Goal: Task Accomplishment & Management: Manage account settings

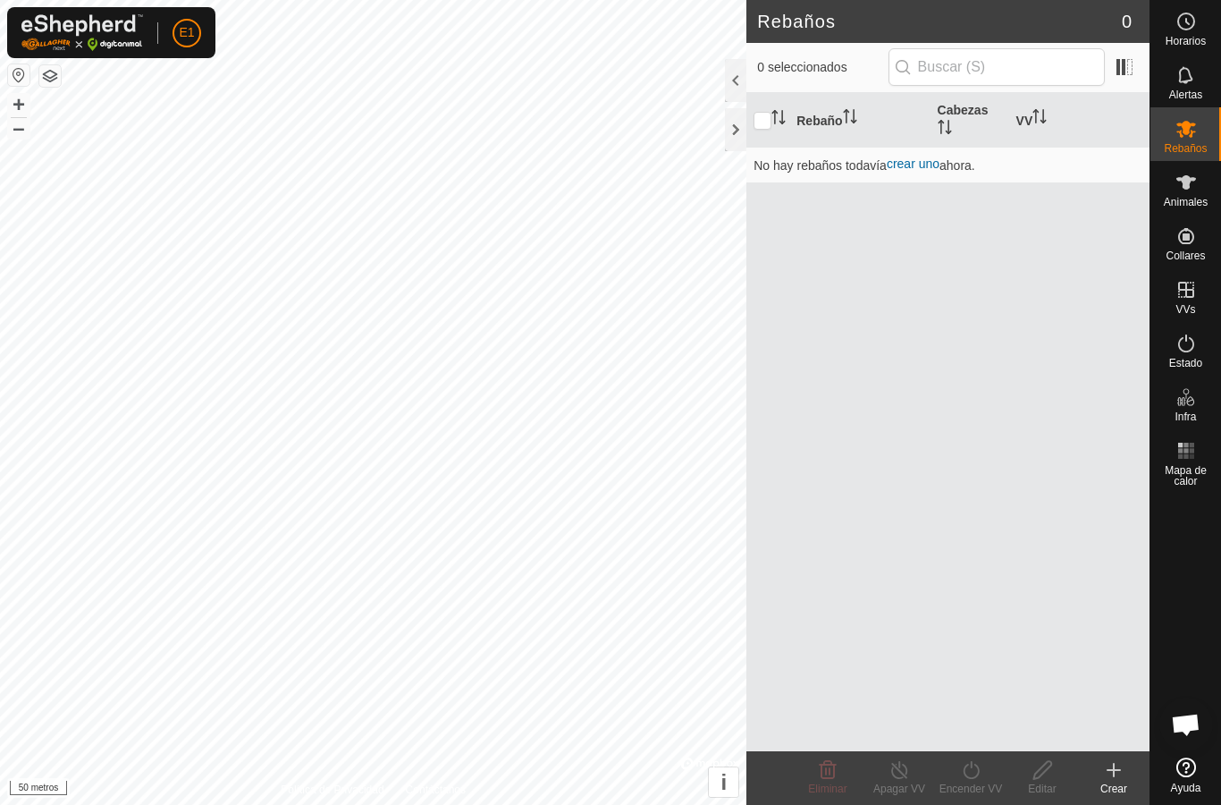
click at [727, 78] on div at bounding box center [735, 80] width 21 height 43
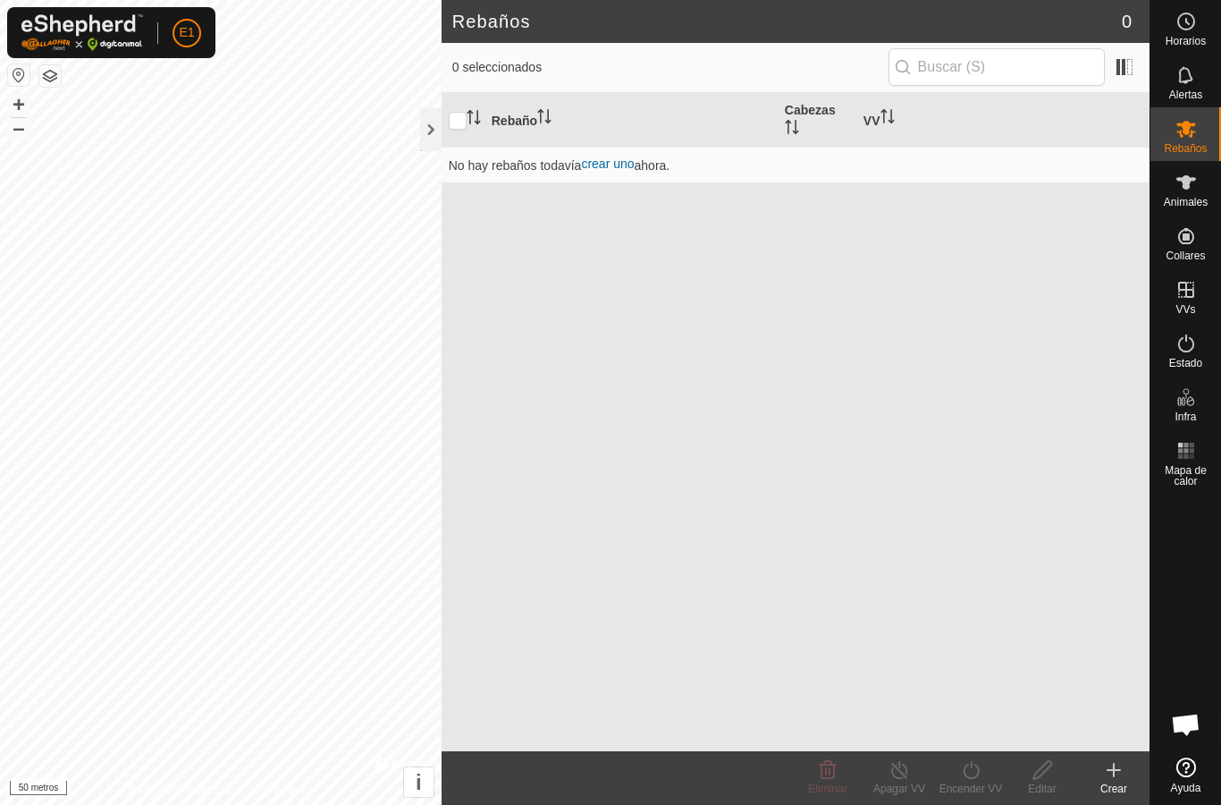
click at [423, 132] on div at bounding box center [430, 129] width 21 height 43
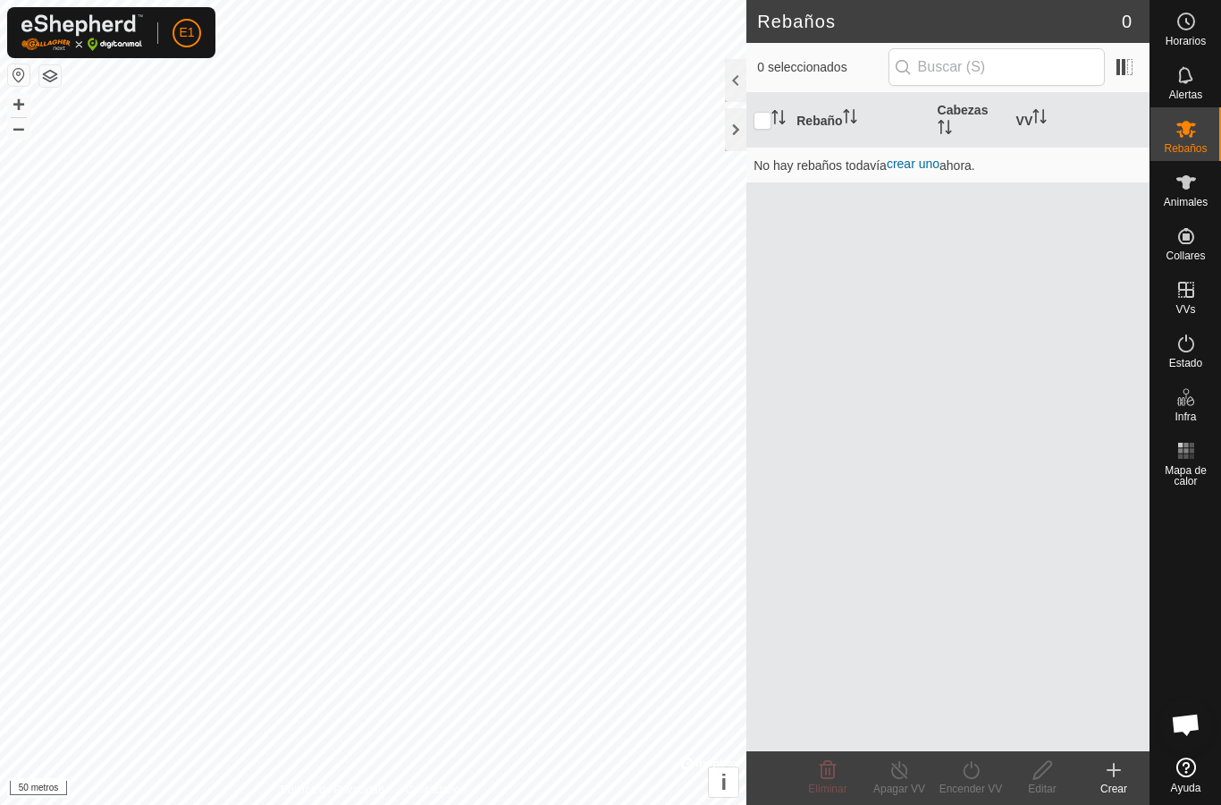
click at [1198, 189] on es-animals-svg-icon at bounding box center [1187, 182] width 32 height 29
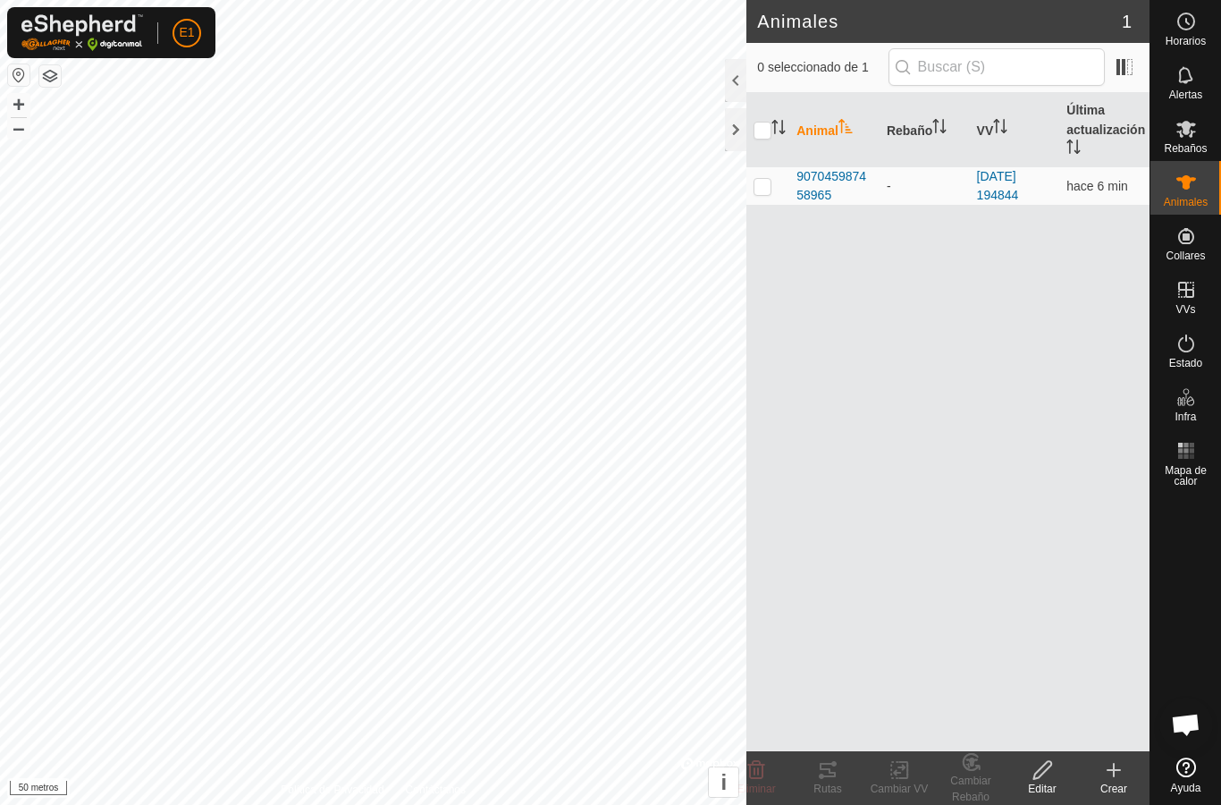
click at [819, 171] on font "907045987458965" at bounding box center [832, 185] width 70 height 33
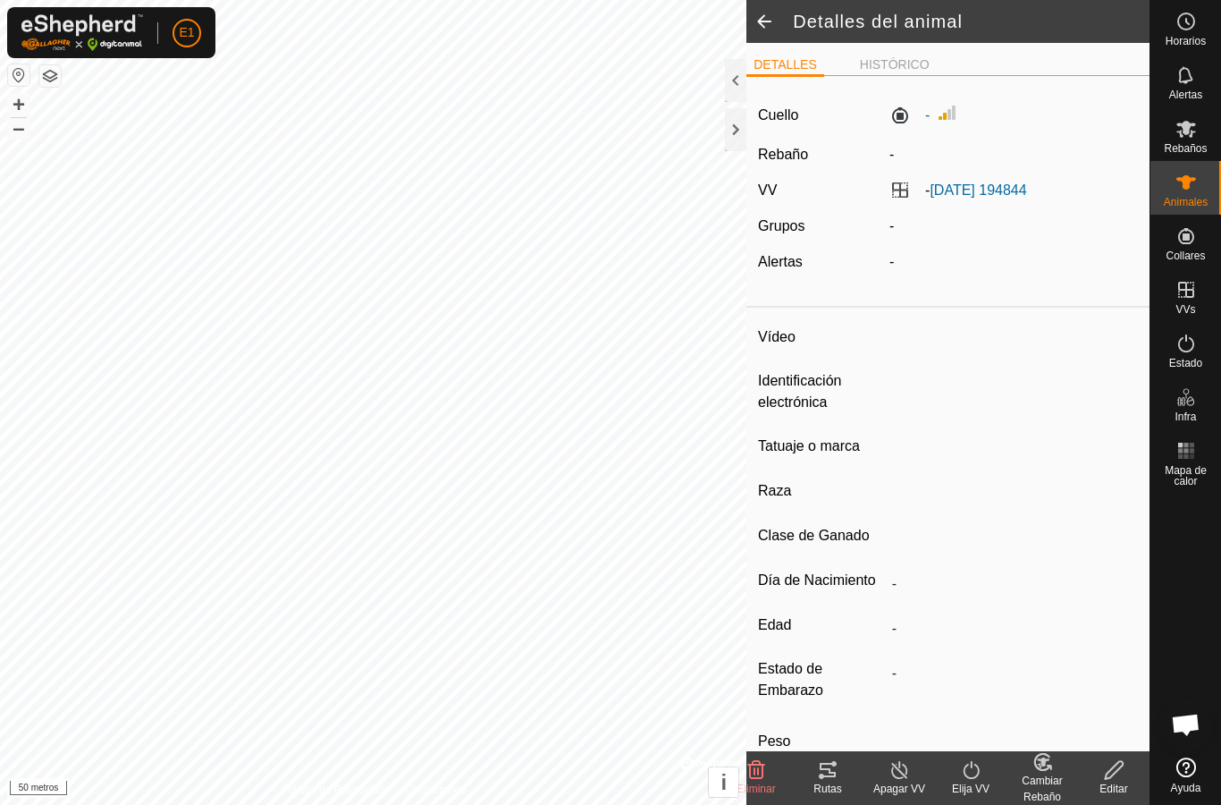
type input "-"
type input "907045987458965"
type input "-"
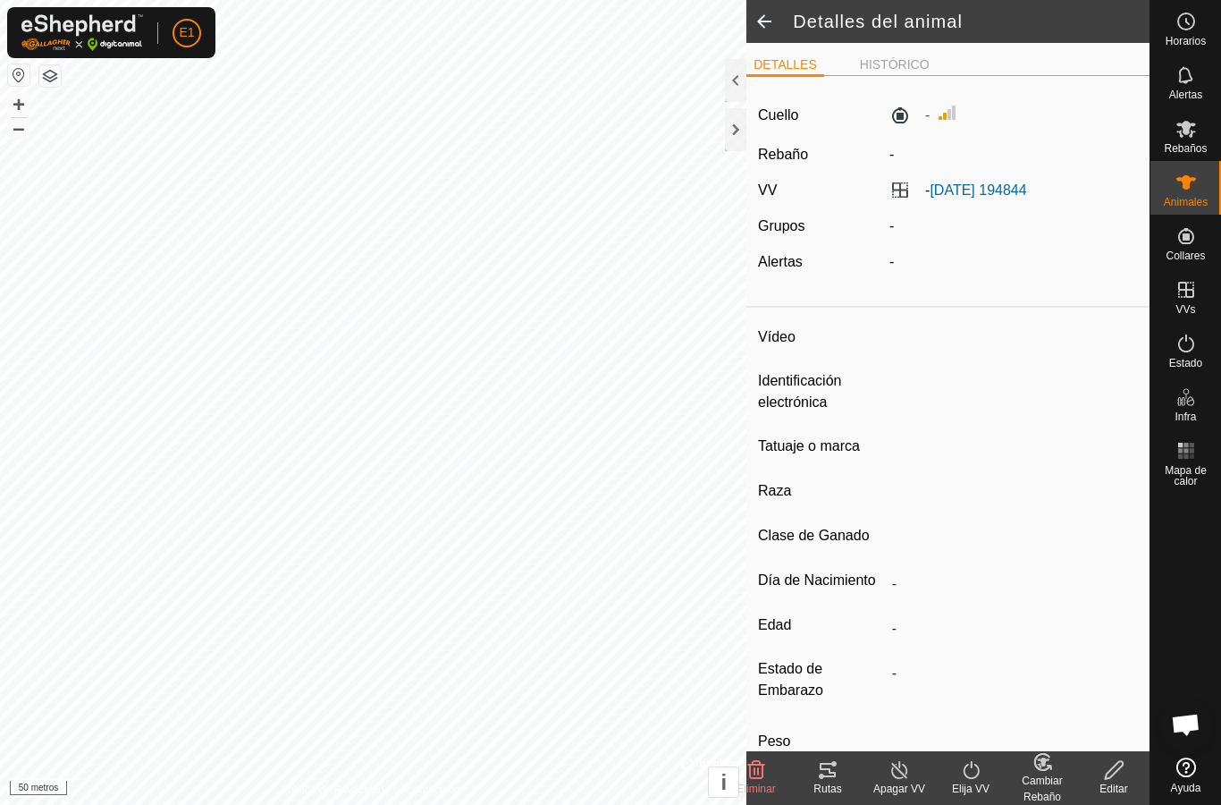
type input "0 kg"
type input "-"
click at [832, 777] on icon at bounding box center [828, 770] width 16 height 14
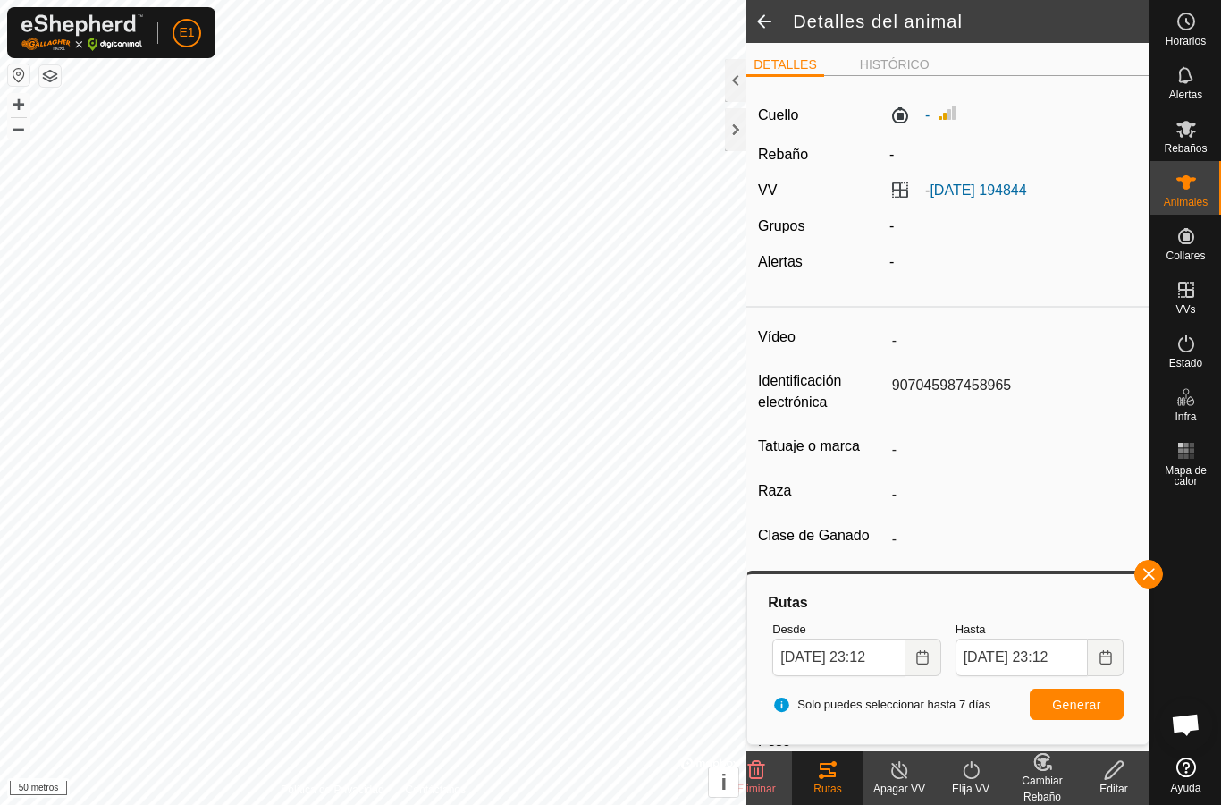
click at [1151, 570] on span "button" at bounding box center [1149, 574] width 14 height 14
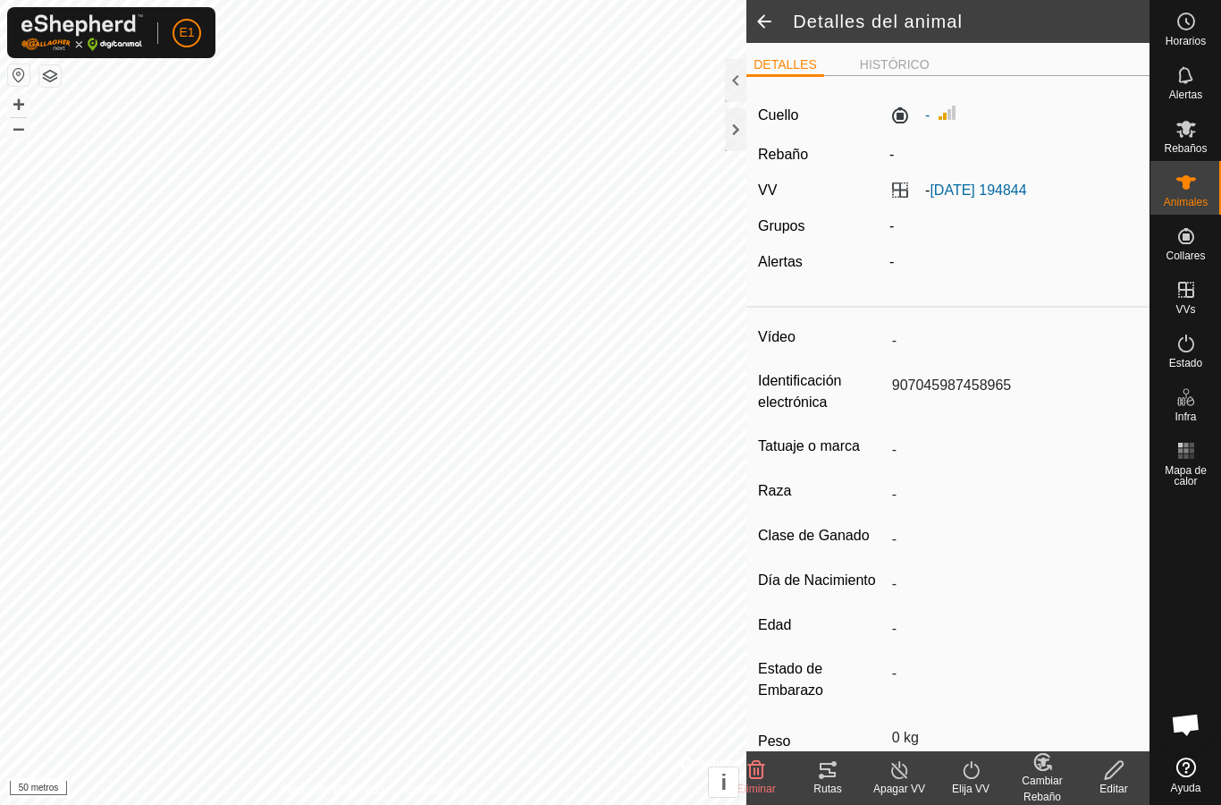
click at [828, 780] on icon at bounding box center [827, 769] width 21 height 21
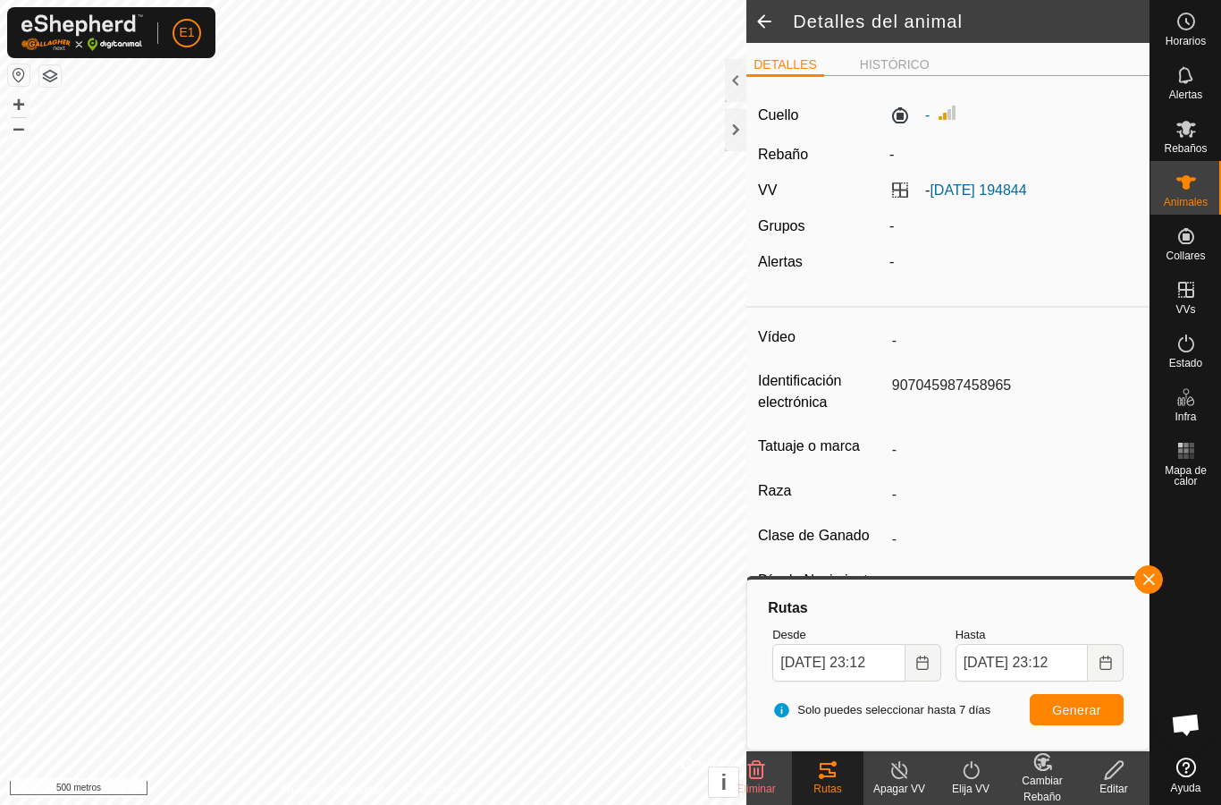
click at [56, 65] on button "button" at bounding box center [49, 75] width 21 height 21
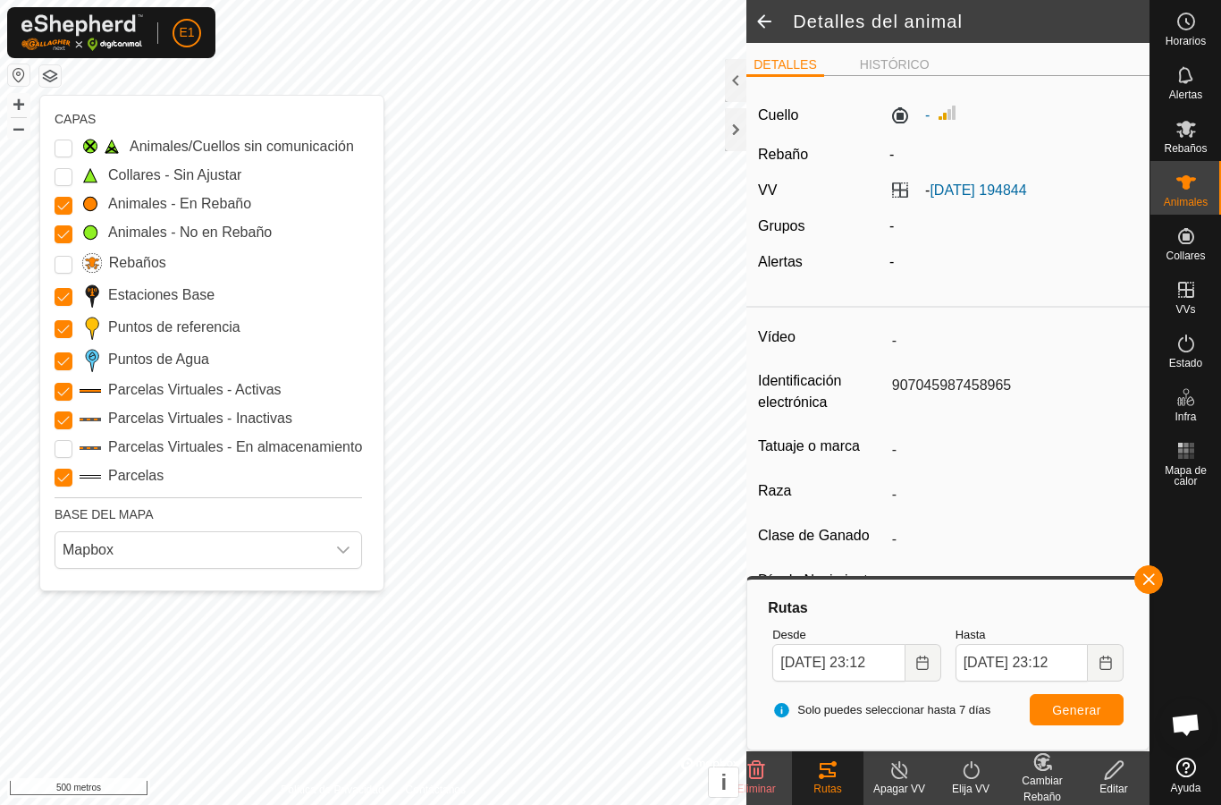
click at [63, 172] on Unfitted "Collares - Sin Ajustar" at bounding box center [64, 177] width 18 height 18
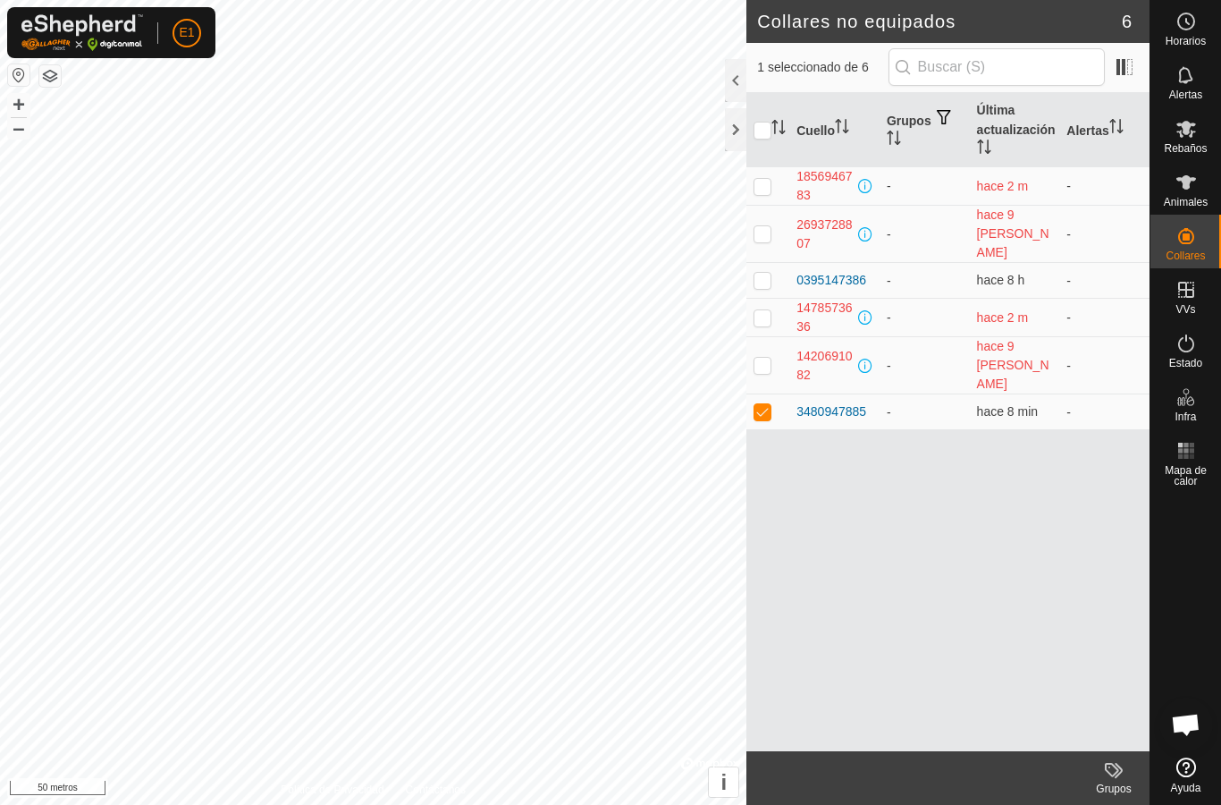
click at [1193, 172] on icon at bounding box center [1186, 182] width 21 height 21
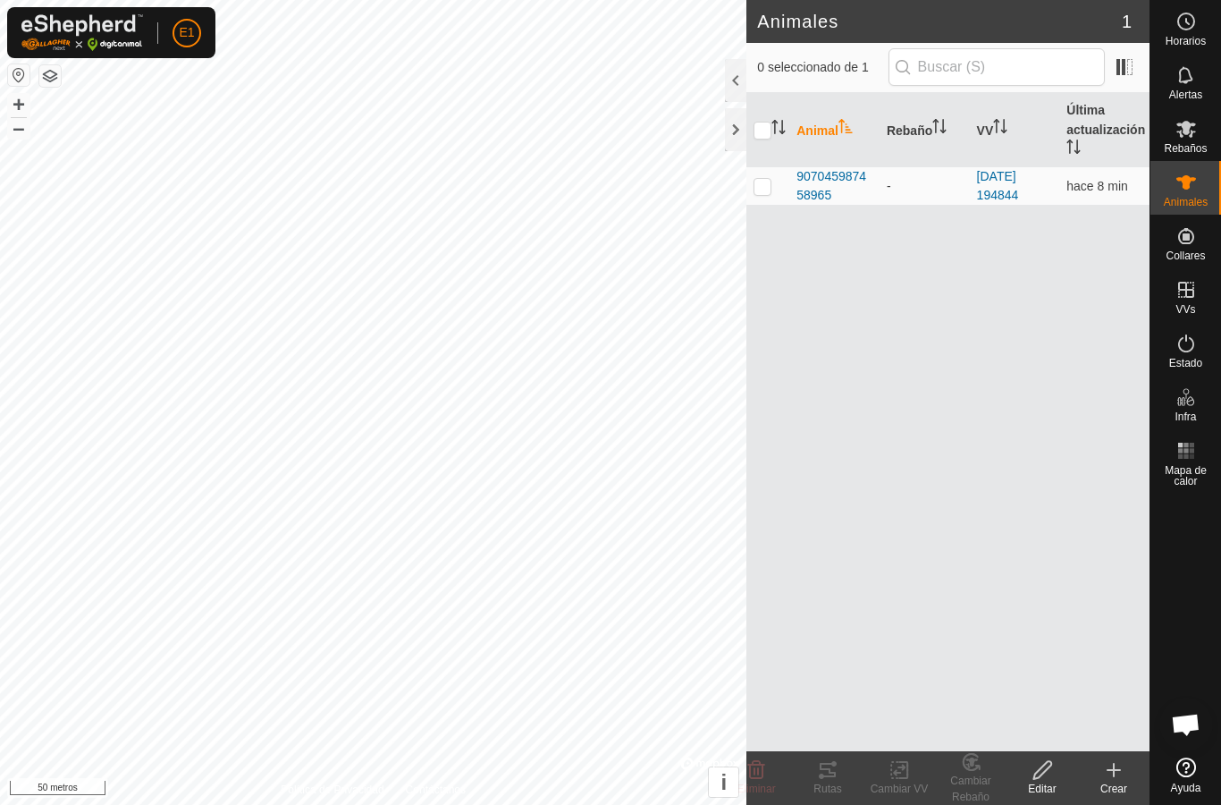
click at [1116, 781] on div "Crear" at bounding box center [1114, 789] width 72 height 16
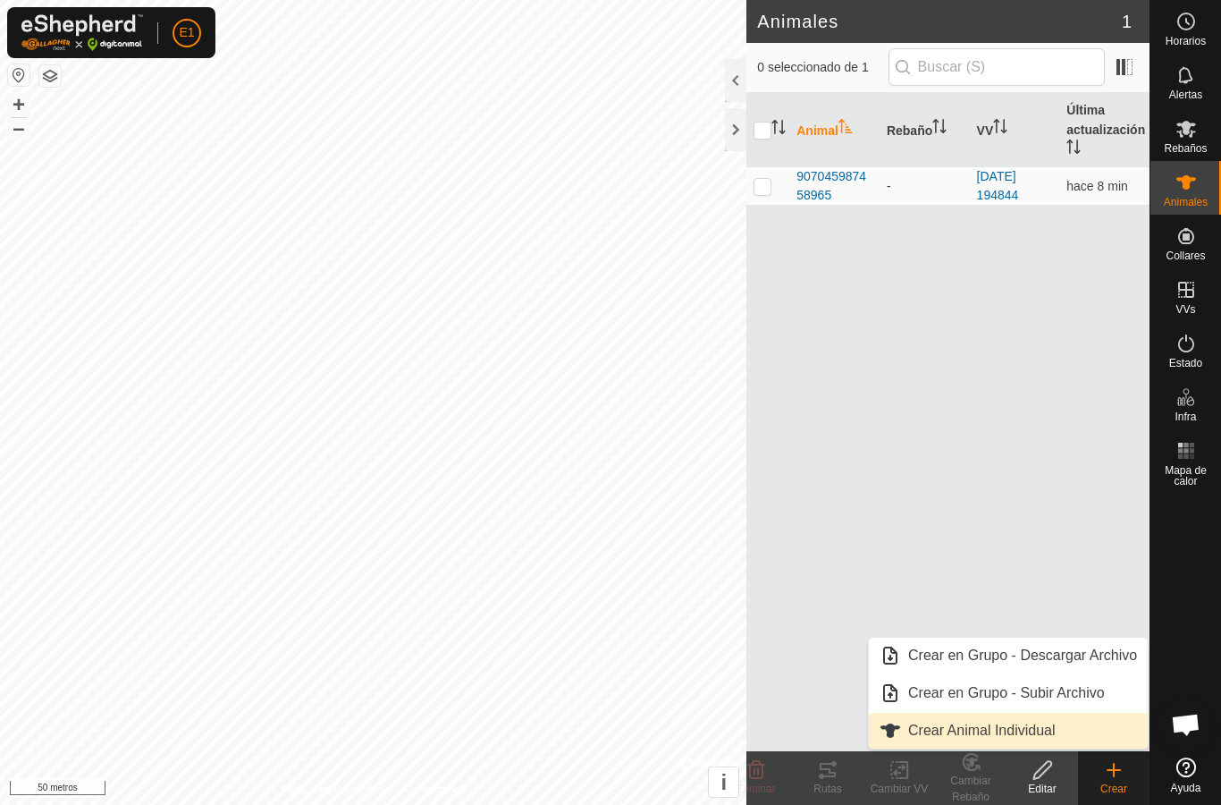
click at [990, 738] on font "Crear Animal Individual" at bounding box center [983, 730] width 148 height 15
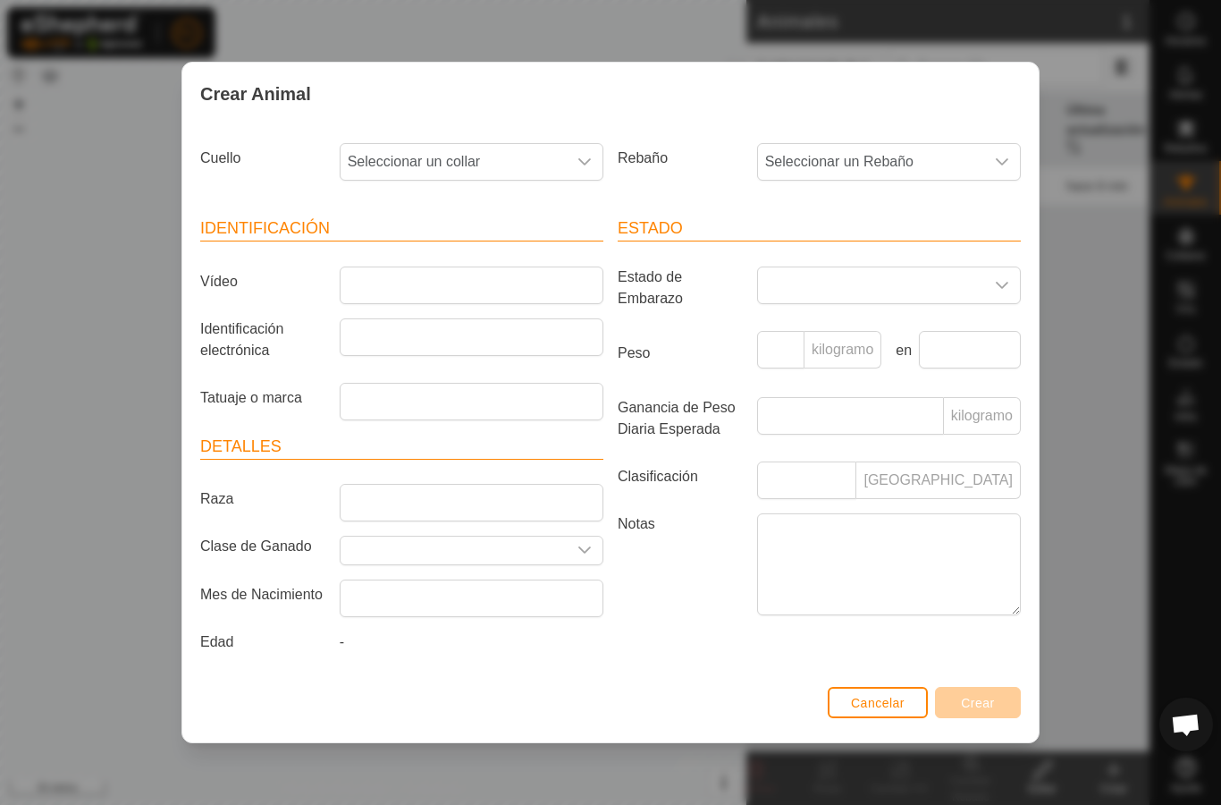
click at [582, 158] on icon "disparador desplegable" at bounding box center [585, 161] width 13 height 7
click at [592, 156] on div "disparador desplegable" at bounding box center [585, 162] width 36 height 36
click at [603, 156] on p-select "Seleccionar un collar" at bounding box center [472, 162] width 264 height 38
click at [575, 173] on div "disparador desplegable" at bounding box center [585, 162] width 36 height 36
click at [580, 168] on div "disparador desplegable" at bounding box center [585, 162] width 36 height 36
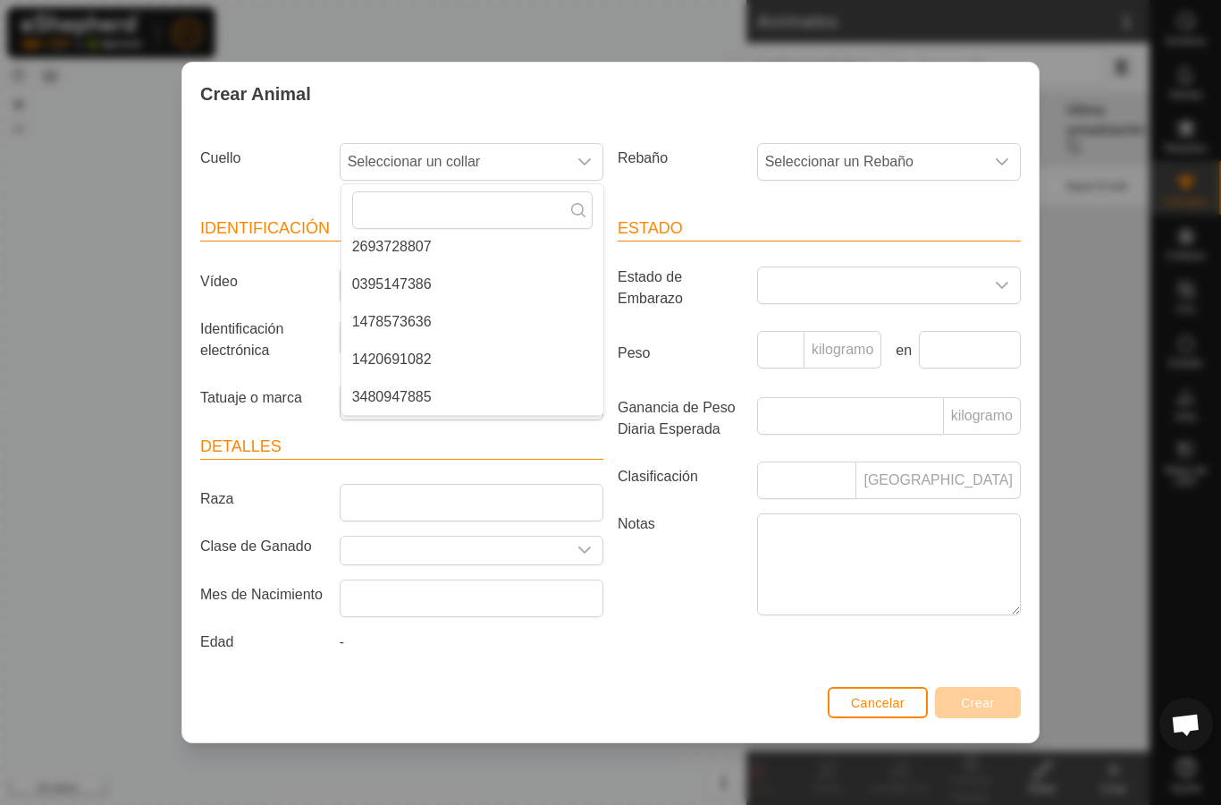
scroll to position [82, 0]
click at [581, 166] on div "disparador desplegable" at bounding box center [585, 162] width 36 height 36
click at [1074, 340] on div "Crear Animal [PERSON_NAME] Seleccionar un collar Rebaño Seleccionar un Rebaño I…" at bounding box center [610, 402] width 1221 height 805
click at [887, 700] on font "Cancelar" at bounding box center [878, 703] width 54 height 14
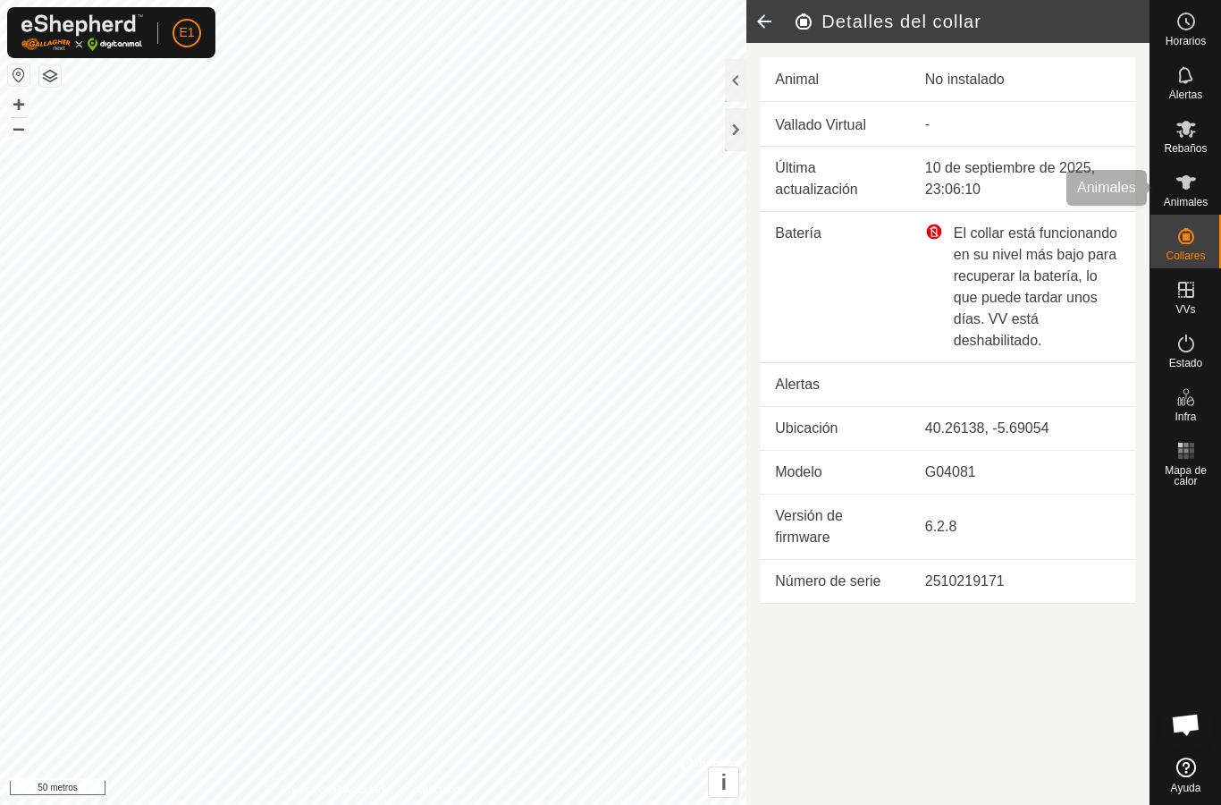
click at [1184, 192] on icon at bounding box center [1186, 182] width 21 height 21
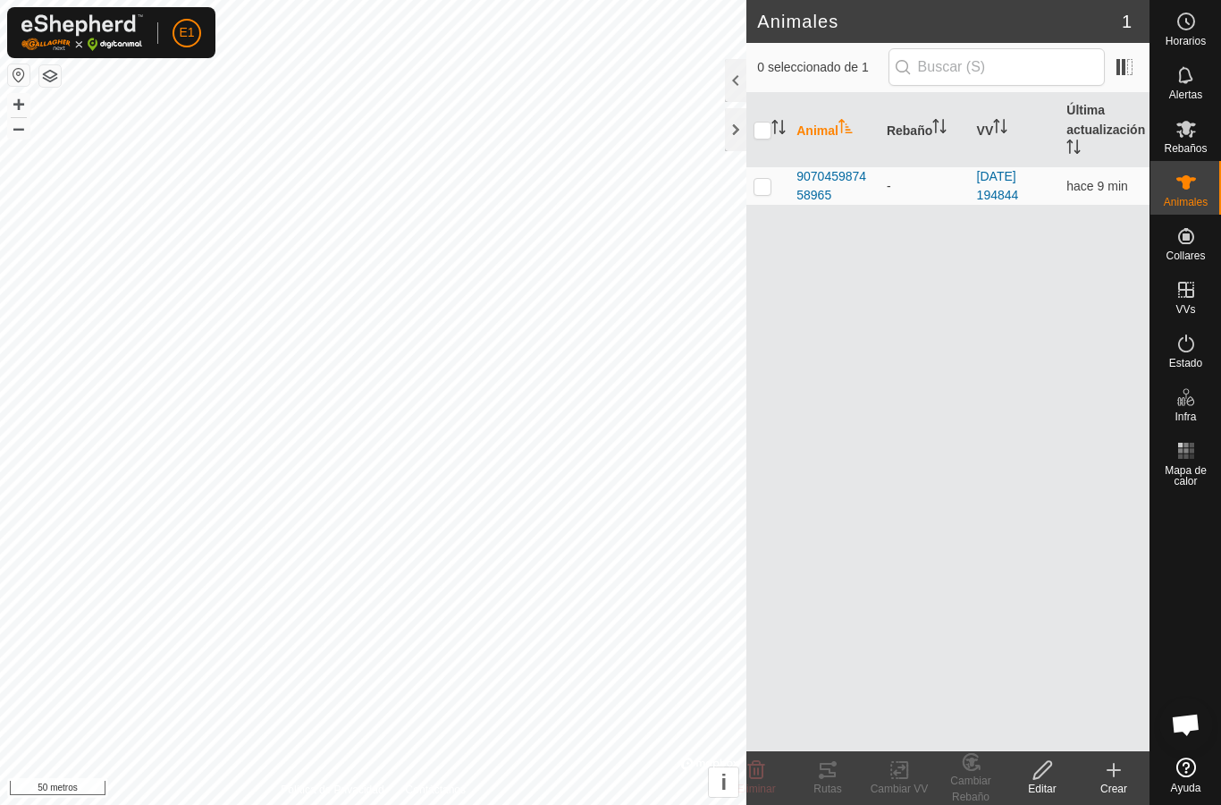
click at [1122, 790] on font "Crear" at bounding box center [1114, 788] width 27 height 13
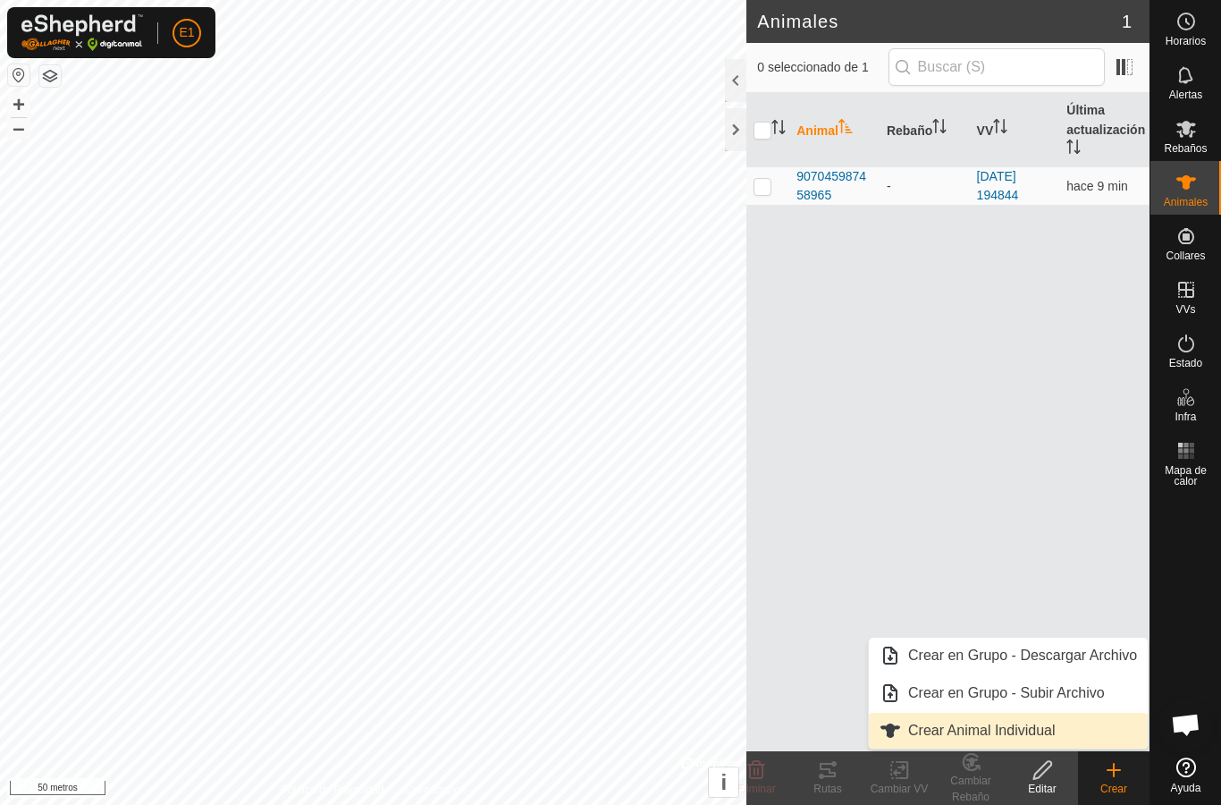
click at [1052, 733] on font "Crear Animal Individual" at bounding box center [983, 730] width 148 height 15
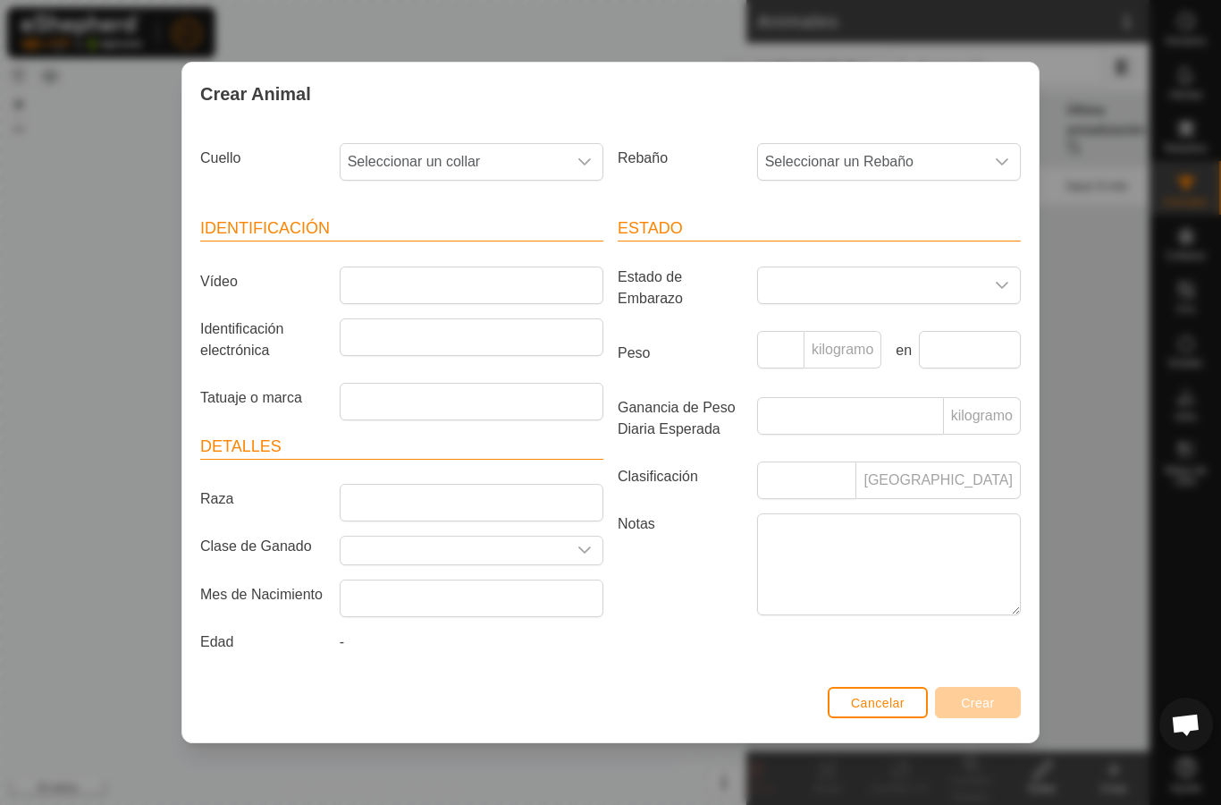
click at [577, 148] on div "disparador desplegable" at bounding box center [585, 162] width 36 height 36
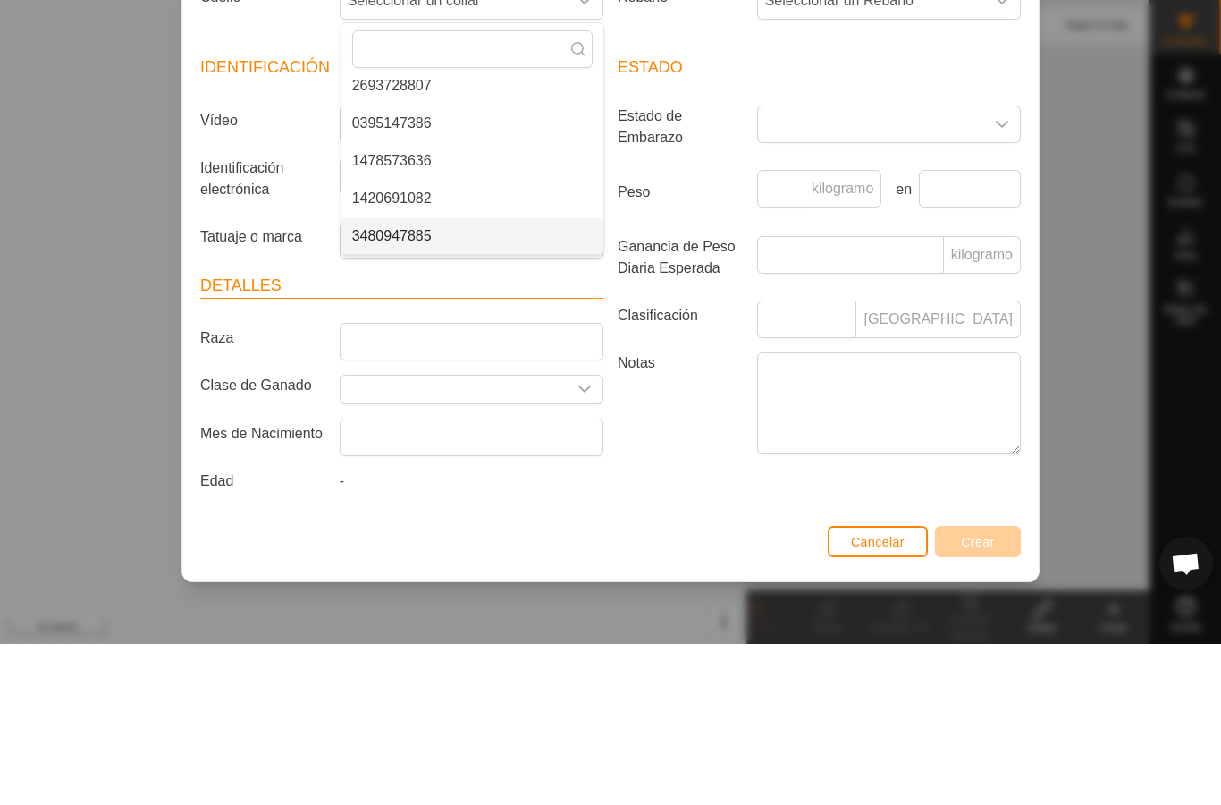
click at [476, 379] on li "3480947885" at bounding box center [473, 397] width 262 height 36
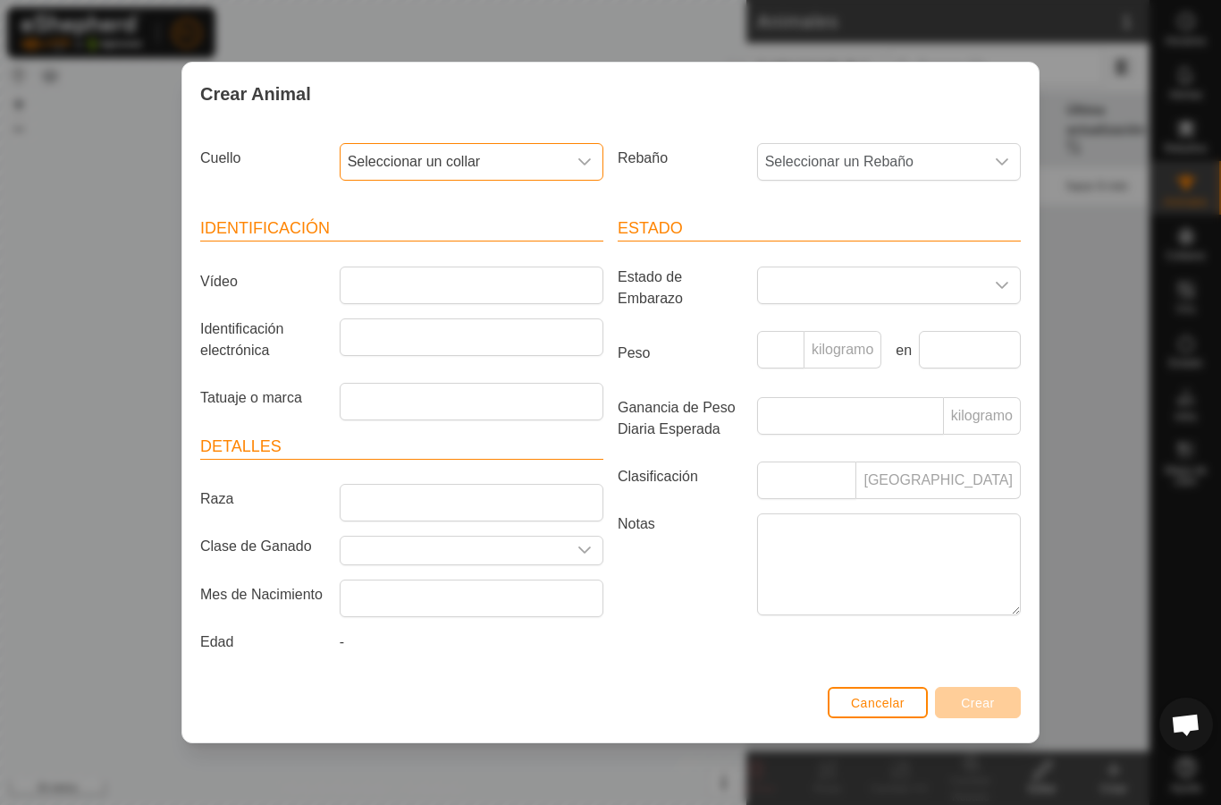
click at [584, 163] on icon "disparador desplegable" at bounding box center [585, 162] width 14 height 14
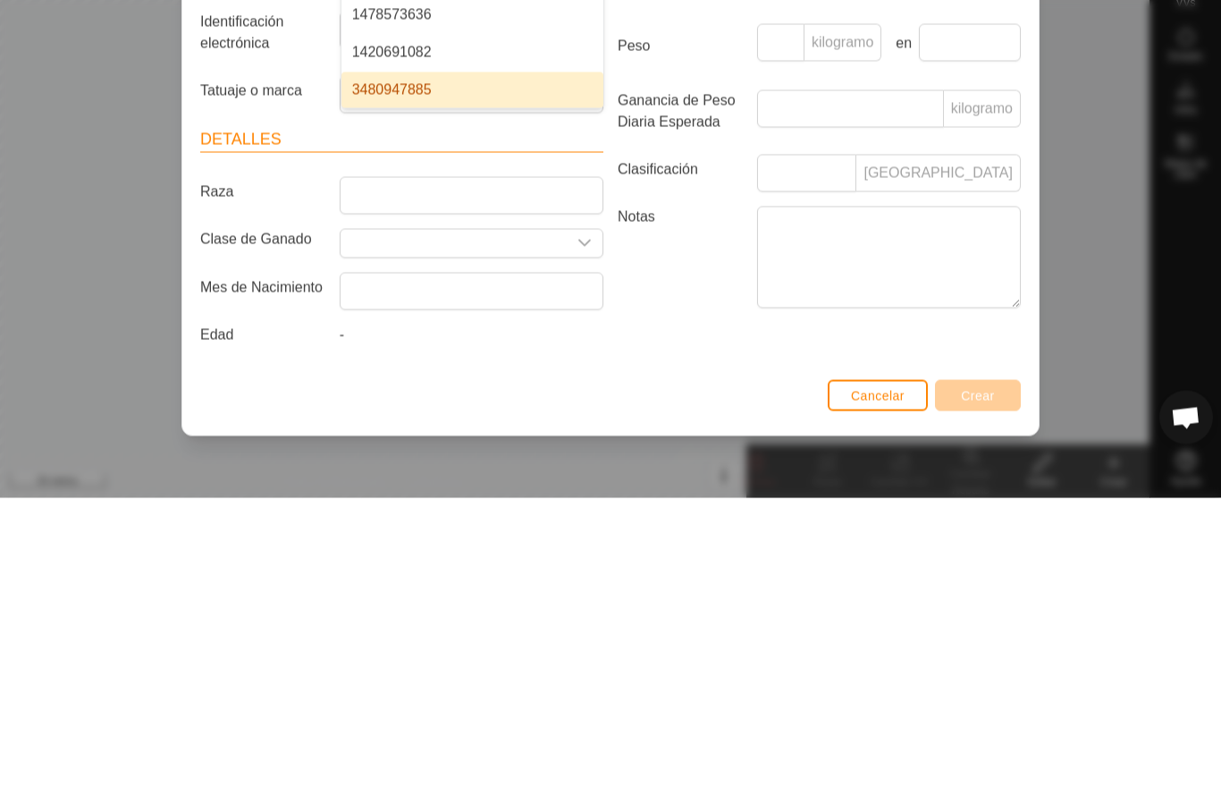
click at [435, 379] on li "3480947885" at bounding box center [473, 397] width 262 height 36
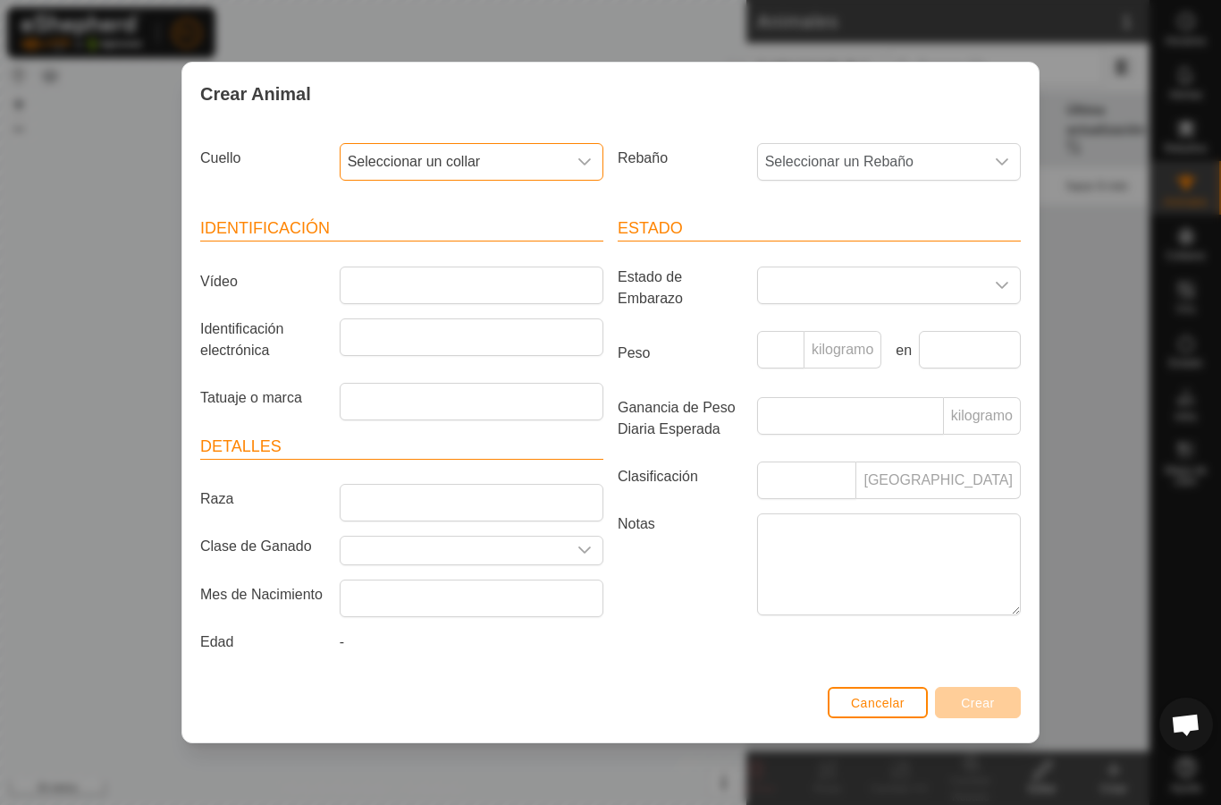
click at [501, 488] on input "Raza" at bounding box center [472, 503] width 264 height 38
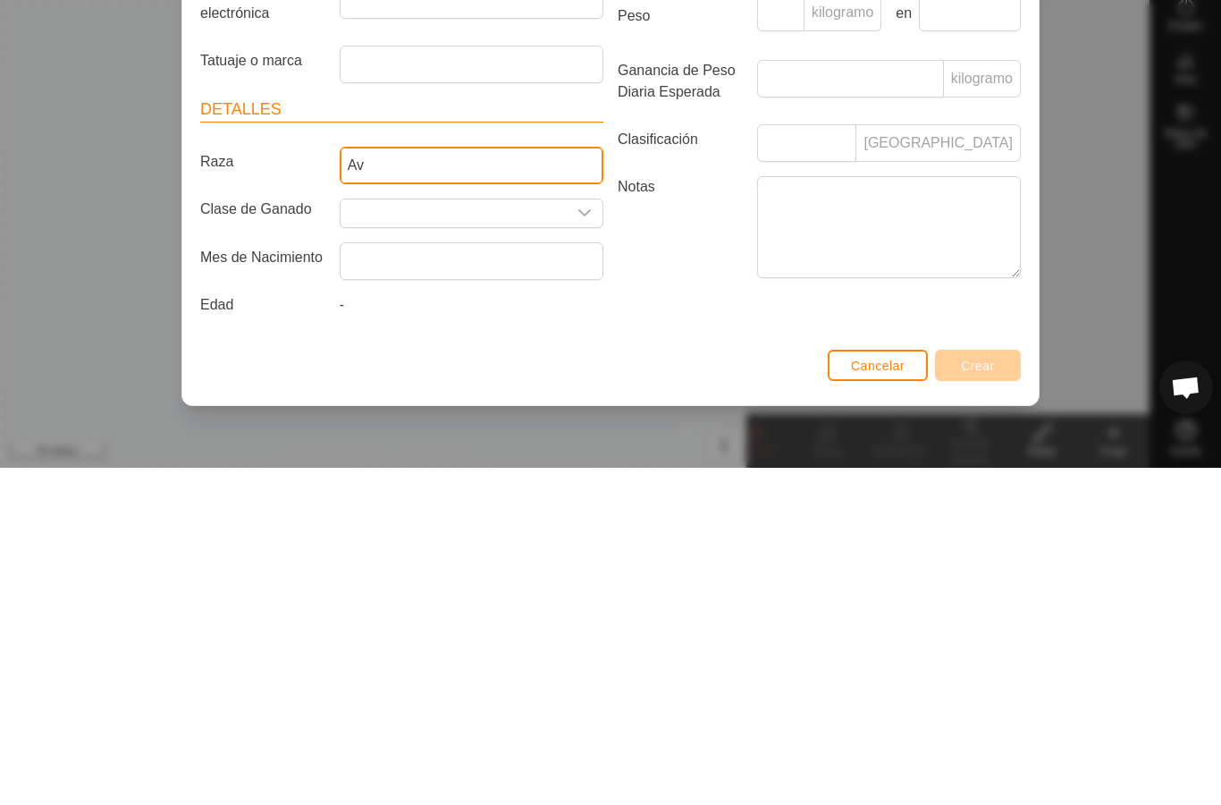
type input "A"
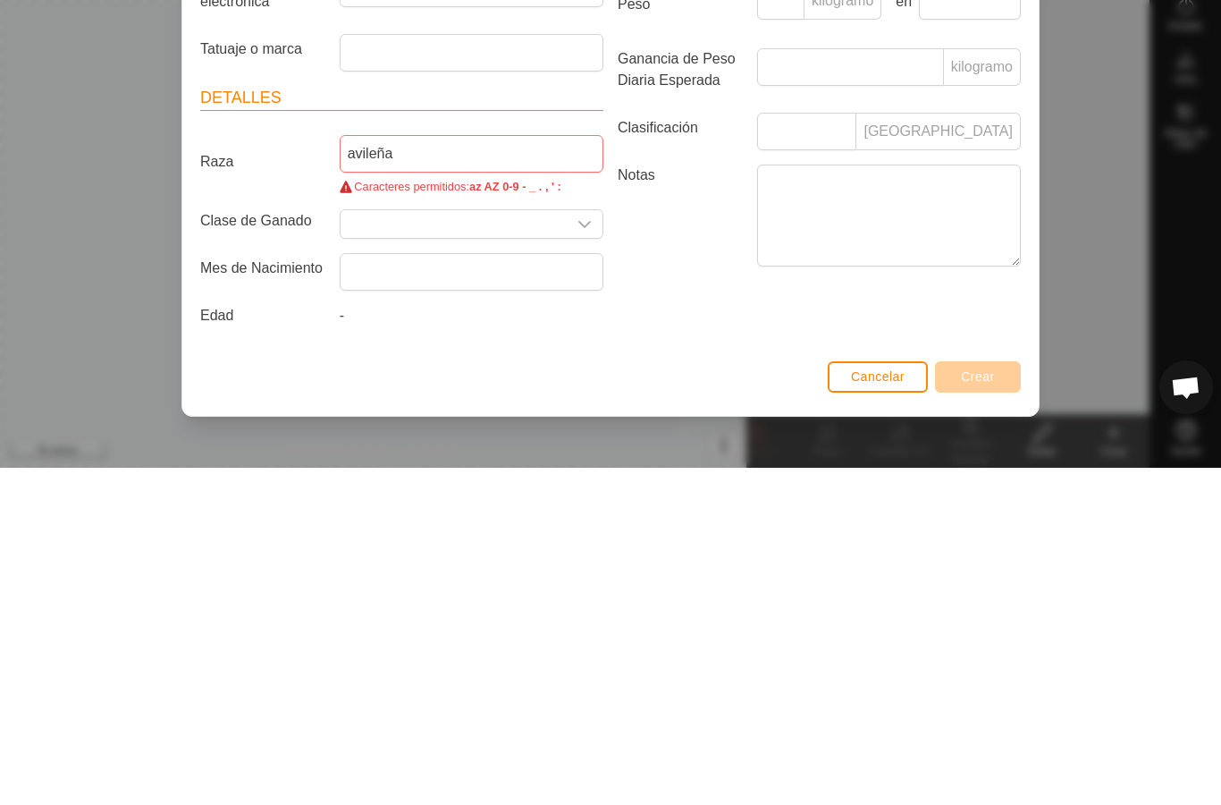
click at [478, 547] on input "text" at bounding box center [454, 561] width 226 height 28
click at [532, 517] on font "az AZ 0-9 - _ . , ' :" at bounding box center [515, 523] width 92 height 13
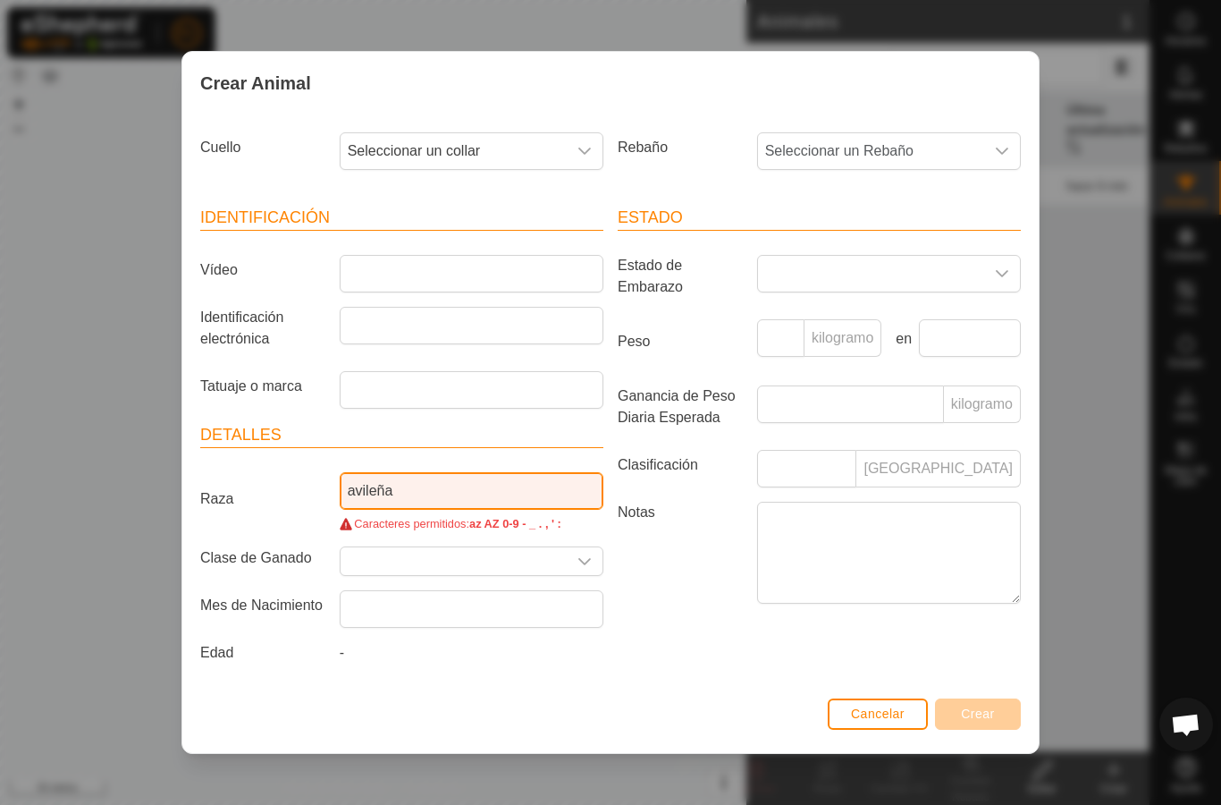
click at [473, 483] on input "avileña" at bounding box center [472, 491] width 264 height 38
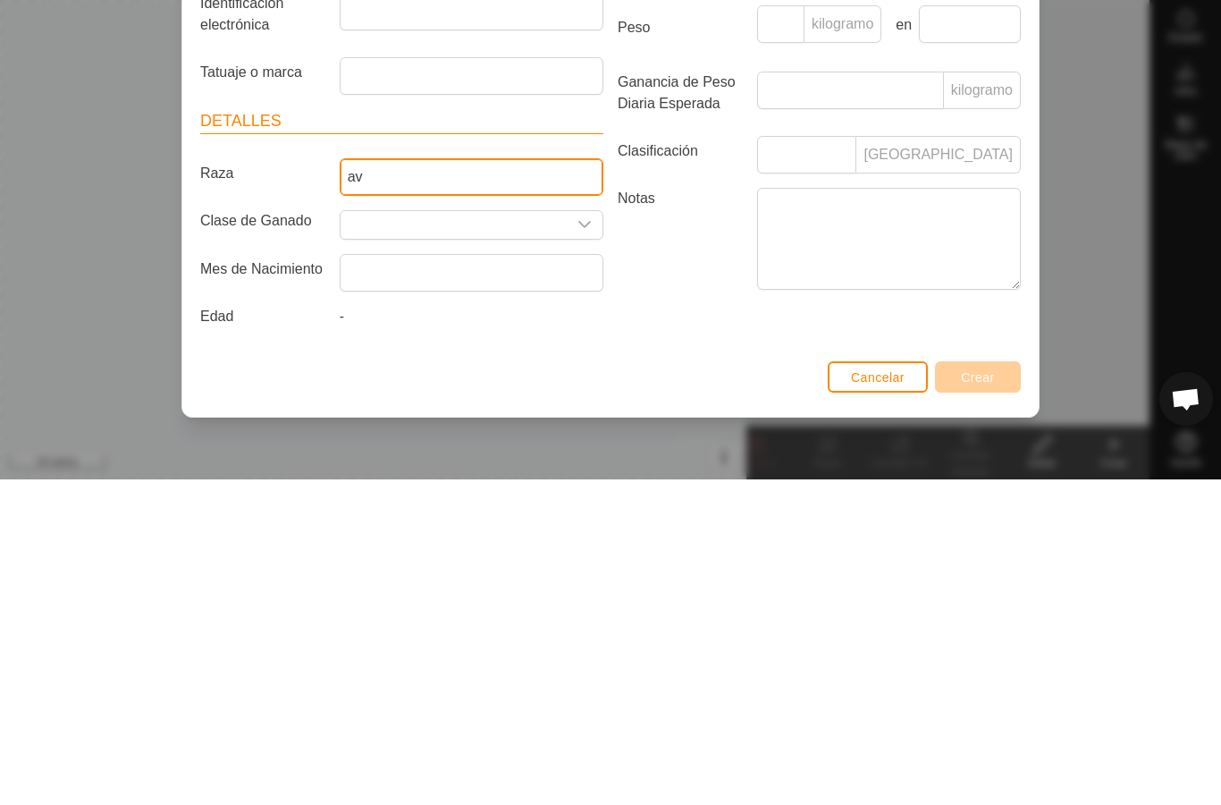
type input "a"
type input "Avilena"
click at [521, 537] on input "text" at bounding box center [454, 551] width 226 height 28
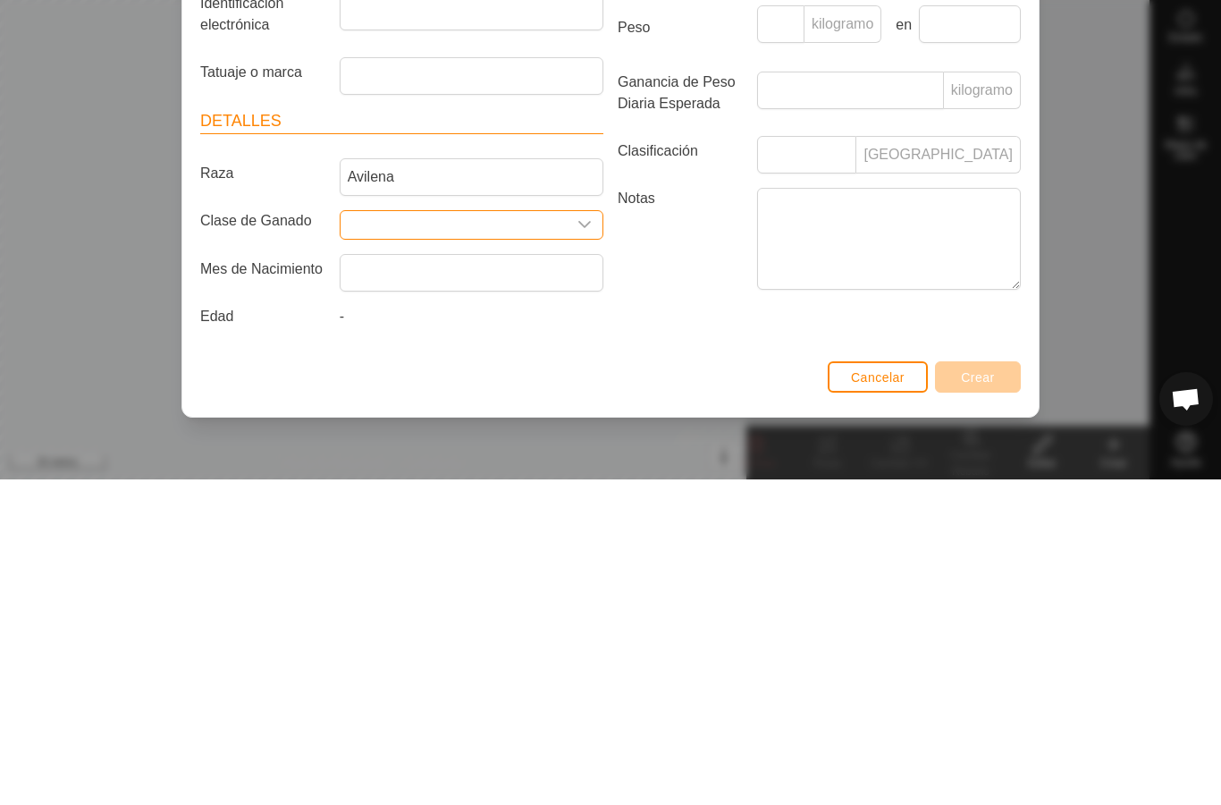
click at [584, 537] on div "disparador desplegable" at bounding box center [585, 551] width 36 height 28
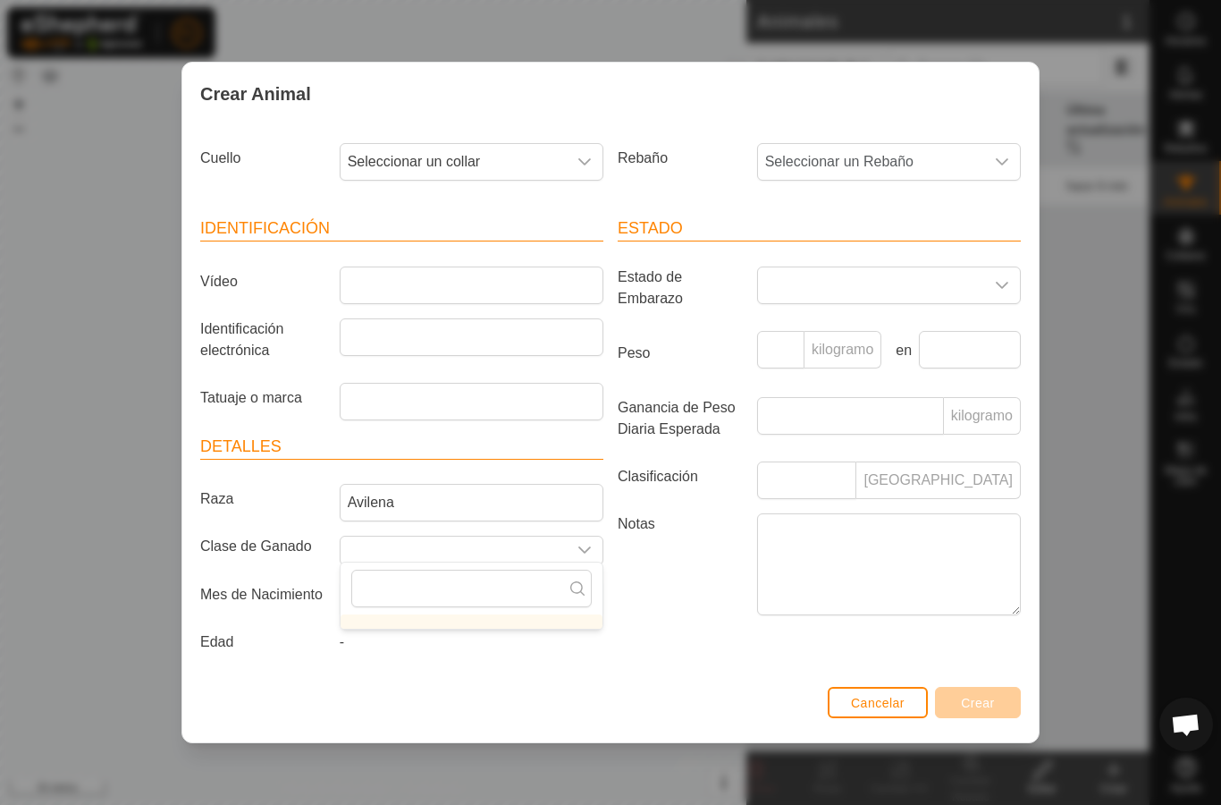
click at [590, 537] on div "disparador desplegable" at bounding box center [585, 551] width 36 height 28
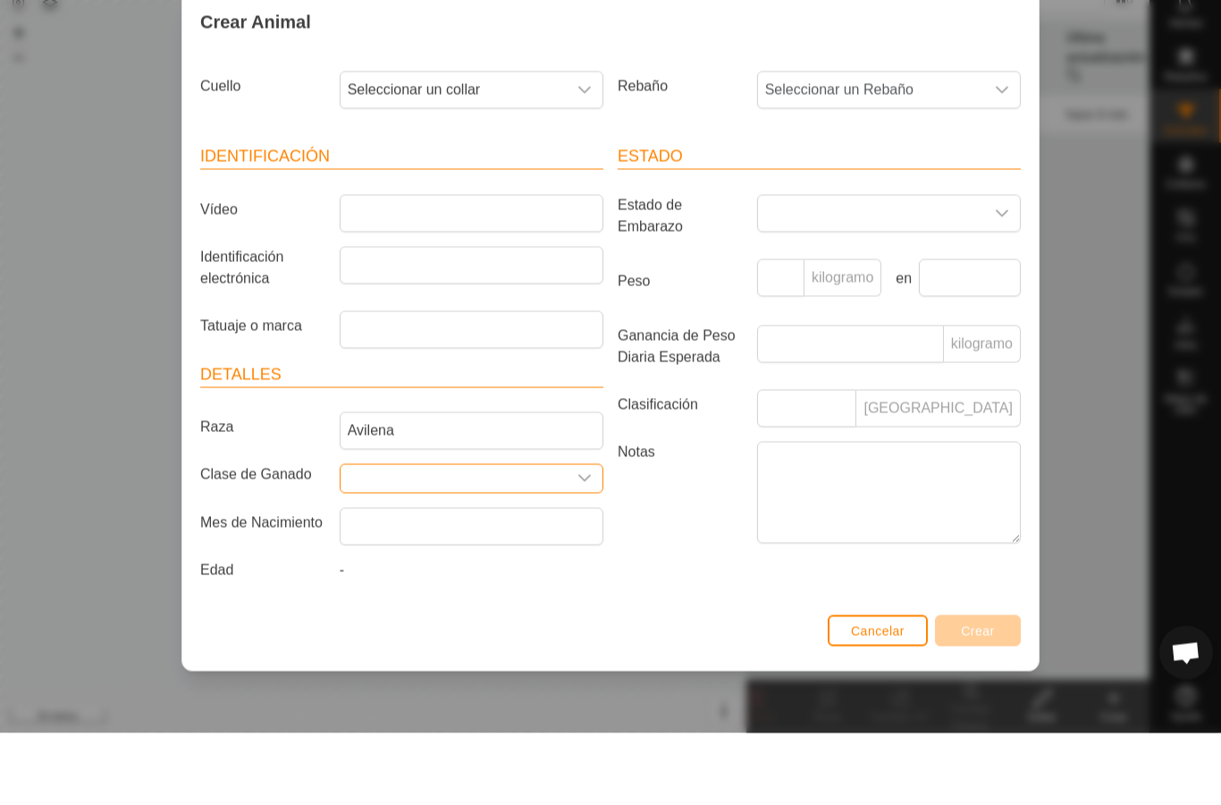
click at [850, 154] on font "Seleccionar un Rebaño" at bounding box center [839, 161] width 148 height 15
click at [849, 154] on font "Seleccionar un Rebaño" at bounding box center [839, 161] width 148 height 15
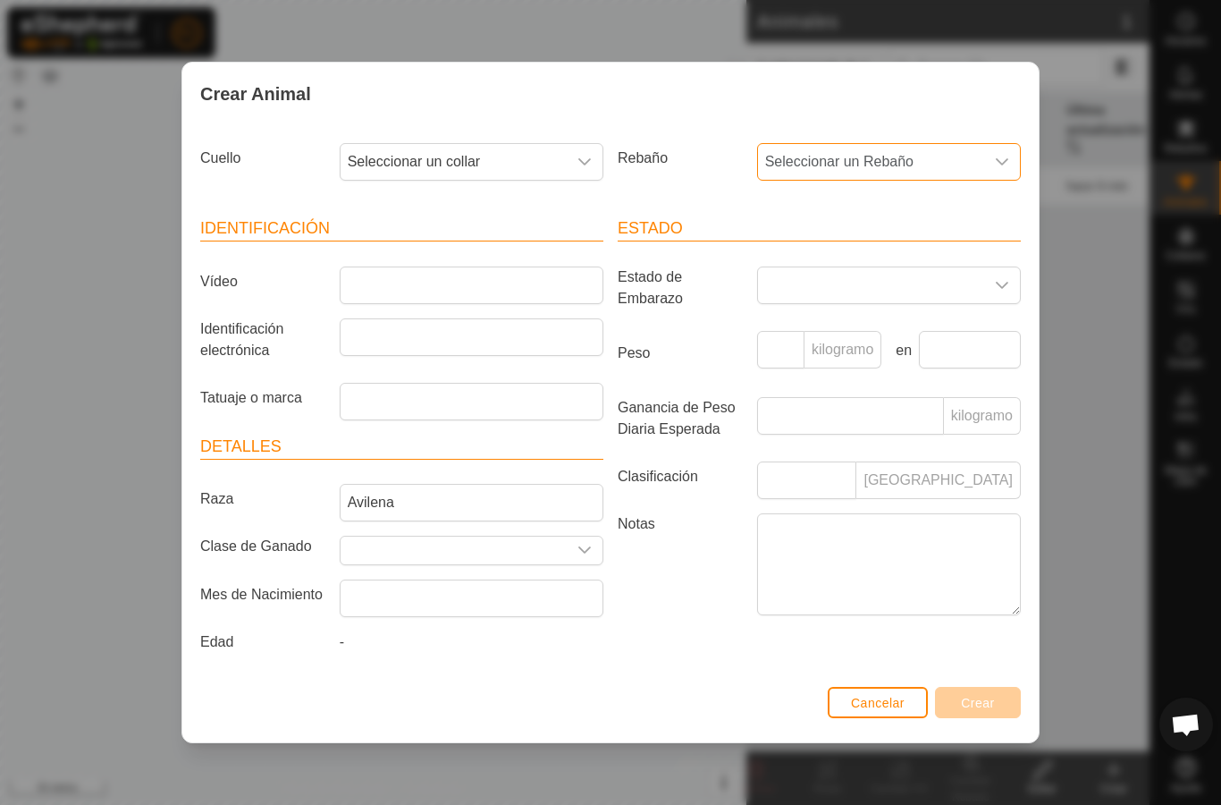
click at [590, 158] on icon "disparador desplegable" at bounding box center [585, 162] width 14 height 14
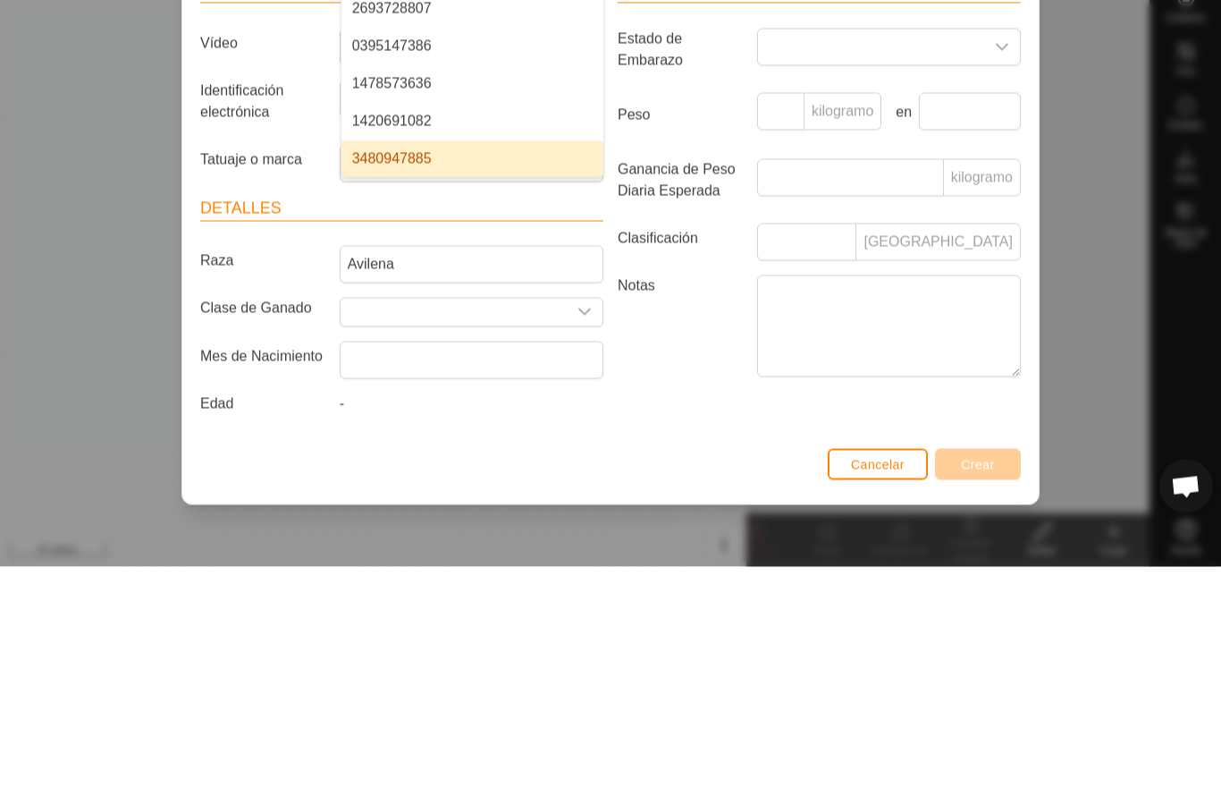
click at [419, 389] on font "3480947885" at bounding box center [392, 396] width 80 height 15
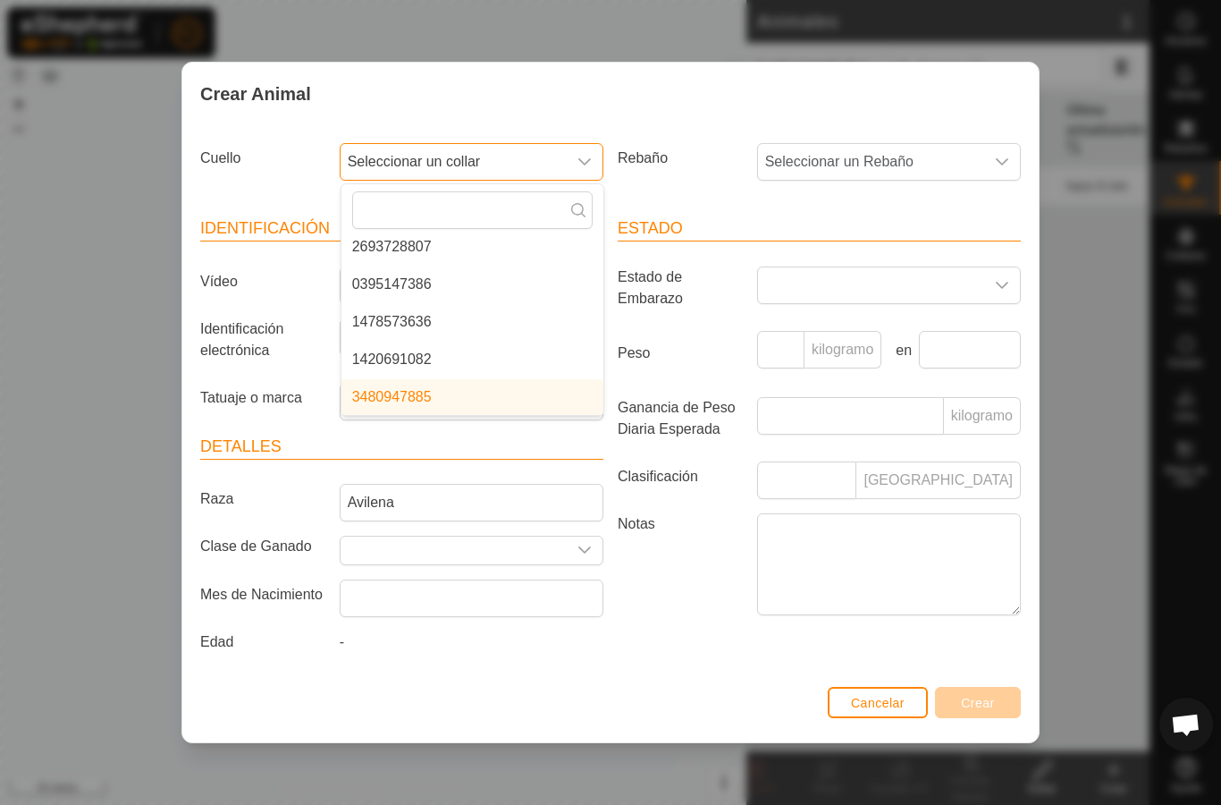
click at [418, 159] on font "Seleccionar un collar" at bounding box center [414, 161] width 133 height 15
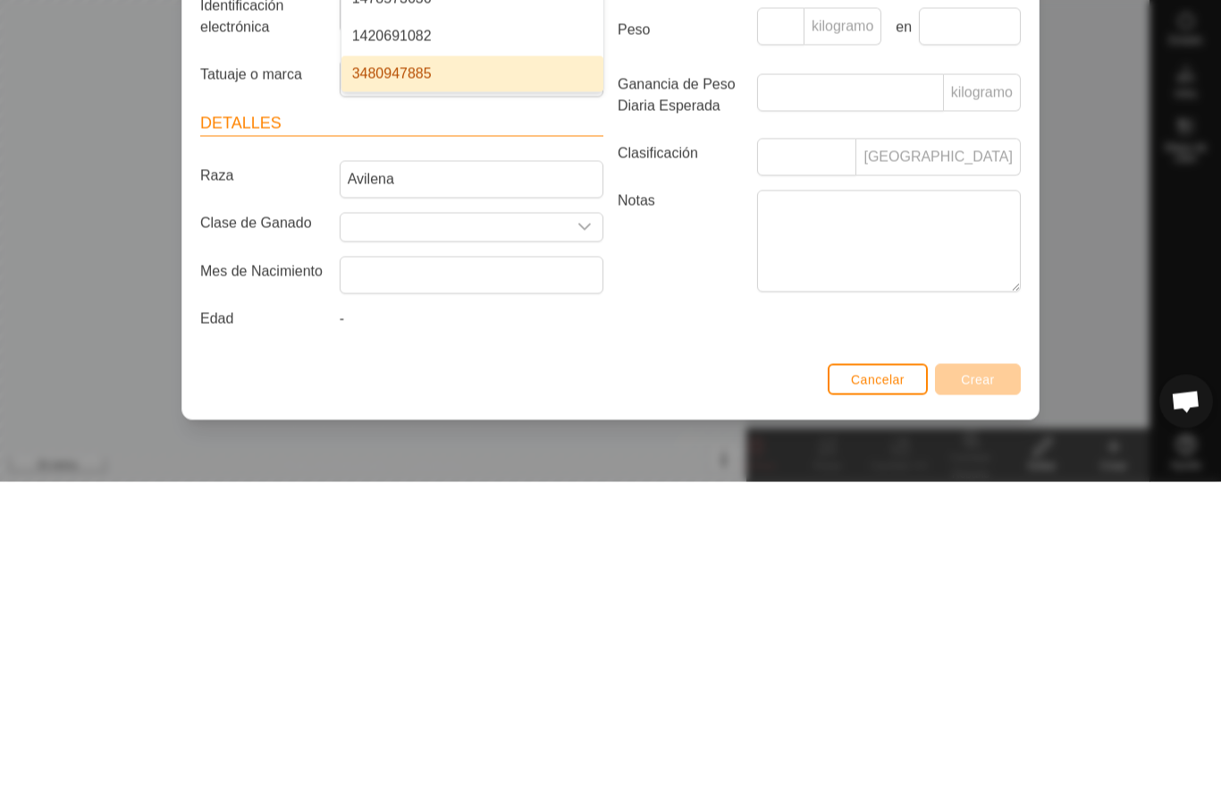
click at [418, 389] on font "3480947885" at bounding box center [392, 396] width 80 height 15
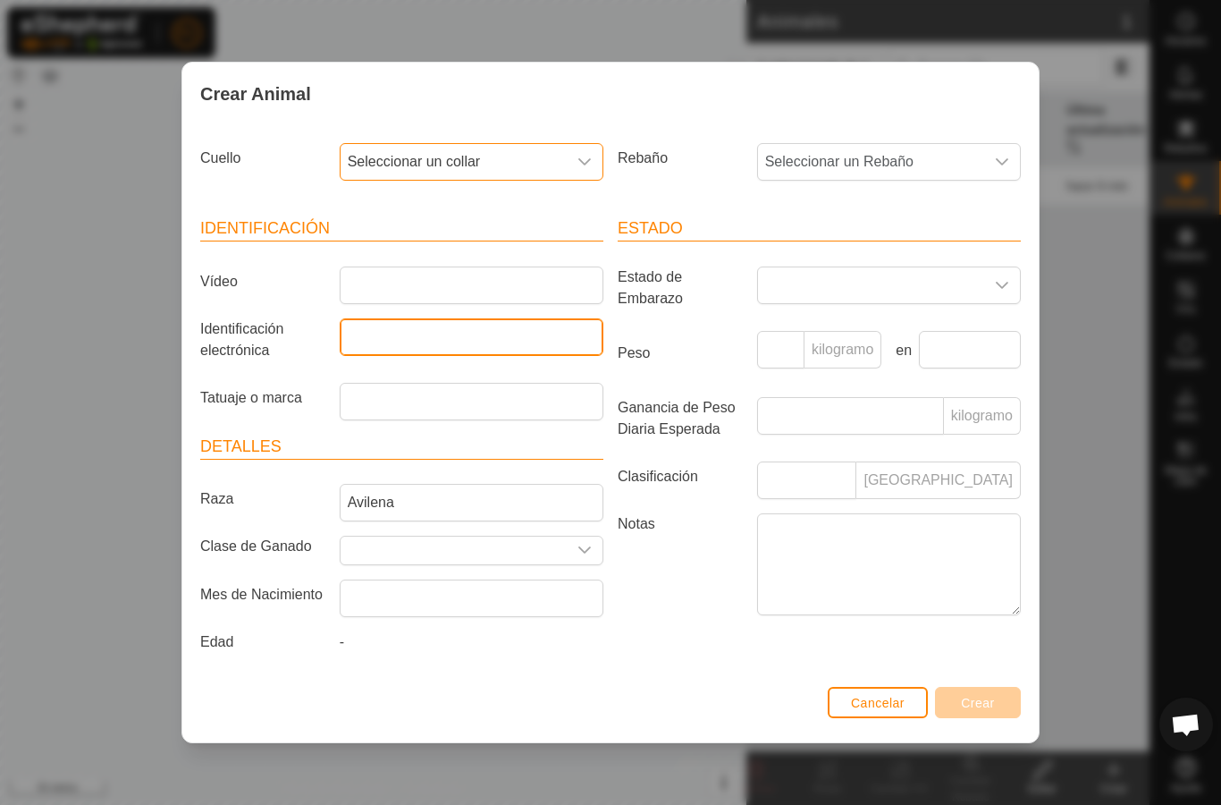
click at [492, 332] on input "Identificación electrónica" at bounding box center [472, 337] width 264 height 38
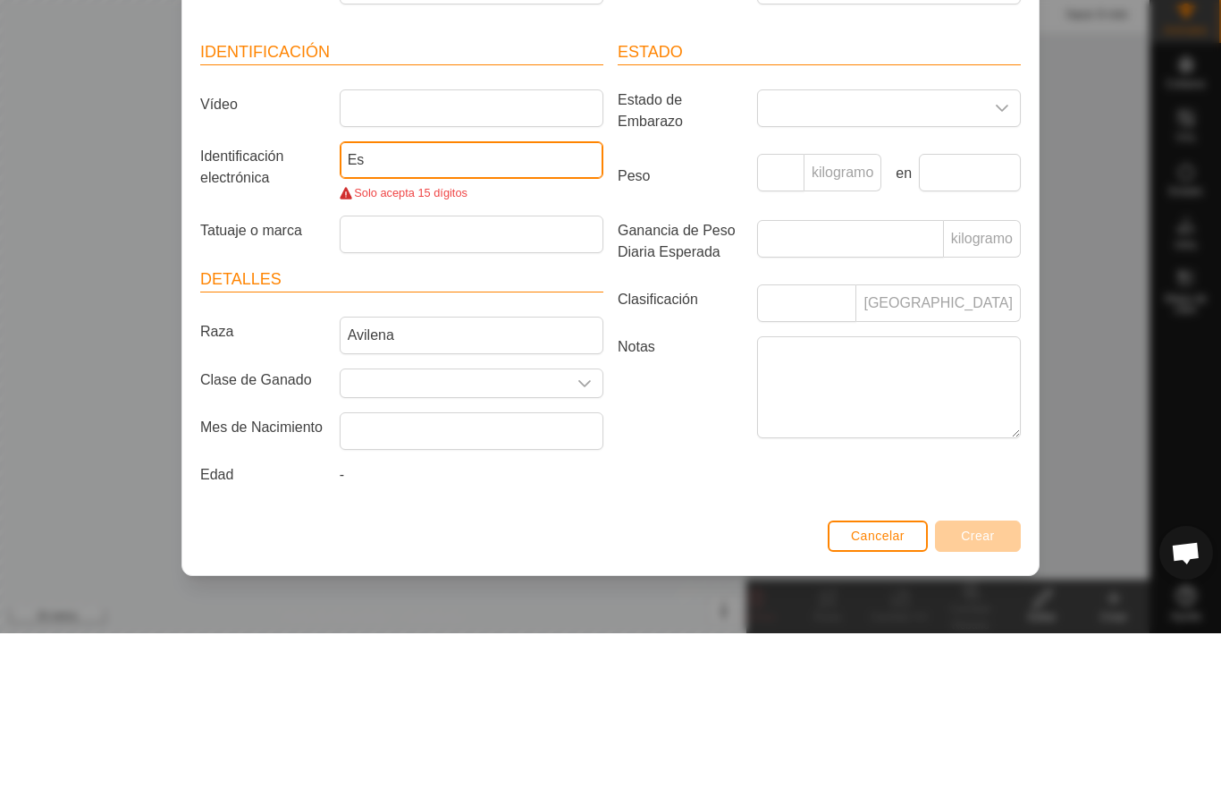
type input "E"
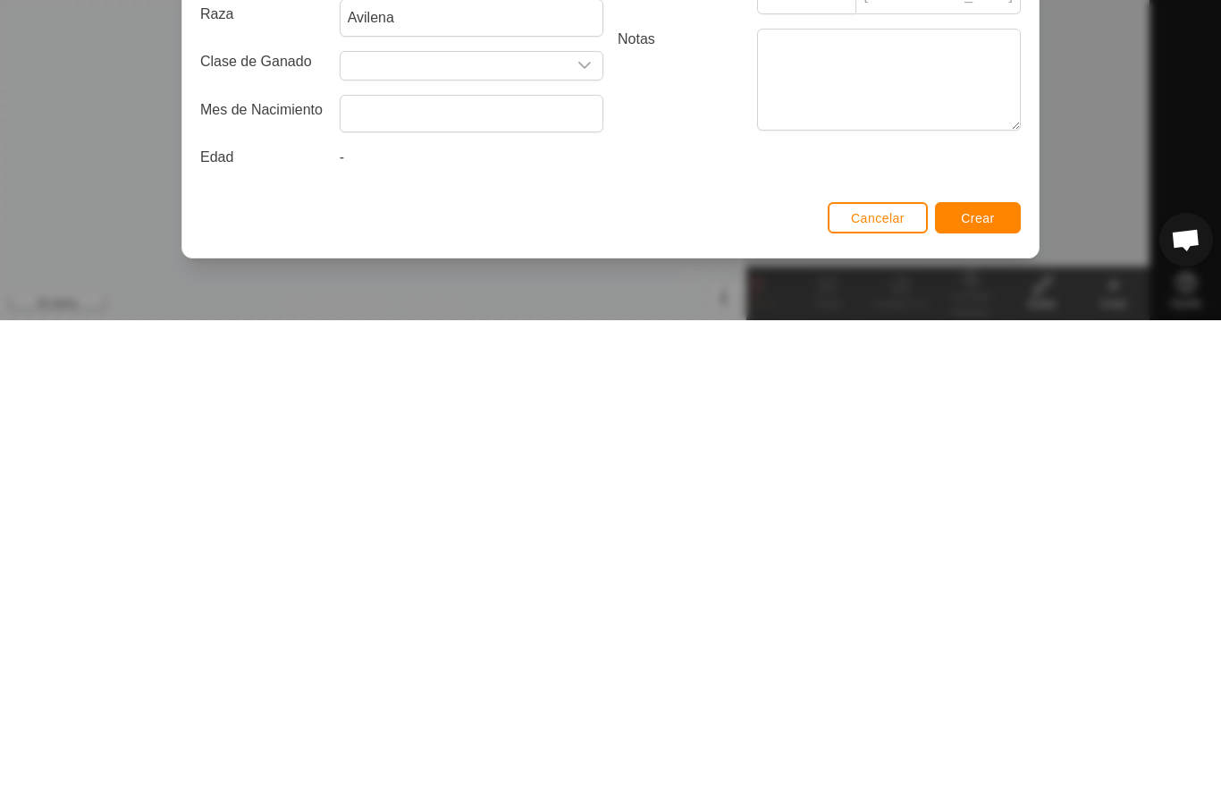
click at [974, 696] on font "Crear" at bounding box center [978, 703] width 34 height 14
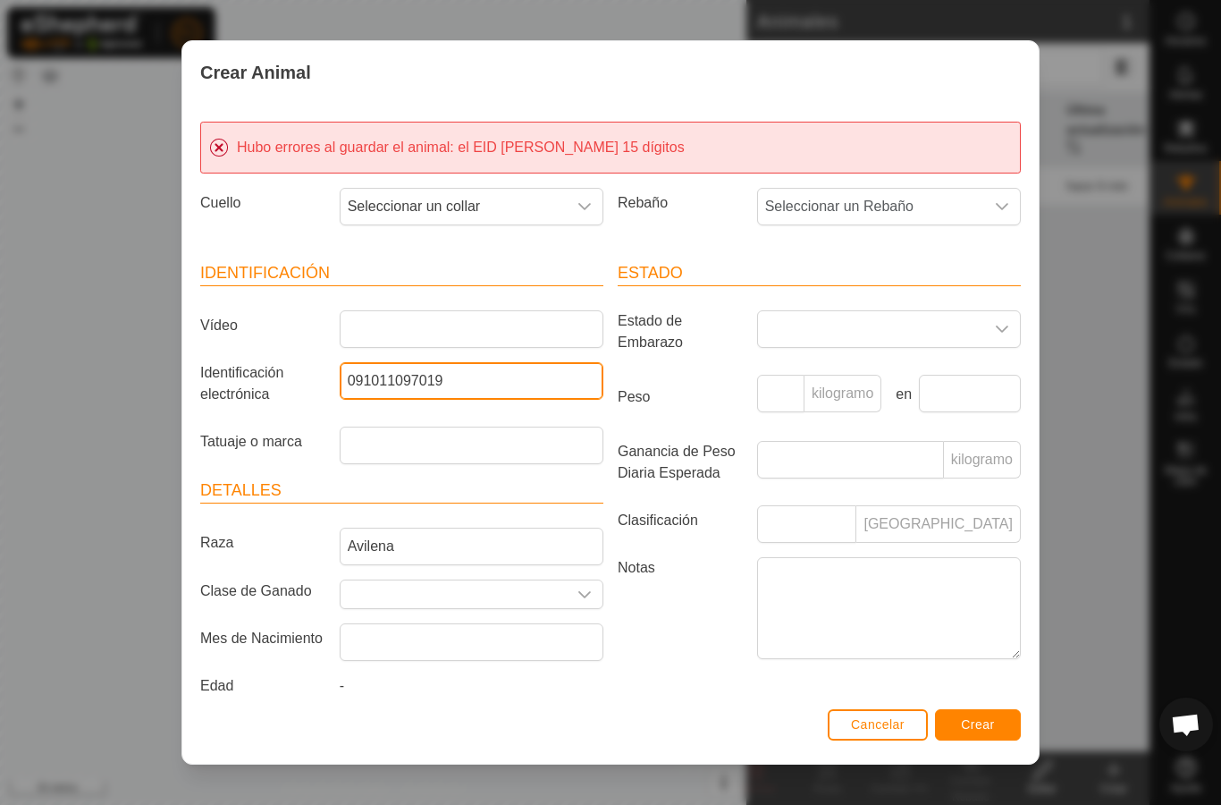
click at [348, 383] on input "091011097019" at bounding box center [472, 381] width 264 height 38
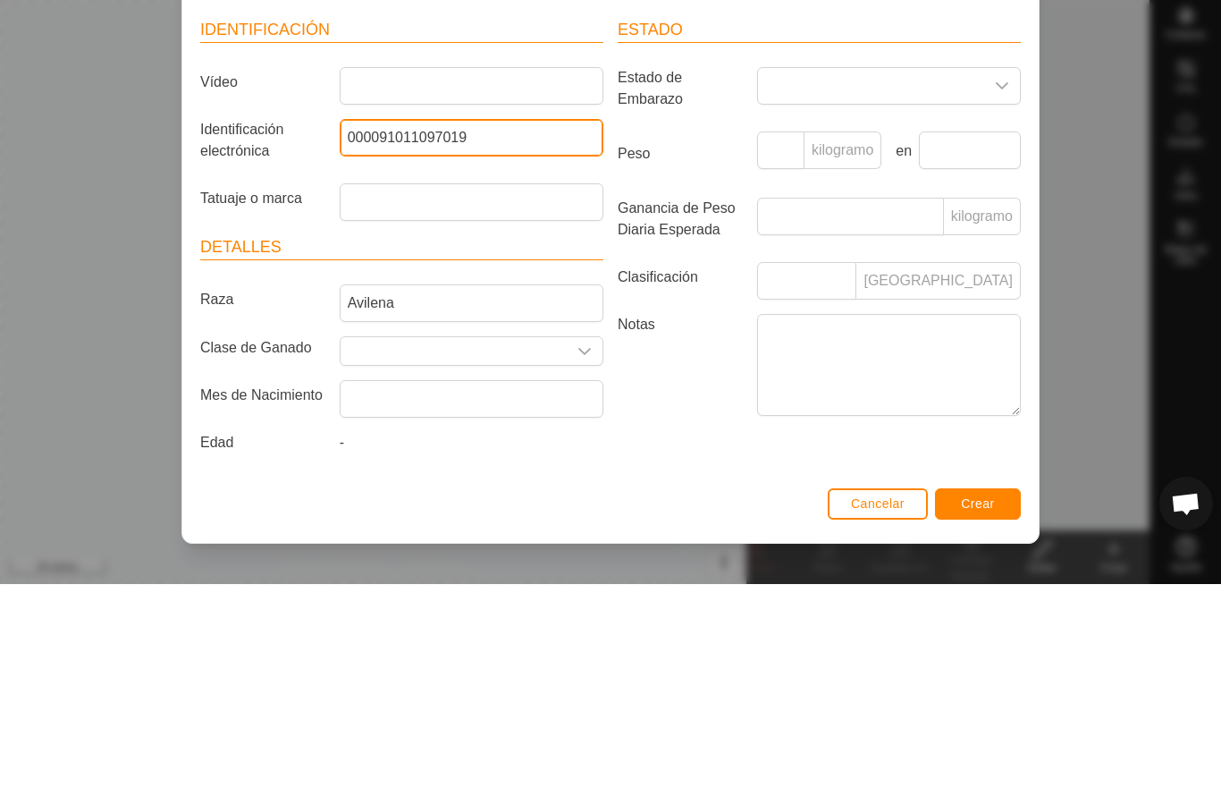
scroll to position [31, 0]
type input "000091011097019"
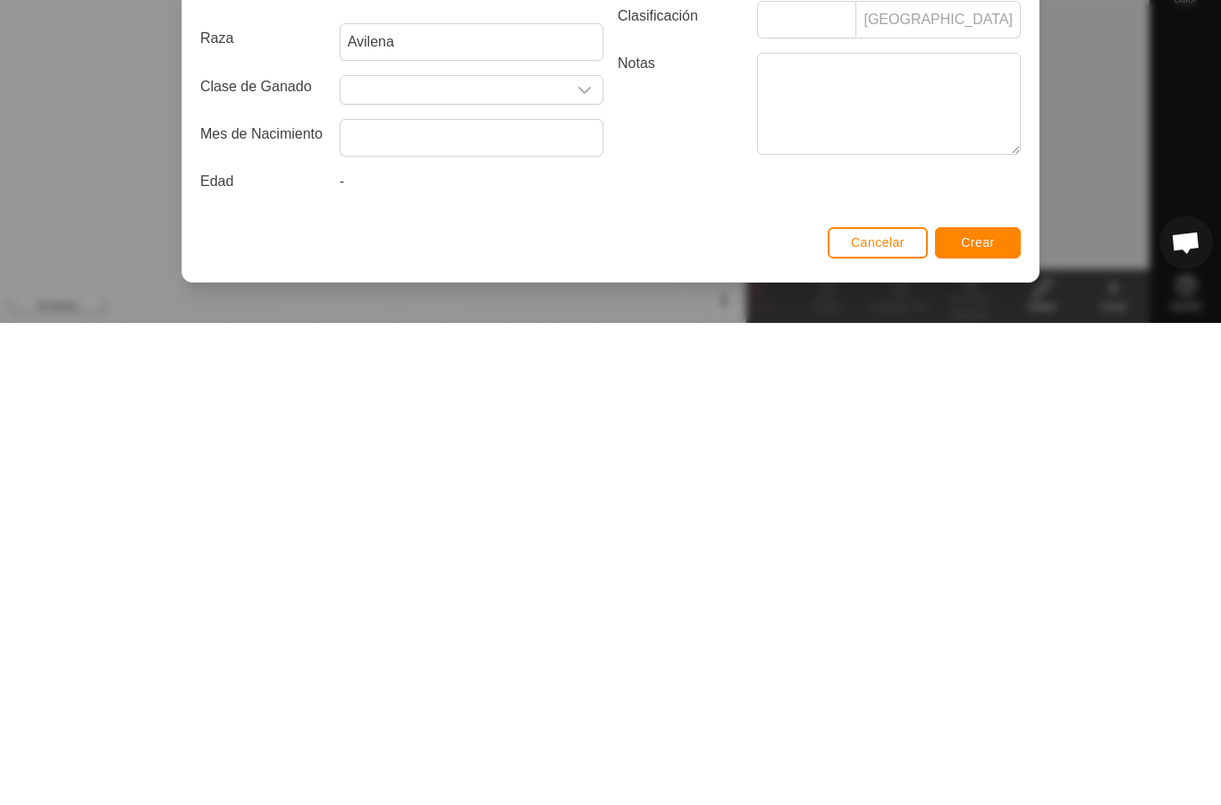
click at [987, 717] on font "Crear" at bounding box center [978, 724] width 34 height 14
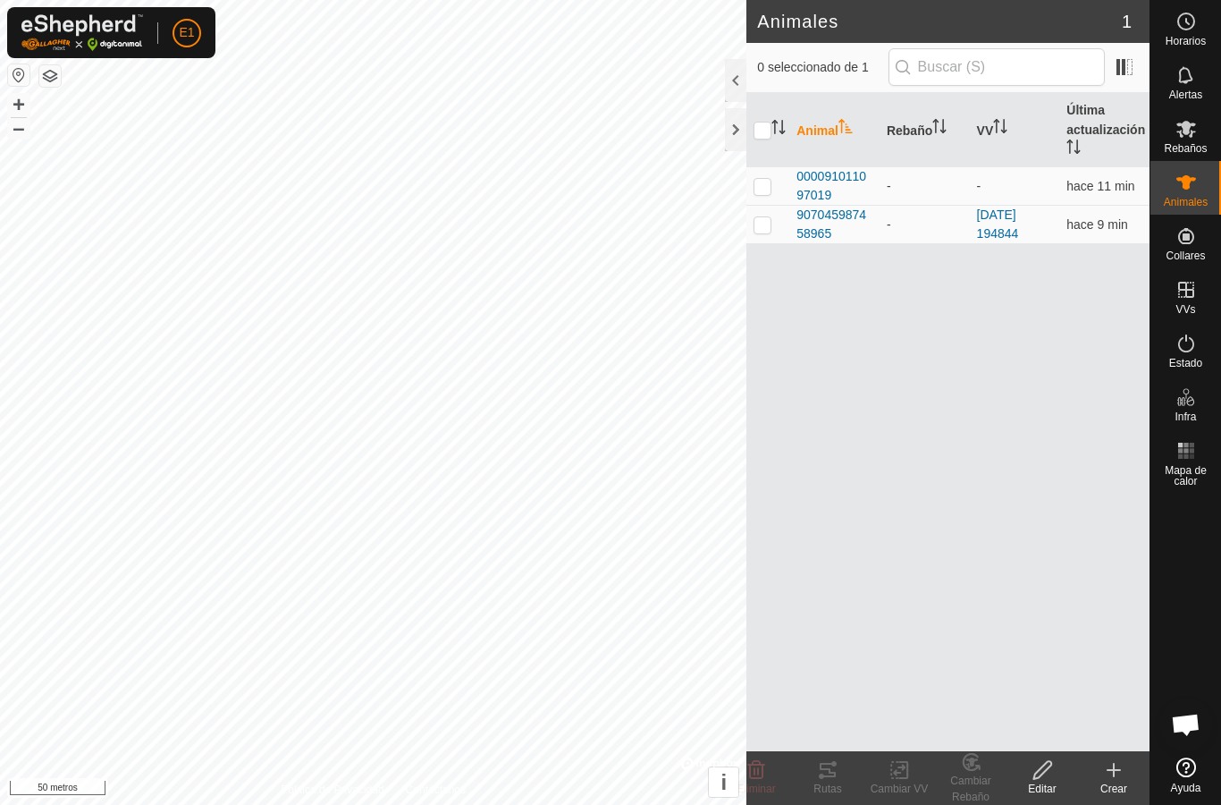
click at [762, 183] on p-checkbox at bounding box center [763, 186] width 18 height 14
checkbox input "true"
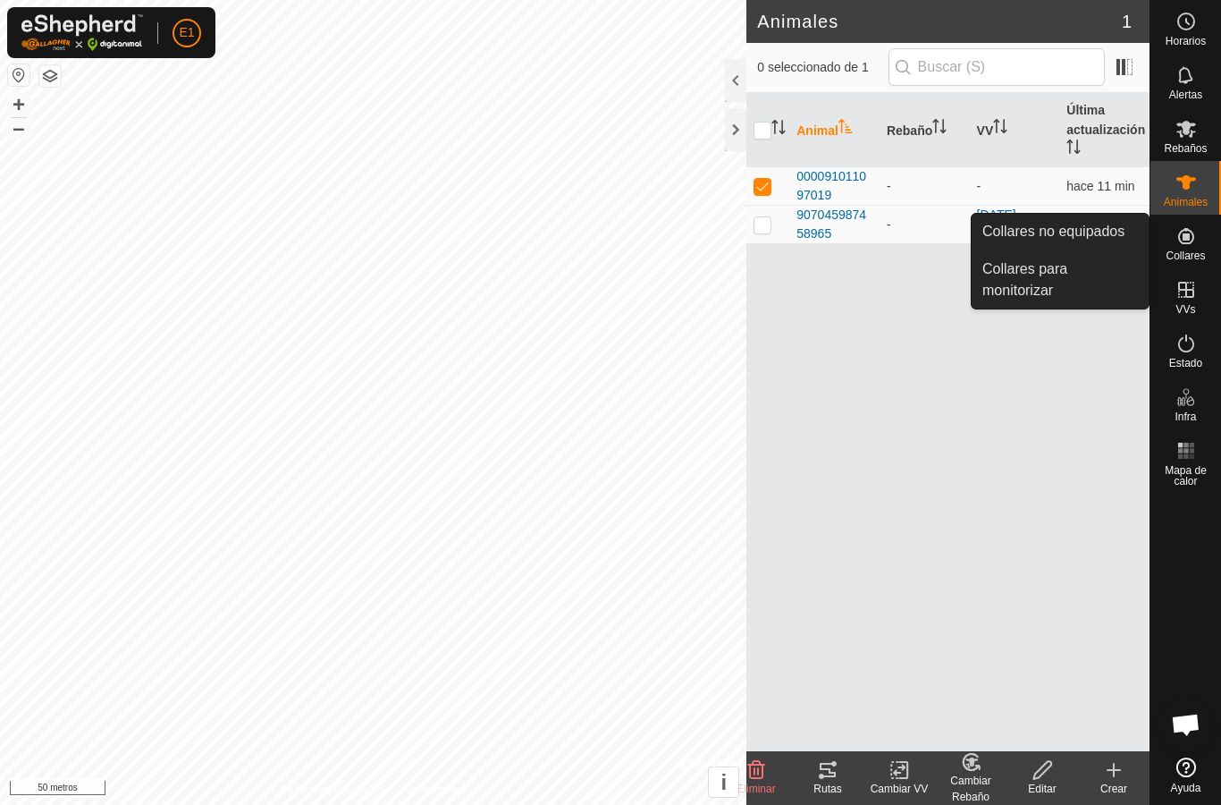
click at [894, 396] on div "Animal Rebaño VV Última actualización 000091011097019 - - hace 11 min 907045987…" at bounding box center [948, 422] width 403 height 658
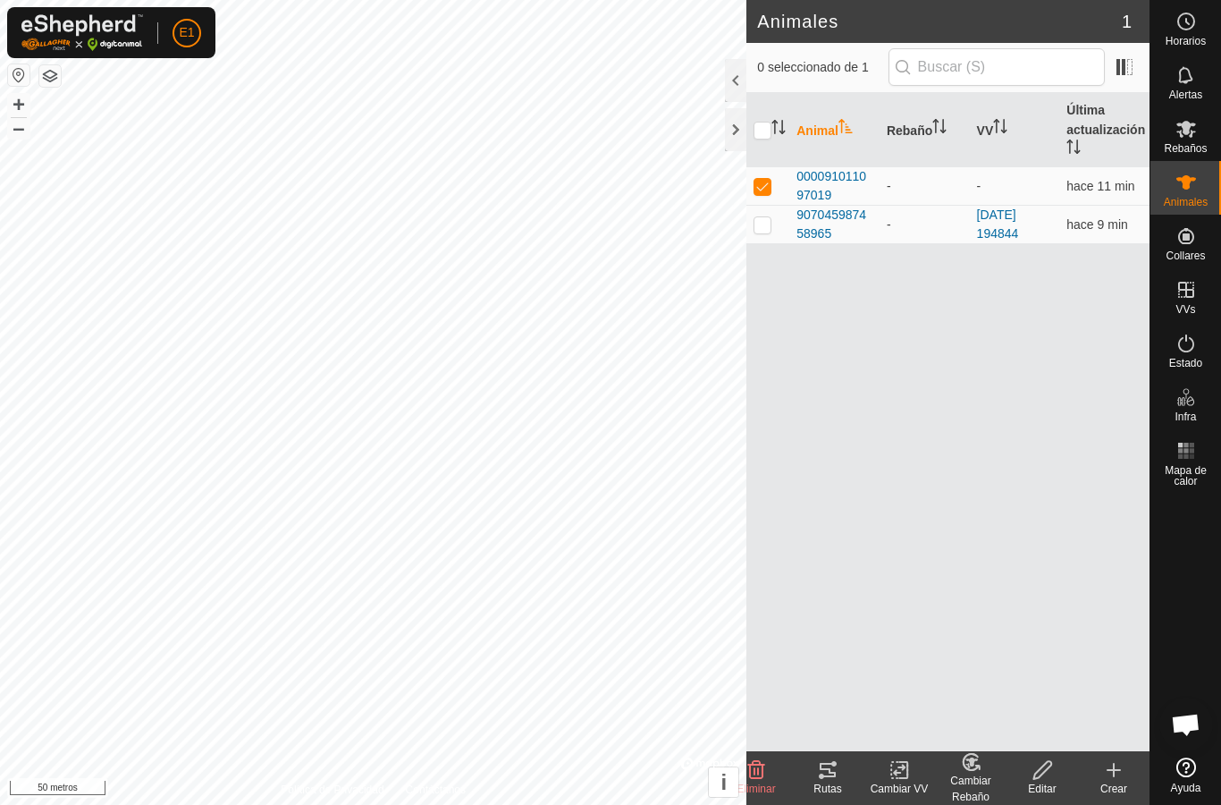
click at [922, 402] on div "Animal Rebaño VV Última actualización 000091011097019 - - hace 11 min 907045987…" at bounding box center [948, 422] width 403 height 658
click at [819, 178] on font "000091011097019" at bounding box center [832, 185] width 70 height 33
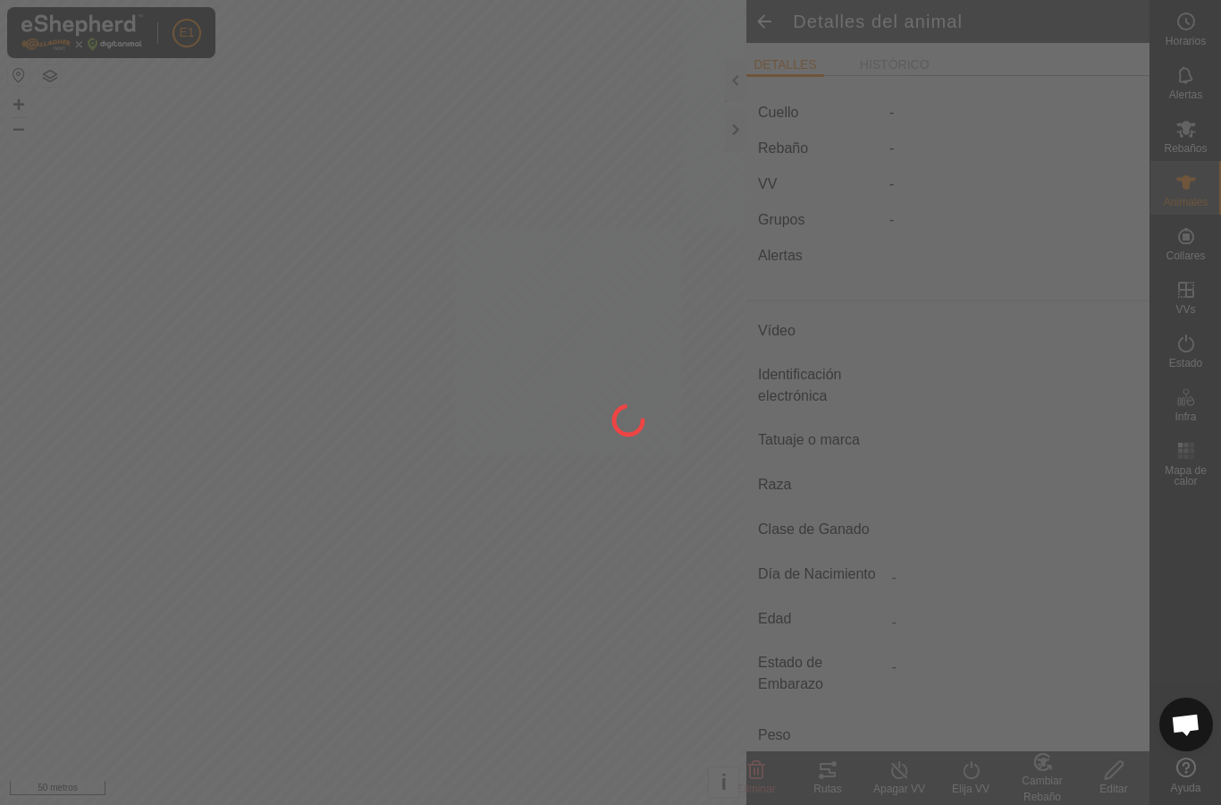
type input "-"
type input "000091011097019"
type input "-"
type input "Avilena"
type input "-"
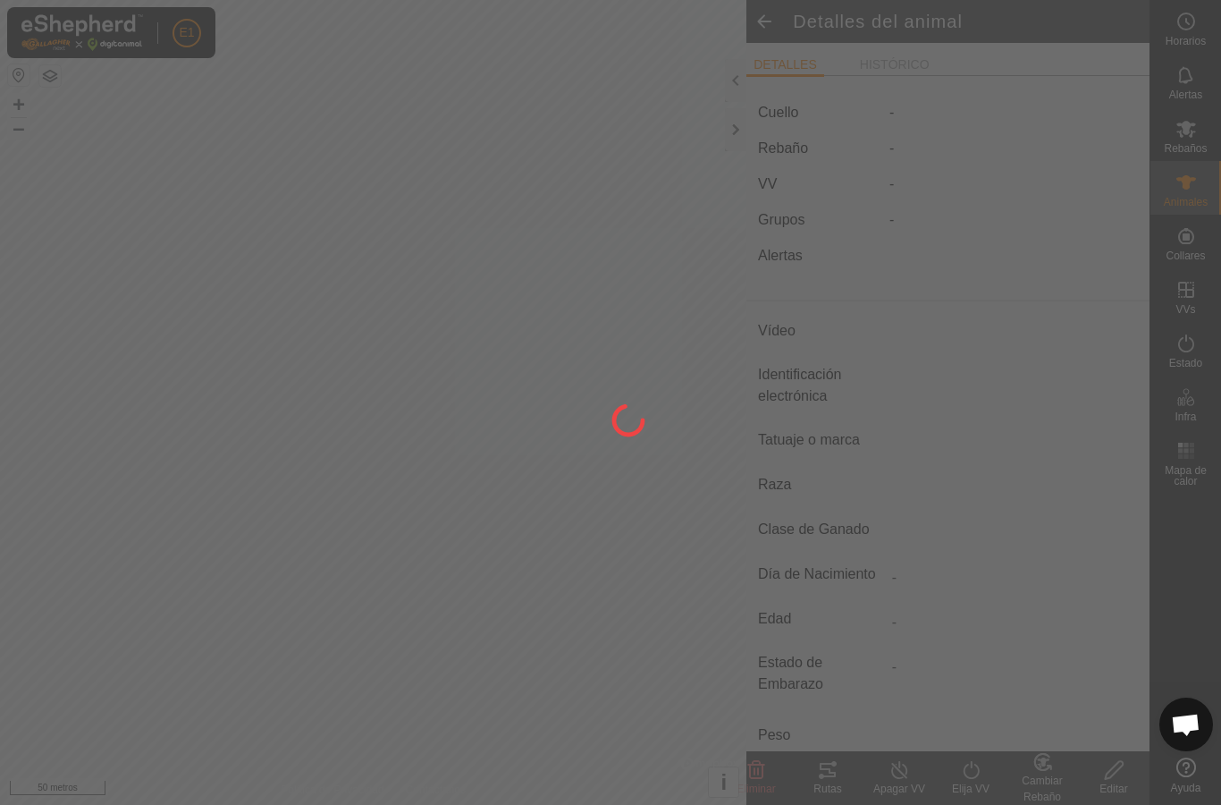
type input "0 kg"
type input "-"
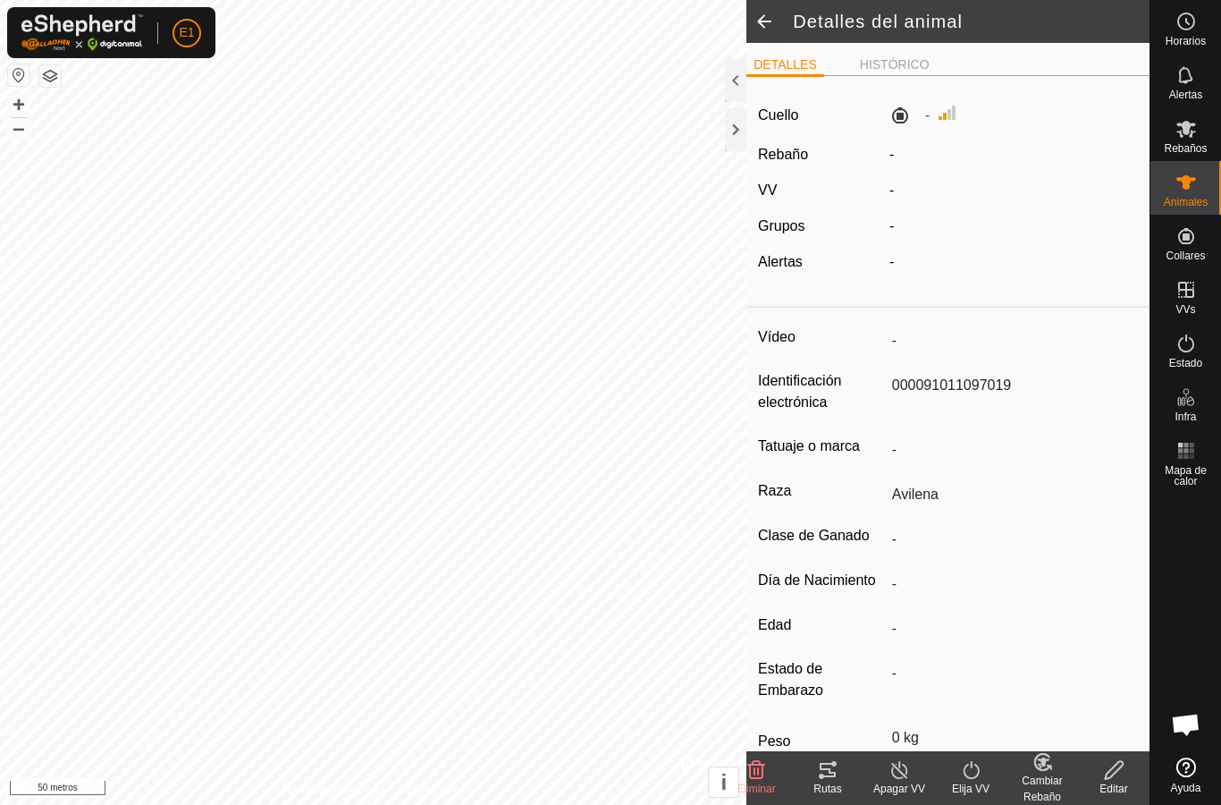
click at [903, 58] on font "HISTÓRICO" at bounding box center [895, 64] width 70 height 14
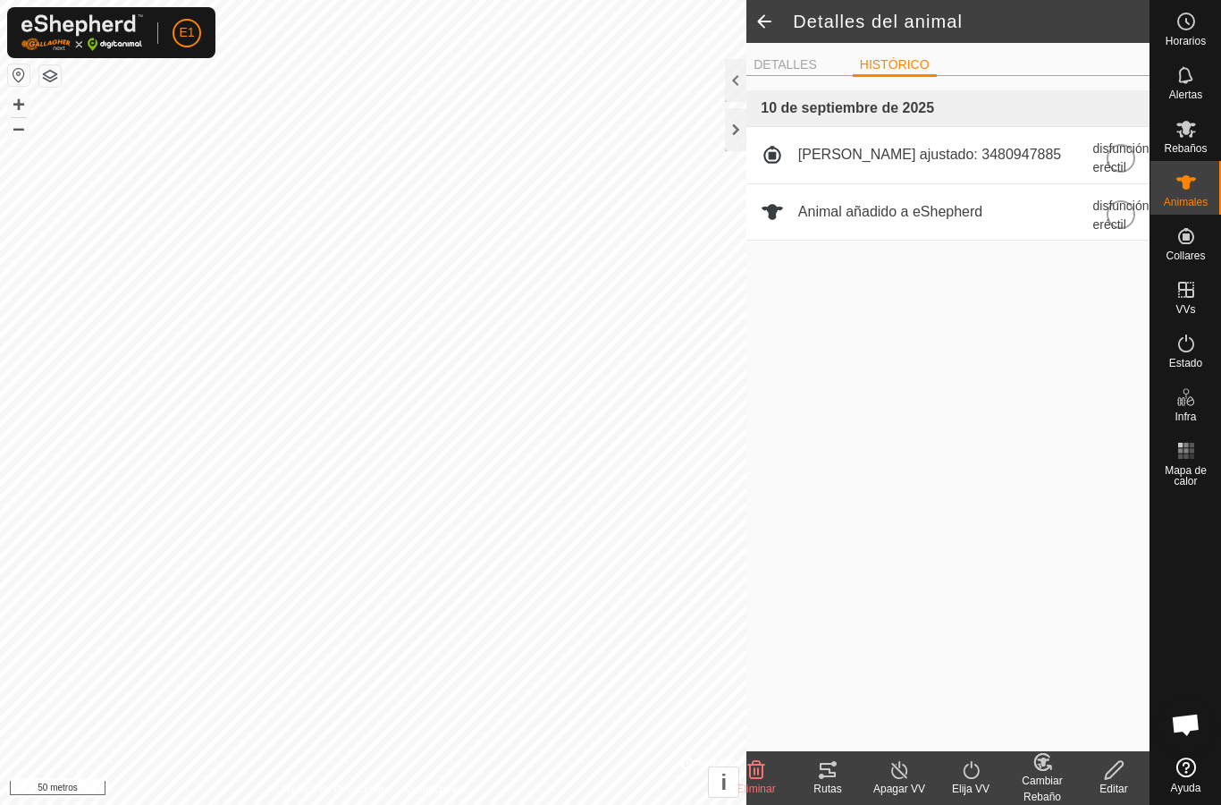
click at [804, 63] on font "DETALLES" at bounding box center [785, 64] width 63 height 14
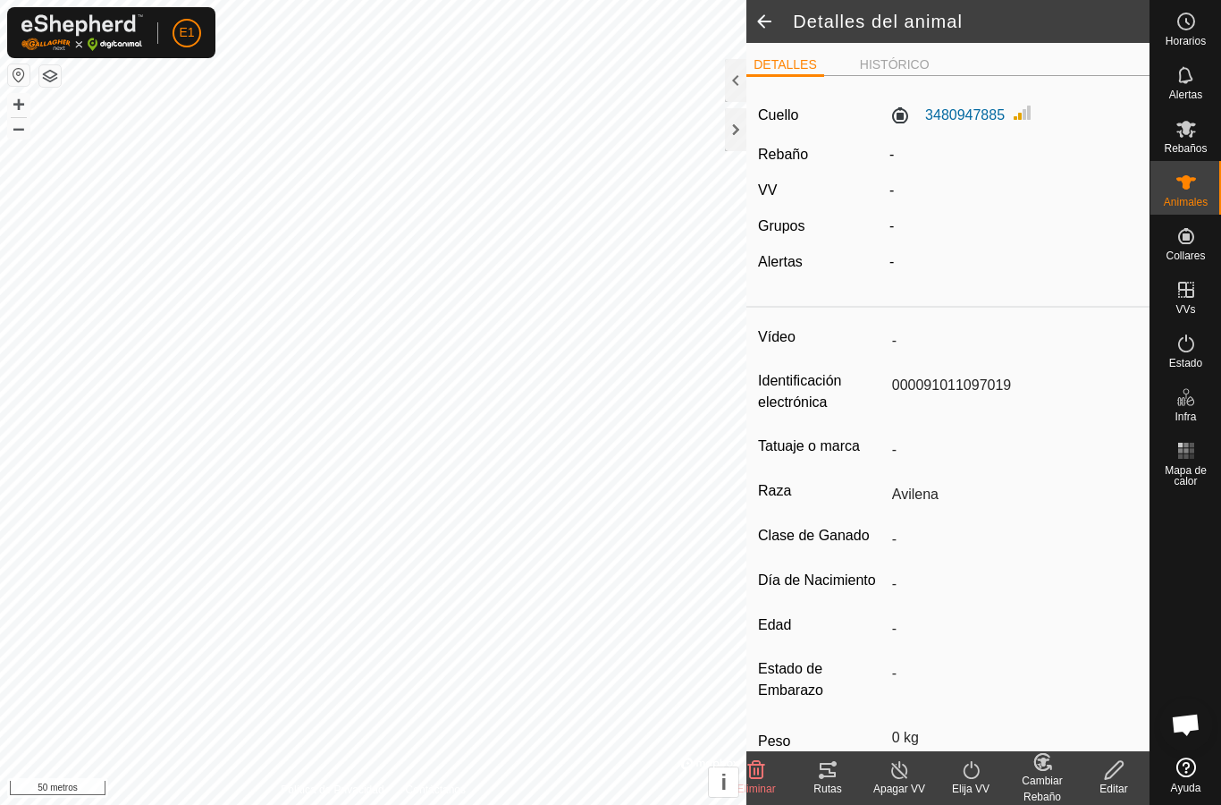
click at [901, 65] on font "HISTÓRICO" at bounding box center [895, 64] width 70 height 14
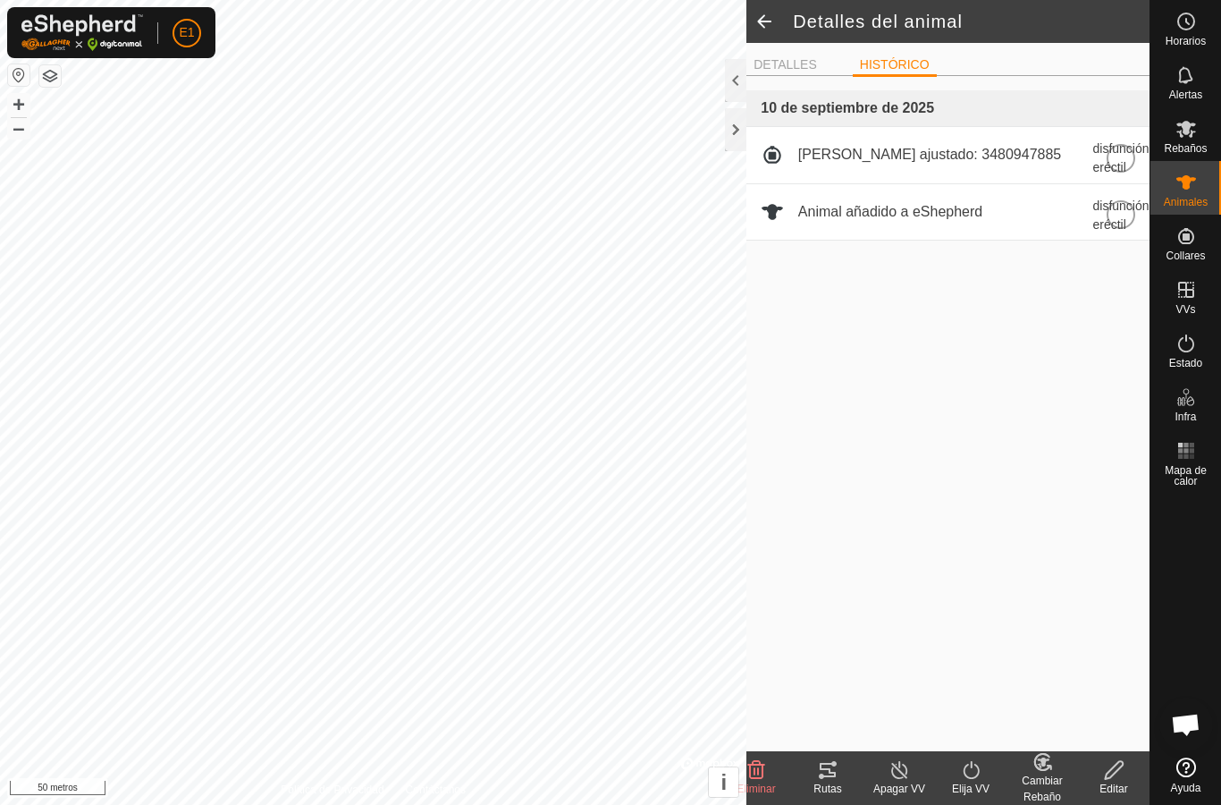
click at [769, 22] on span at bounding box center [765, 21] width 36 height 43
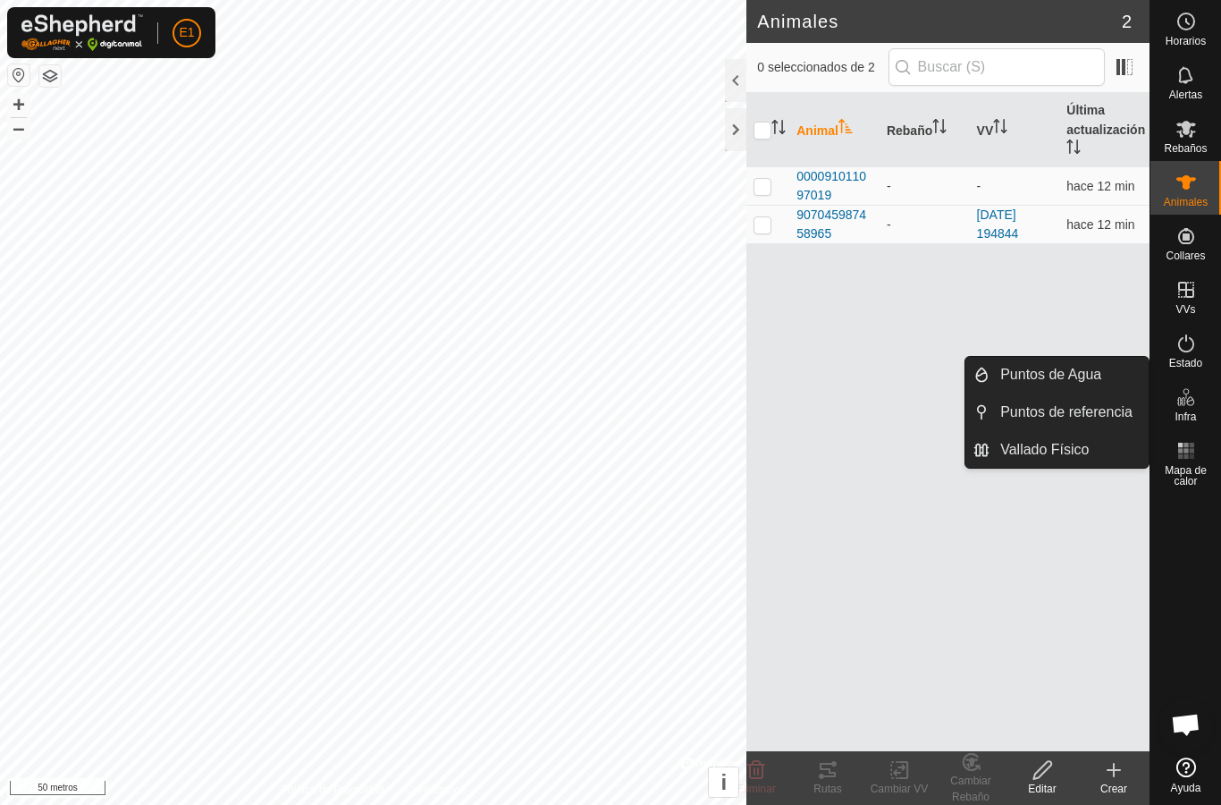
click at [1096, 448] on link "Vallado Físico" at bounding box center [1069, 450] width 159 height 36
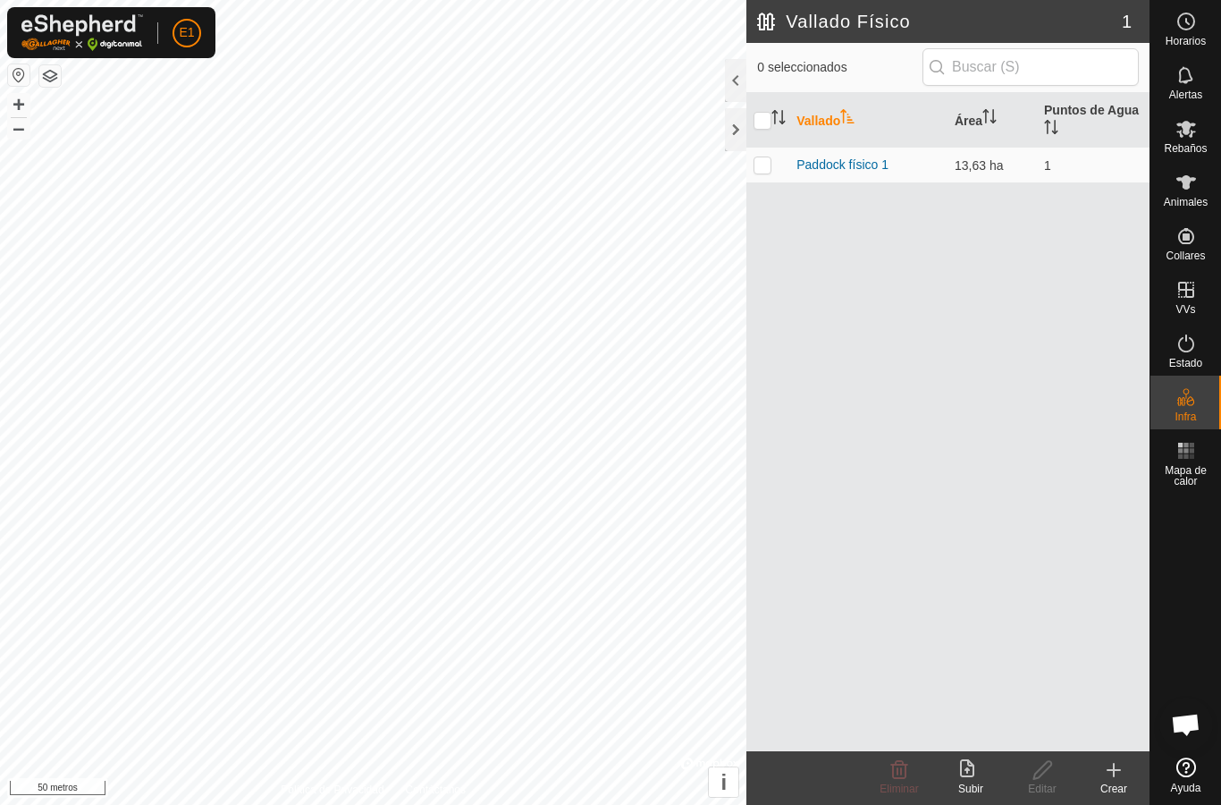
click at [1107, 775] on icon at bounding box center [1113, 769] width 21 height 21
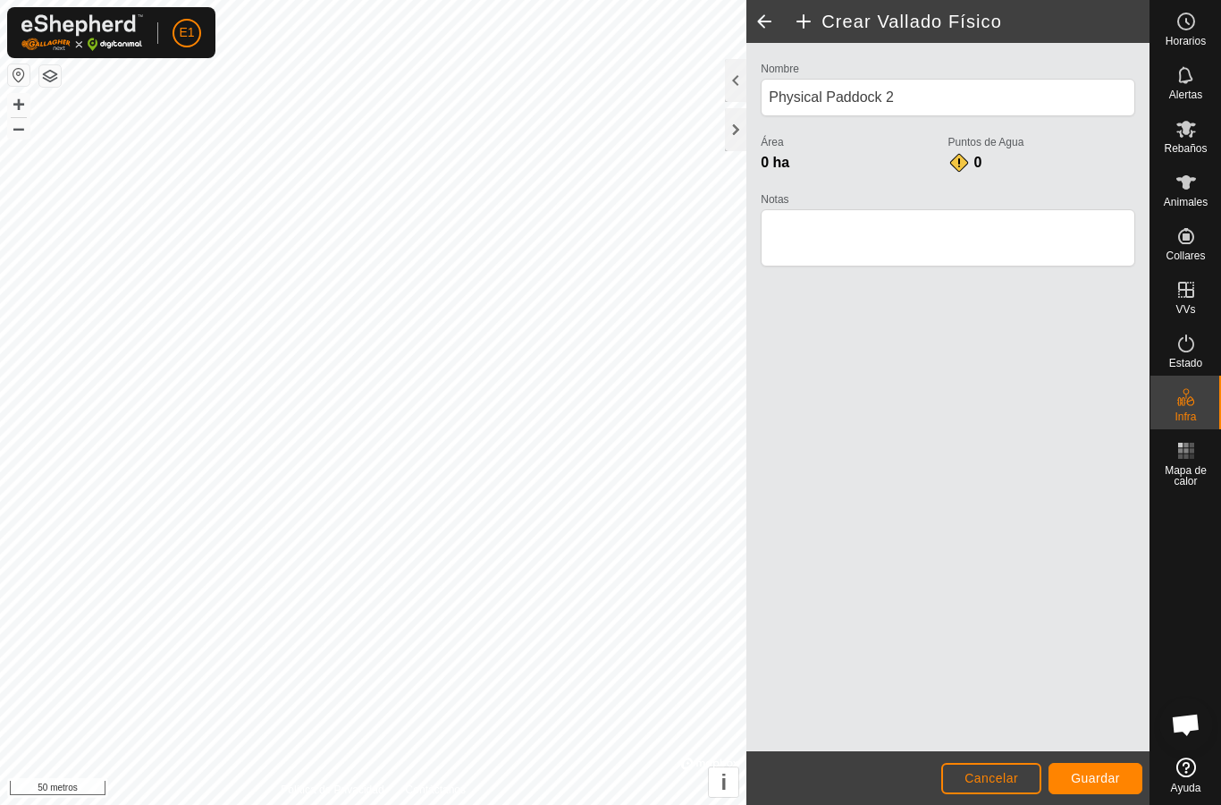
click at [999, 774] on font "Cancelar" at bounding box center [992, 778] width 54 height 14
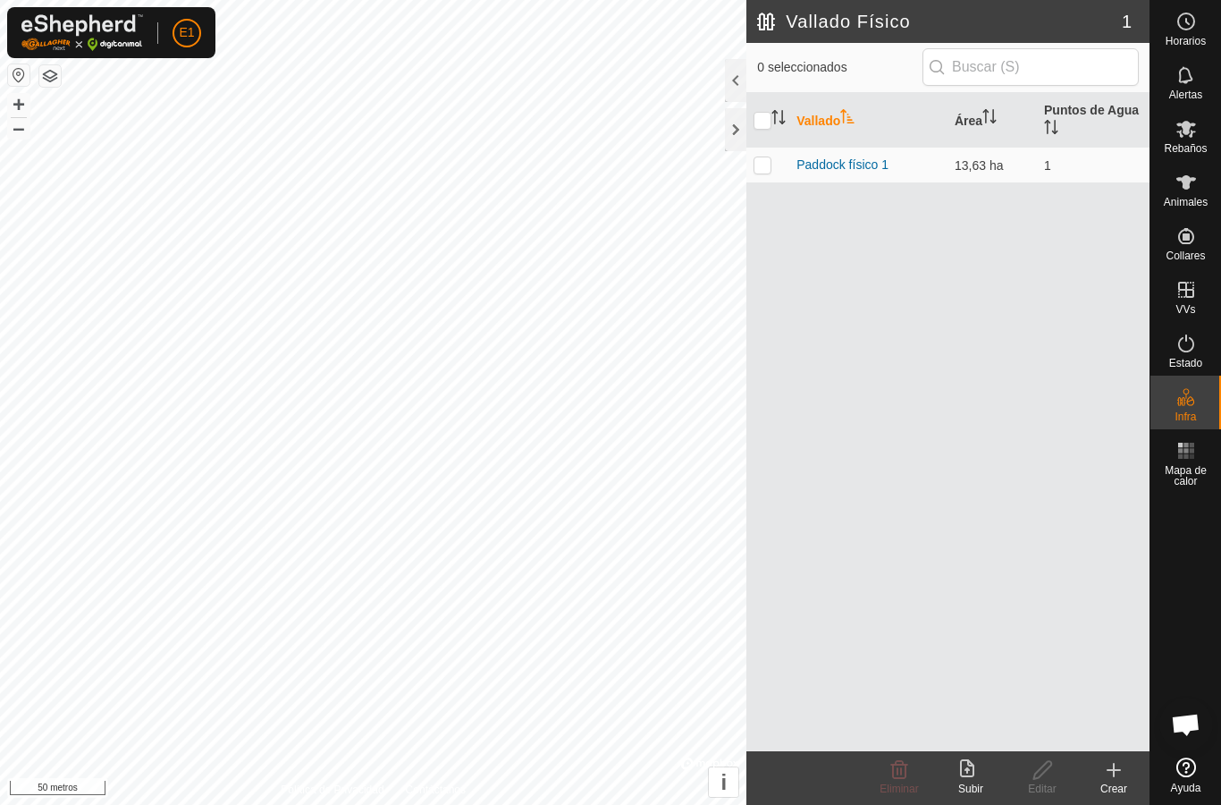
click at [1110, 773] on icon at bounding box center [1113, 769] width 21 height 21
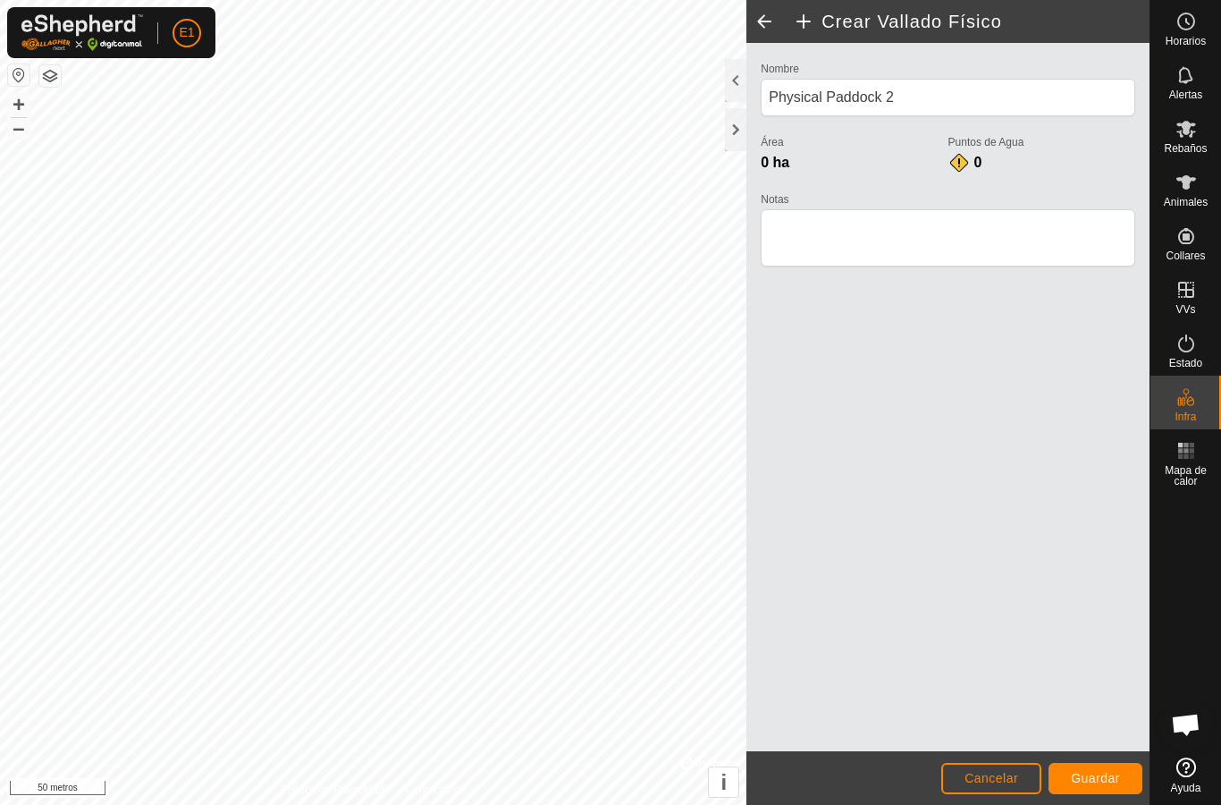
click at [776, 19] on span at bounding box center [765, 21] width 36 height 43
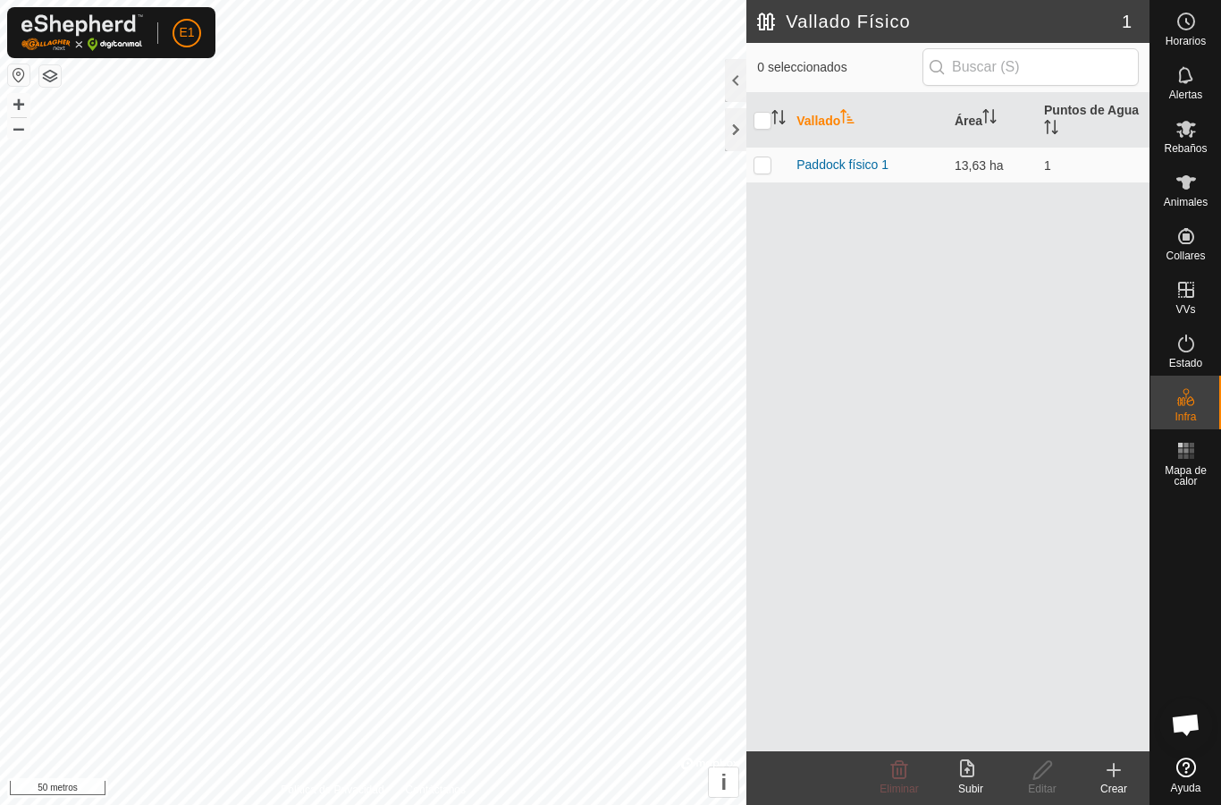
click at [1107, 774] on icon at bounding box center [1113, 769] width 21 height 21
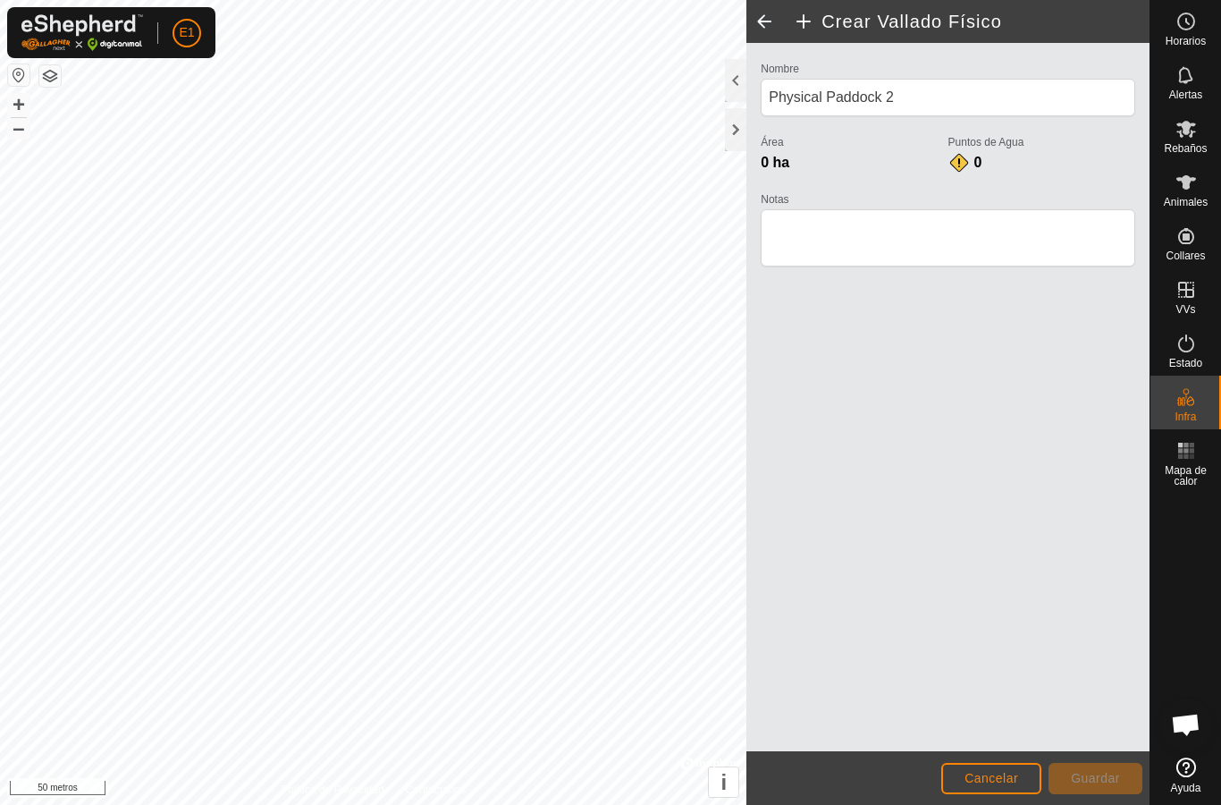
click at [998, 773] on font "Cancelar" at bounding box center [992, 778] width 54 height 14
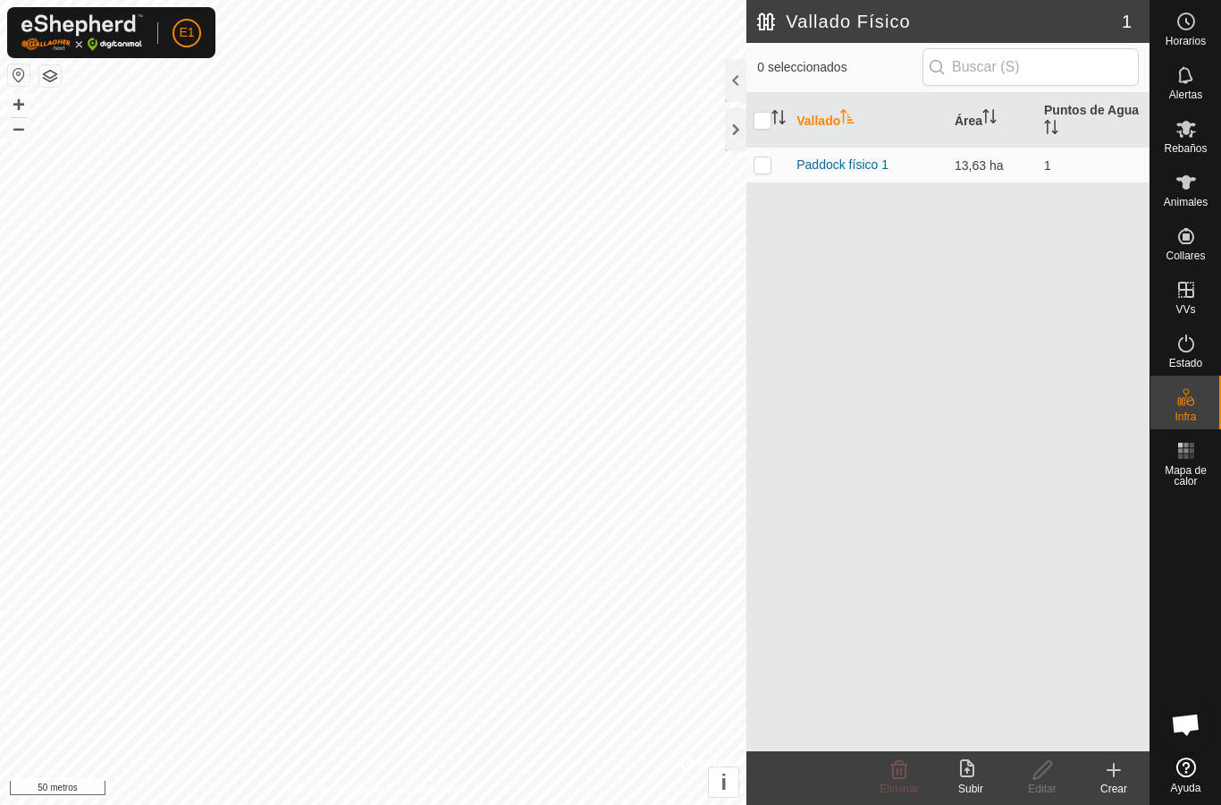
click at [1106, 773] on icon at bounding box center [1113, 769] width 21 height 21
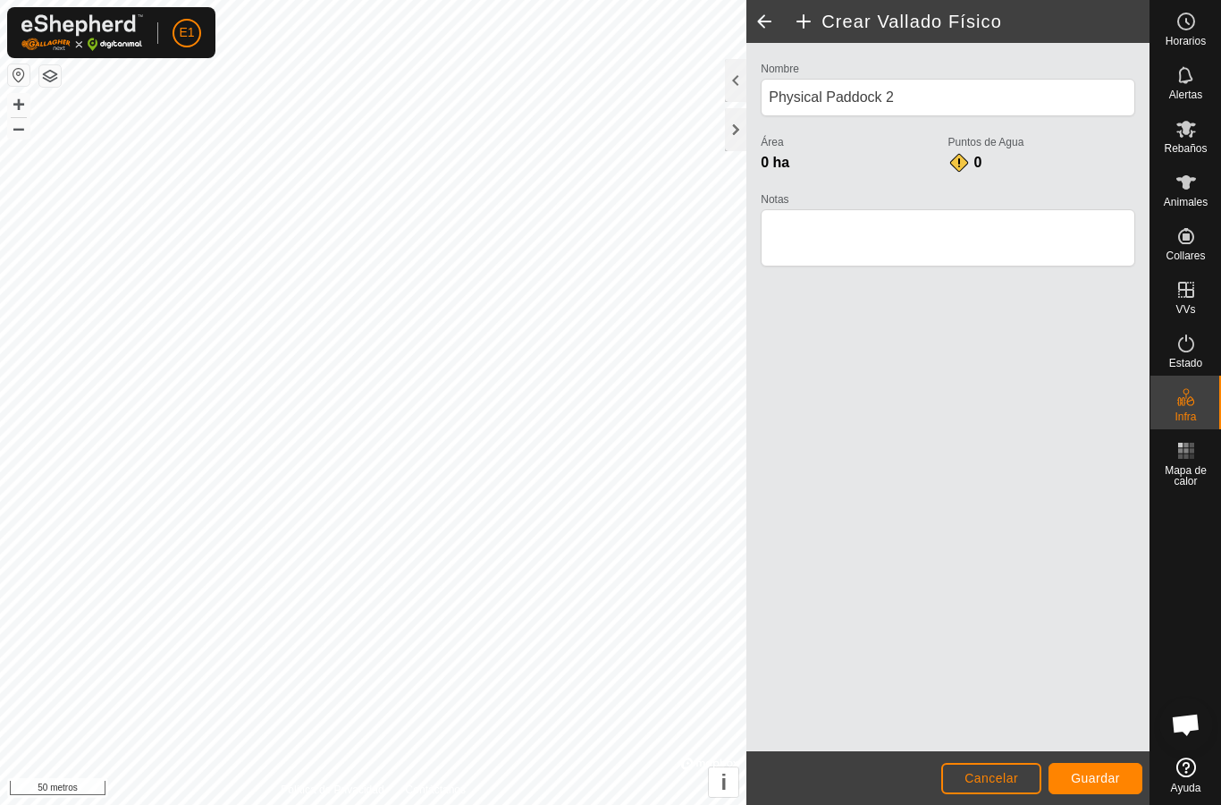
click at [1094, 776] on font "Guardar" at bounding box center [1095, 778] width 49 height 14
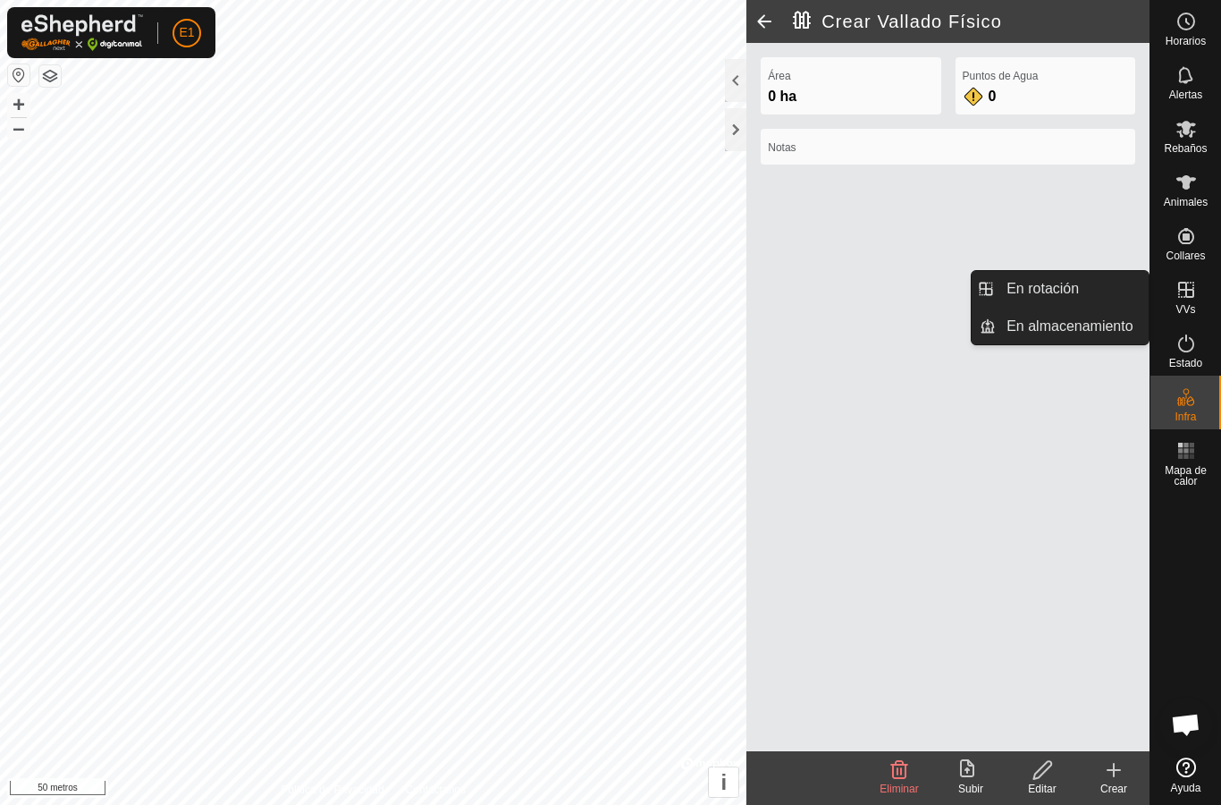
click at [1079, 290] on font "En rotación" at bounding box center [1043, 288] width 72 height 15
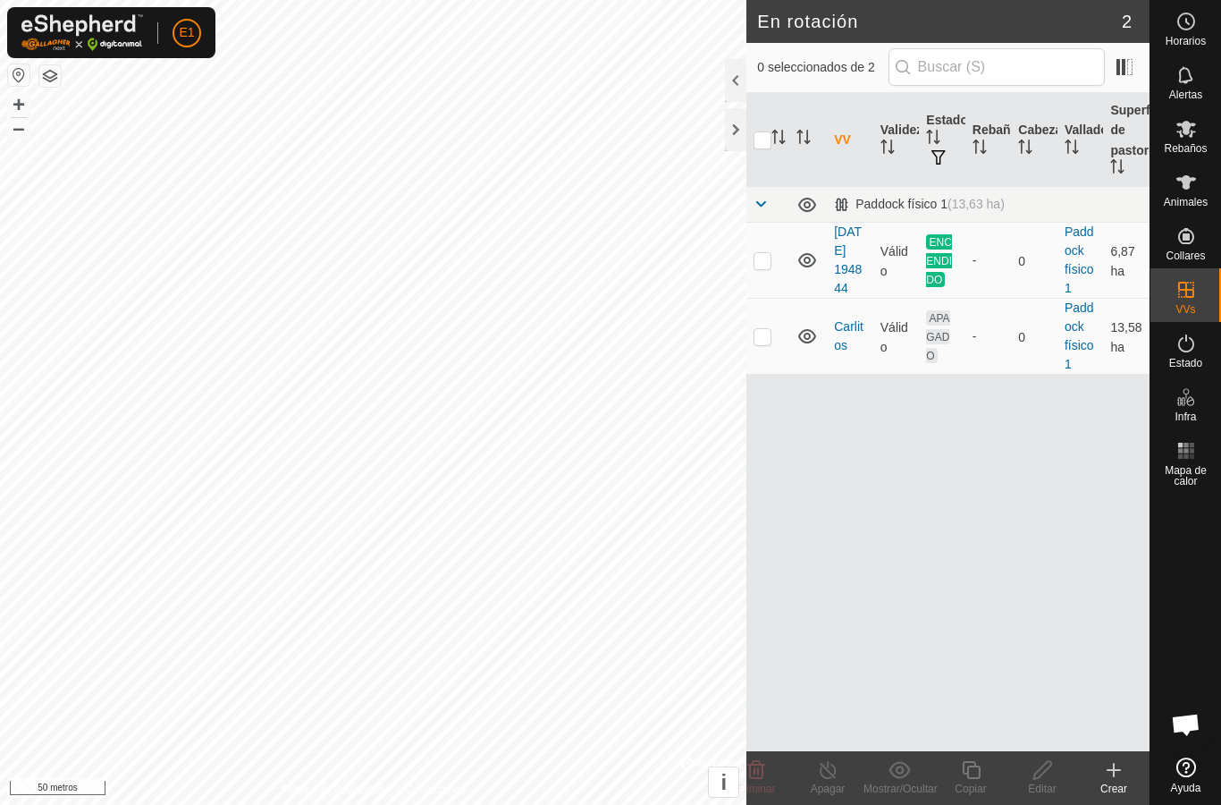
click at [1111, 768] on icon at bounding box center [1113, 769] width 21 height 21
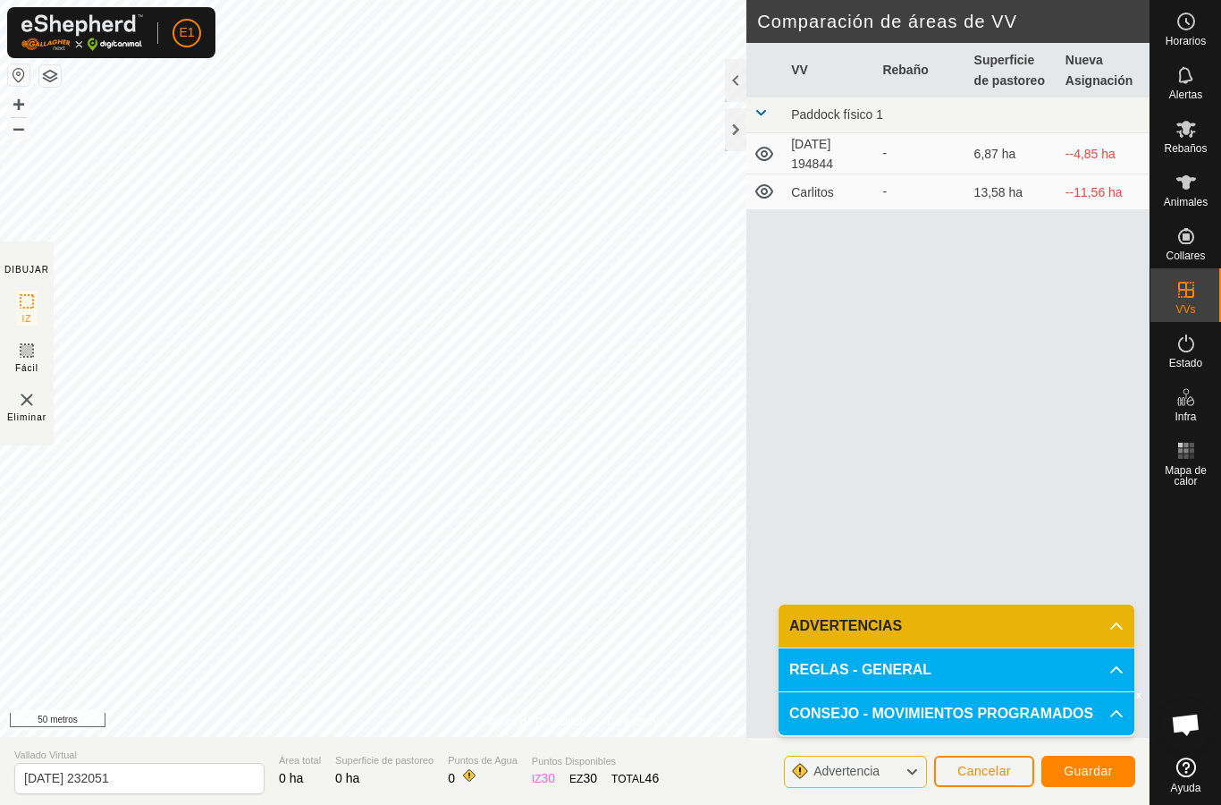
click at [1120, 666] on icon at bounding box center [1117, 670] width 14 height 14
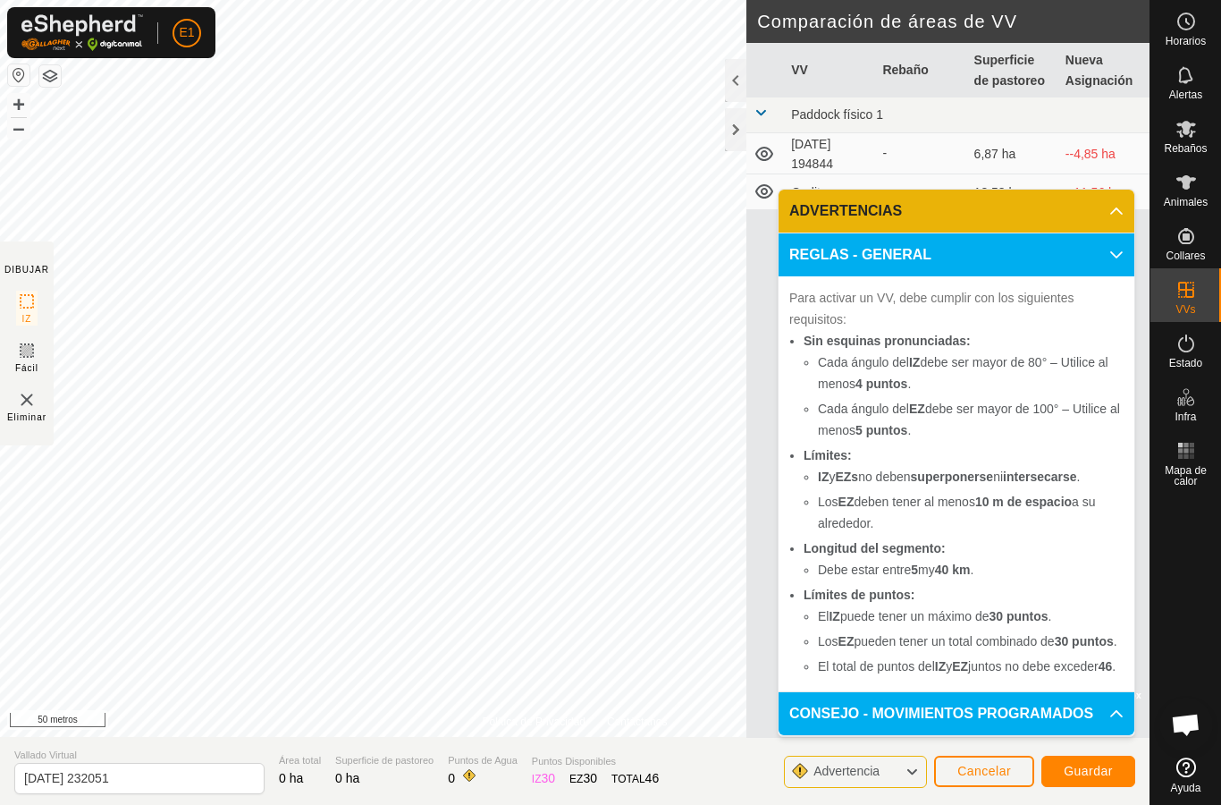
click at [1117, 248] on icon at bounding box center [1117, 255] width 14 height 14
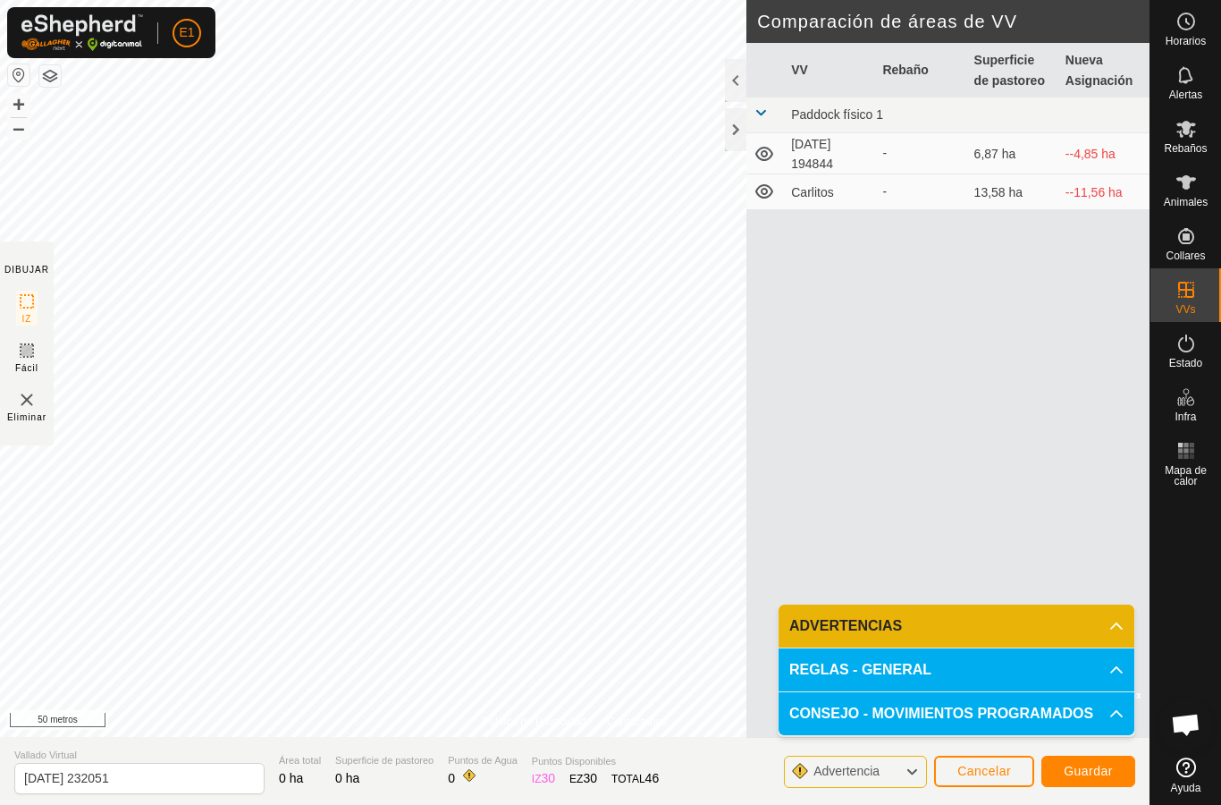
click at [1118, 621] on icon at bounding box center [1117, 626] width 14 height 14
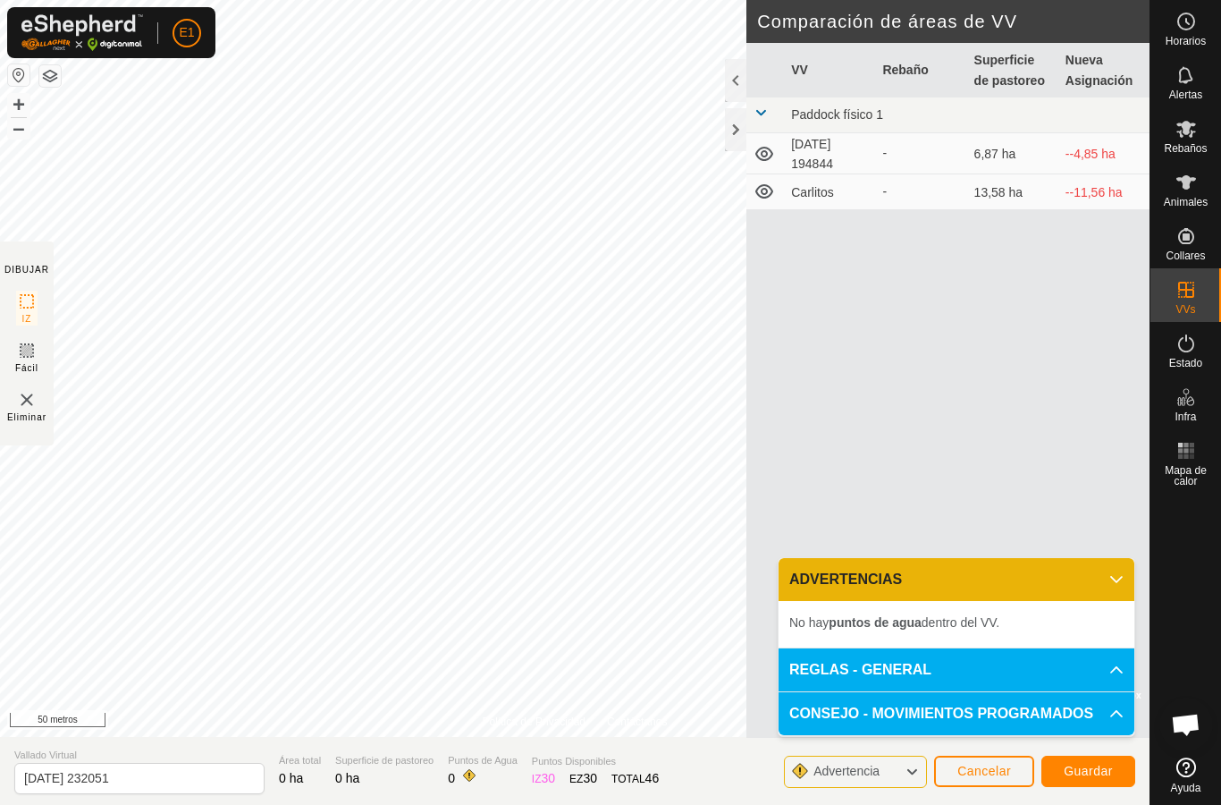
click at [1116, 581] on icon at bounding box center [1117, 579] width 13 height 7
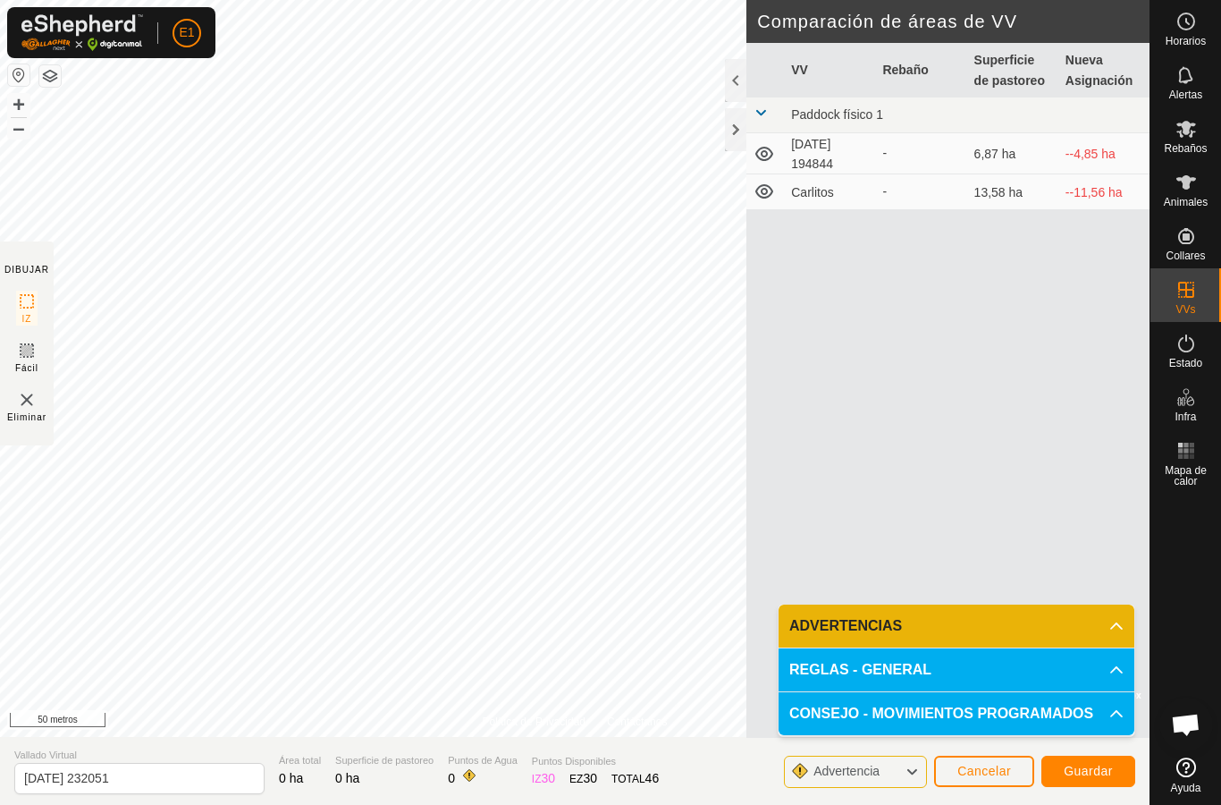
click at [1116, 714] on icon at bounding box center [1117, 713] width 14 height 14
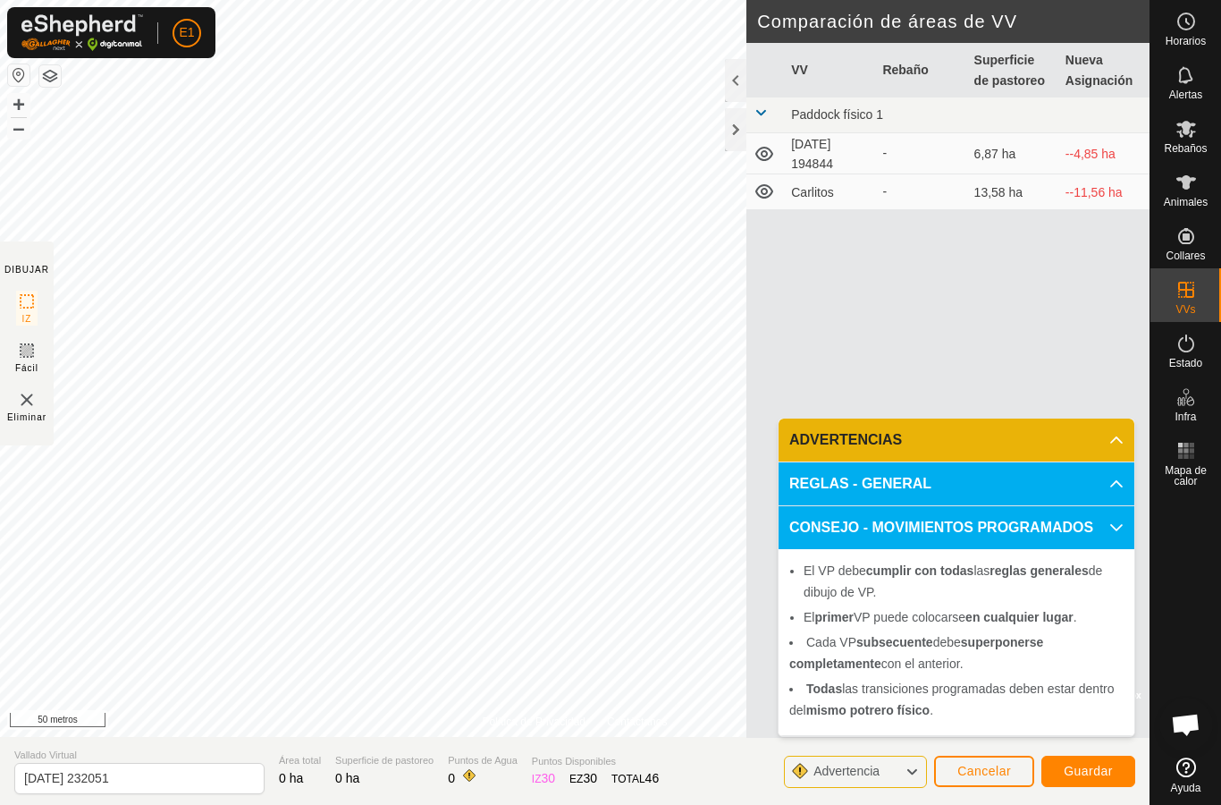
click at [1120, 526] on icon at bounding box center [1117, 527] width 14 height 14
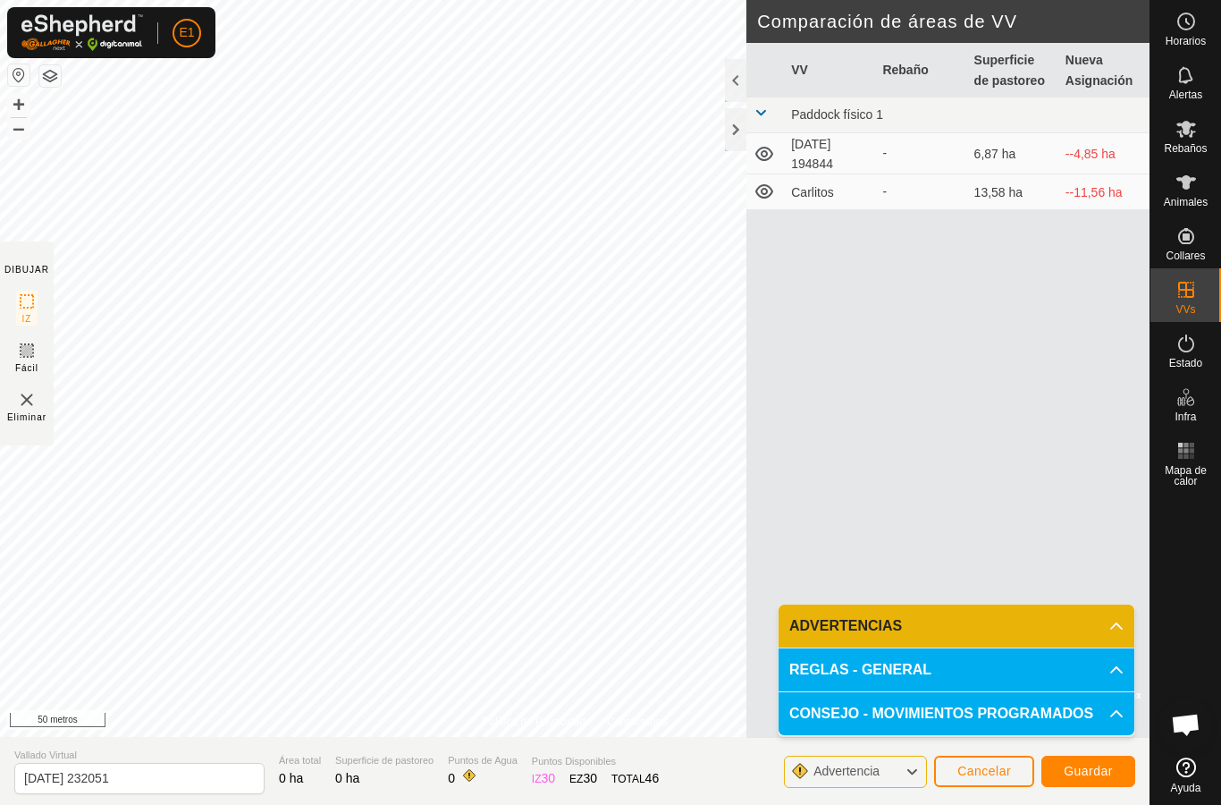
click at [1089, 765] on font "Guardar" at bounding box center [1088, 771] width 49 height 14
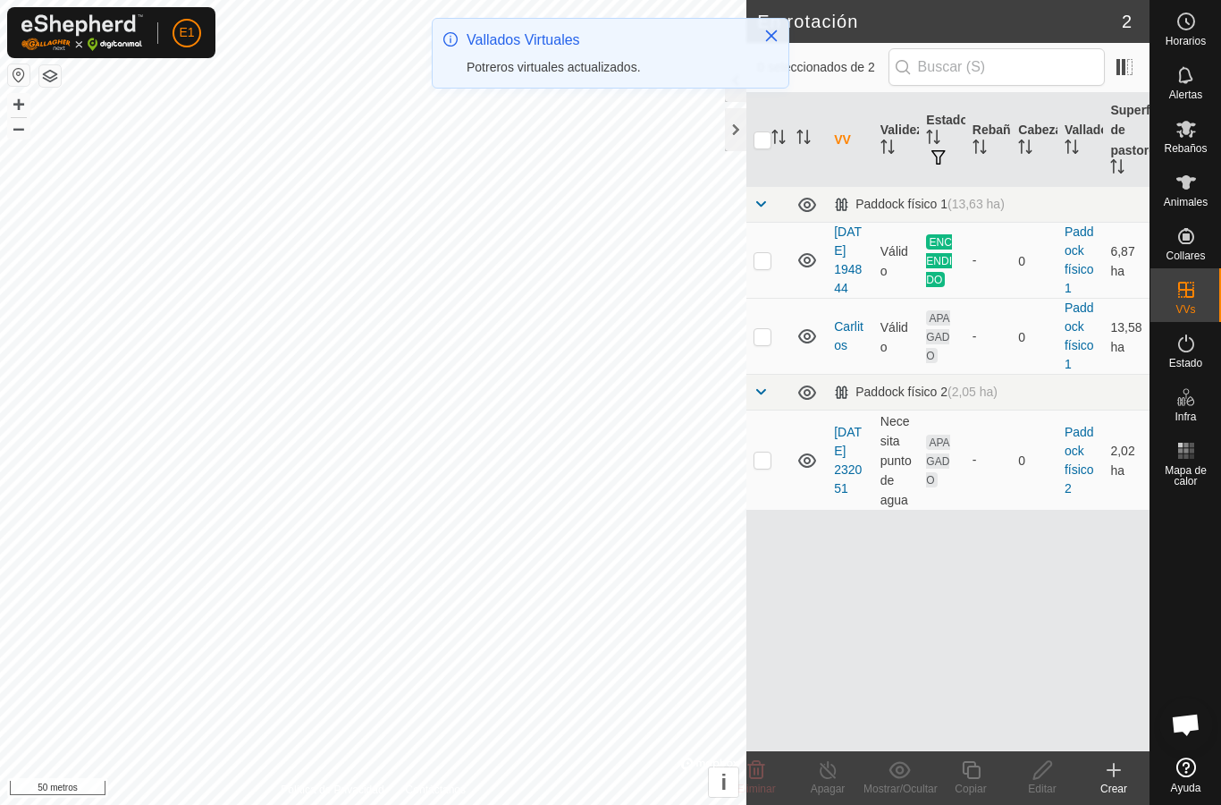
click at [941, 477] on font "APAGADO" at bounding box center [937, 460] width 23 height 50
click at [853, 469] on font "[DATE] 232051" at bounding box center [848, 460] width 28 height 71
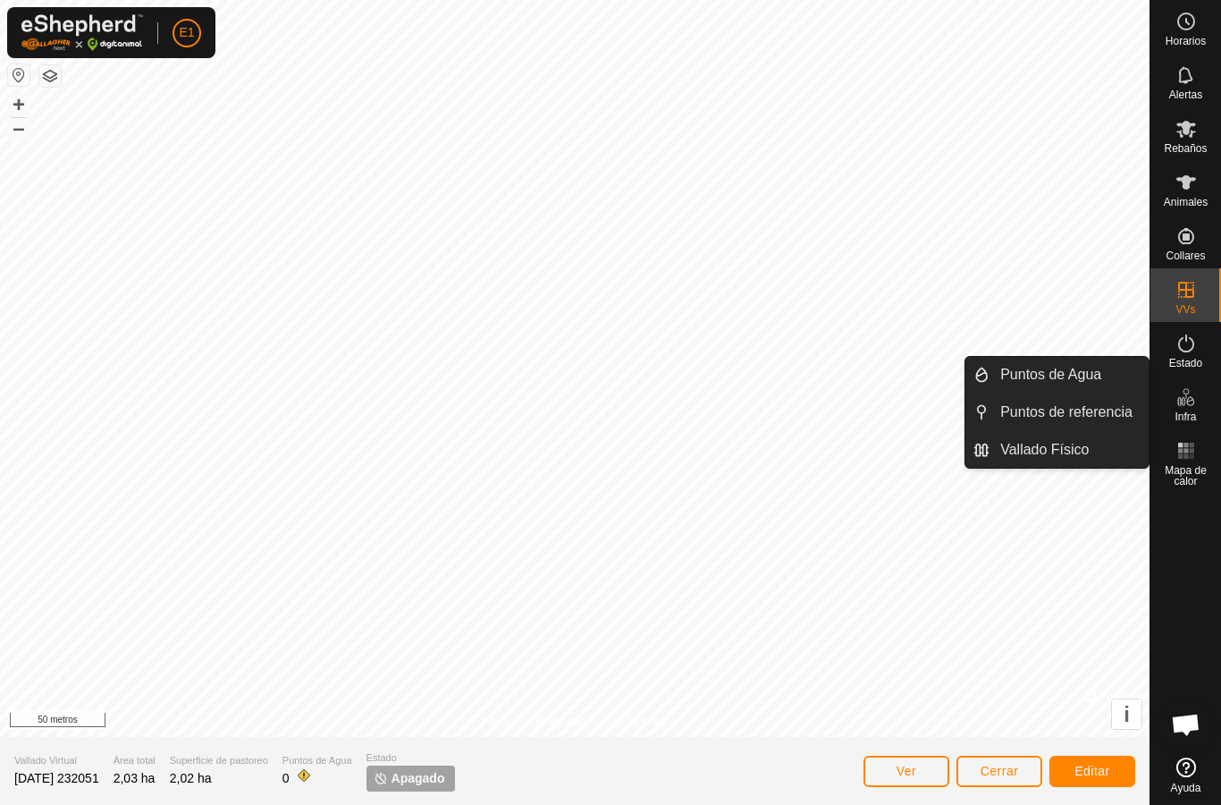
click at [1097, 376] on font "Puntos de Agua" at bounding box center [1051, 374] width 101 height 15
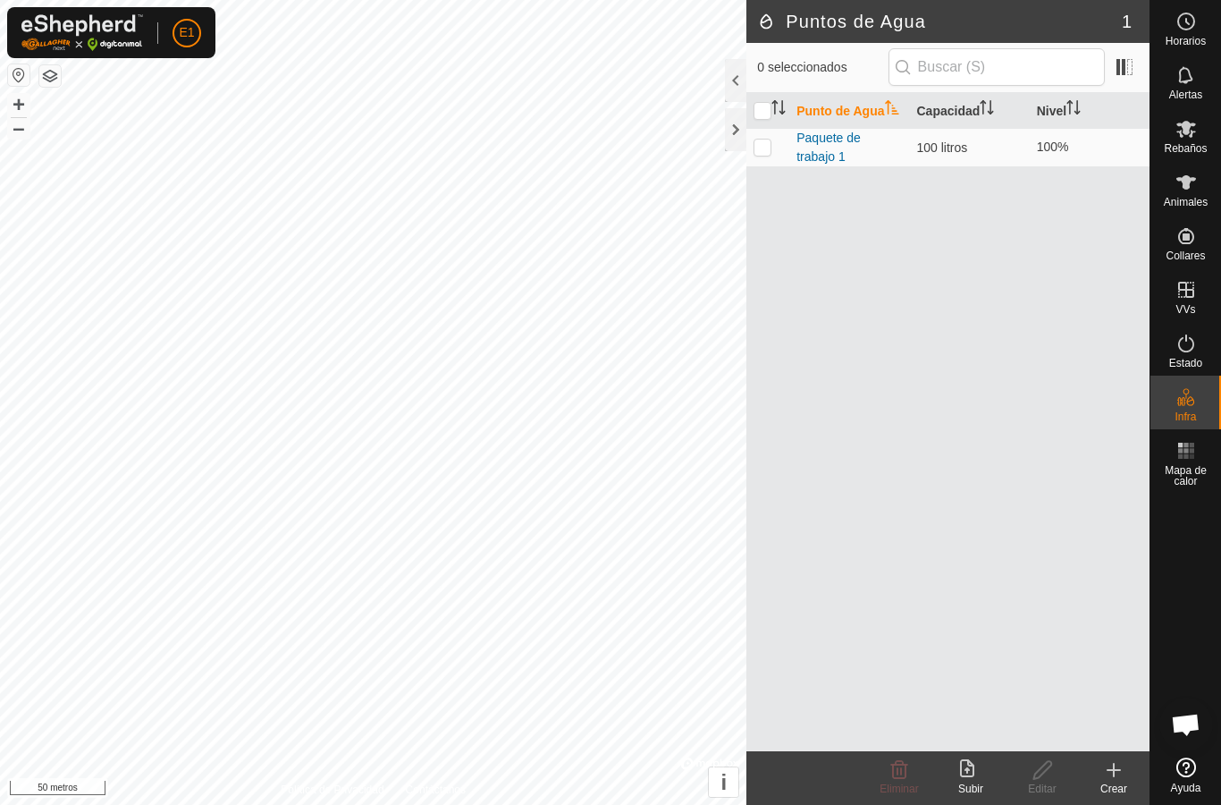
click at [1114, 773] on icon at bounding box center [1114, 770] width 0 height 13
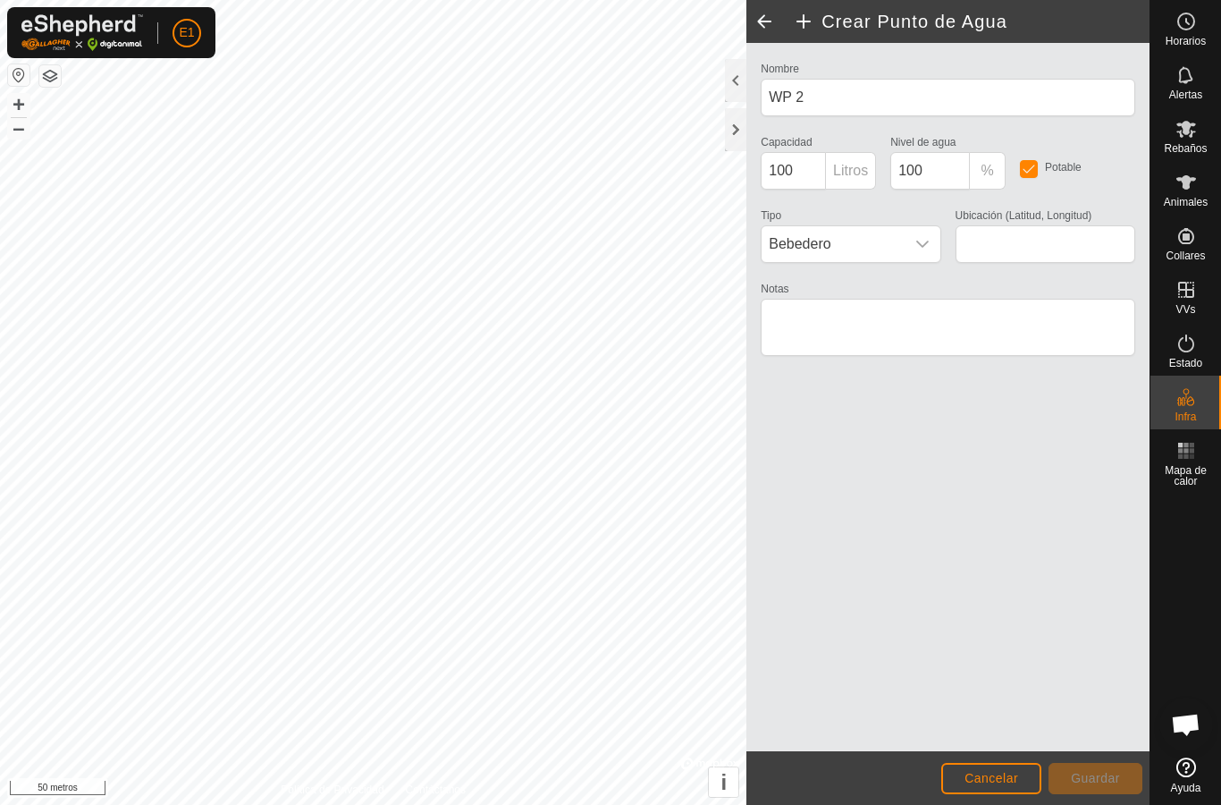
type input "40.261441, -5.690815"
click at [917, 244] on icon "disparador desplegable" at bounding box center [923, 244] width 14 height 14
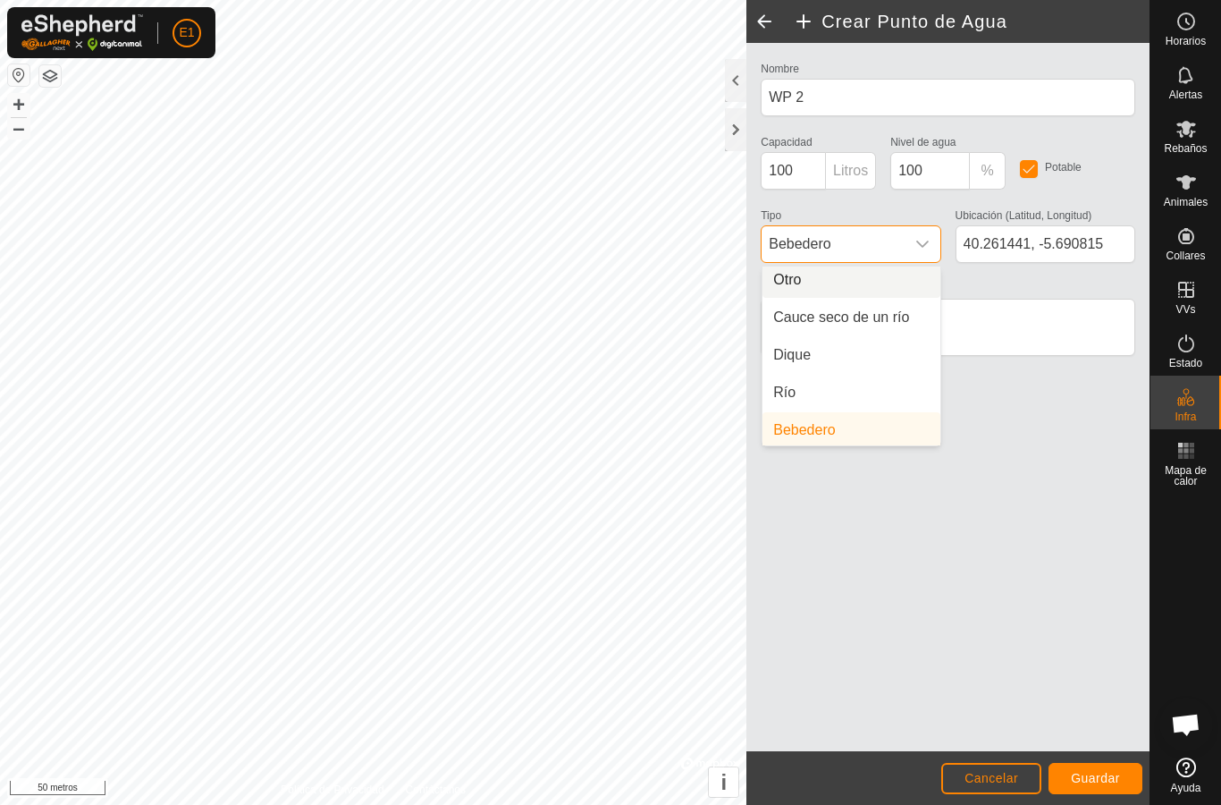
scroll to position [8, 0]
click at [856, 276] on li "Otro" at bounding box center [852, 276] width 178 height 36
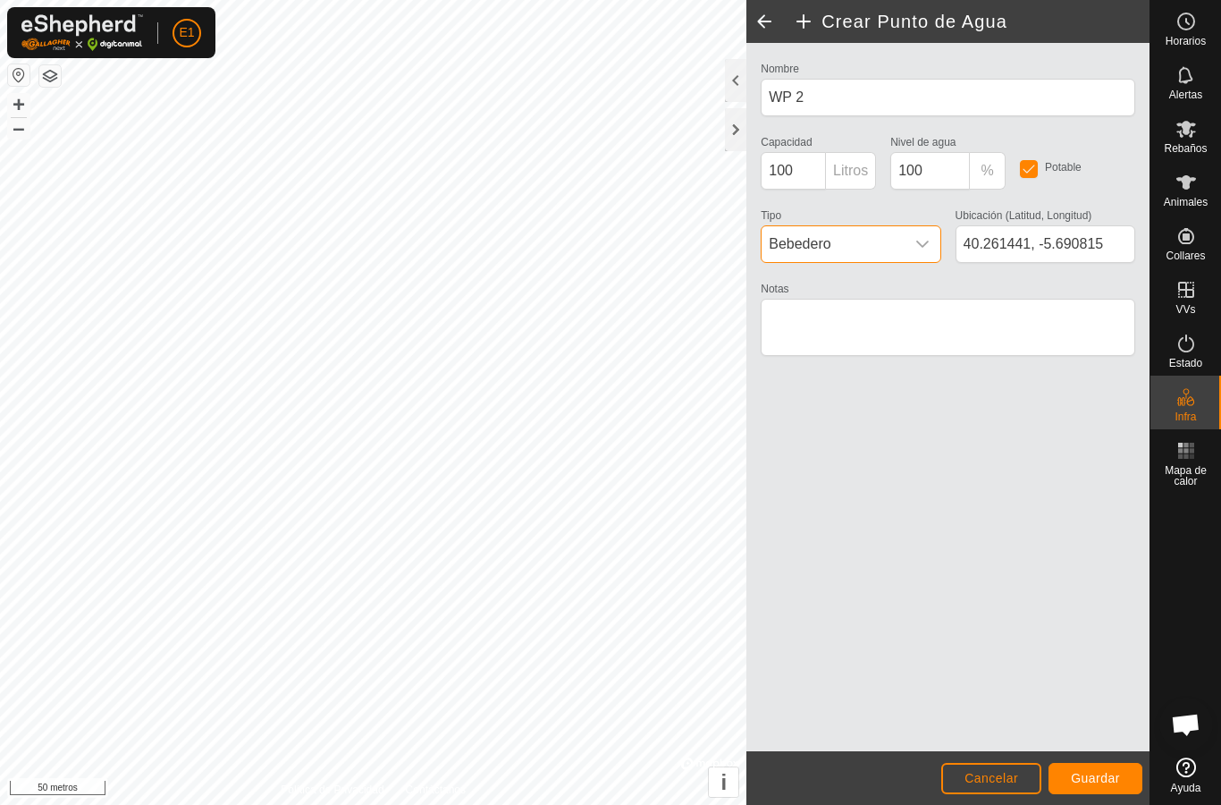
click at [1113, 784] on font "Guardar" at bounding box center [1095, 778] width 49 height 14
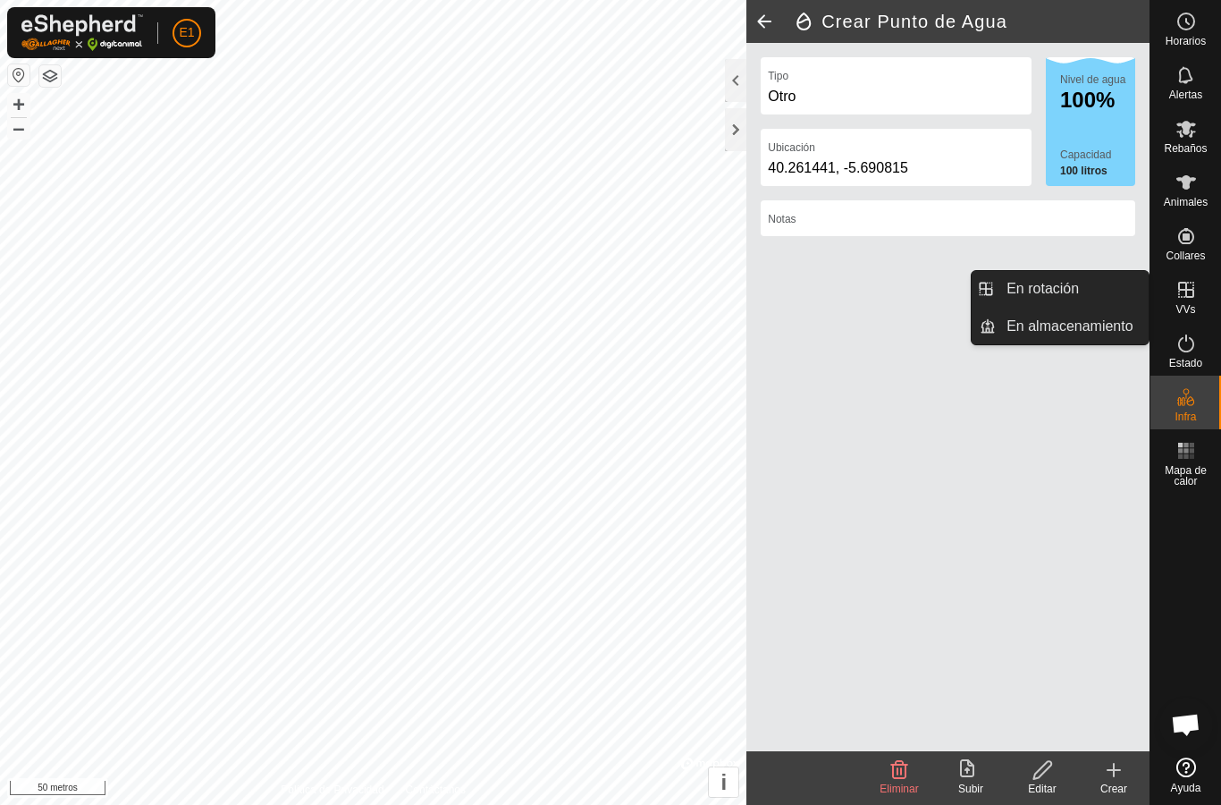
click at [1096, 299] on link "En rotación" at bounding box center [1072, 289] width 153 height 36
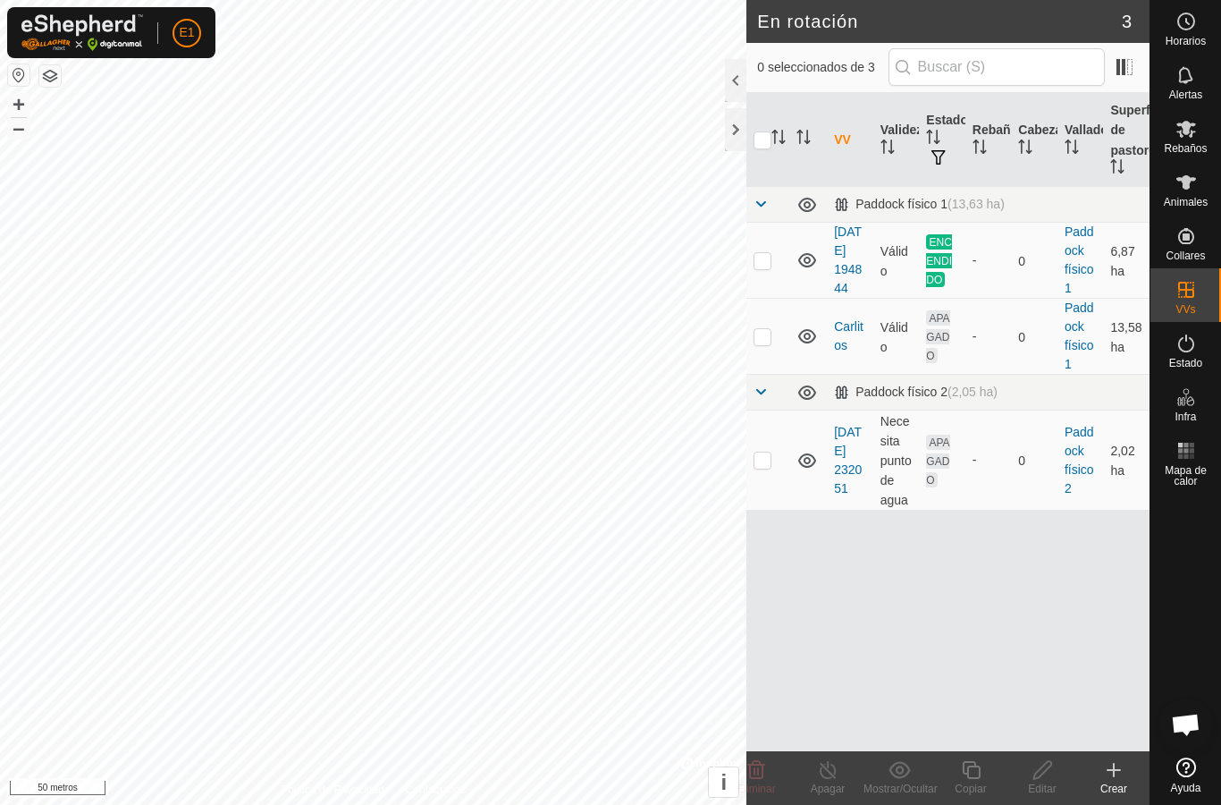
click at [925, 485] on td "APAGADO" at bounding box center [942, 460] width 46 height 100
click at [764, 467] on p-checkbox at bounding box center [763, 459] width 18 height 14
checkbox input "true"
click at [1043, 655] on div "VV Validez Estado Rebaño [PERSON_NAME] Superficie de pastoreo Paddock físico 1 …" at bounding box center [948, 422] width 403 height 658
click at [976, 467] on font "-" at bounding box center [975, 459] width 4 height 14
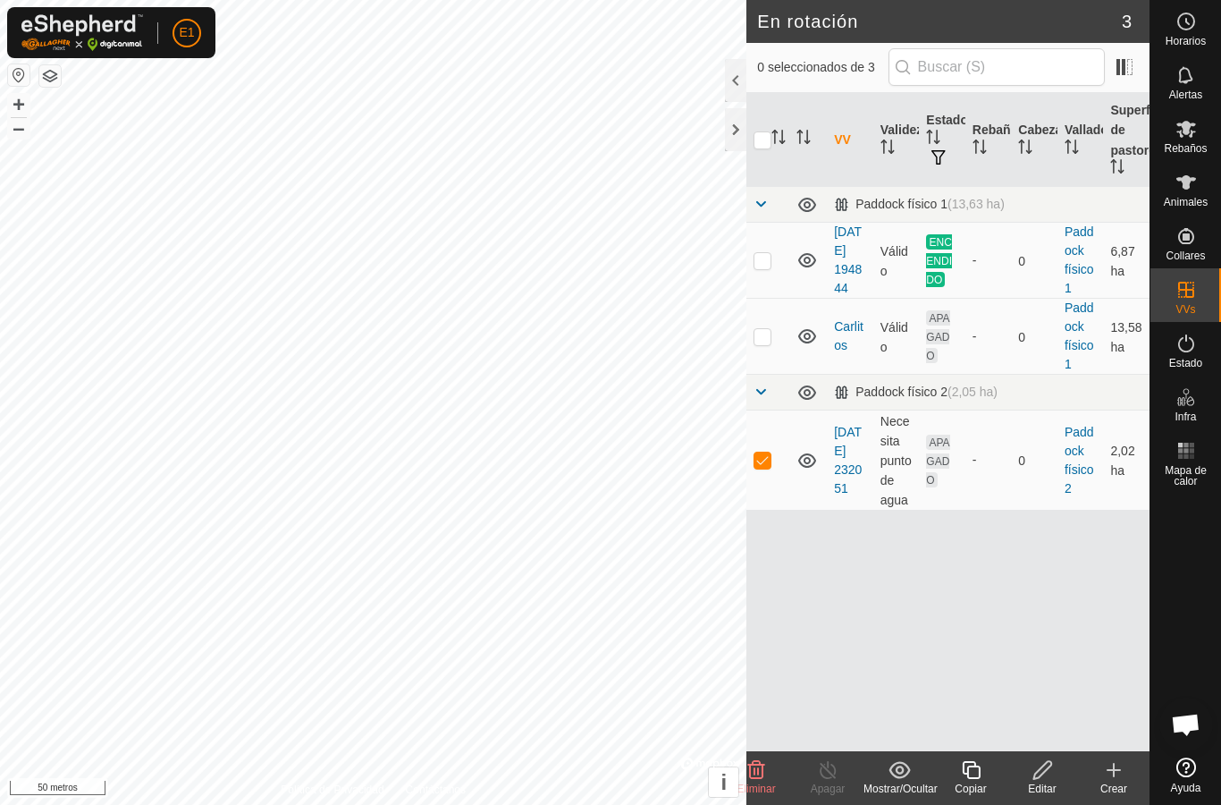
click at [944, 469] on font "APAGADO" at bounding box center [937, 460] width 23 height 50
click at [1074, 476] on font "Paddock físico 2" at bounding box center [1080, 460] width 30 height 71
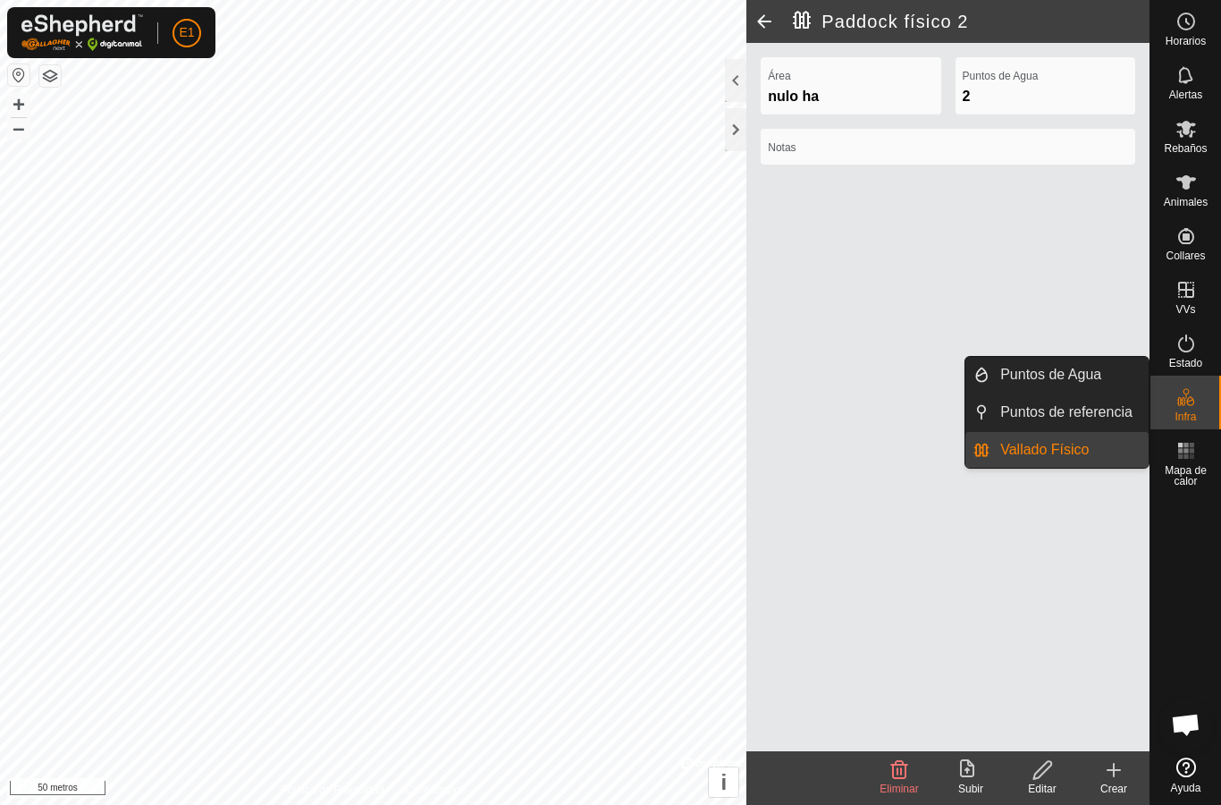
click at [1195, 342] on icon at bounding box center [1186, 343] width 21 height 21
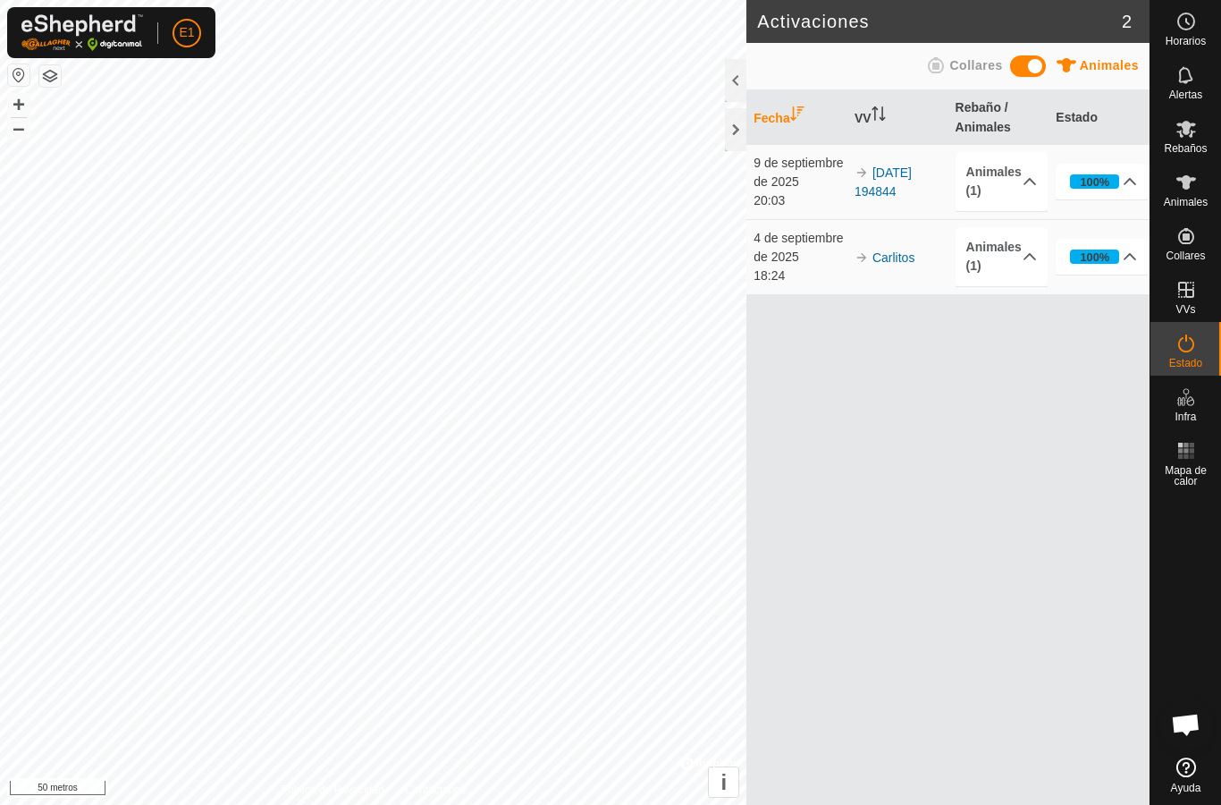
click at [1192, 187] on icon at bounding box center [1186, 182] width 21 height 21
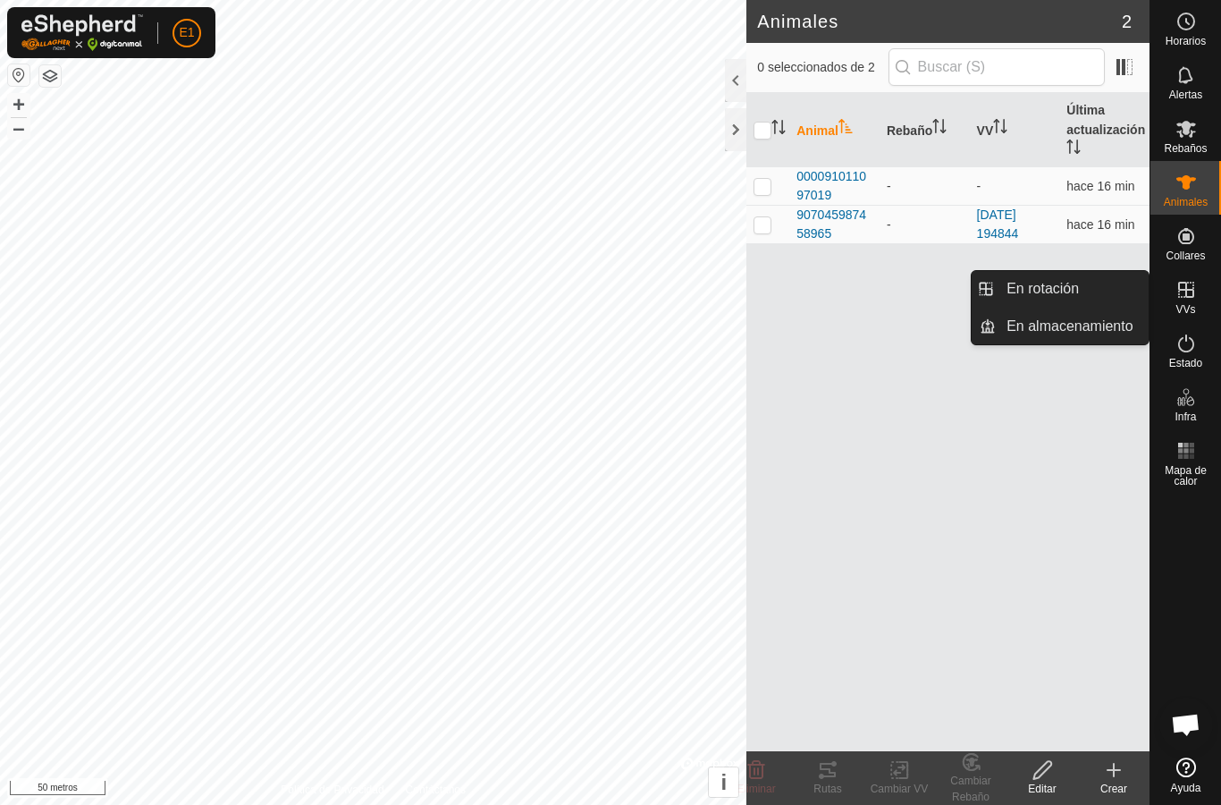
click at [1090, 292] on link "En rotación" at bounding box center [1072, 289] width 153 height 36
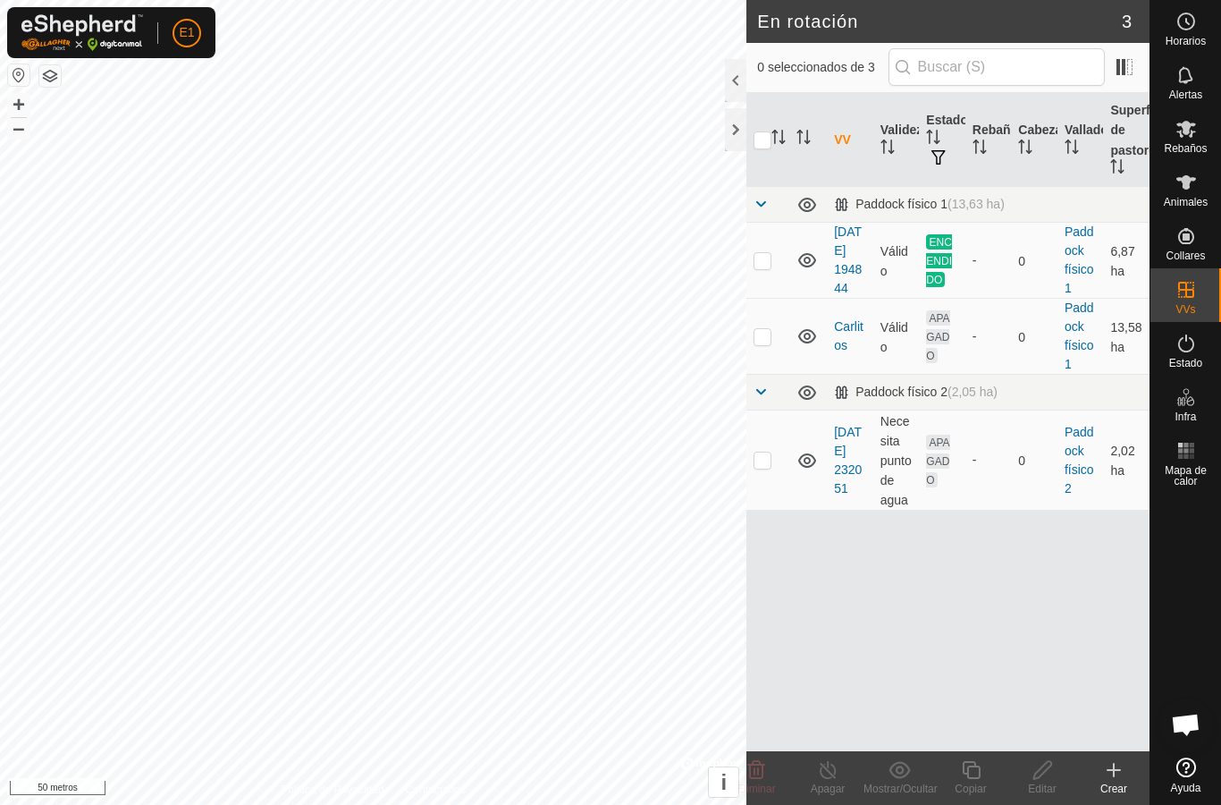
click at [907, 508] on font "Necesita punto de agua" at bounding box center [896, 461] width 31 height 94
click at [980, 469] on div "-" at bounding box center [989, 460] width 32 height 19
click at [845, 484] on font "[DATE] 232051" at bounding box center [848, 460] width 28 height 71
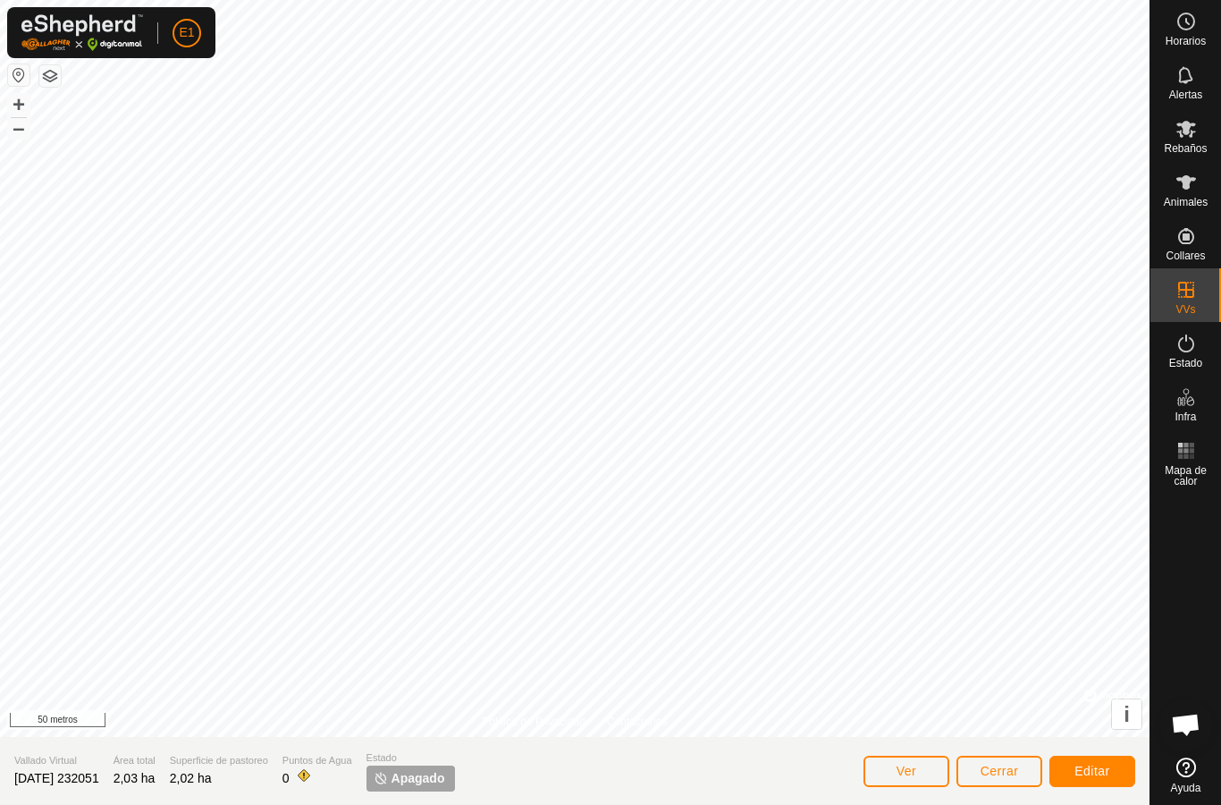
click at [1095, 767] on font "Editar" at bounding box center [1093, 771] width 36 height 14
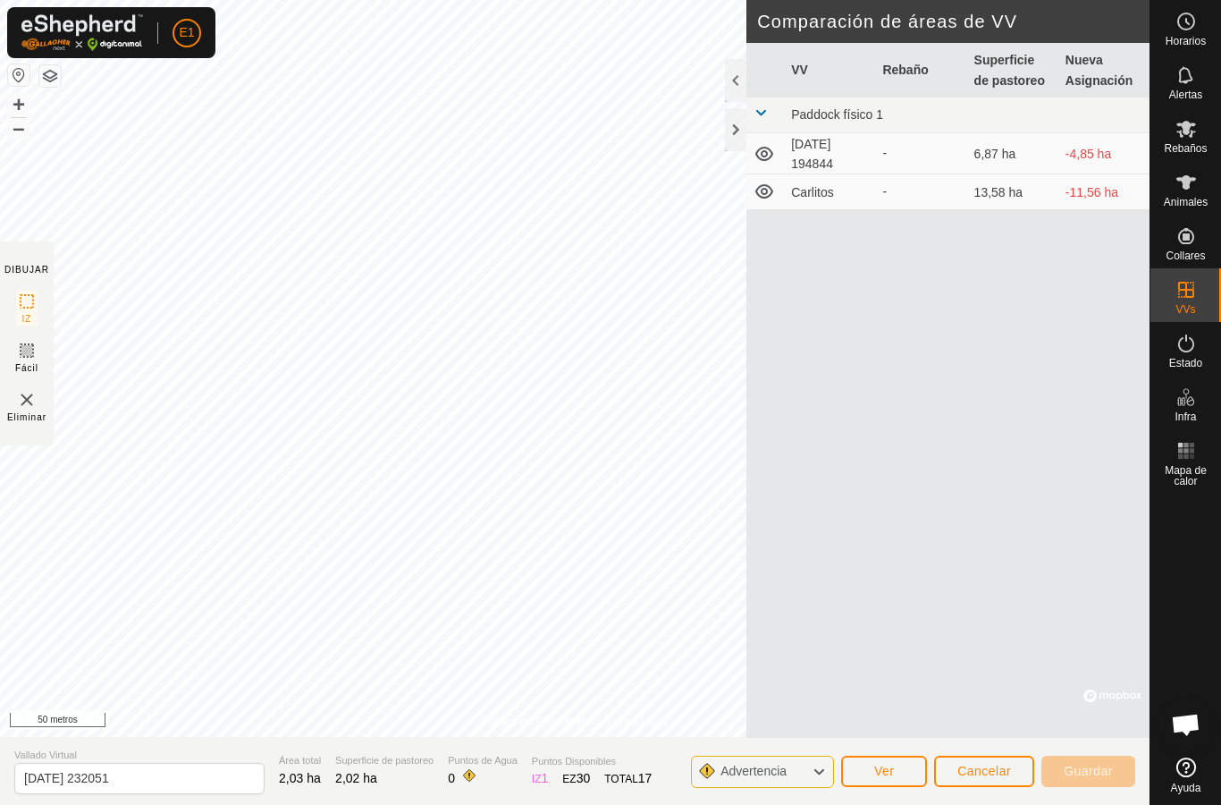
click at [833, 773] on div "Advertencia" at bounding box center [762, 772] width 143 height 32
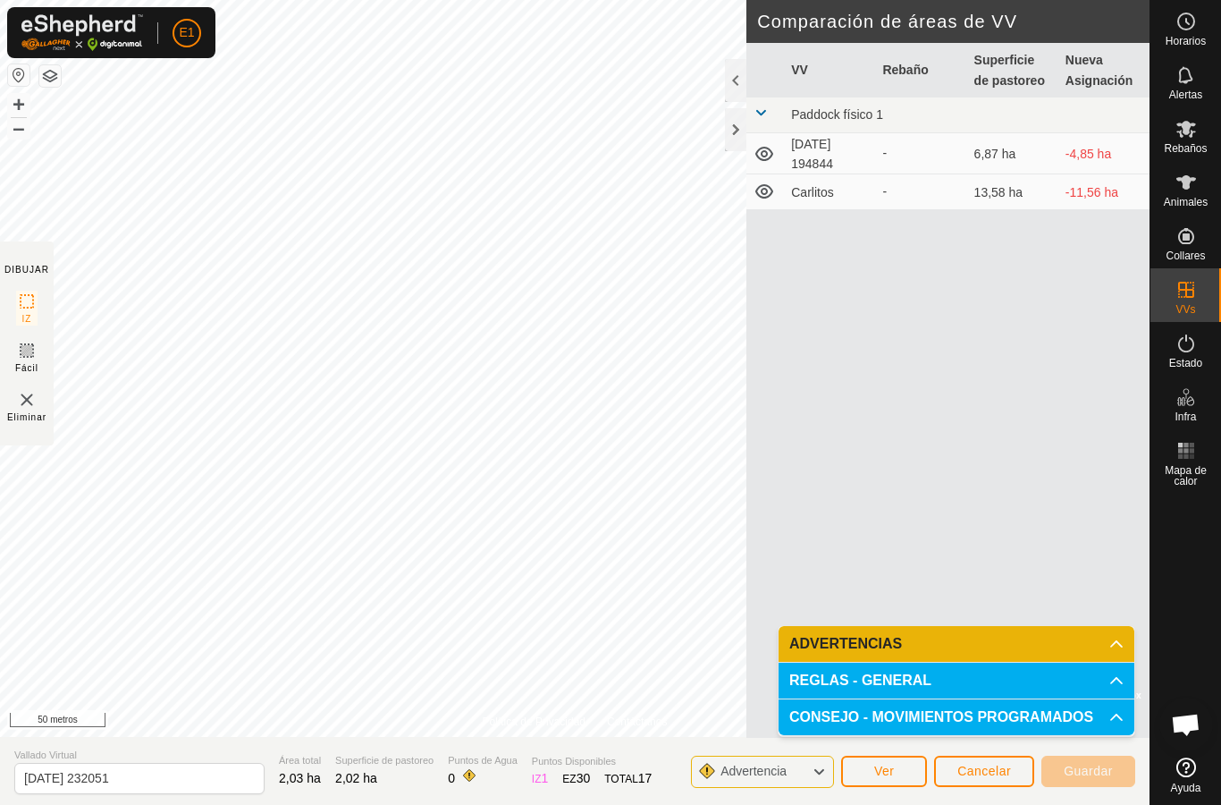
click at [903, 679] on font "REGLAS - GENERAL" at bounding box center [861, 679] width 142 height 15
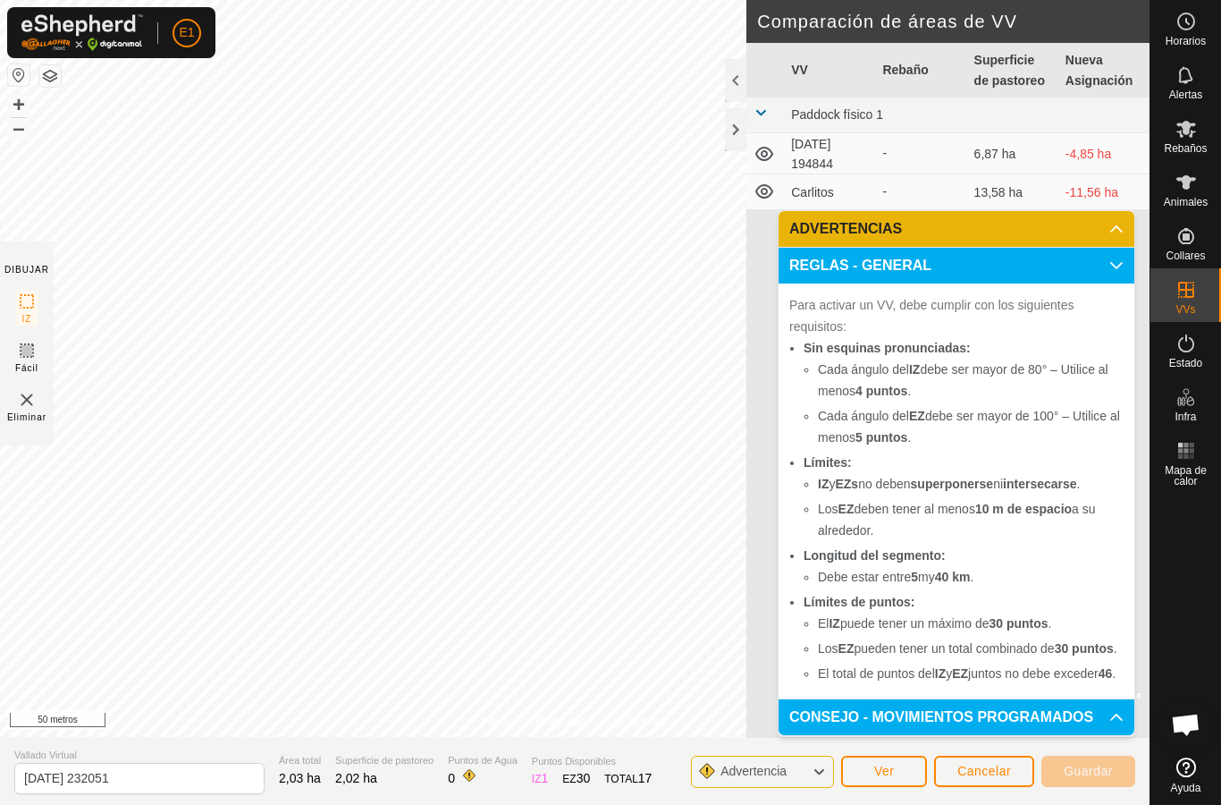
click at [1119, 708] on p-accordion-header "CONSEJO - MOVIMIENTOS PROGRAMADOS" at bounding box center [957, 717] width 356 height 36
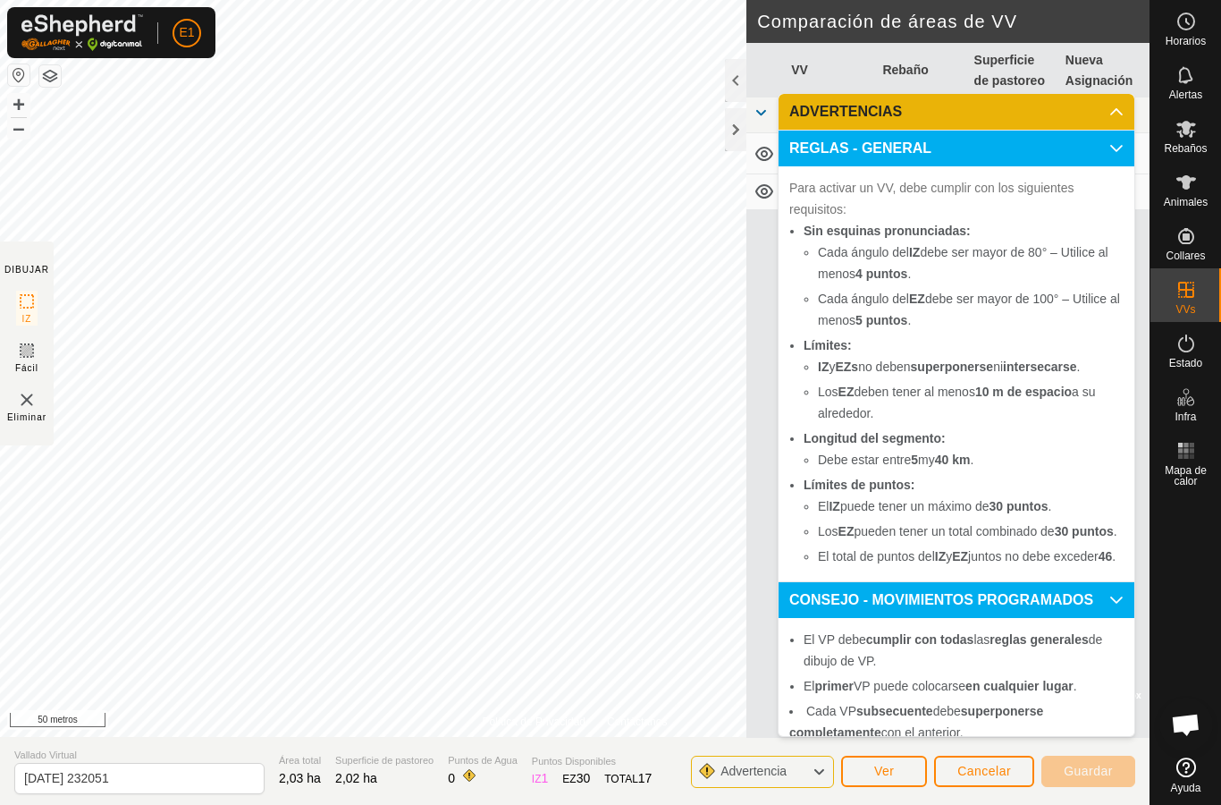
click at [847, 756] on button "Ver" at bounding box center [884, 771] width 86 height 31
click at [846, 754] on div "Activaciones Ninguno" at bounding box center [1020, 701] width 358 height 109
click at [886, 770] on font "Ver" at bounding box center [885, 771] width 21 height 14
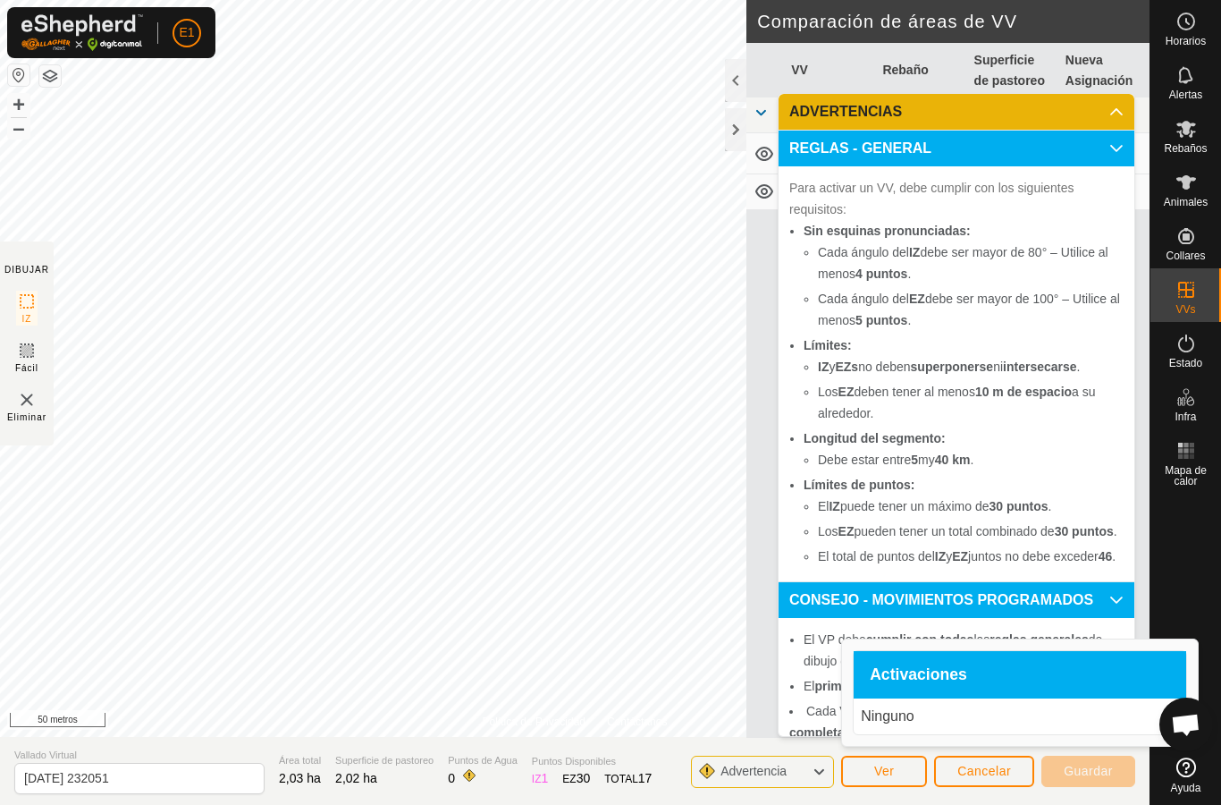
click at [923, 721] on p "Ninguno" at bounding box center [1020, 716] width 318 height 21
click at [946, 669] on font "Activaciones" at bounding box center [918, 674] width 97 height 18
click at [904, 712] on font "Ninguno" at bounding box center [888, 715] width 54 height 15
click at [983, 770] on font "Cancelar" at bounding box center [985, 771] width 54 height 14
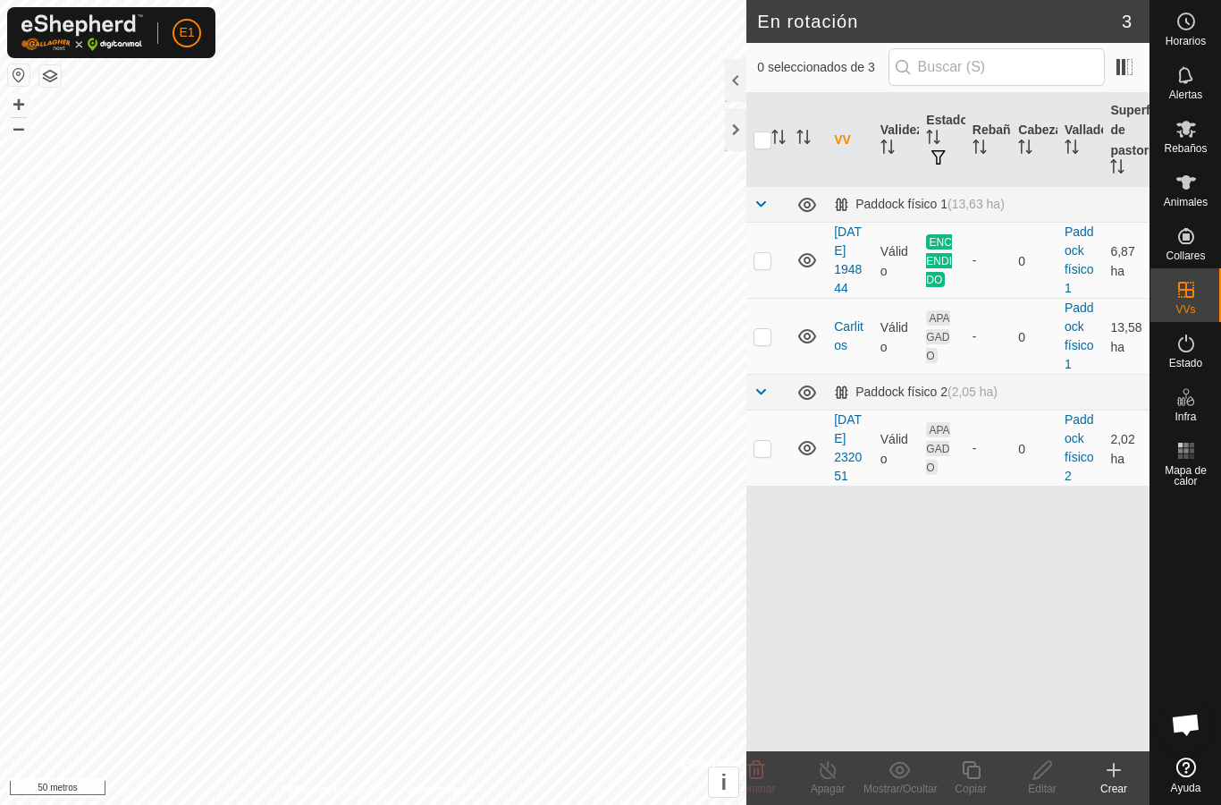
click at [978, 464] on td "-" at bounding box center [989, 448] width 46 height 76
click at [1011, 472] on td "-" at bounding box center [989, 448] width 46 height 76
click at [1196, 190] on icon at bounding box center [1186, 182] width 21 height 21
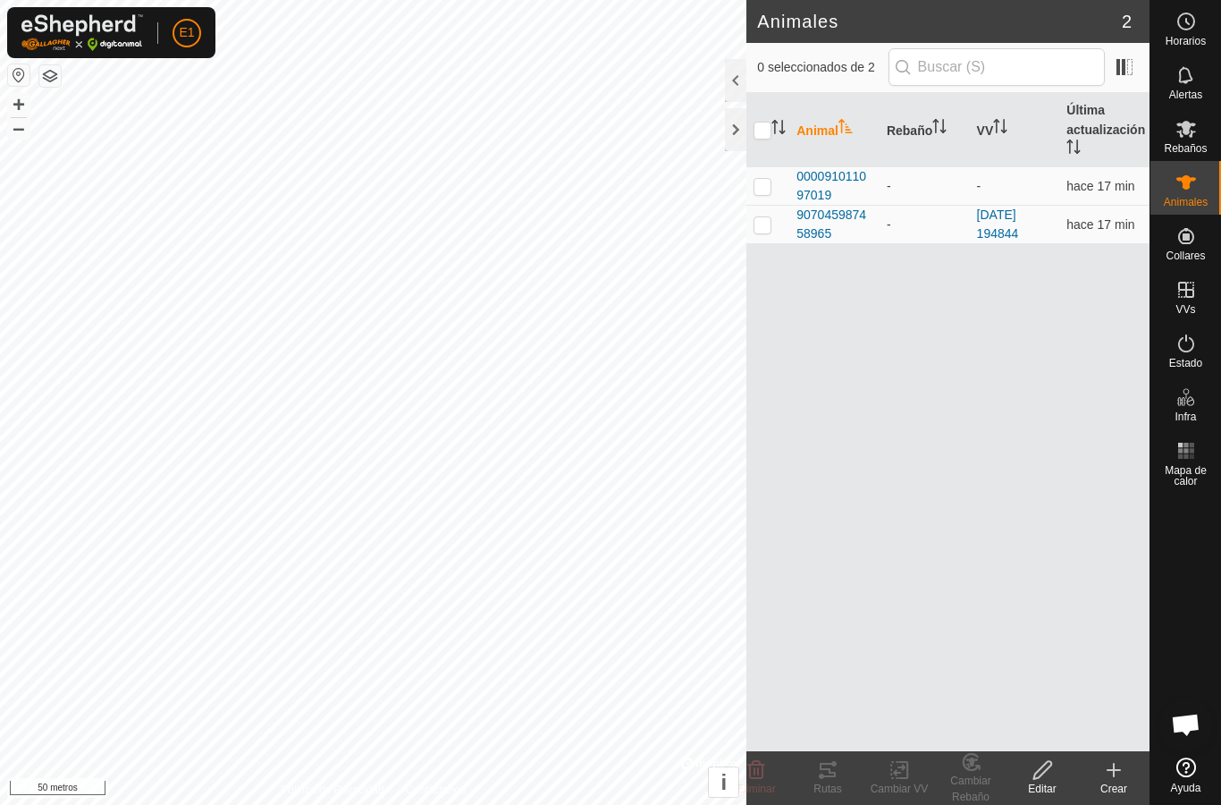
click at [1179, 94] on font "Alertas" at bounding box center [1186, 95] width 33 height 13
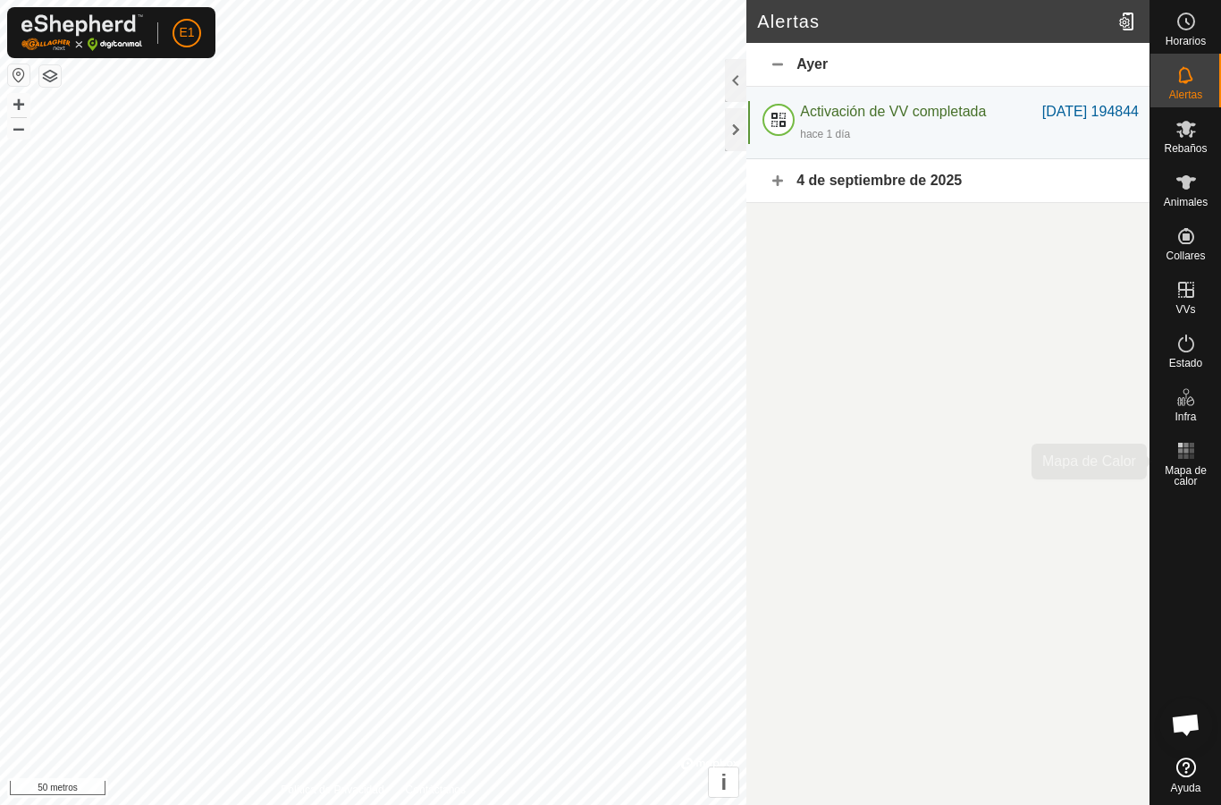
click at [1193, 464] on font "Mapa de calor" at bounding box center [1186, 475] width 42 height 23
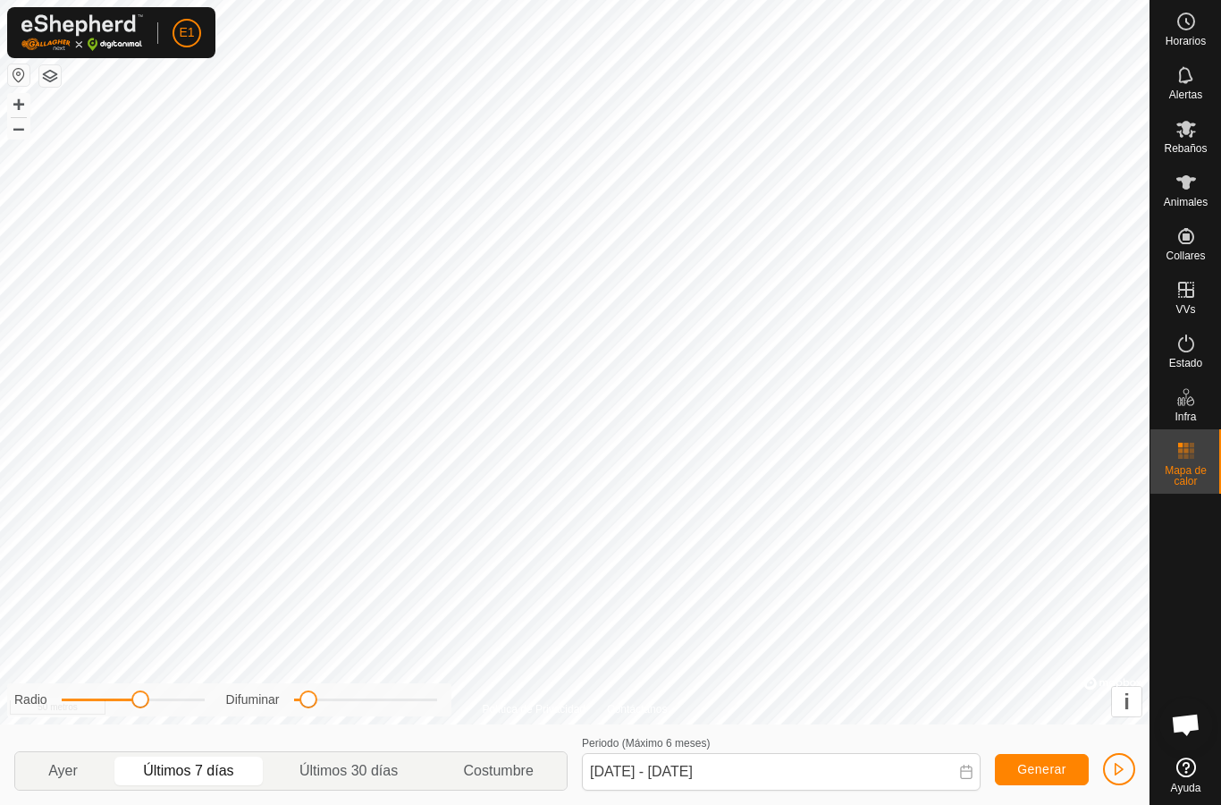
click at [1188, 460] on icon at bounding box center [1186, 450] width 21 height 21
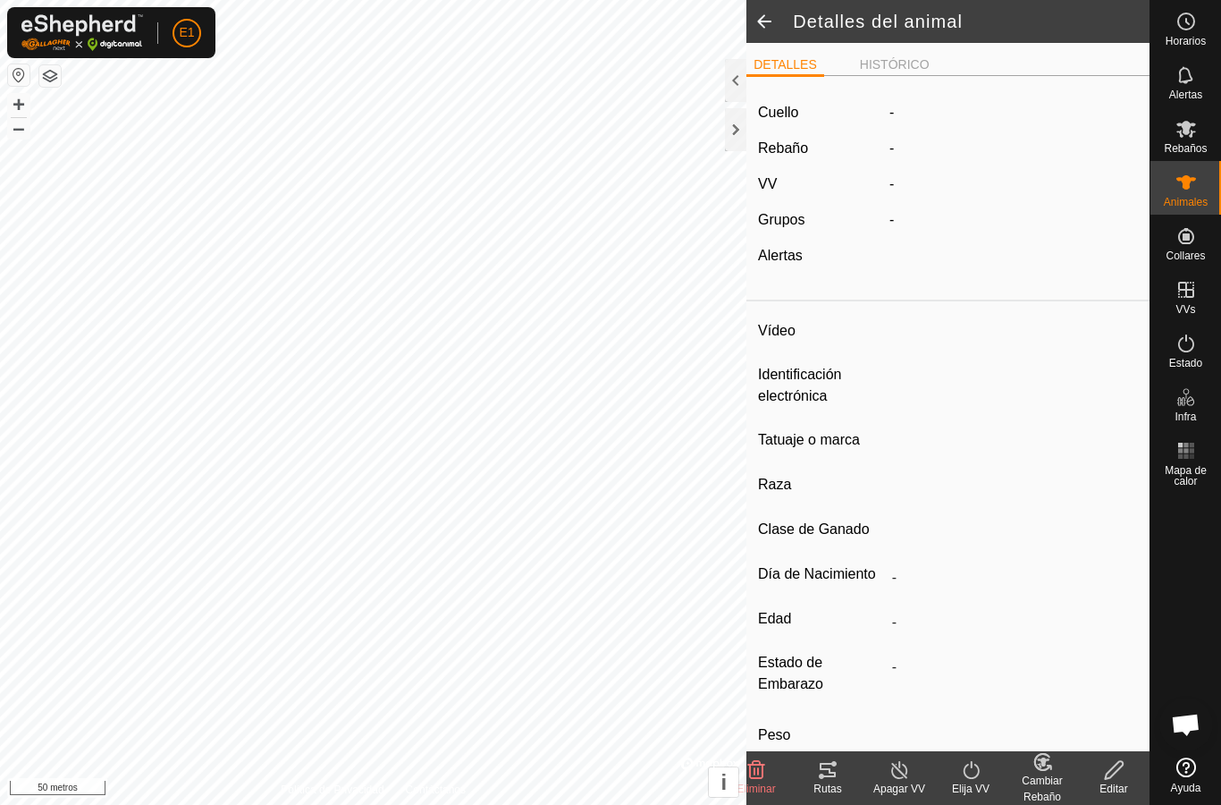
type input "-"
type input "000091011097019"
type input "-"
type input "Avilena"
type input "-"
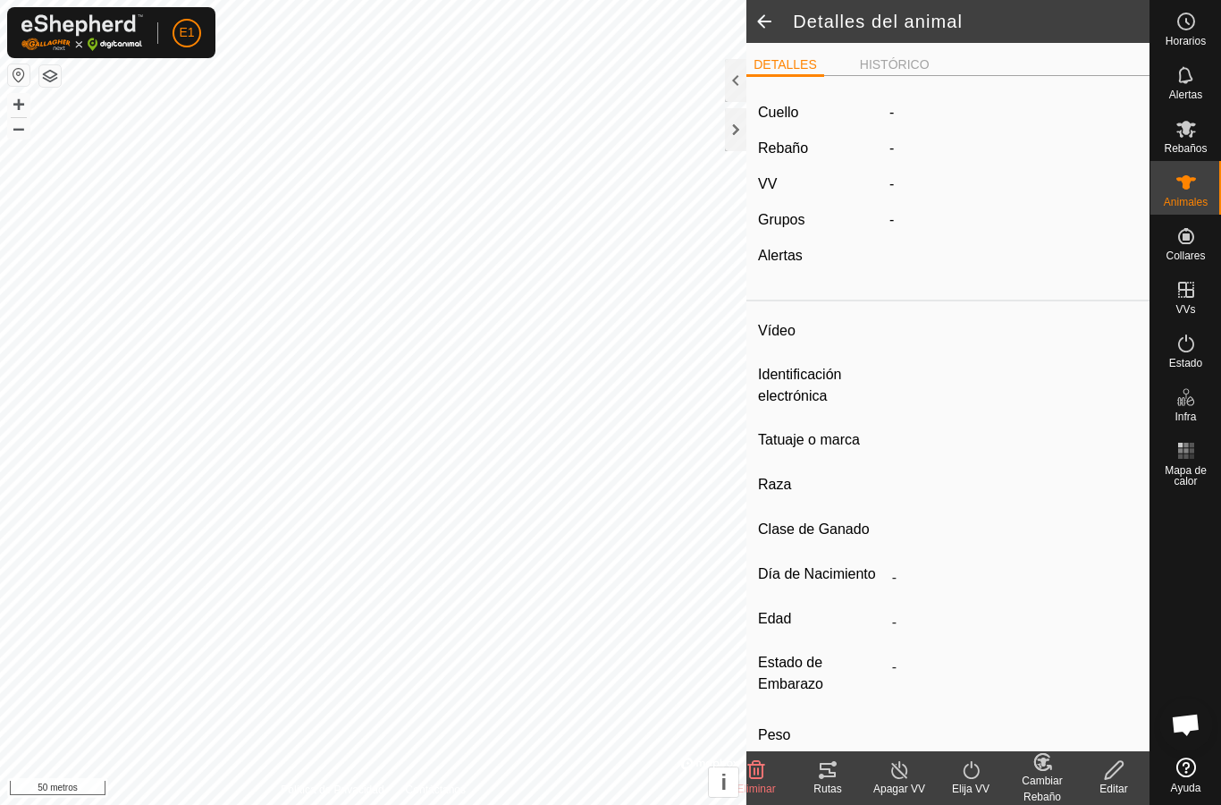
type input "0 kg"
type input "-"
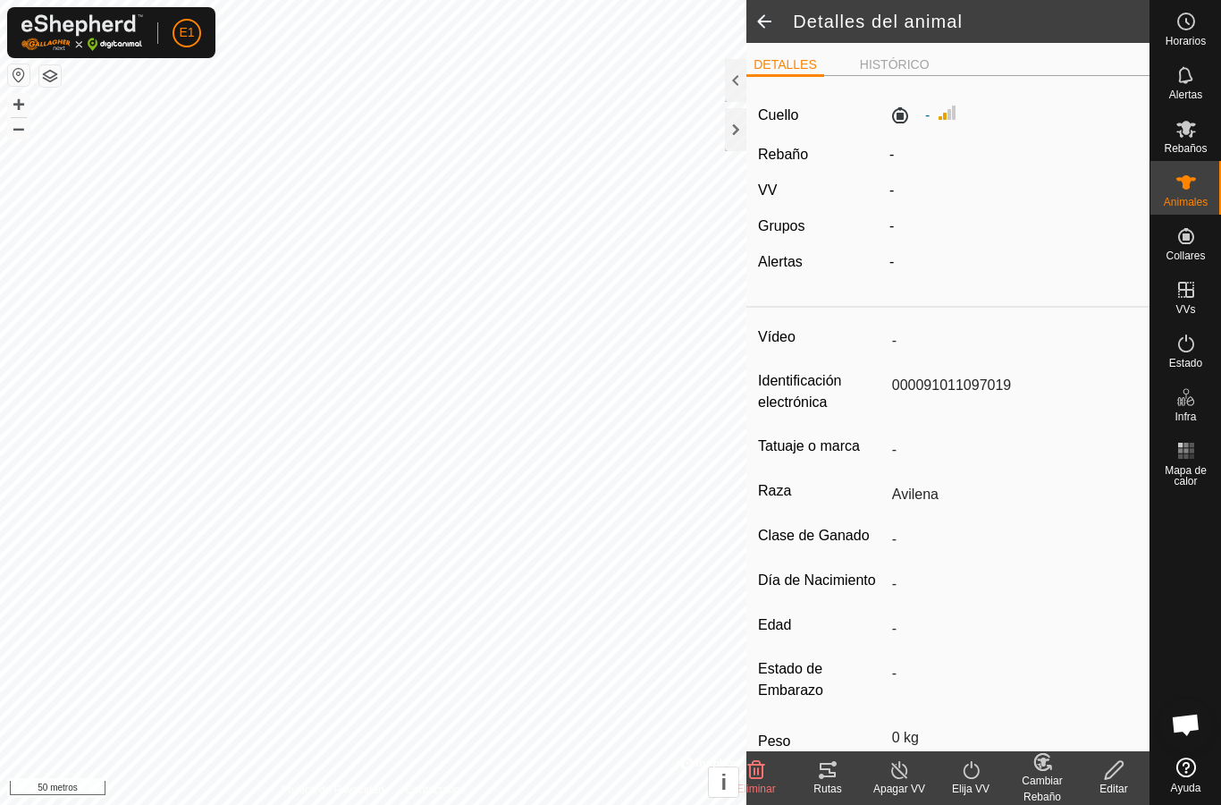
click at [970, 773] on icon at bounding box center [971, 769] width 22 height 21
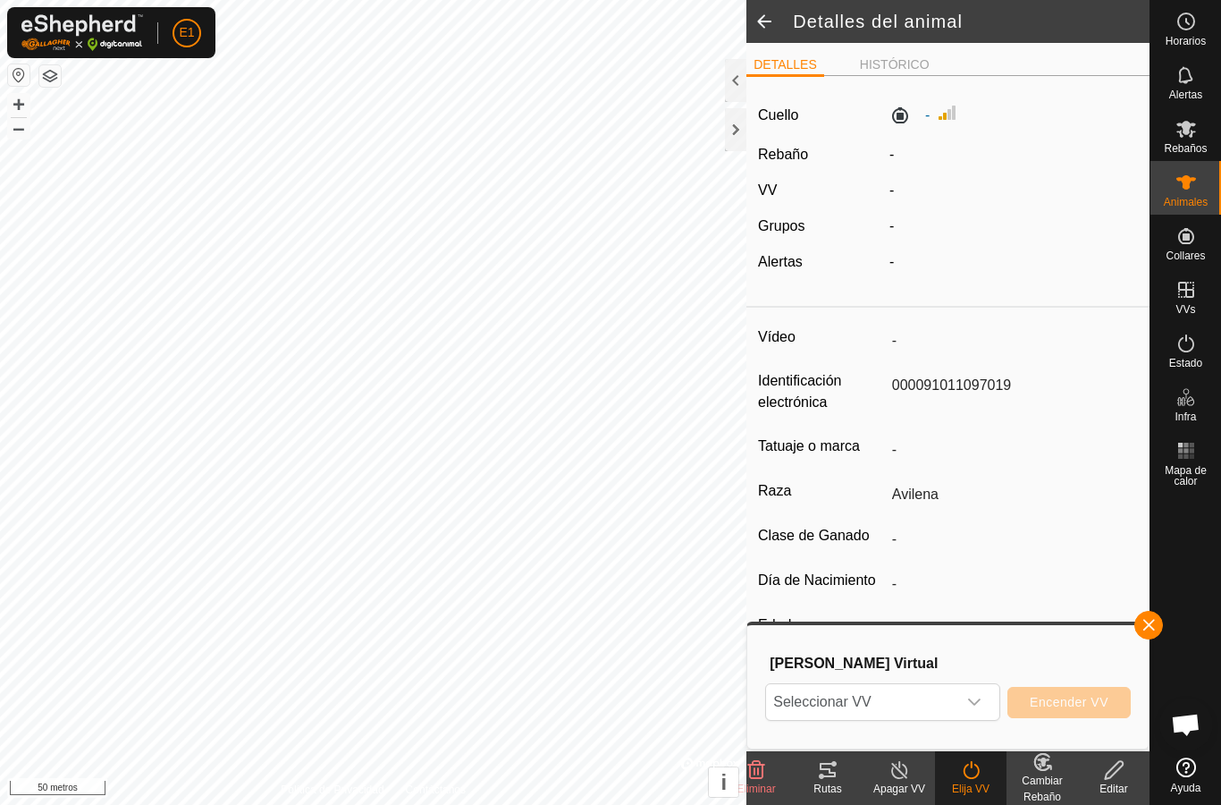
click at [978, 694] on div "disparador desplegable" at bounding box center [975, 702] width 36 height 36
click at [981, 694] on div "disparador desplegable" at bounding box center [975, 702] width 36 height 36
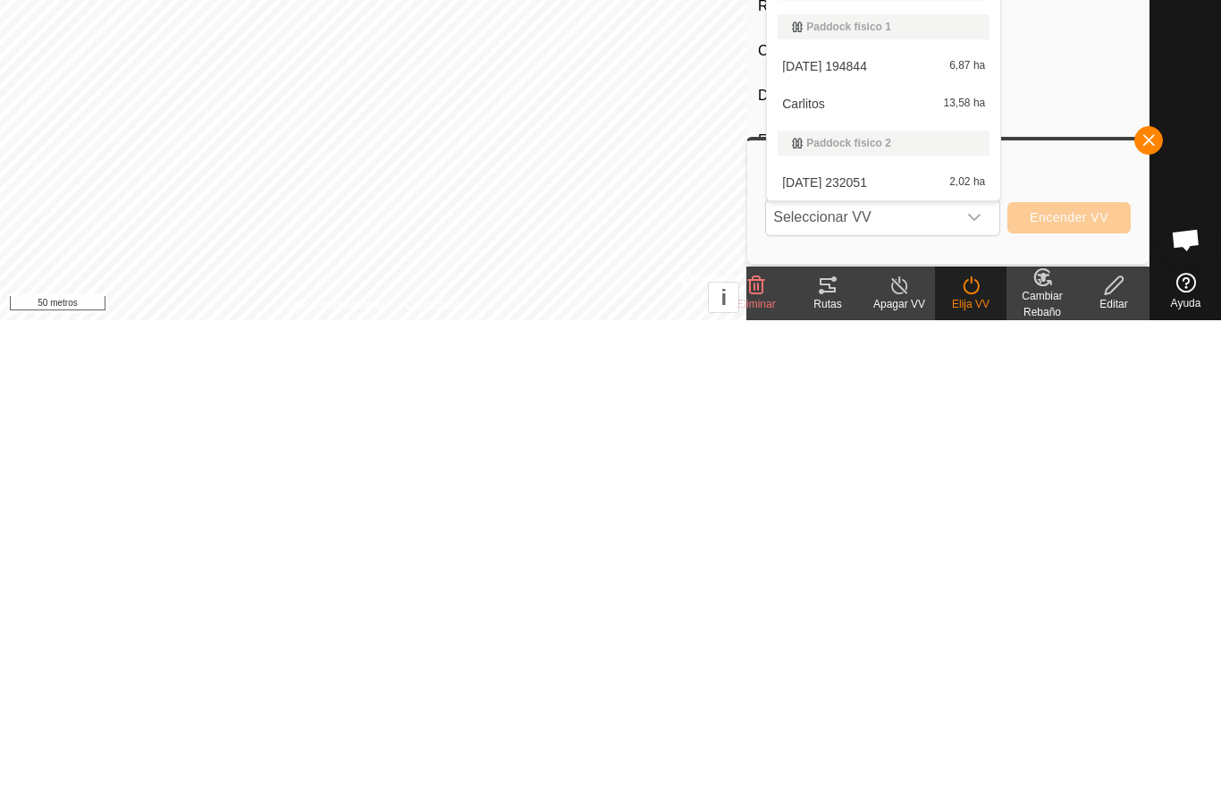
click at [920, 656] on div "[DATE] 232051 2,02 ha" at bounding box center [884, 666] width 212 height 21
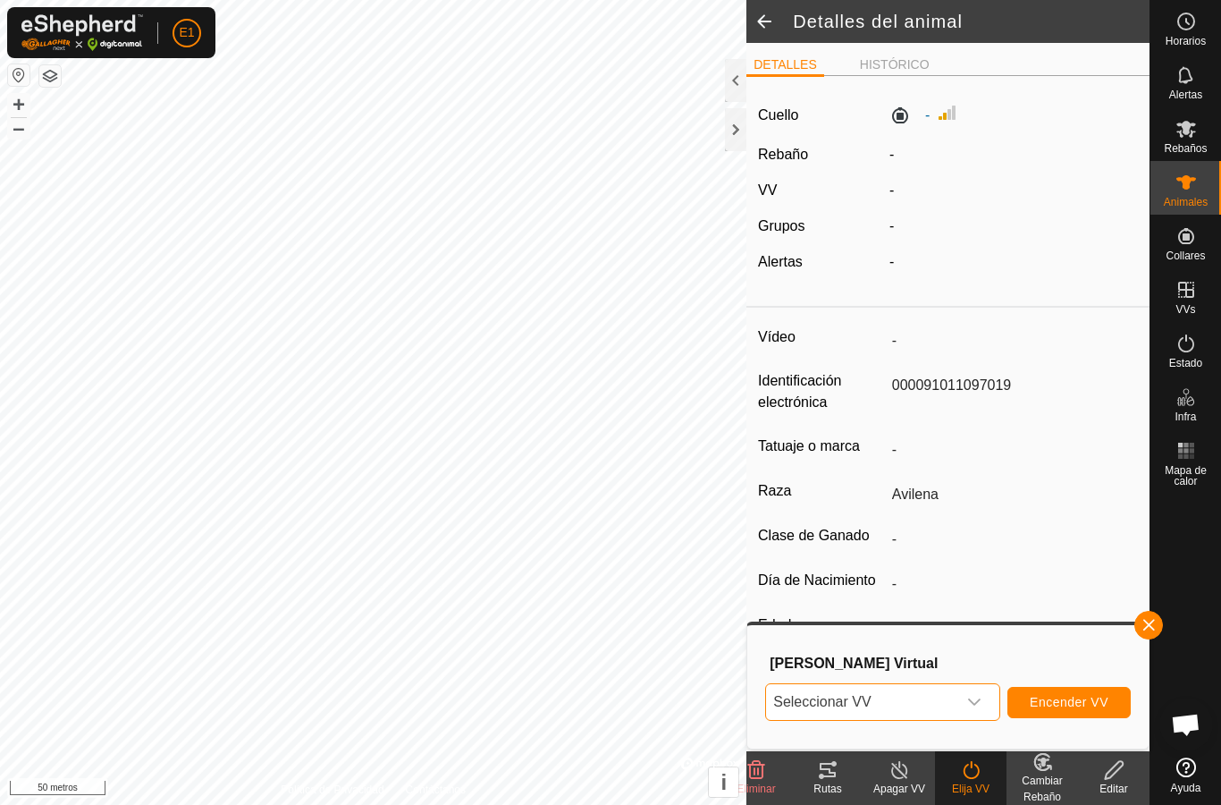
click at [1076, 697] on font "Encender VV" at bounding box center [1069, 702] width 79 height 14
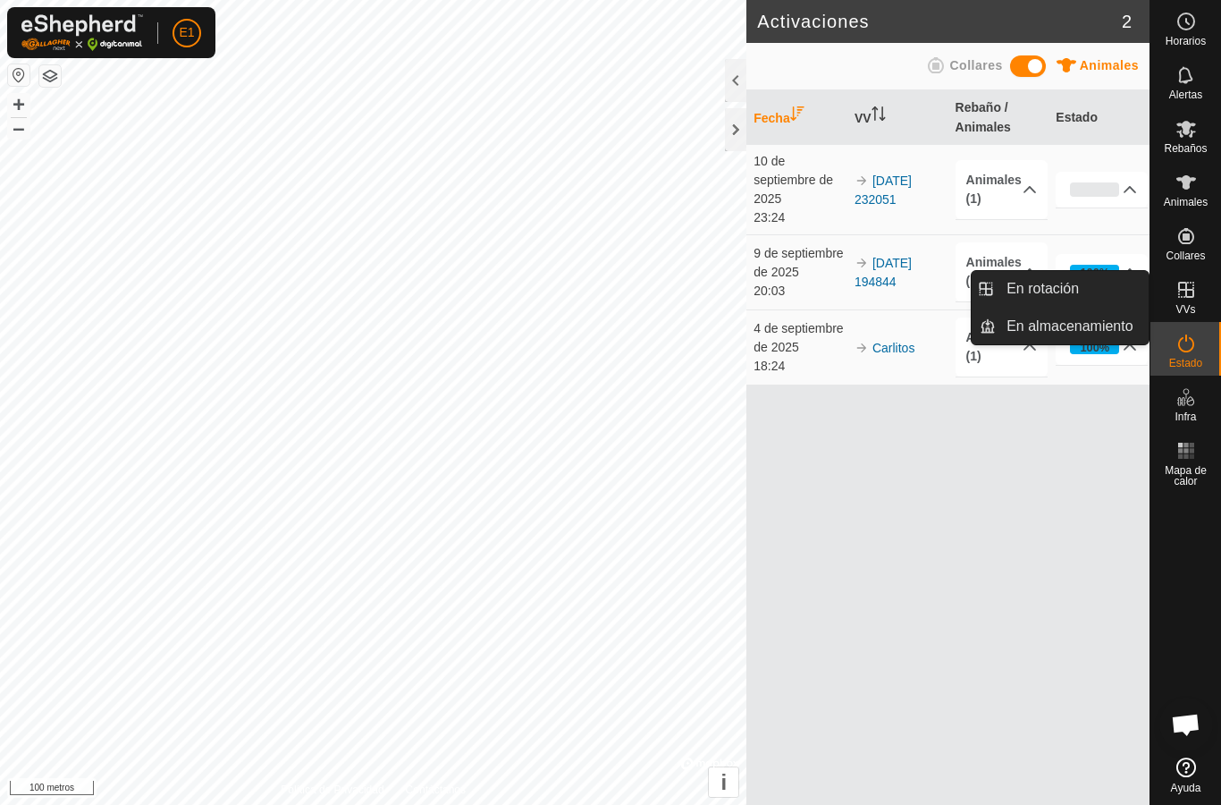
click at [1086, 283] on link "En rotación" at bounding box center [1072, 289] width 153 height 36
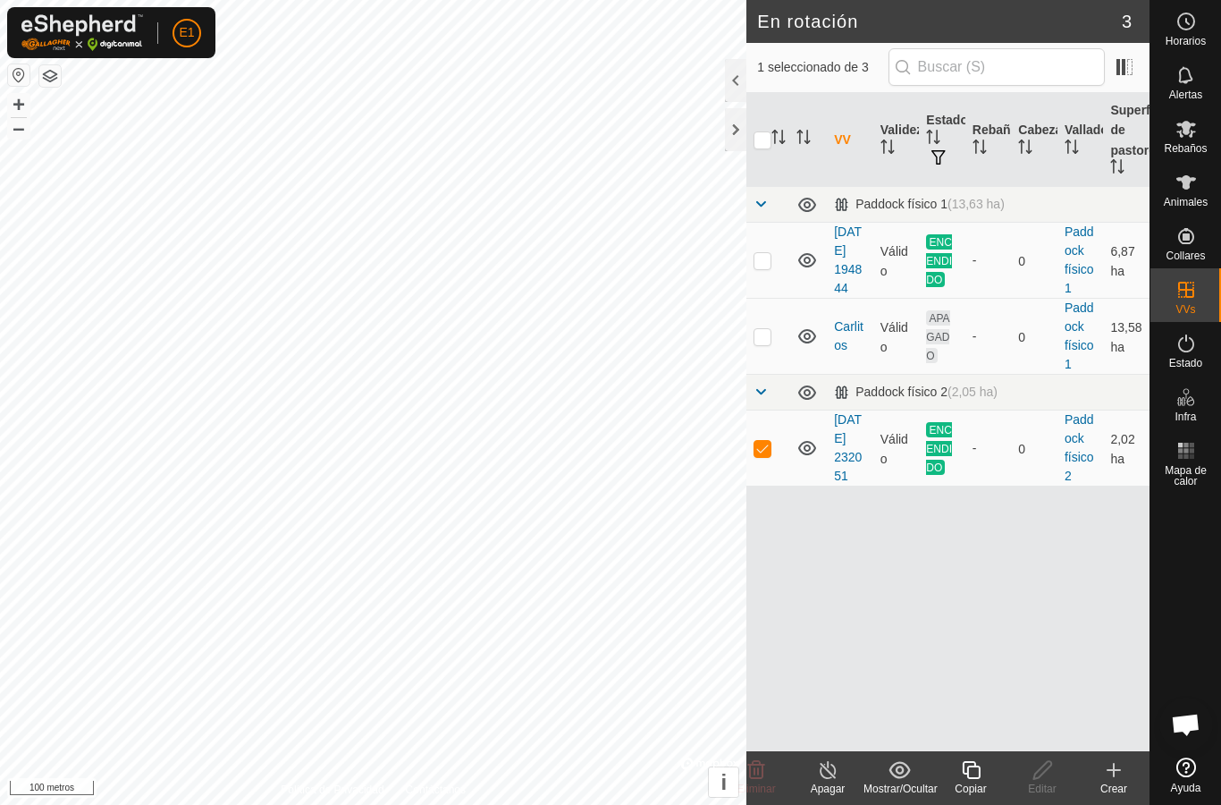
click at [763, 455] on p-checkbox at bounding box center [763, 448] width 18 height 14
checkbox input "false"
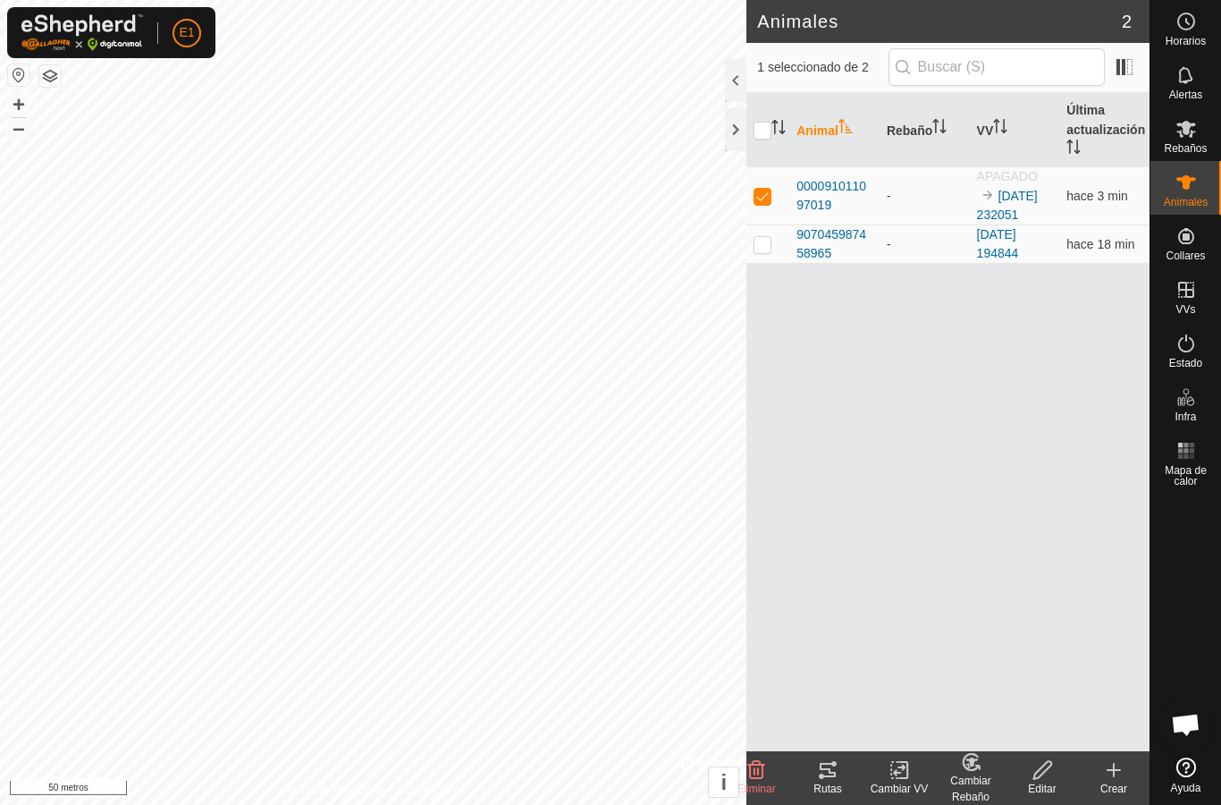
click at [837, 778] on icon at bounding box center [827, 769] width 21 height 21
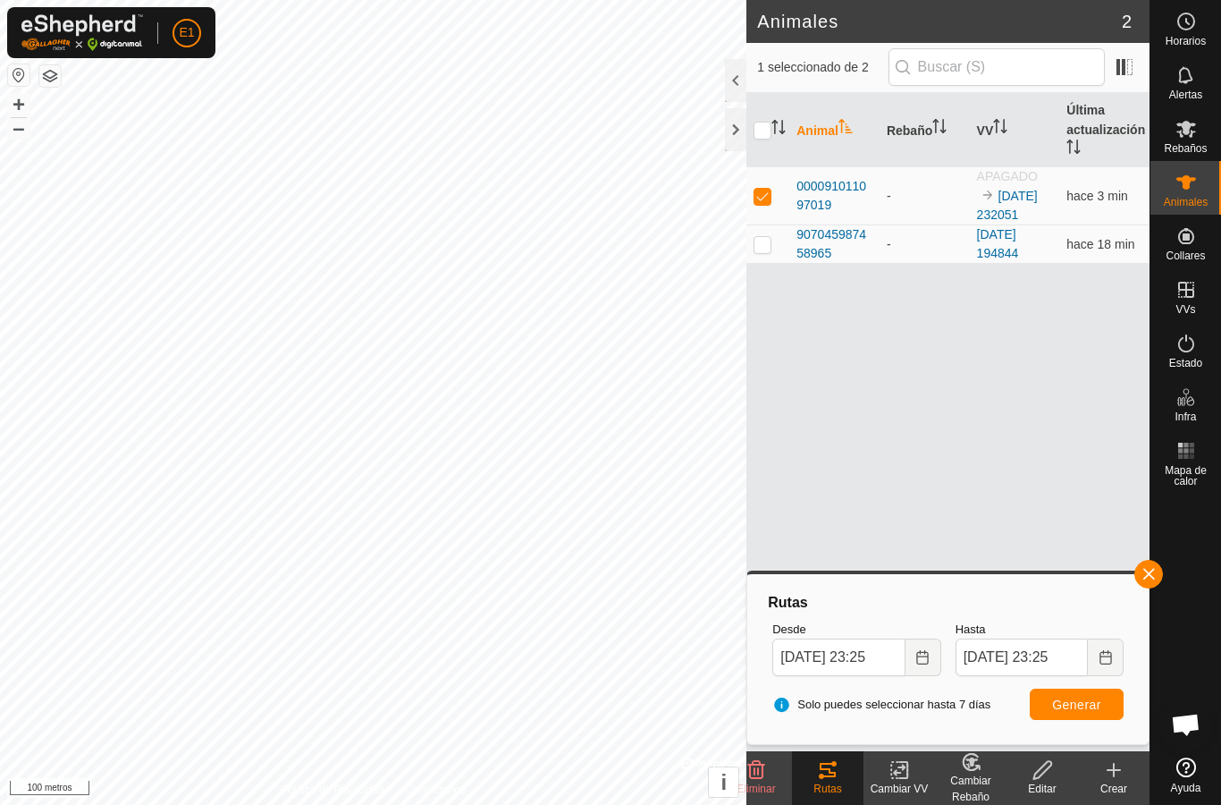
checkbox input "false"
checkbox input "true"
click at [842, 781] on div "Rutas" at bounding box center [828, 789] width 72 height 16
click at [828, 779] on icon at bounding box center [827, 769] width 21 height 21
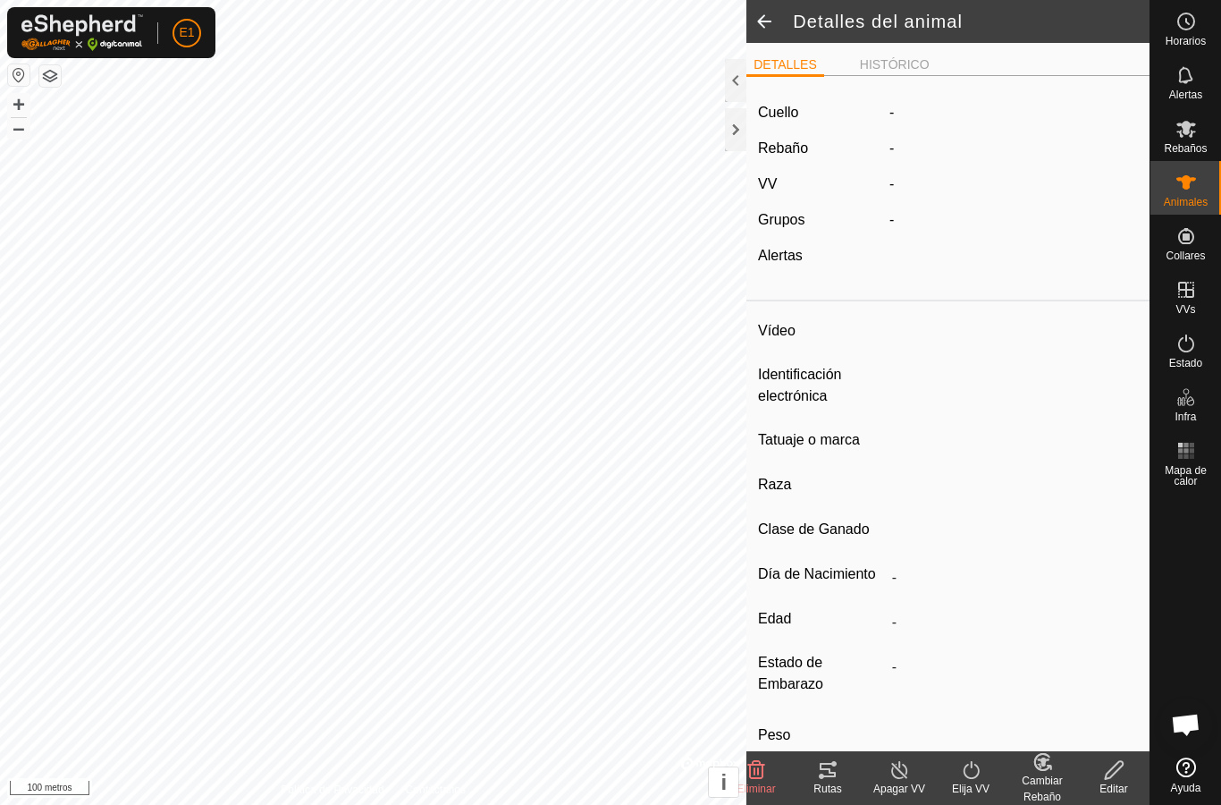
type input "-"
type input "907045987458965"
type input "-"
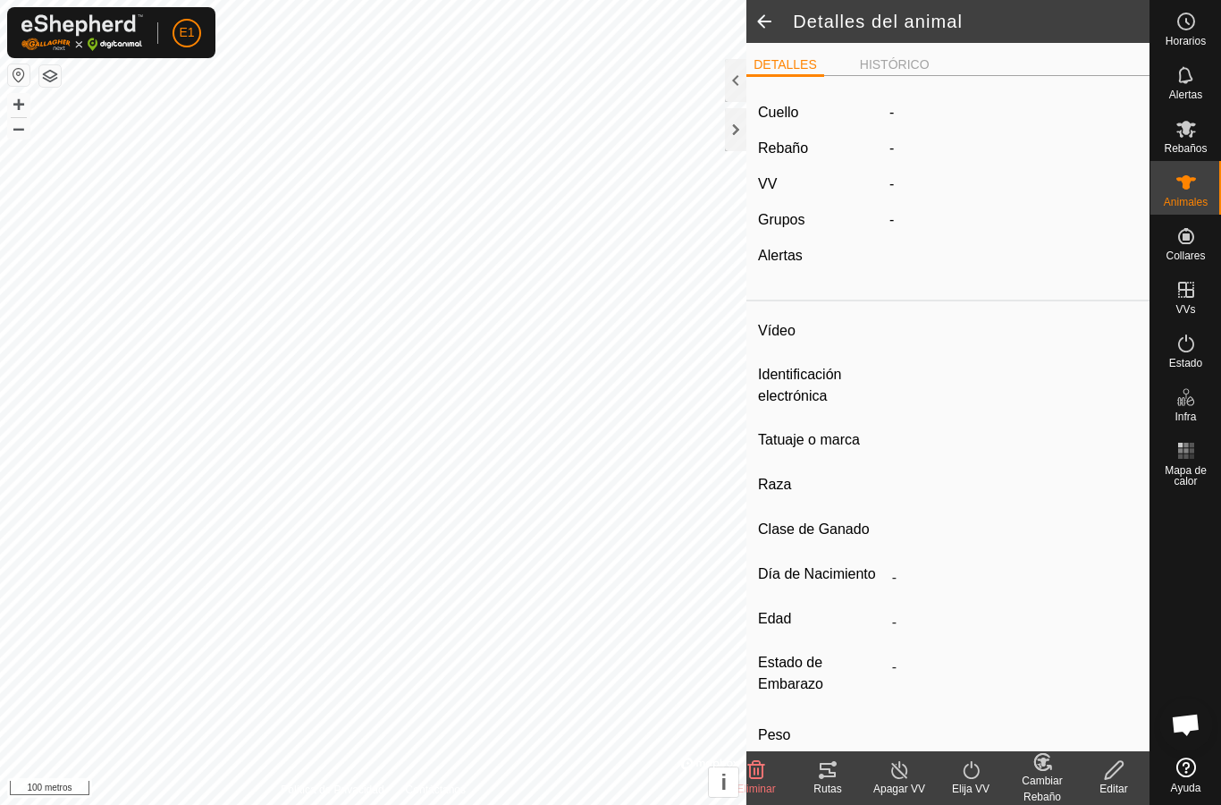
type input "0 kg"
type input "-"
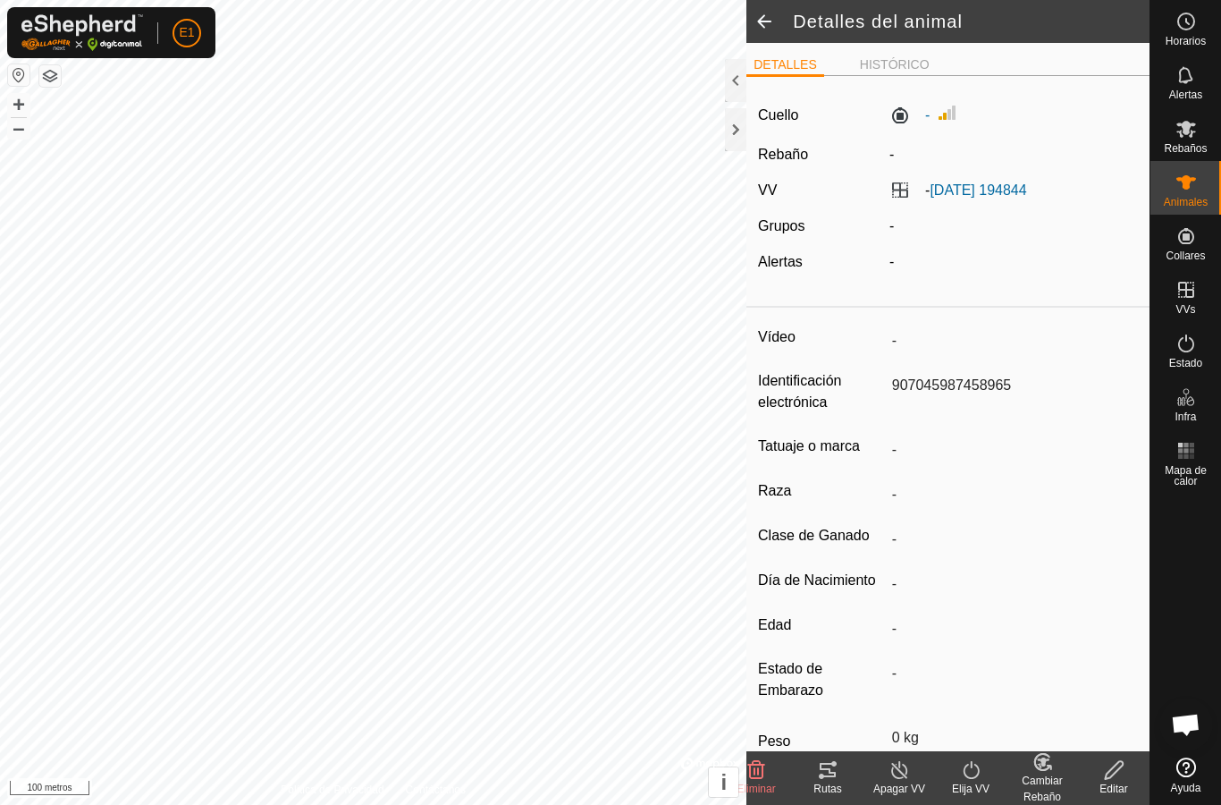
click at [836, 776] on icon at bounding box center [828, 770] width 16 height 14
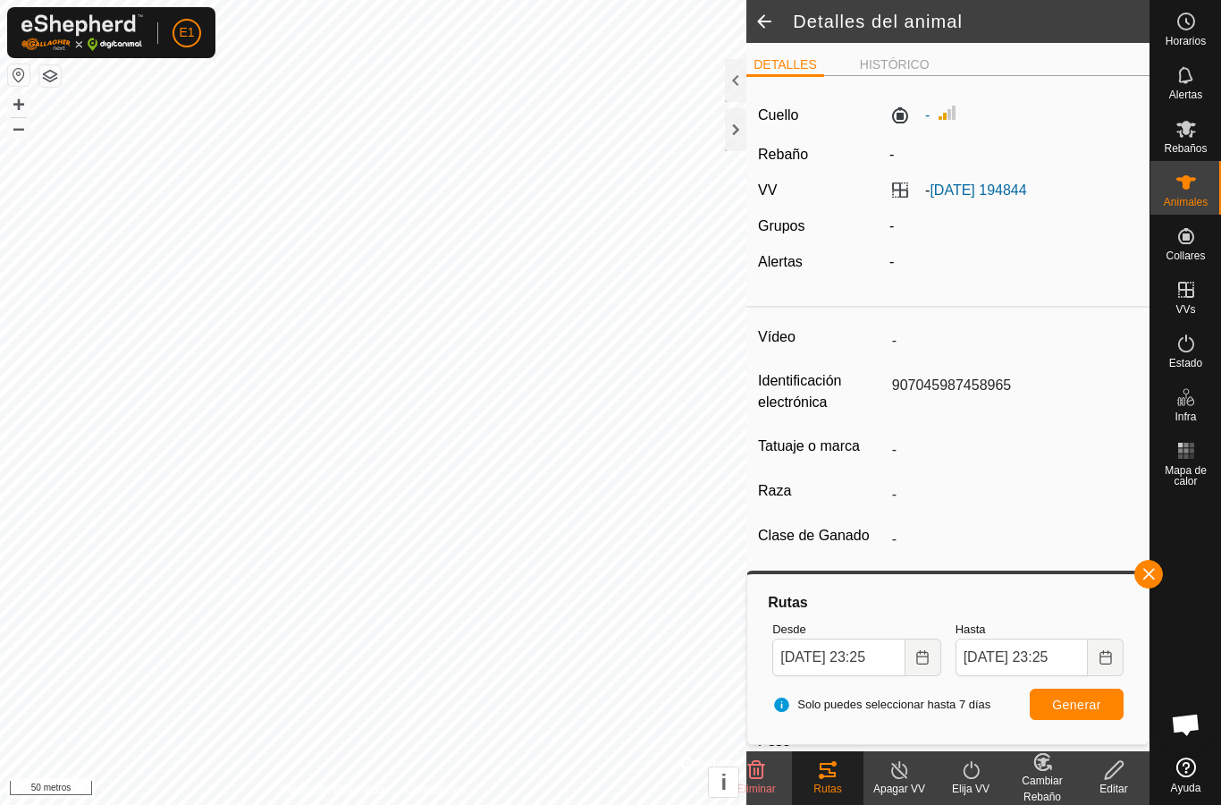
click at [822, 777] on icon at bounding box center [828, 770] width 16 height 14
click at [739, 137] on div at bounding box center [735, 129] width 21 height 43
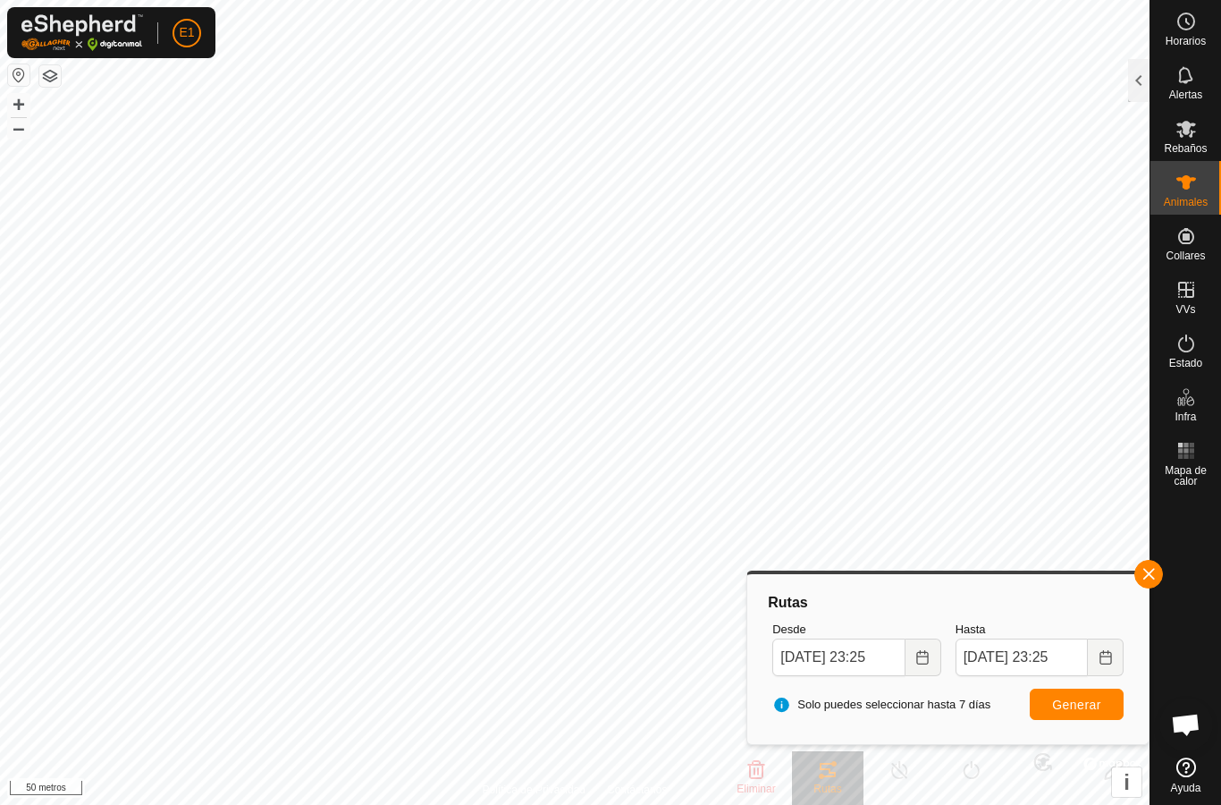
type input "-"
type input "000091011097019"
type input "-"
type input "Avilena"
type input "-"
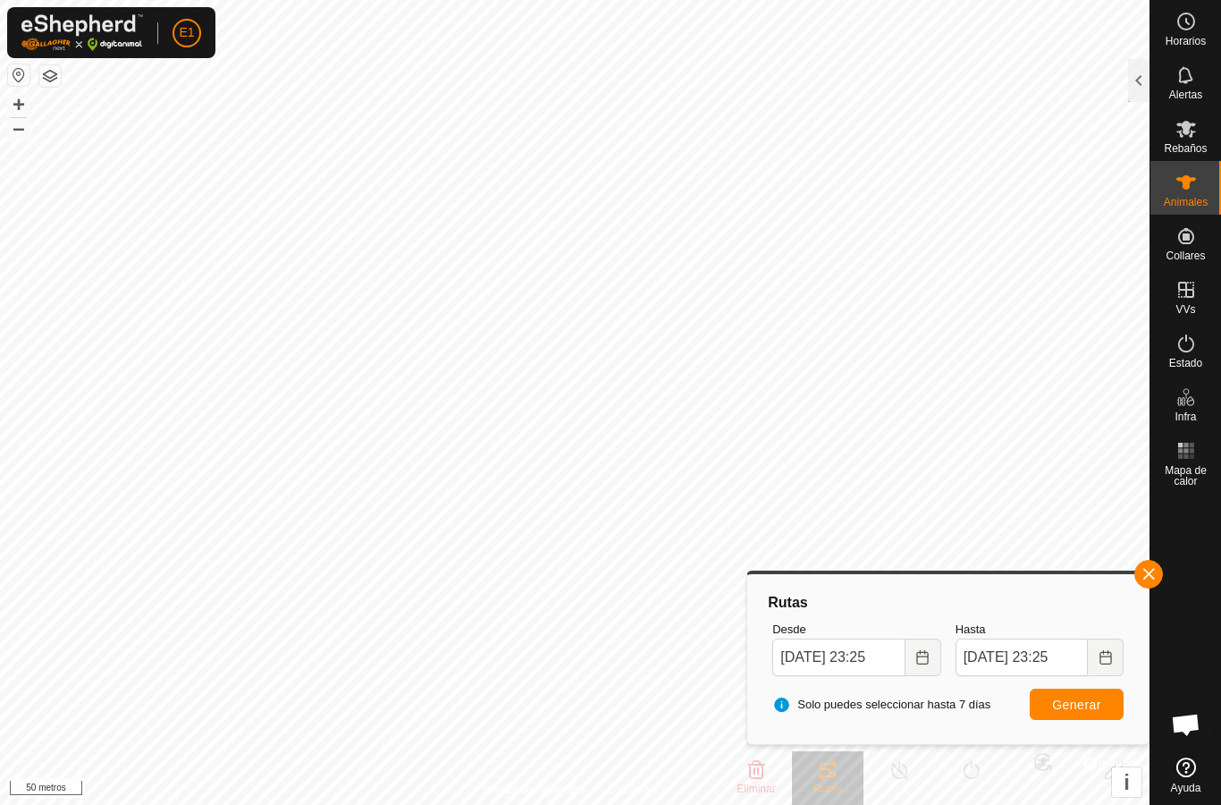
type input "0 kg"
type input "-"
click at [1148, 572] on span "button" at bounding box center [1149, 574] width 14 height 14
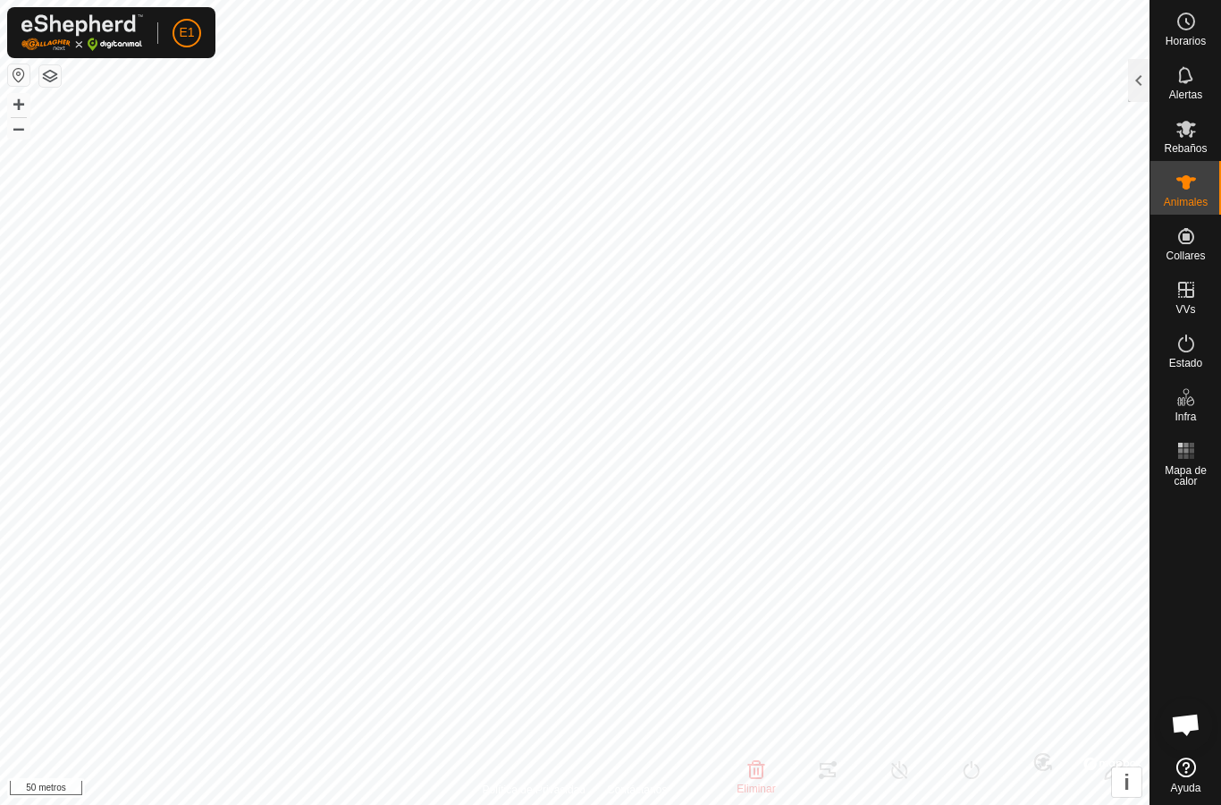
click at [1139, 79] on div at bounding box center [1138, 80] width 21 height 43
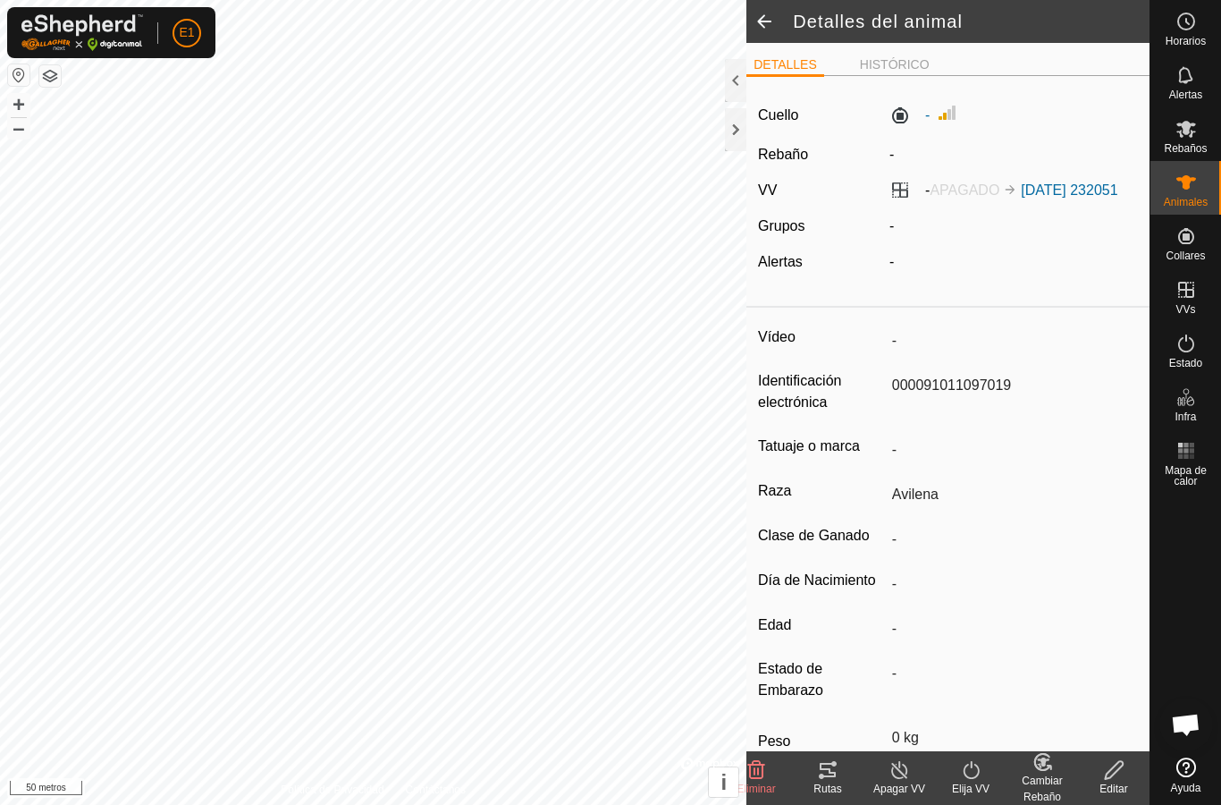
click at [828, 780] on icon at bounding box center [827, 769] width 21 height 21
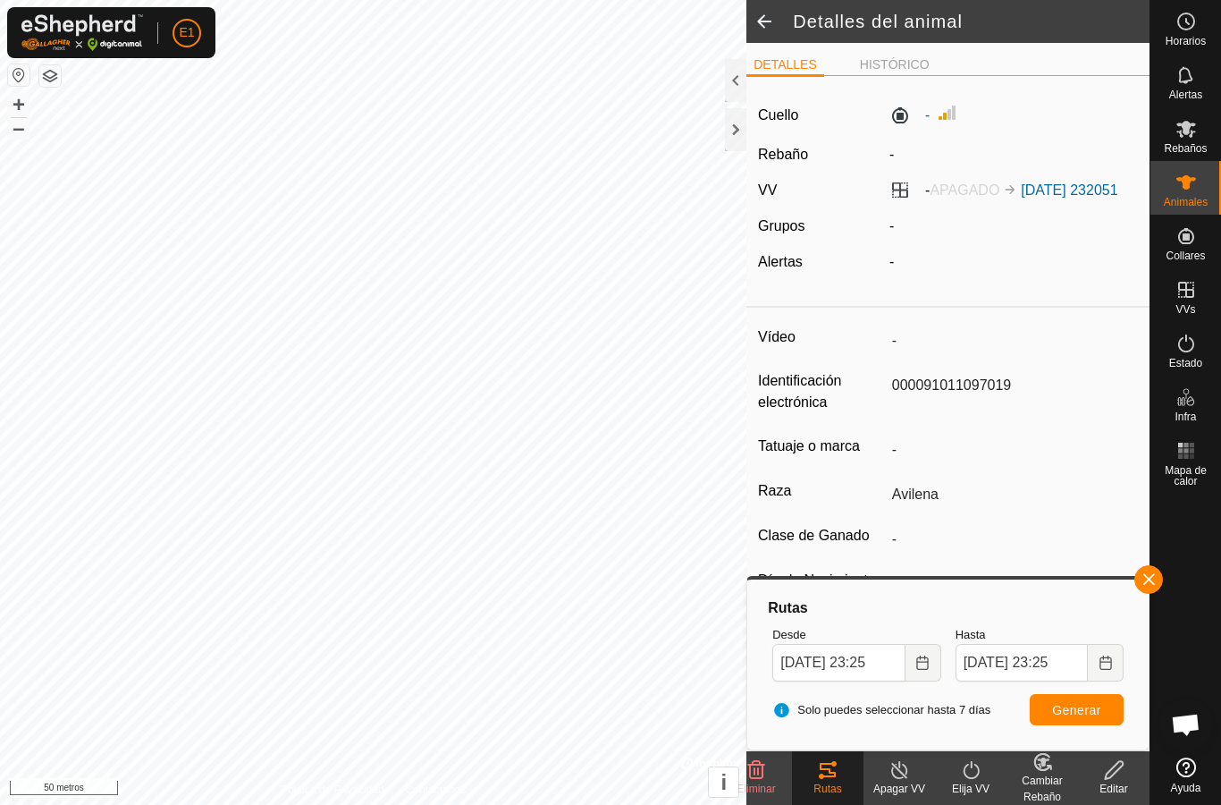
click at [1154, 573] on span "button" at bounding box center [1149, 579] width 14 height 14
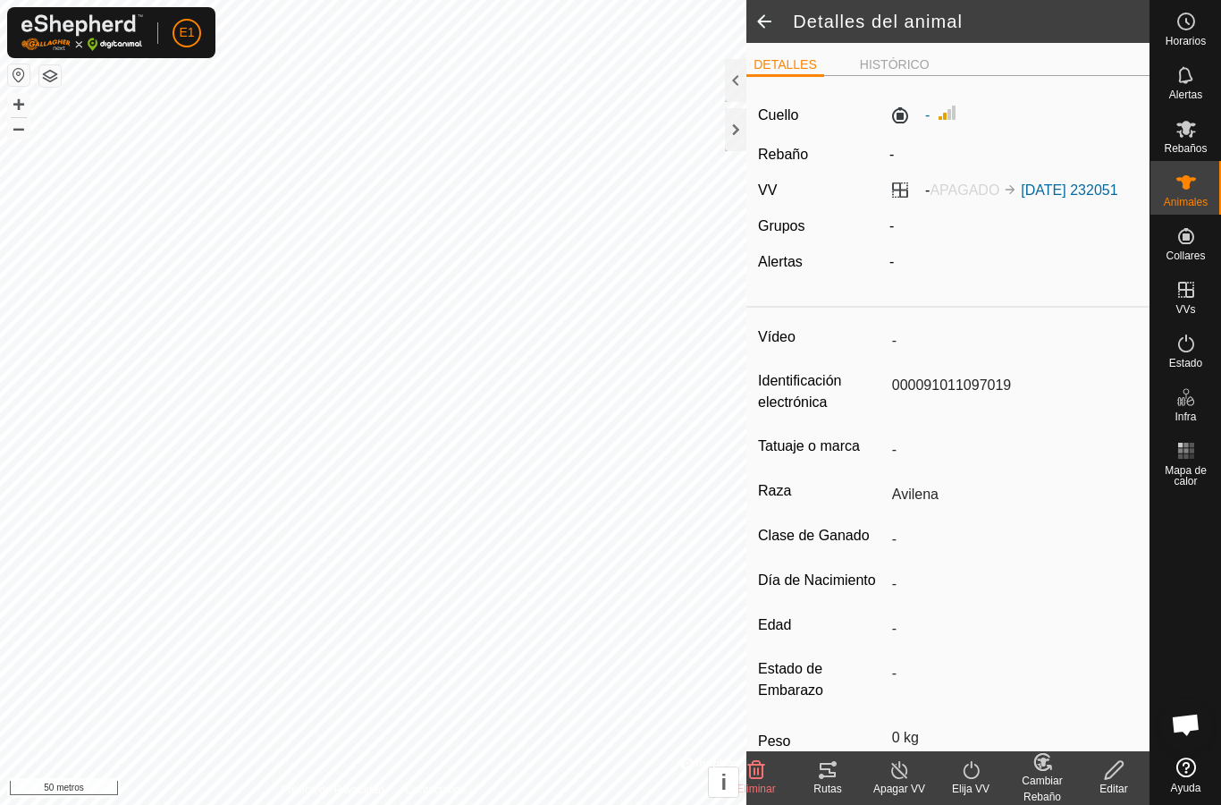
click at [733, 125] on div at bounding box center [735, 129] width 21 height 43
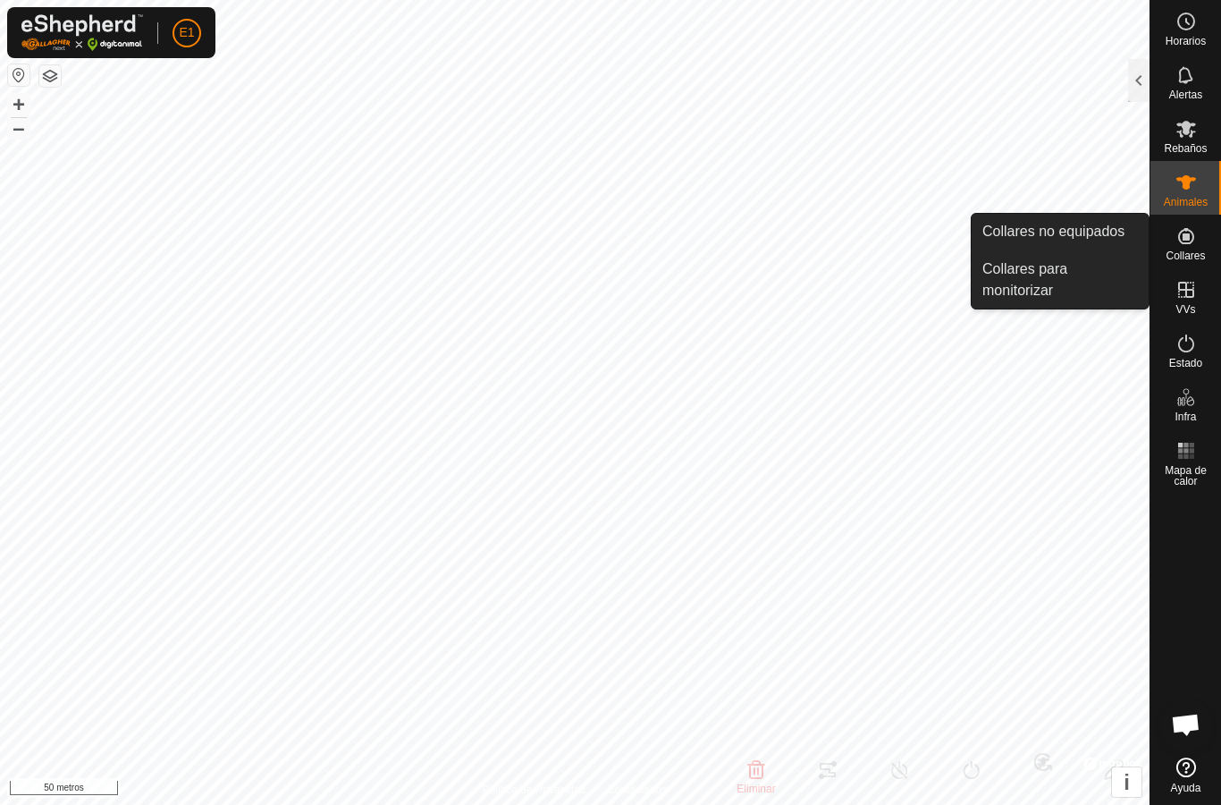
click at [1106, 277] on span "Collares para monitorizar" at bounding box center [1061, 279] width 156 height 43
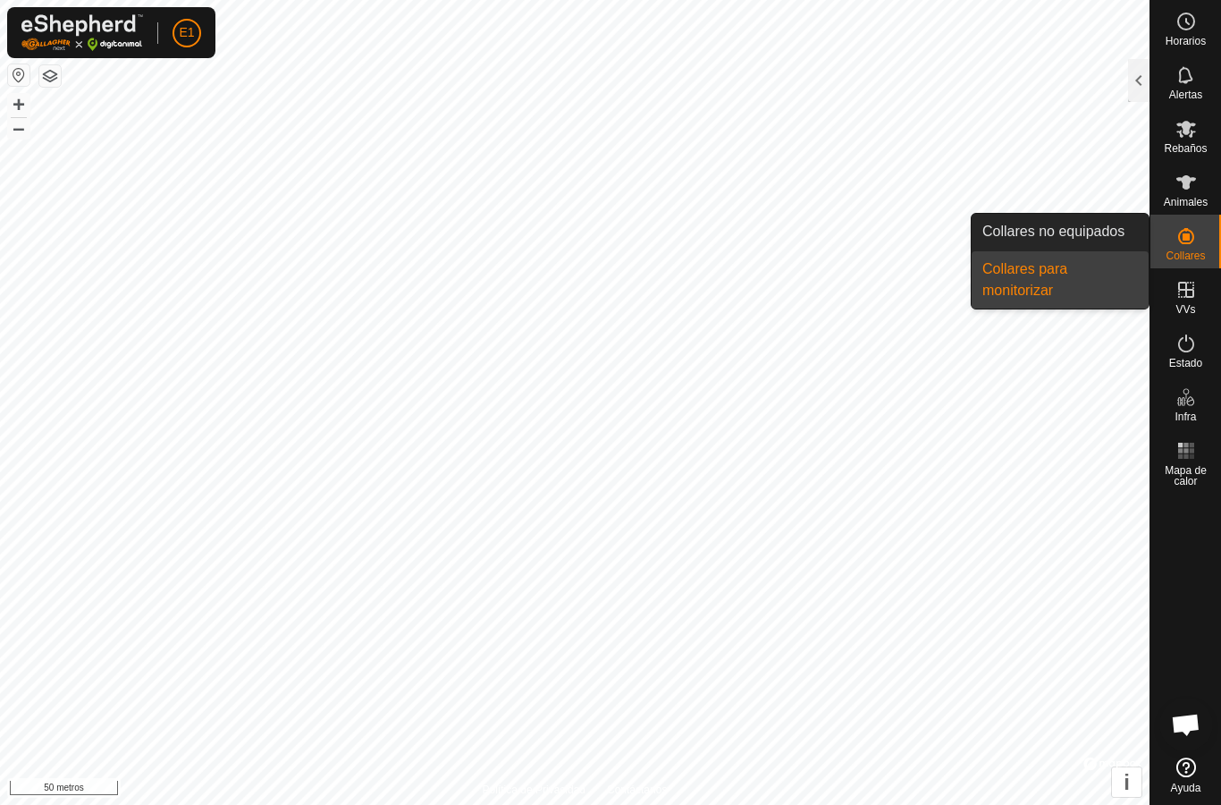
click at [1117, 222] on span "Collares no equipados" at bounding box center [1054, 231] width 142 height 21
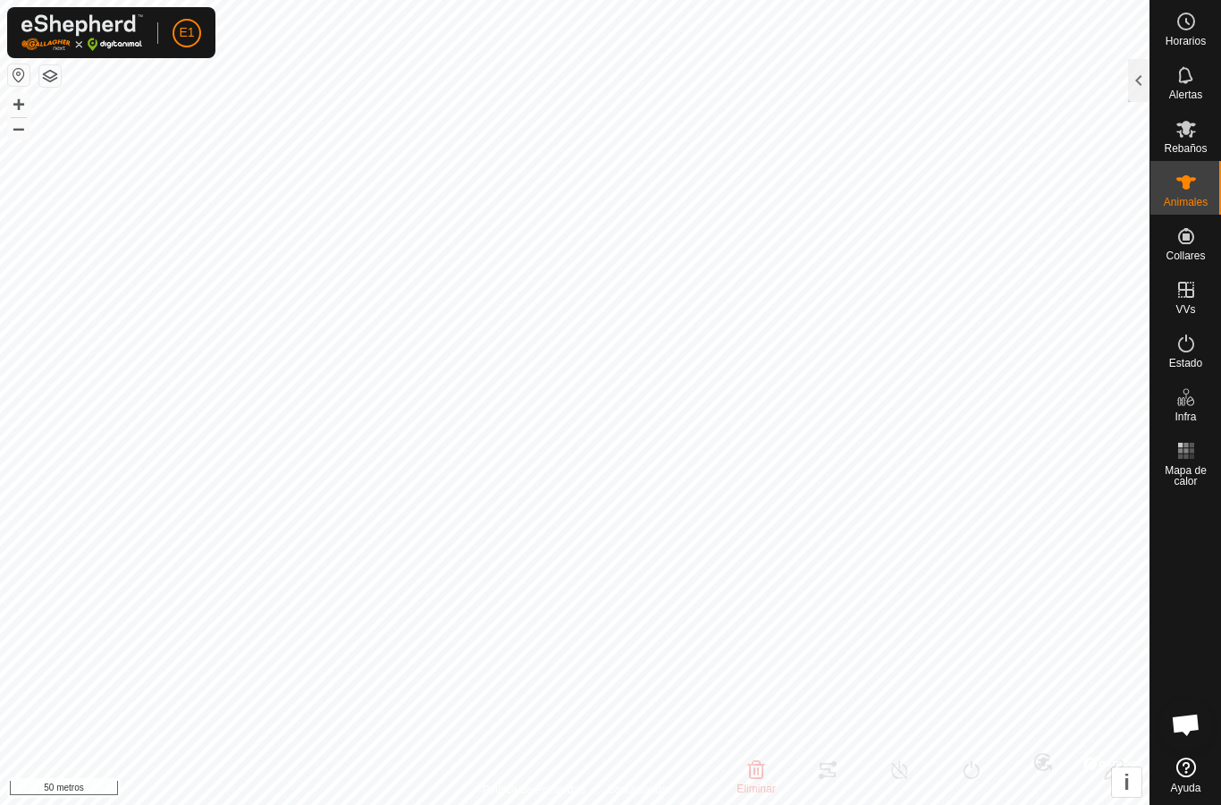
type input "-"
type input "000091011097019"
type input "-"
type input "Avilena"
type input "-"
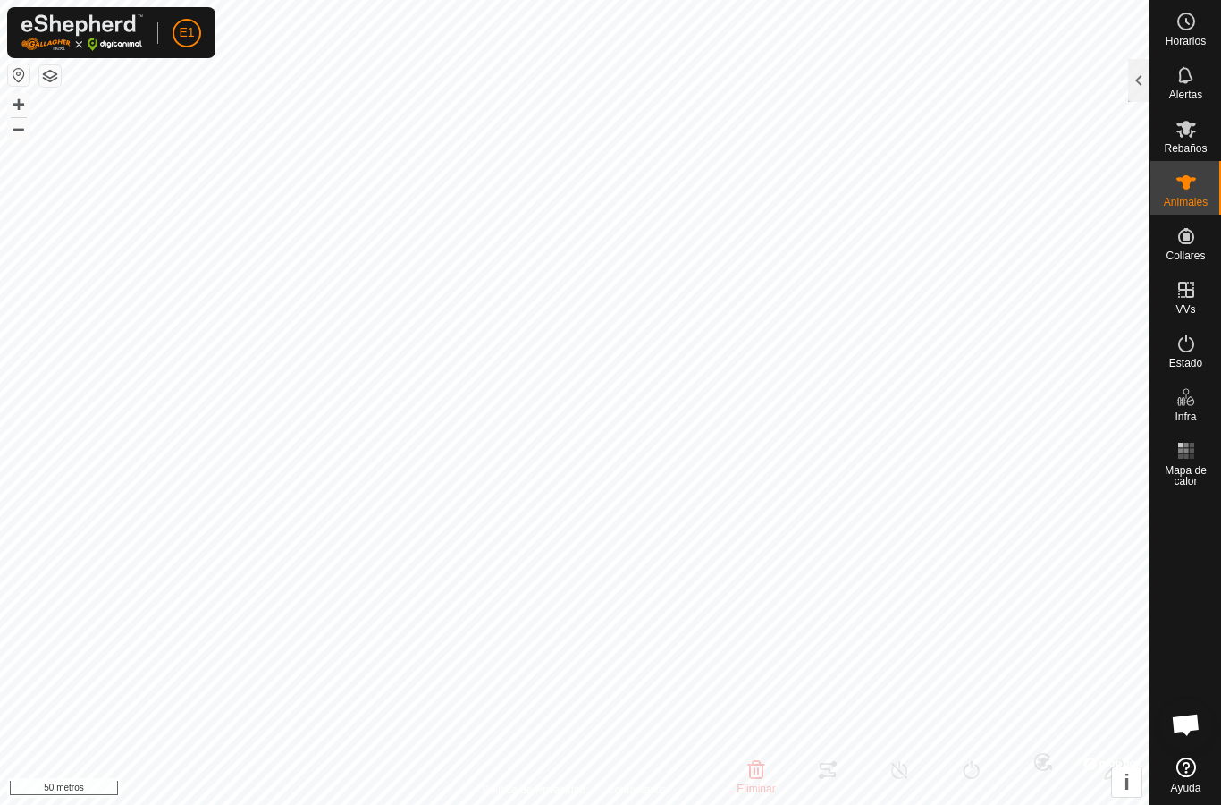
type input "0 kg"
type input "-"
click at [1128, 79] on div at bounding box center [1138, 80] width 21 height 43
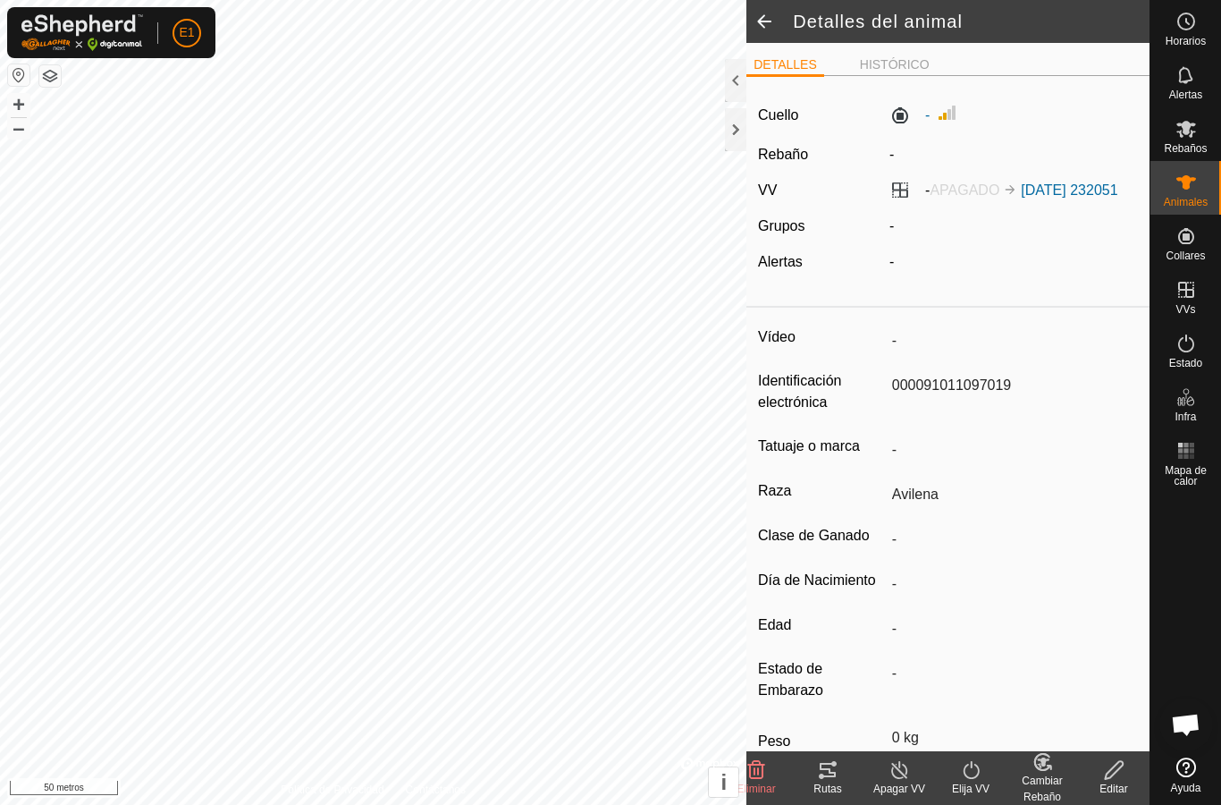
click at [1190, 204] on font "Animales" at bounding box center [1186, 202] width 44 height 13
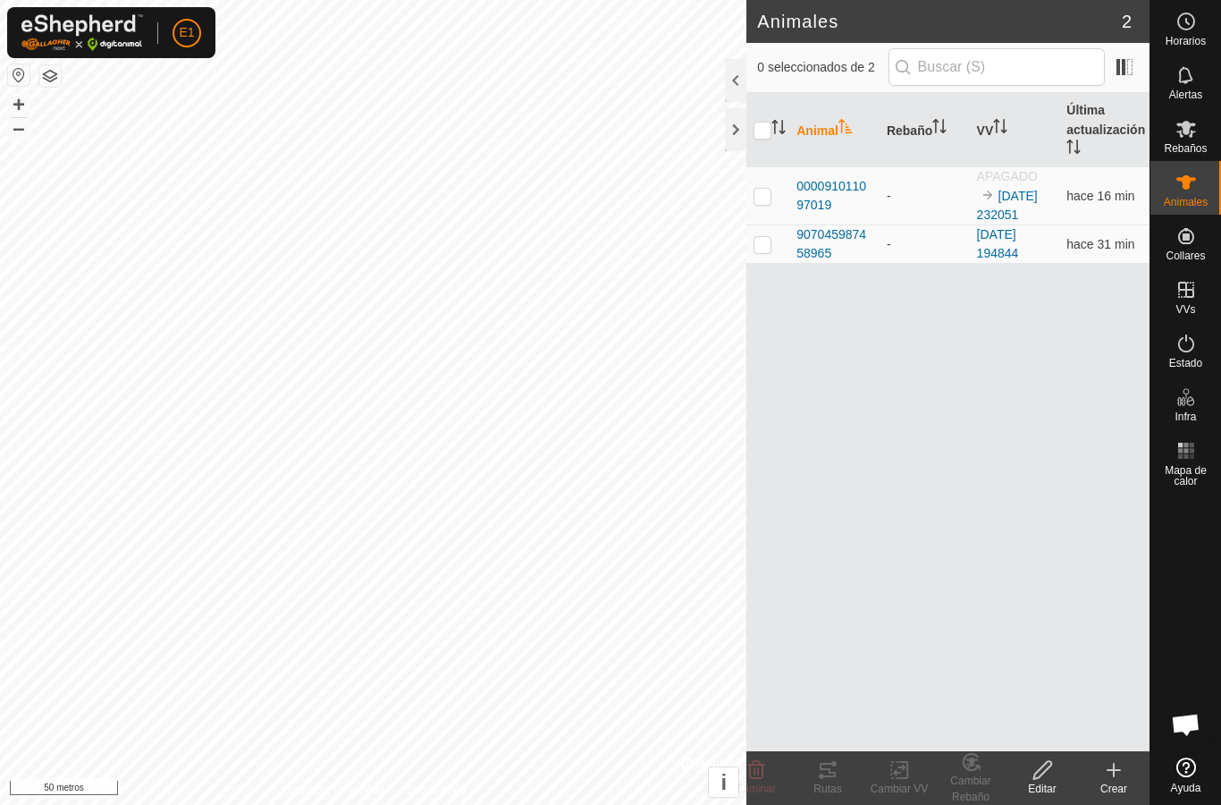
click at [1103, 245] on font "hace 31 min" at bounding box center [1101, 244] width 68 height 14
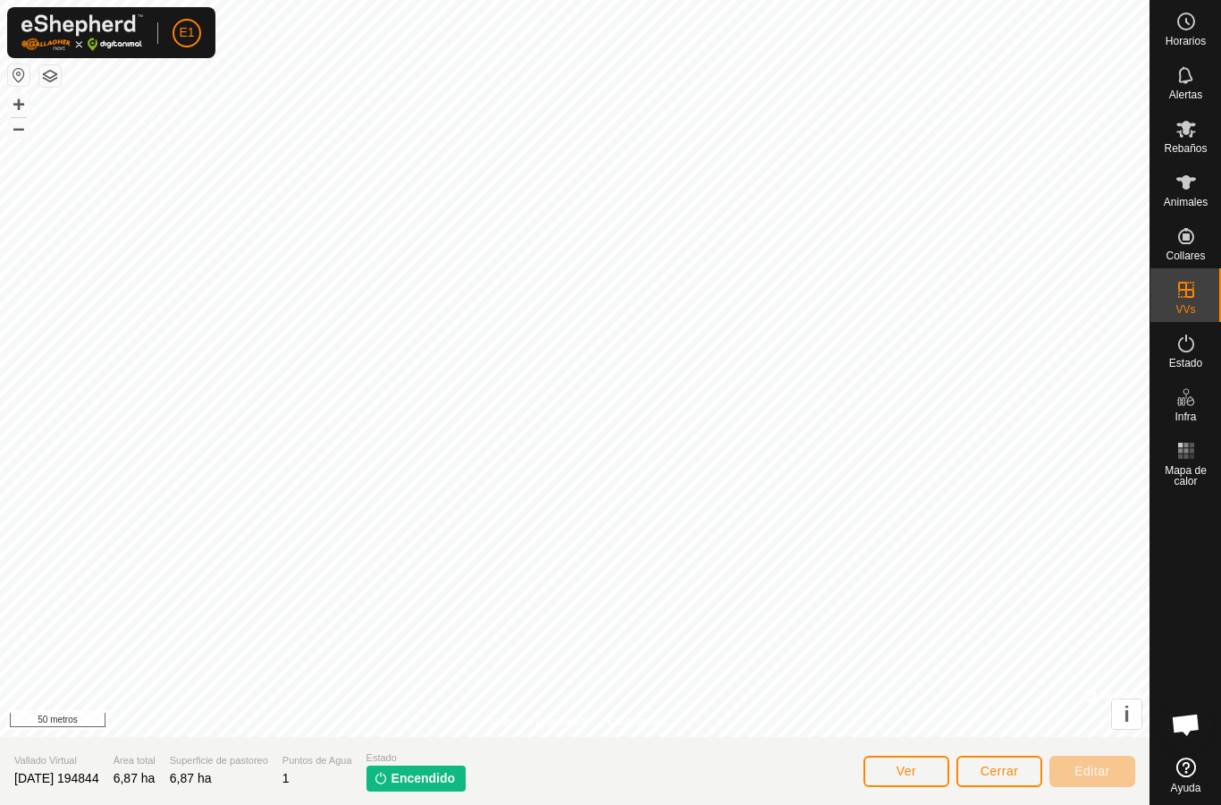
click at [1199, 351] on es-activation-svg-icon at bounding box center [1187, 343] width 32 height 29
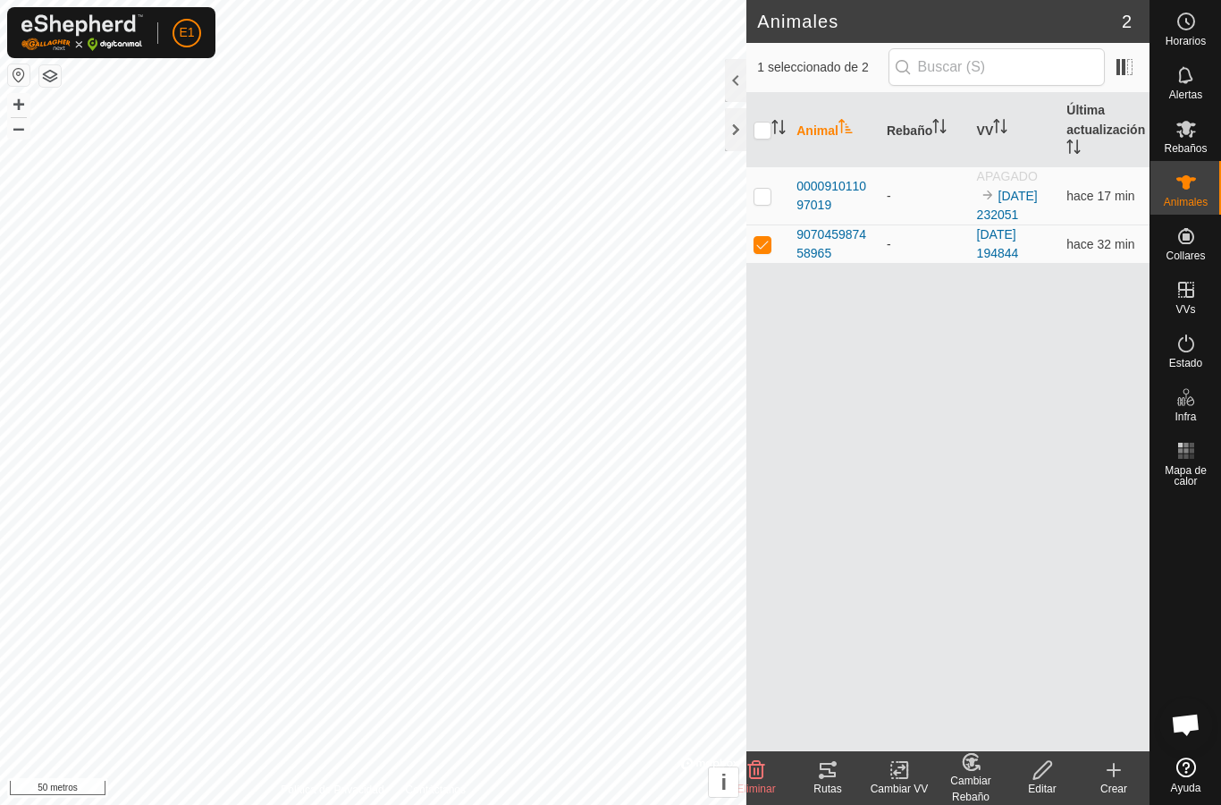
checkbox input "true"
click at [833, 773] on icon at bounding box center [828, 770] width 16 height 14
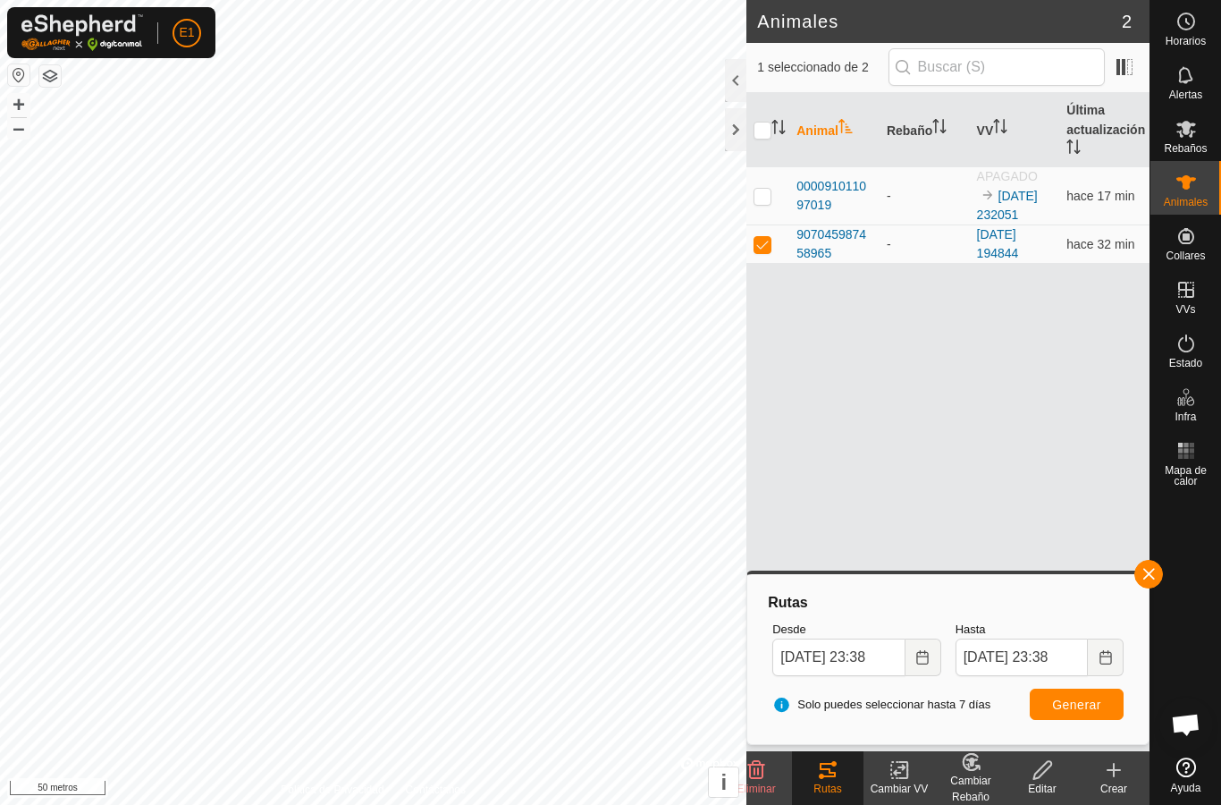
click at [735, 133] on div at bounding box center [735, 129] width 21 height 43
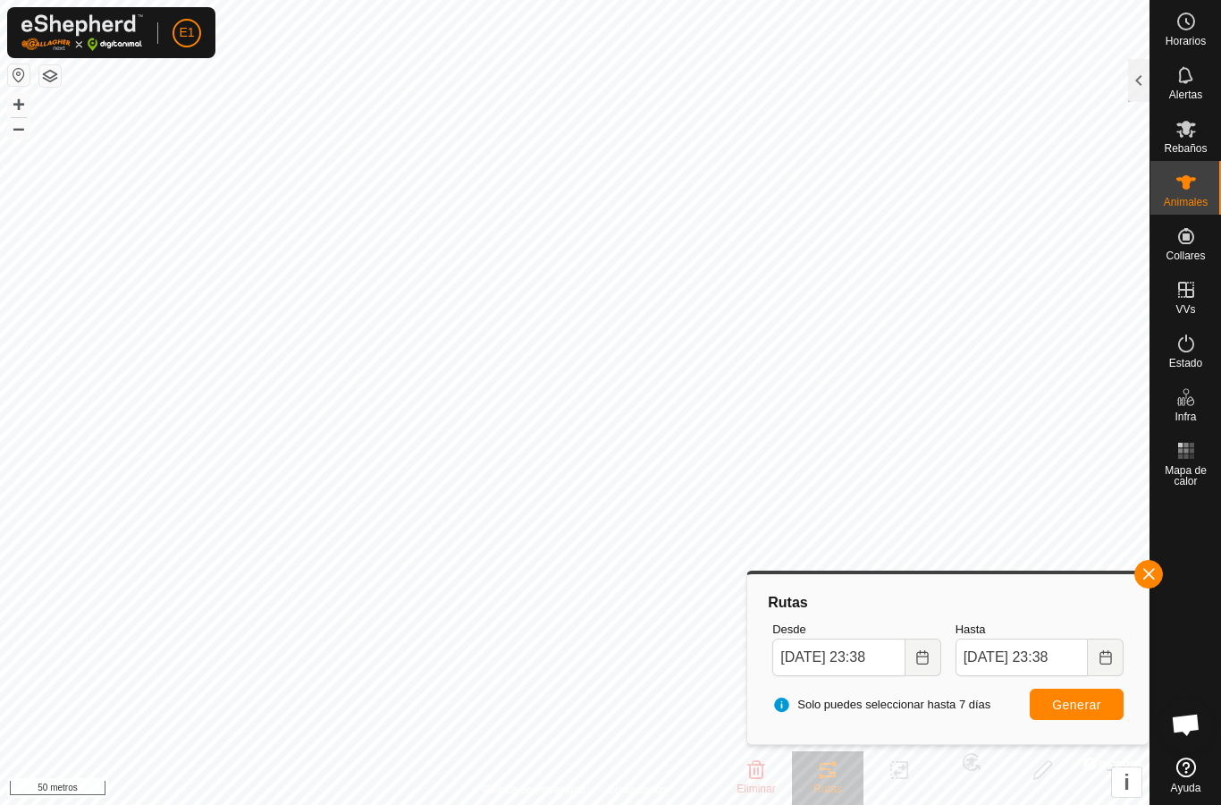
click at [1161, 557] on div at bounding box center [1186, 622] width 71 height 257
click at [1142, 579] on span "button" at bounding box center [1149, 574] width 14 height 14
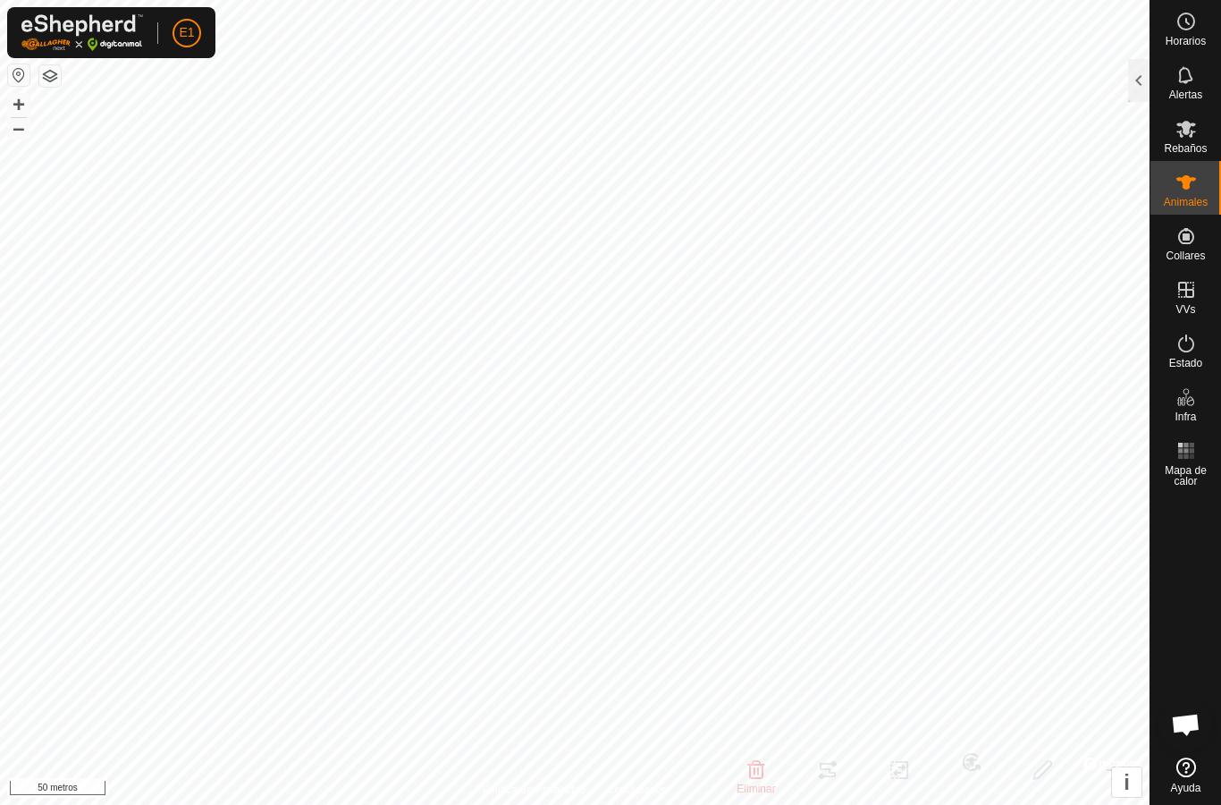
click at [1181, 470] on font "Mapa de calor" at bounding box center [1186, 475] width 42 height 23
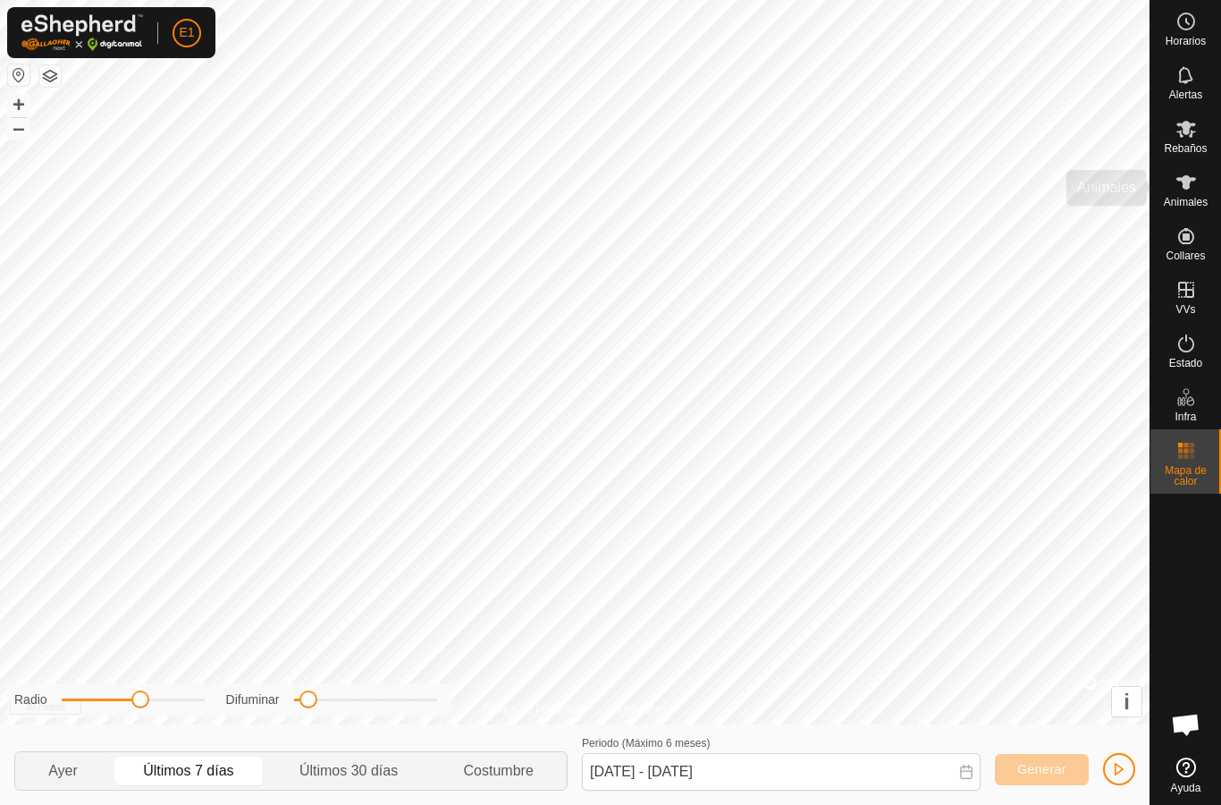
click at [1210, 179] on div "Animales" at bounding box center [1186, 188] width 71 height 54
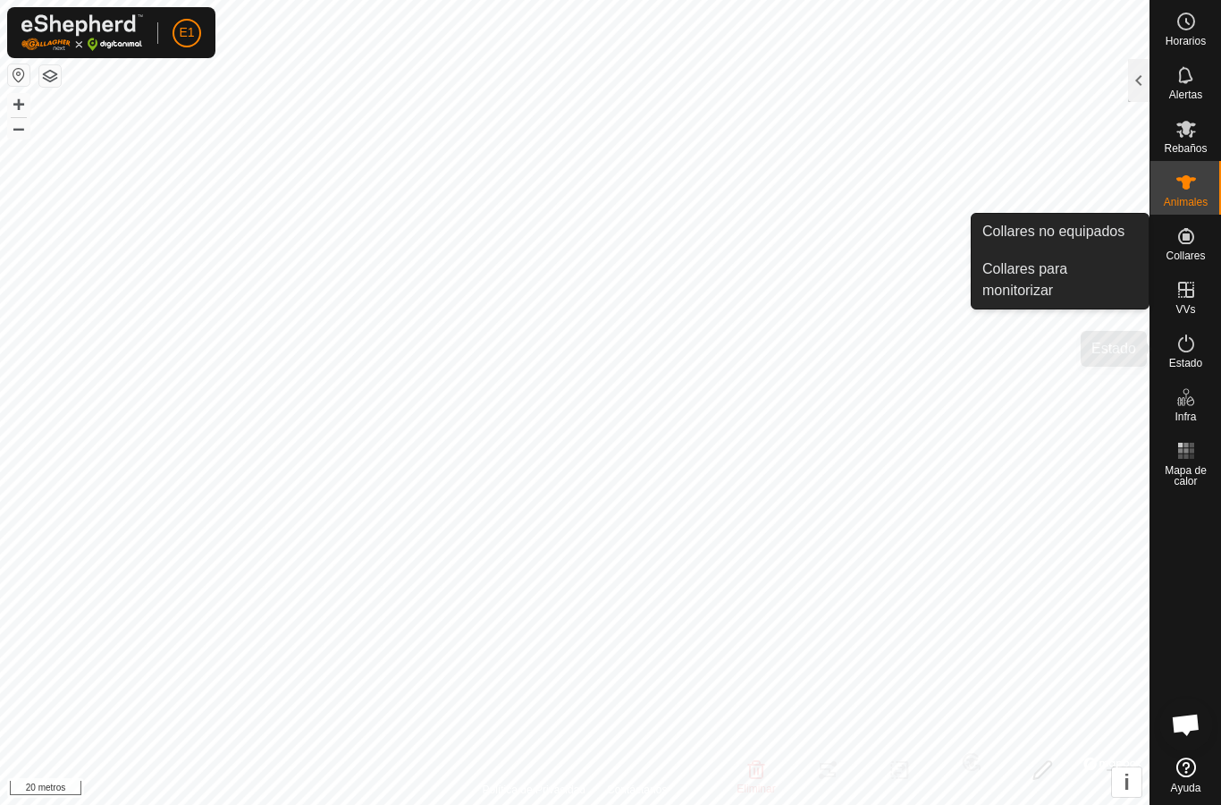
click at [1198, 339] on es-activation-svg-icon at bounding box center [1187, 343] width 32 height 29
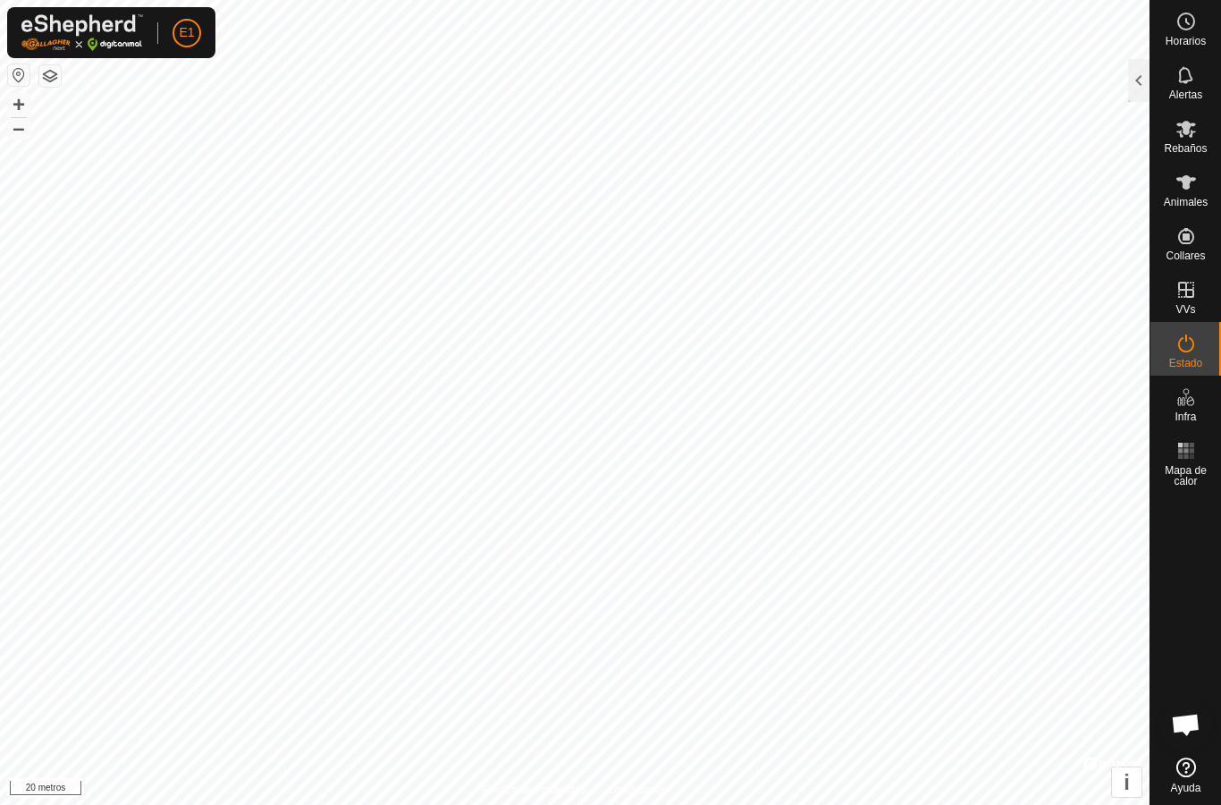
click at [1195, 345] on icon at bounding box center [1186, 343] width 21 height 21
click at [1136, 82] on div at bounding box center [1138, 80] width 21 height 43
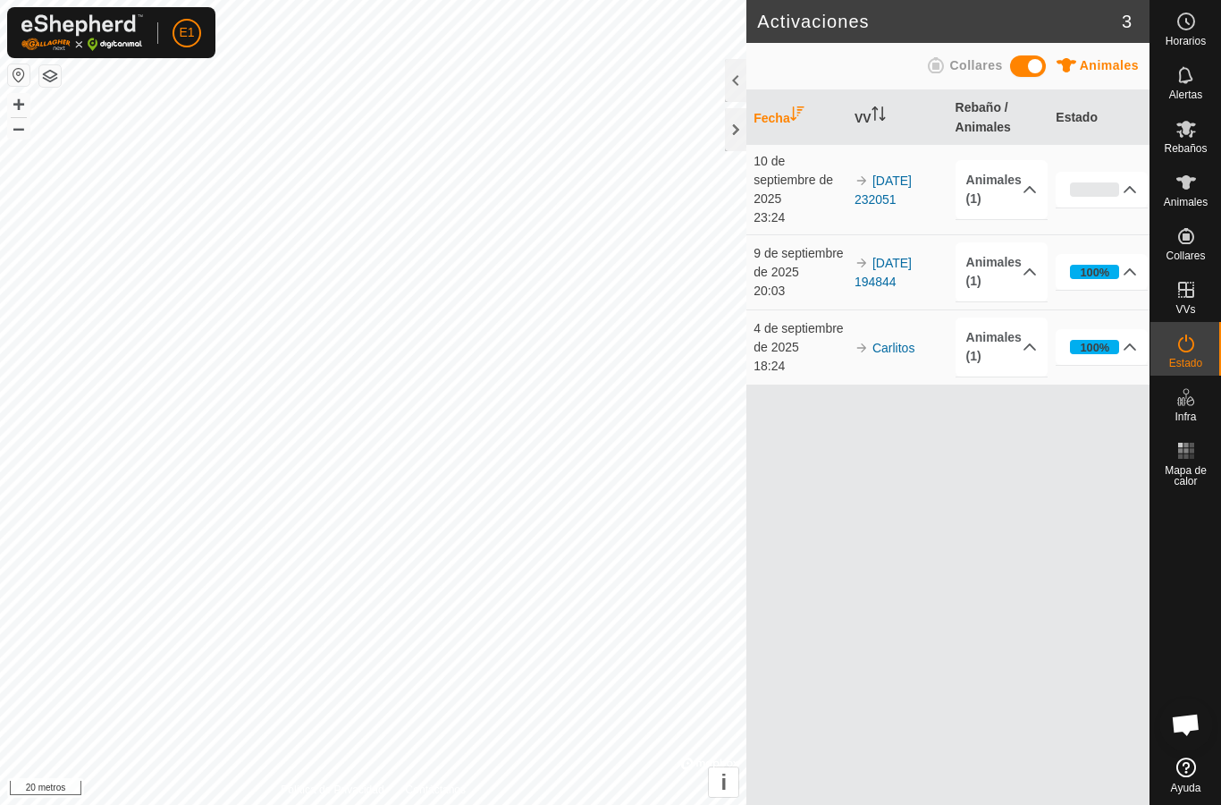
click at [1114, 189] on div "0%" at bounding box center [1094, 189] width 49 height 14
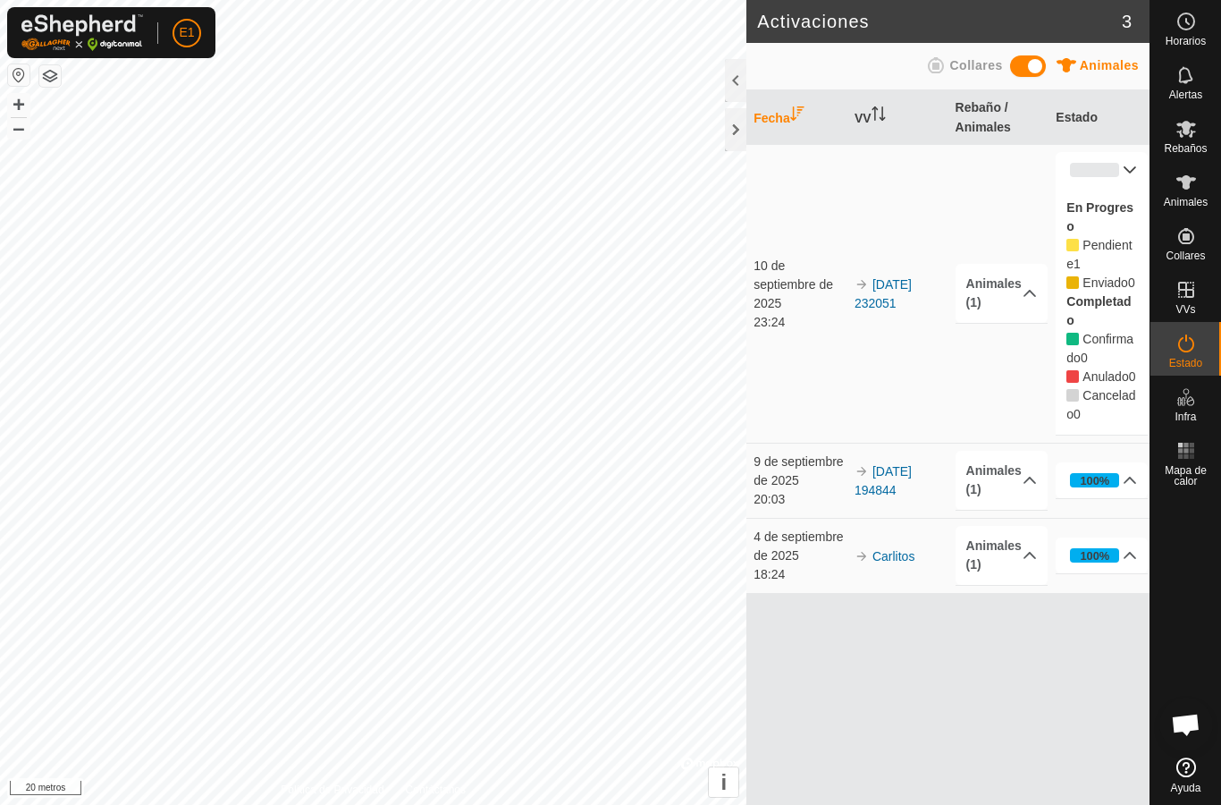
click at [1135, 161] on p-accordion-header "0%" at bounding box center [1102, 170] width 92 height 36
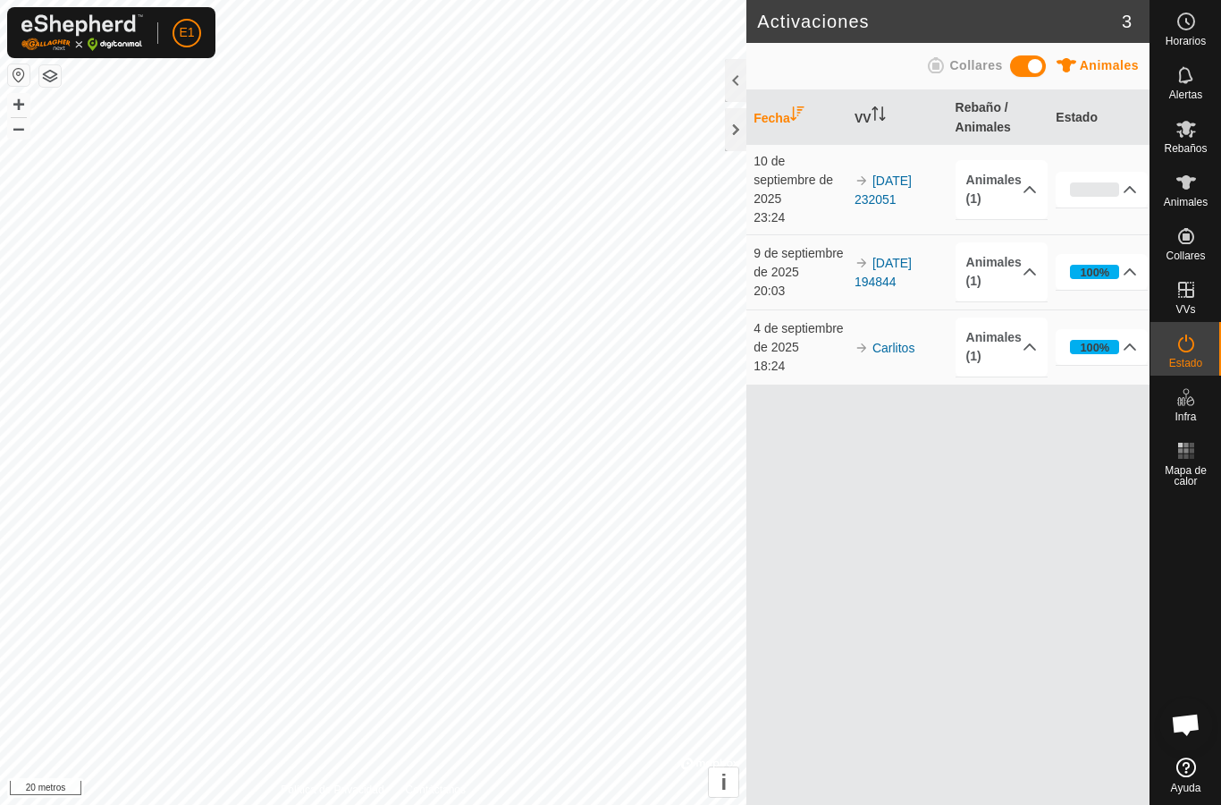
click at [912, 184] on font "[DATE] 232051" at bounding box center [883, 189] width 57 height 33
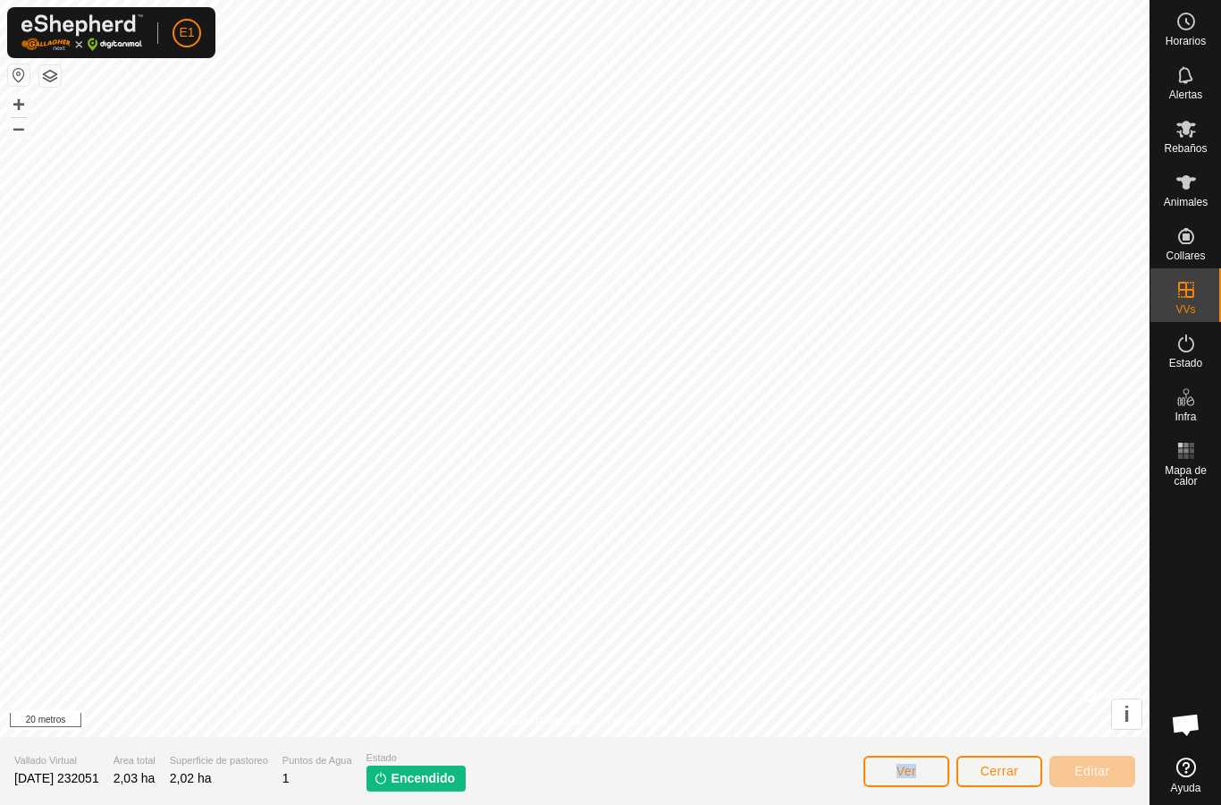
click at [934, 772] on button "Ver" at bounding box center [907, 771] width 86 height 31
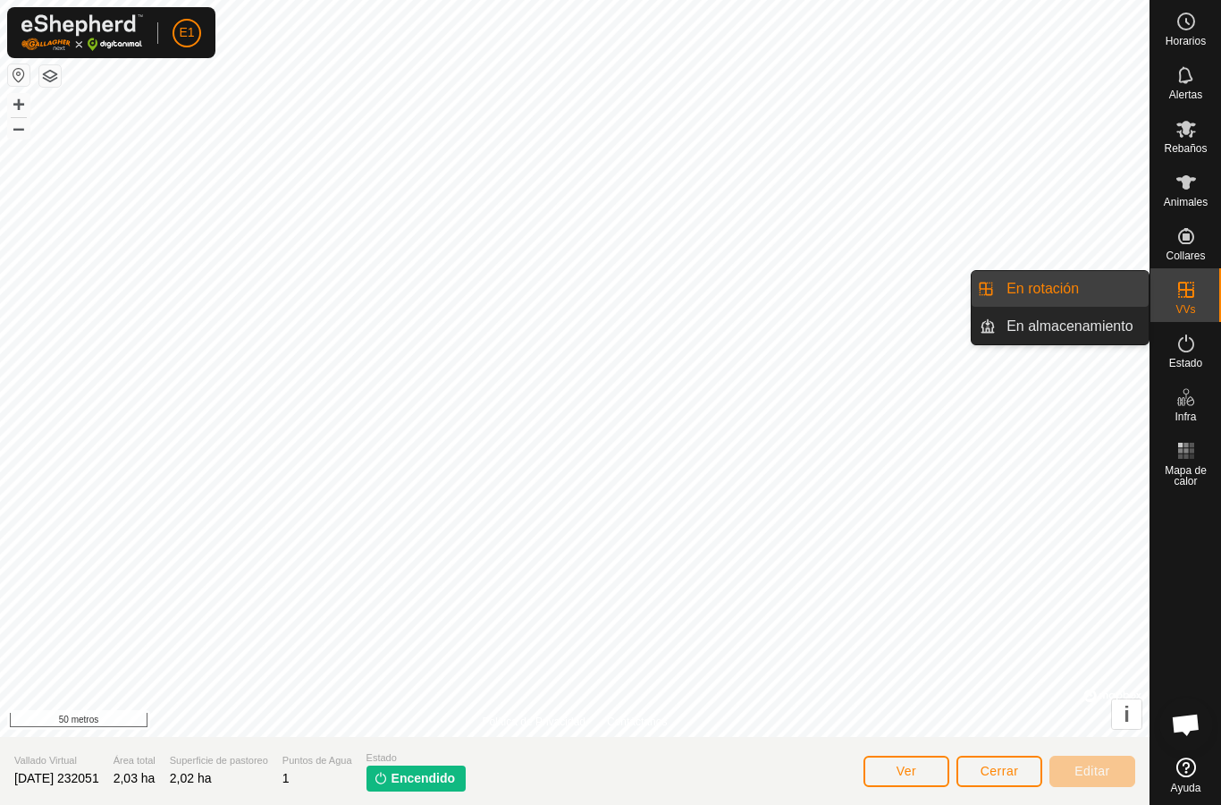
click at [1201, 285] on es-virtualpaddocks-svg-icon at bounding box center [1187, 289] width 32 height 29
click at [1198, 284] on es-virtualpaddocks-svg-icon at bounding box center [1187, 289] width 32 height 29
click at [1199, 291] on es-virtualpaddocks-svg-icon at bounding box center [1187, 289] width 32 height 29
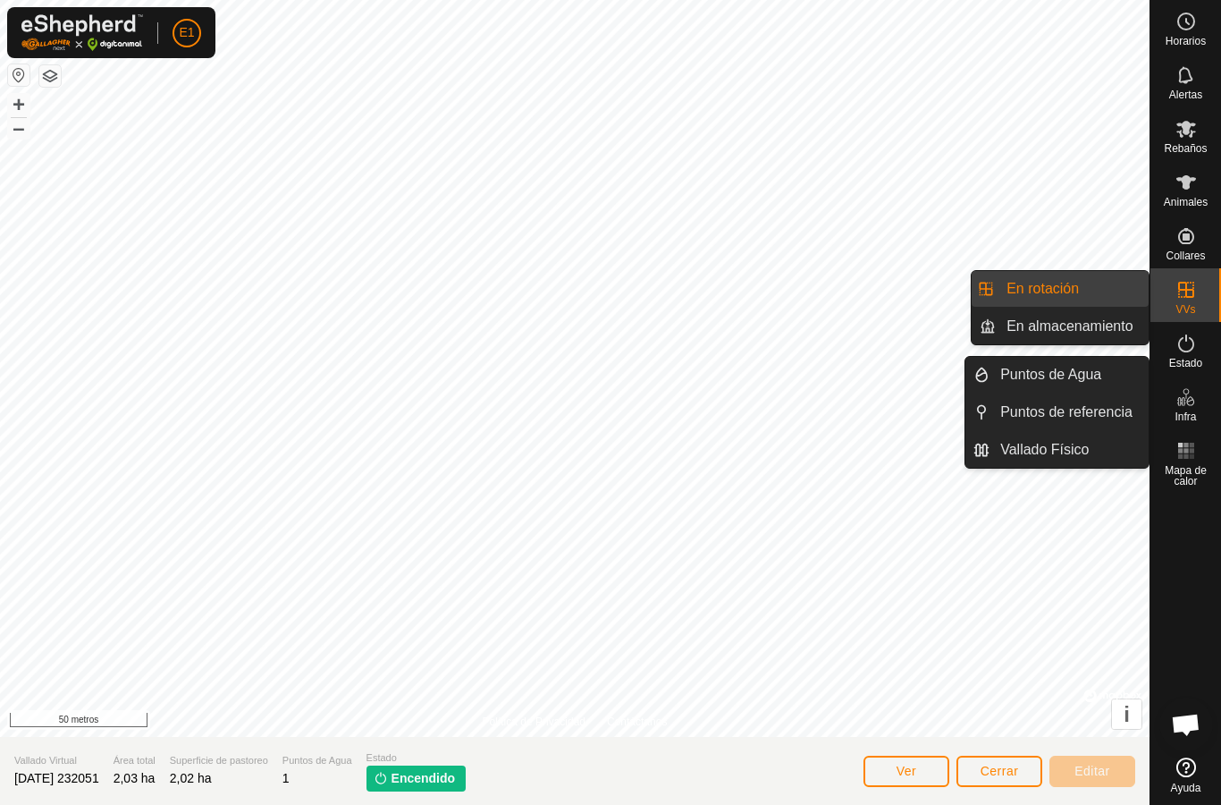
click at [1109, 318] on font "En almacenamiento" at bounding box center [1070, 325] width 126 height 15
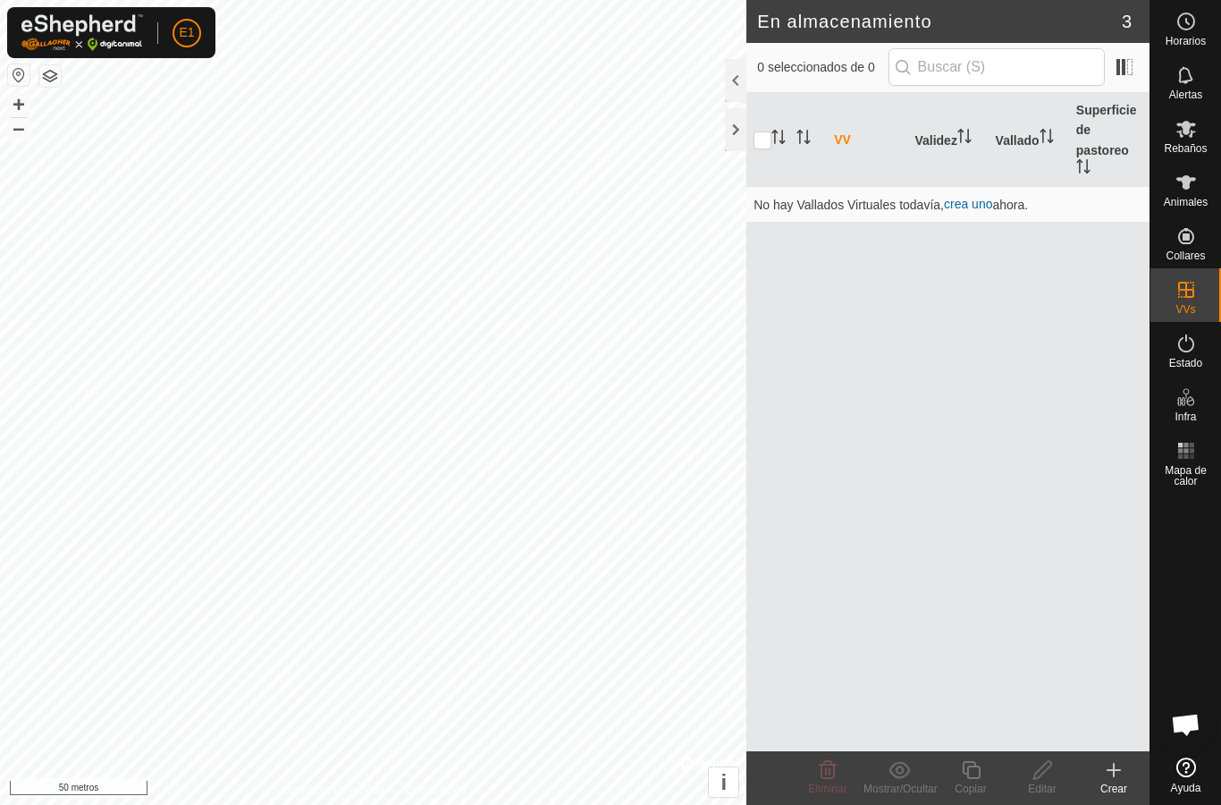
click at [1114, 788] on font "Crear" at bounding box center [1114, 788] width 27 height 13
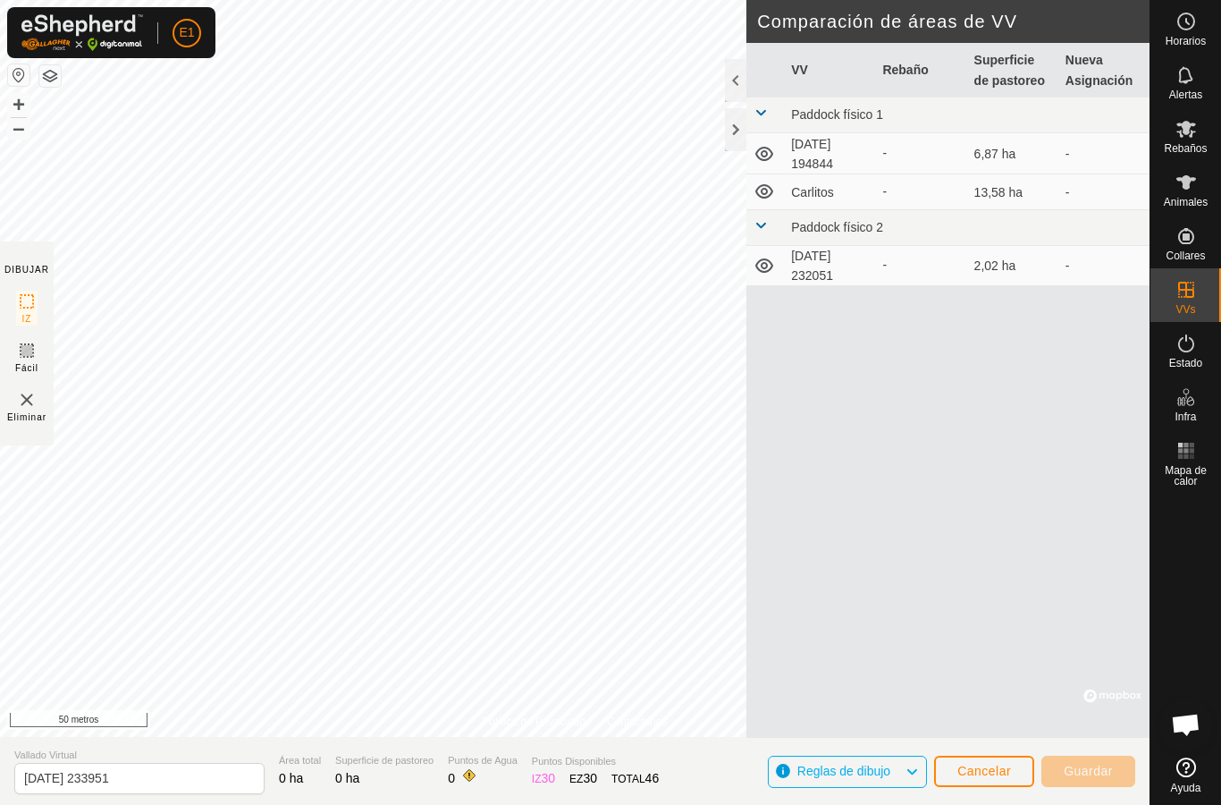
click at [739, 86] on div at bounding box center [735, 80] width 21 height 43
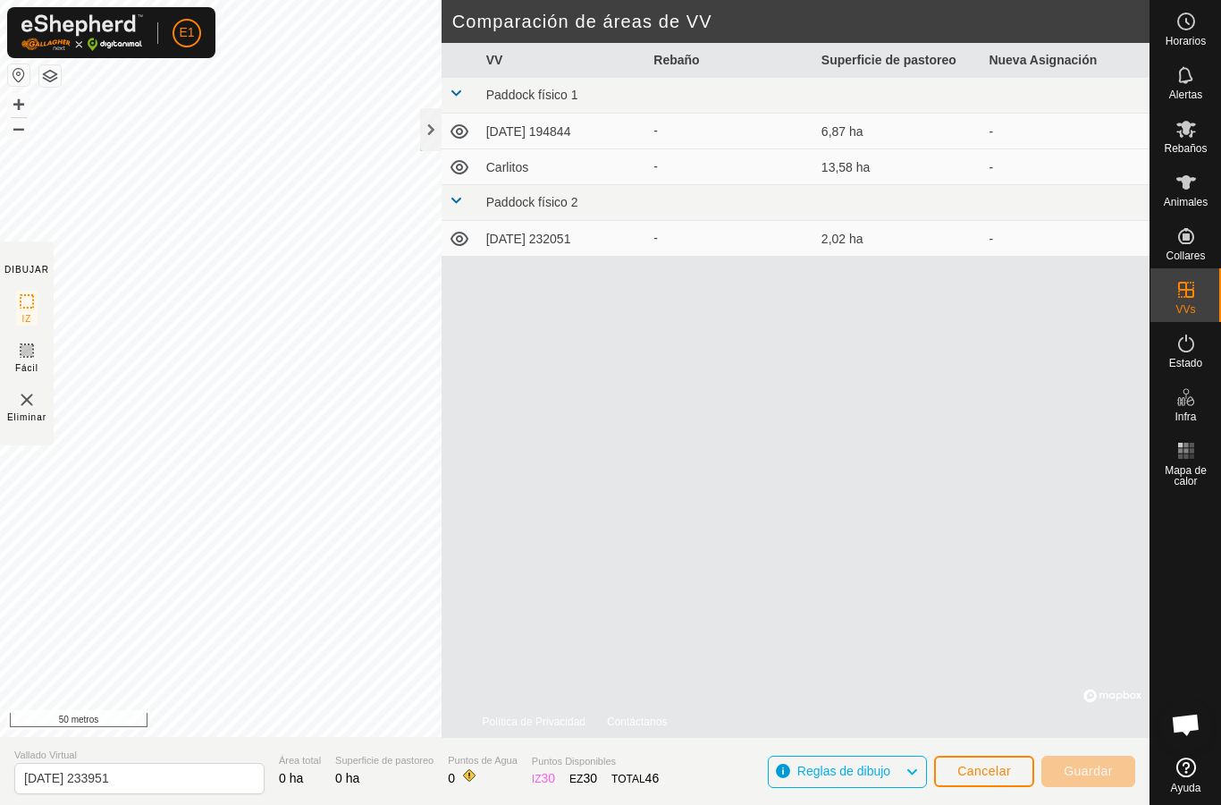
click at [431, 127] on div at bounding box center [430, 129] width 21 height 43
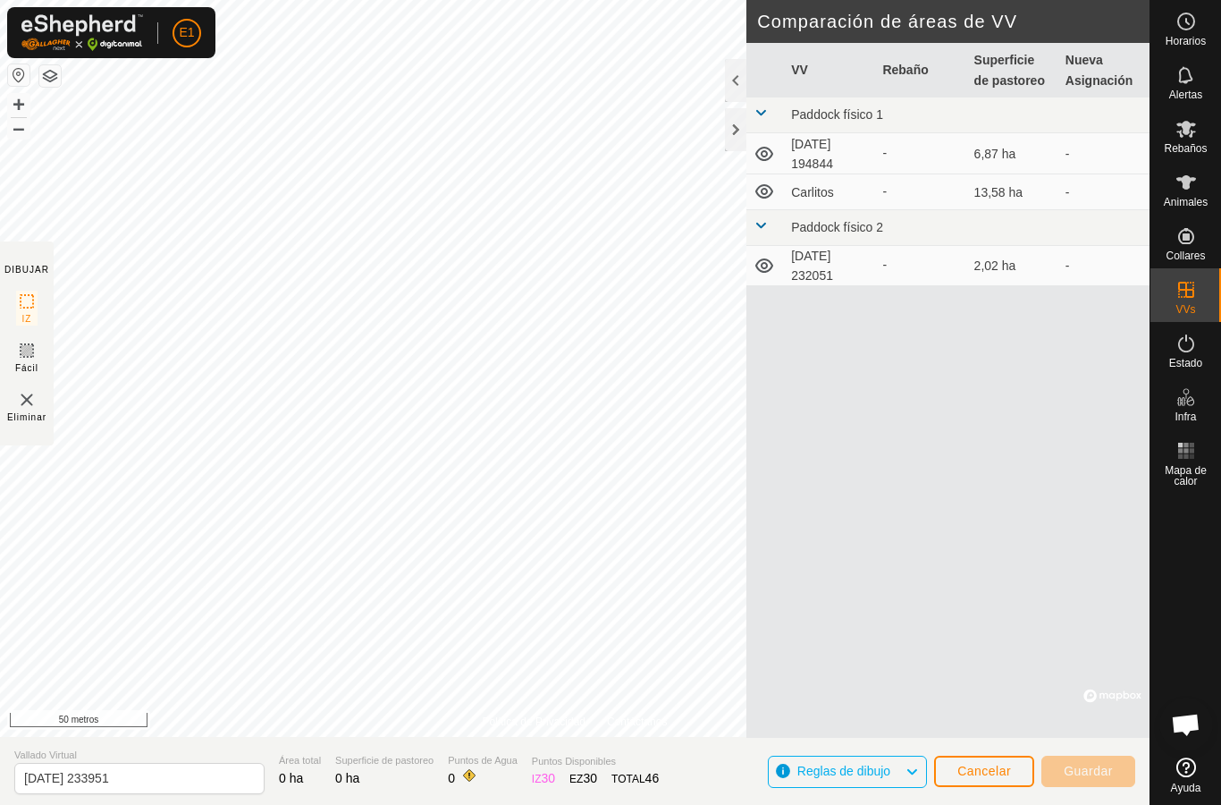
click at [1001, 761] on button "Cancelar" at bounding box center [984, 771] width 100 height 31
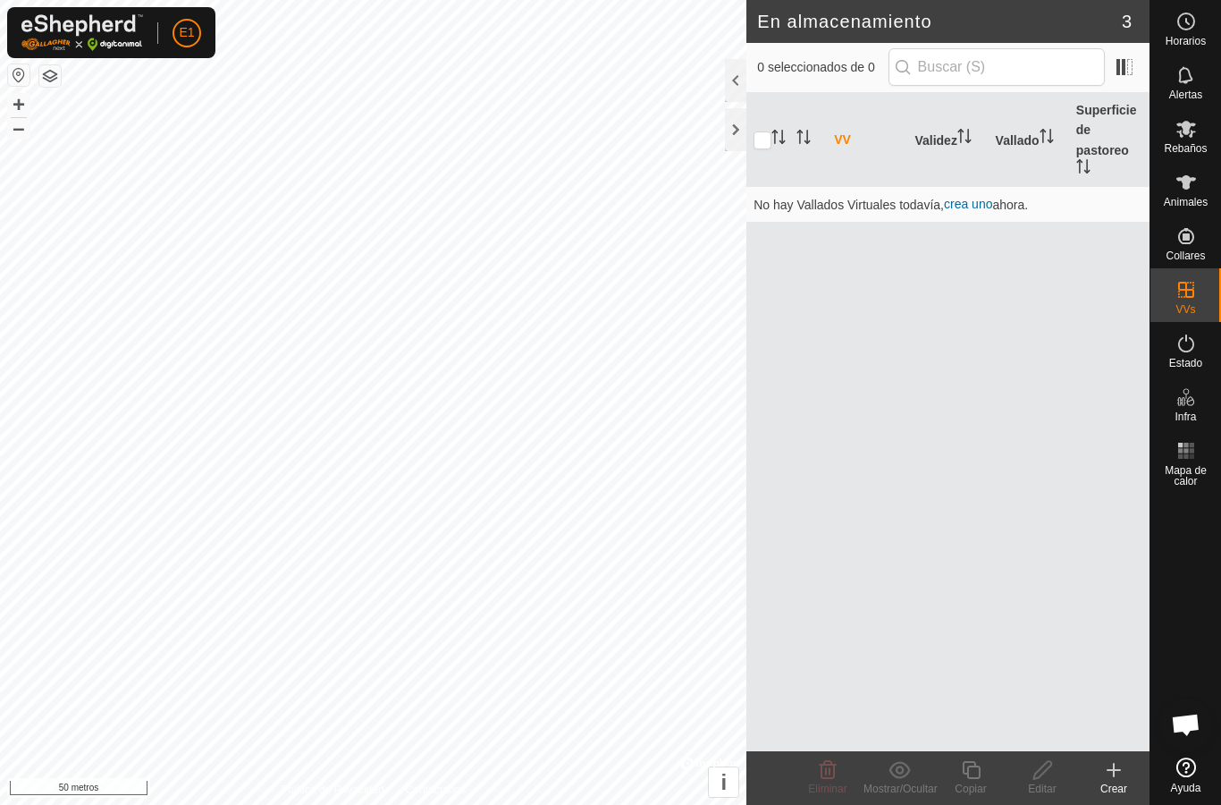
click at [959, 203] on font "crea uno" at bounding box center [968, 204] width 48 height 14
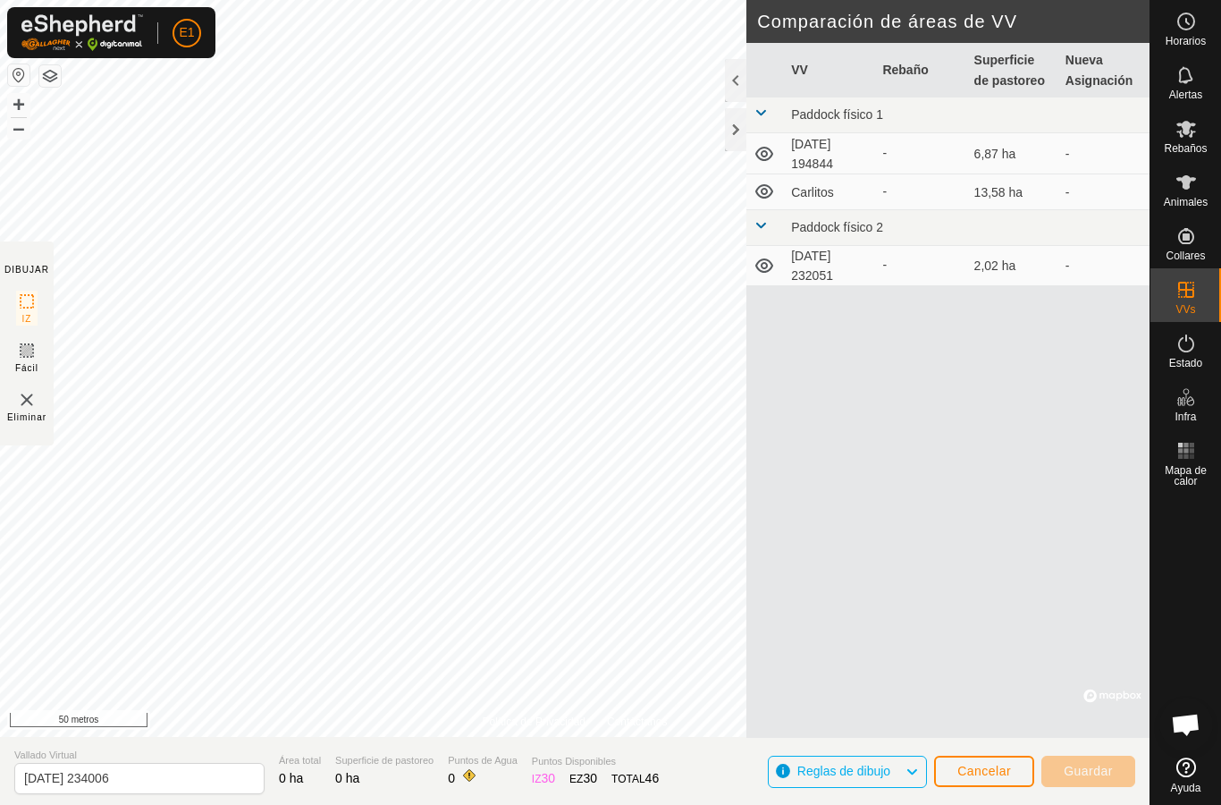
click at [25, 395] on img at bounding box center [26, 399] width 21 height 21
click at [26, 409] on img at bounding box center [26, 399] width 21 height 21
click at [23, 407] on img at bounding box center [26, 399] width 21 height 21
click at [27, 410] on img at bounding box center [26, 399] width 21 height 21
click at [29, 412] on font "Eliminar" at bounding box center [26, 417] width 39 height 10
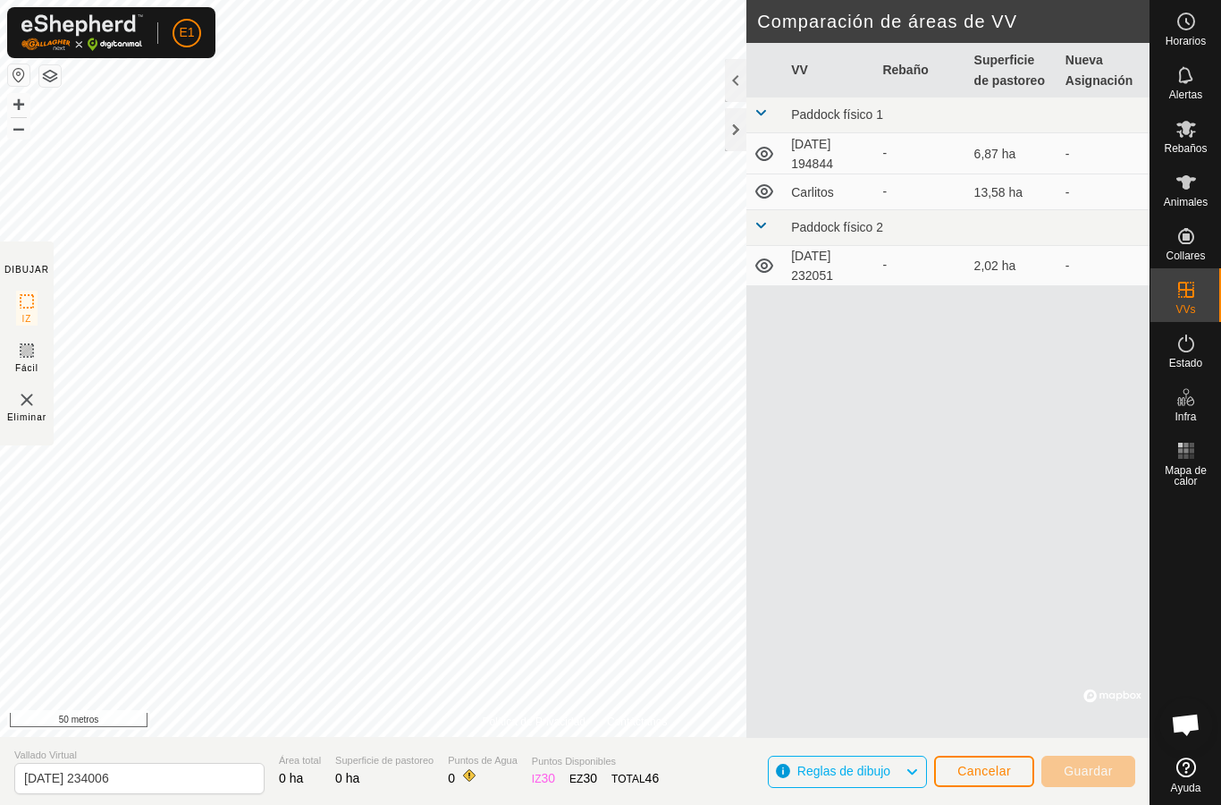
click at [25, 399] on img at bounding box center [26, 399] width 21 height 21
click at [26, 397] on img at bounding box center [26, 399] width 21 height 21
click at [993, 771] on font "Cancelar" at bounding box center [985, 771] width 54 height 14
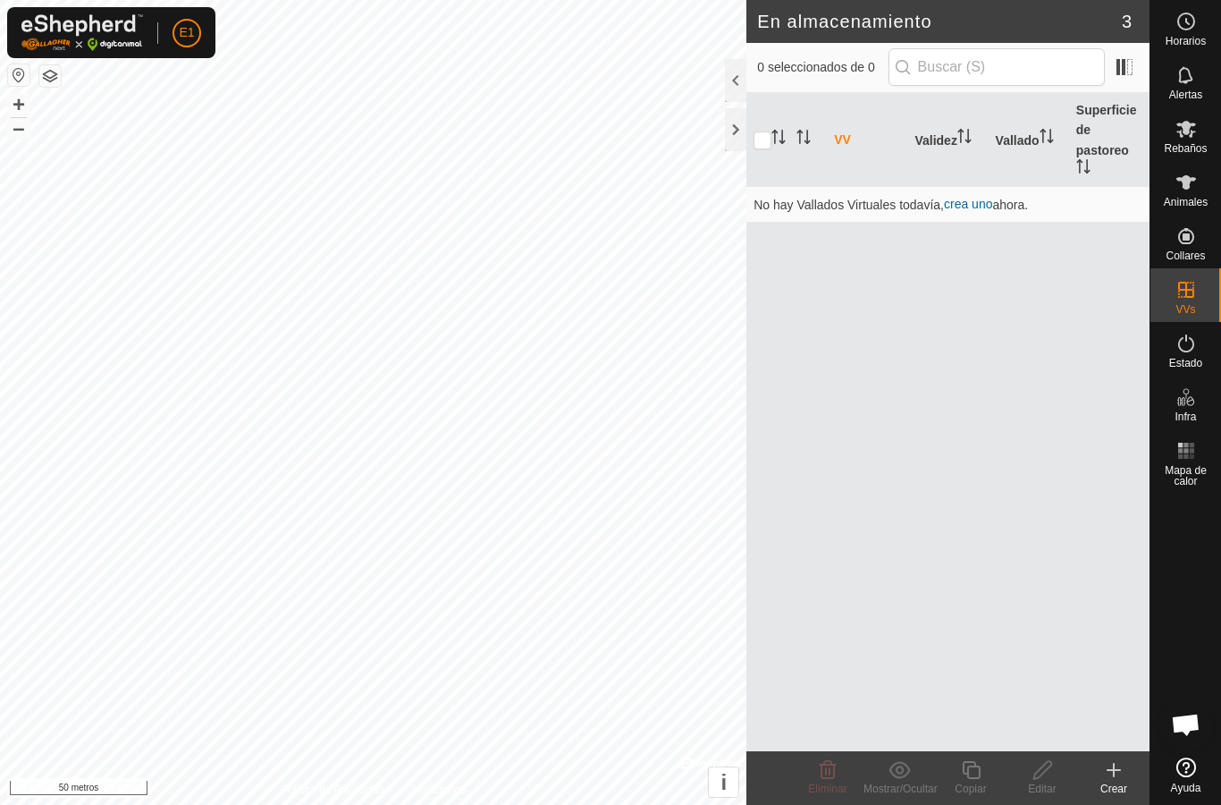
click at [978, 203] on font "crea uno" at bounding box center [968, 204] width 48 height 14
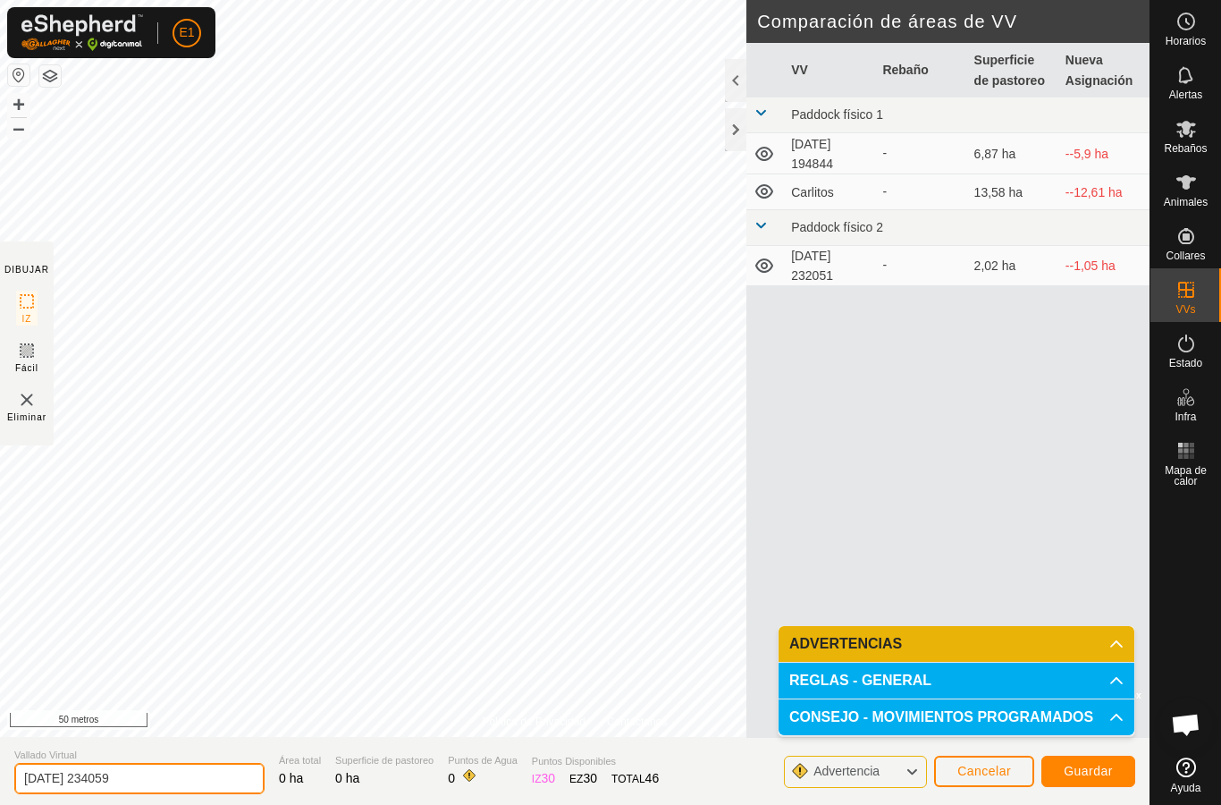
click at [162, 775] on input "[DATE] 234059" at bounding box center [139, 778] width 250 height 31
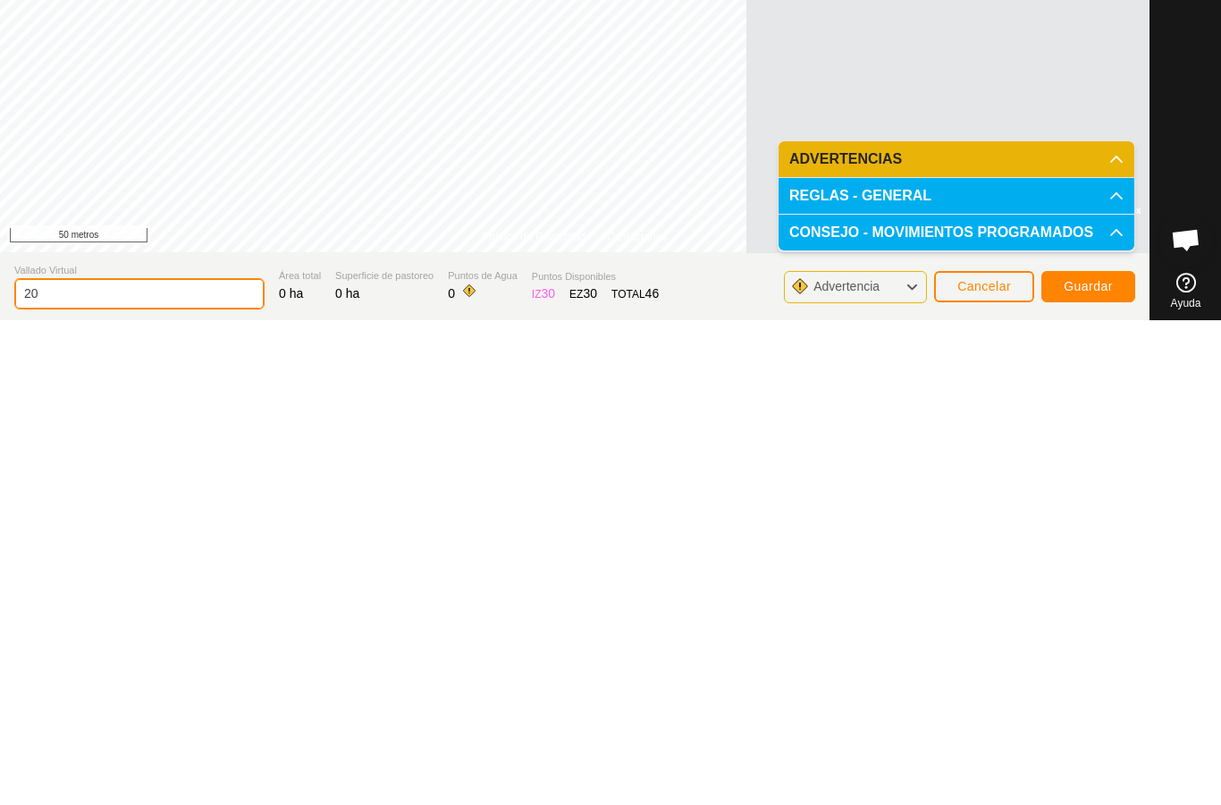
type input "2"
type input "[PERSON_NAME] de abajo"
click at [1078, 764] on font "Guardar" at bounding box center [1088, 771] width 49 height 14
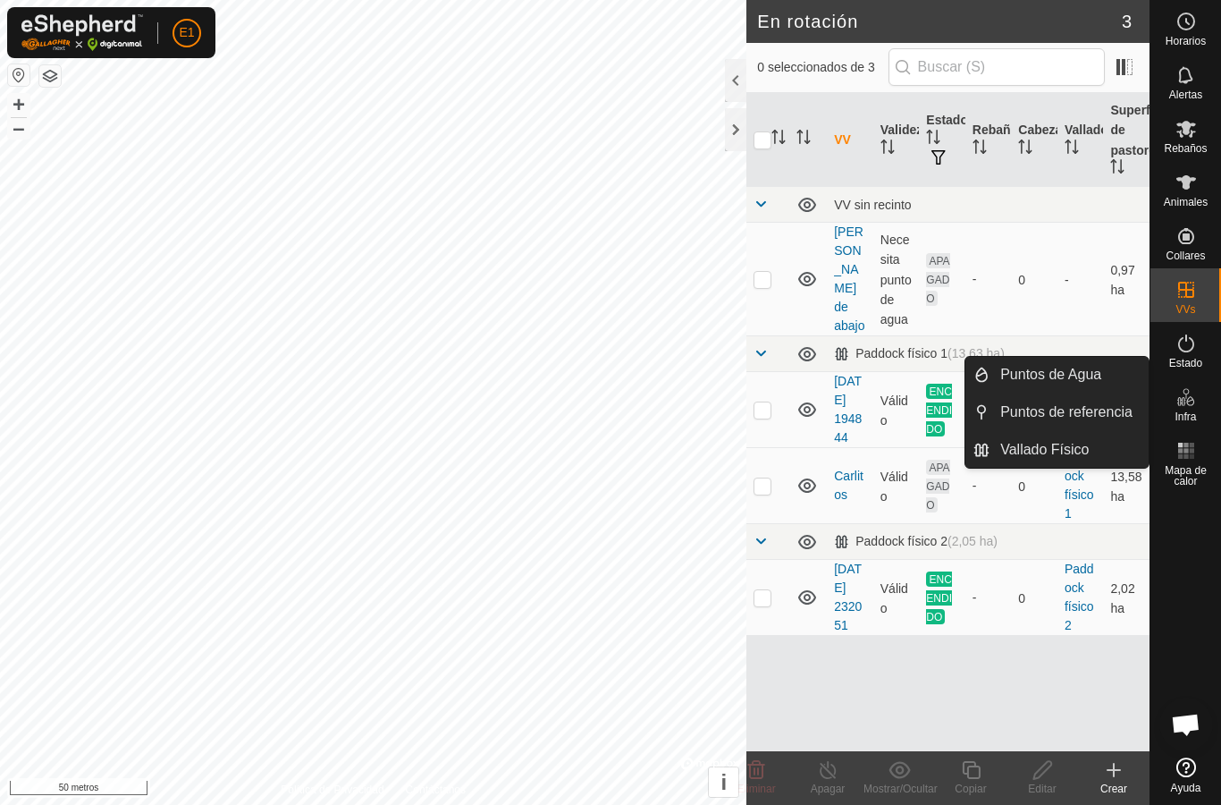
click at [1071, 377] on font "Puntos de Agua" at bounding box center [1051, 374] width 101 height 15
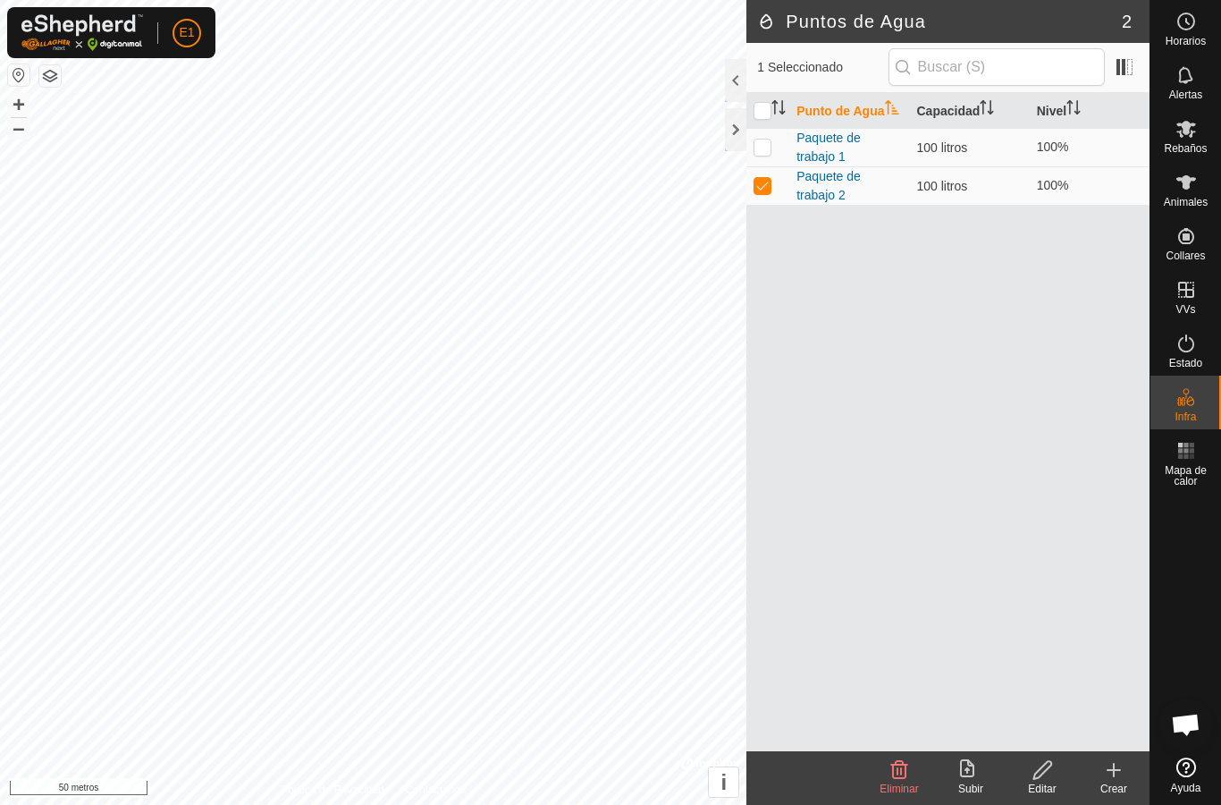
click at [1118, 775] on icon at bounding box center [1113, 769] width 21 height 21
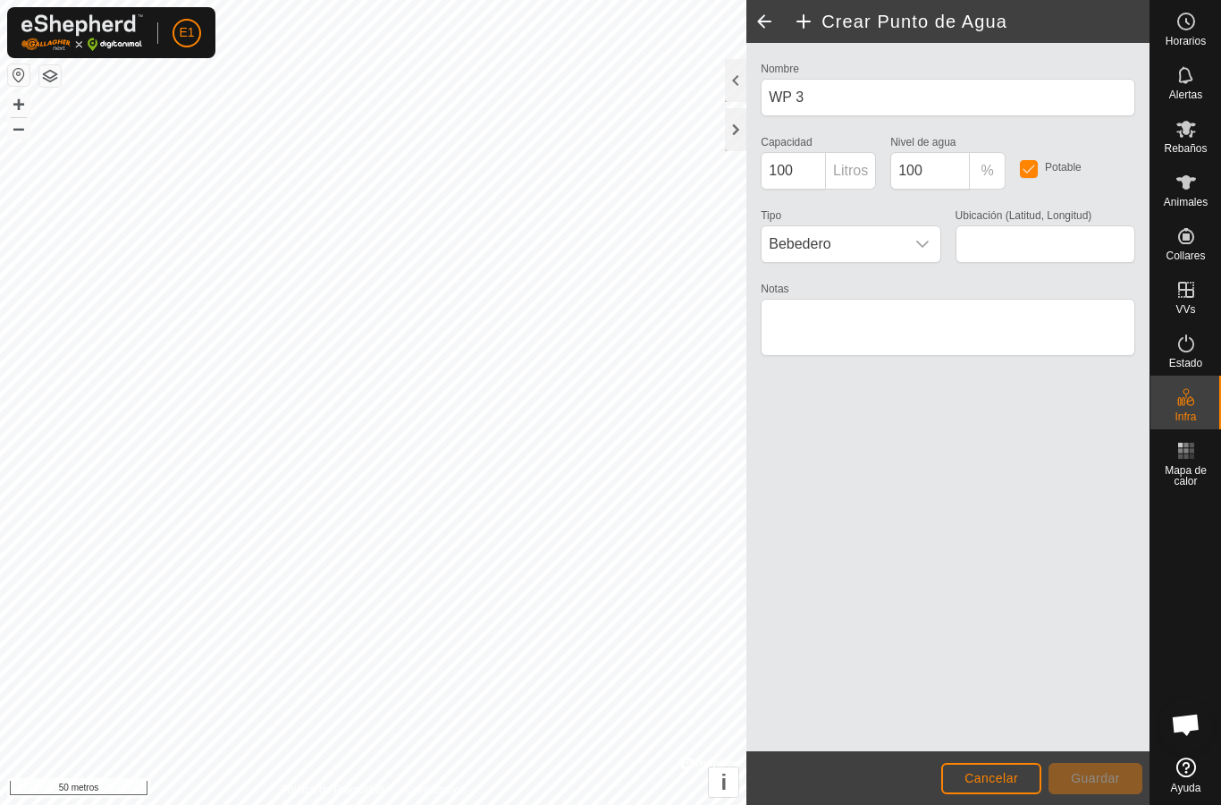
type input "40.260980, -5.691096"
click at [929, 246] on icon "disparador desplegable" at bounding box center [923, 244] width 14 height 14
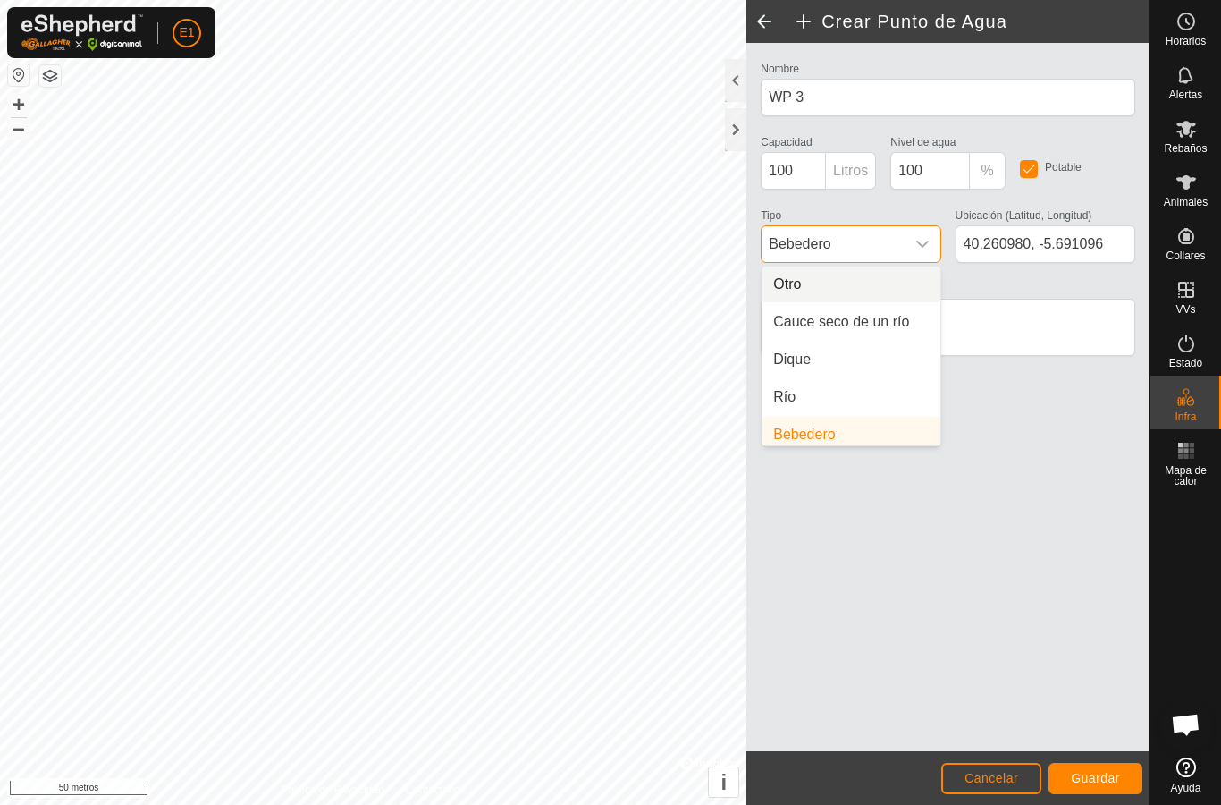
scroll to position [7, 0]
click at [925, 245] on icon "disparador desplegable" at bounding box center [923, 244] width 13 height 7
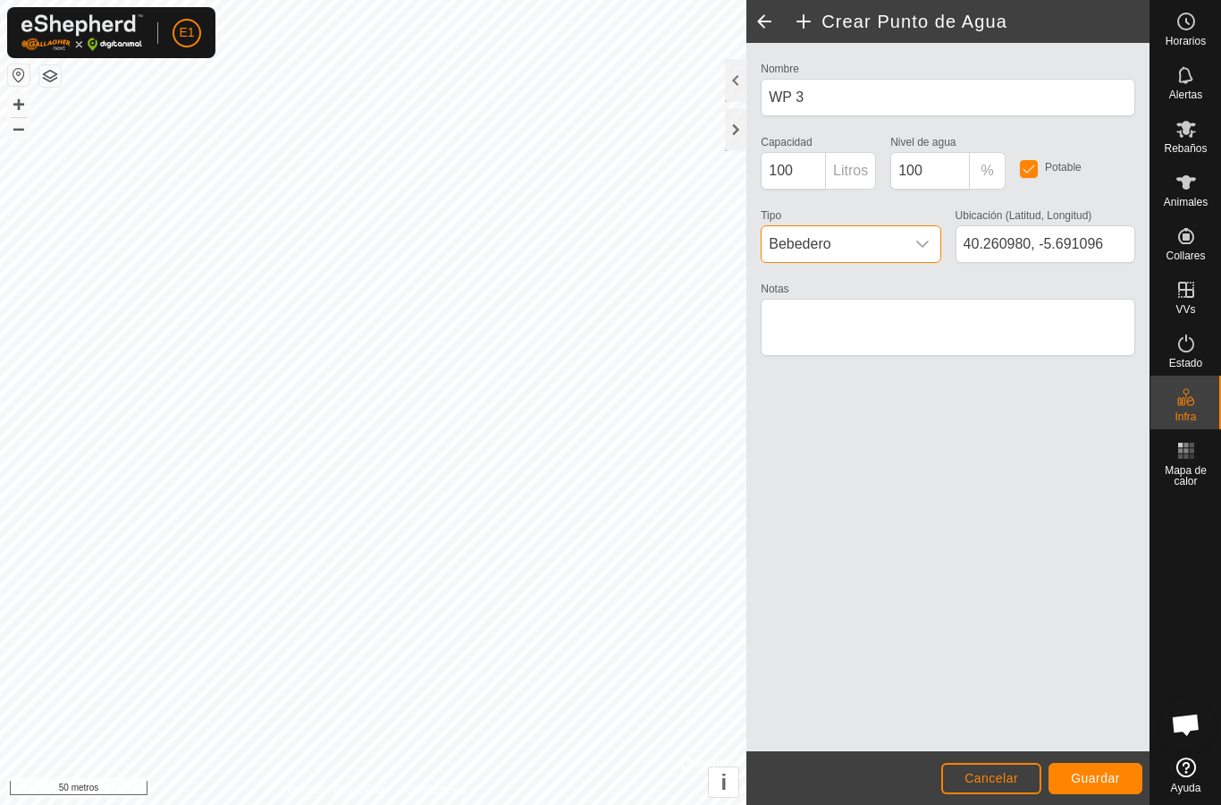
scroll to position [0, 0]
click at [1093, 779] on font "Guardar" at bounding box center [1095, 778] width 49 height 14
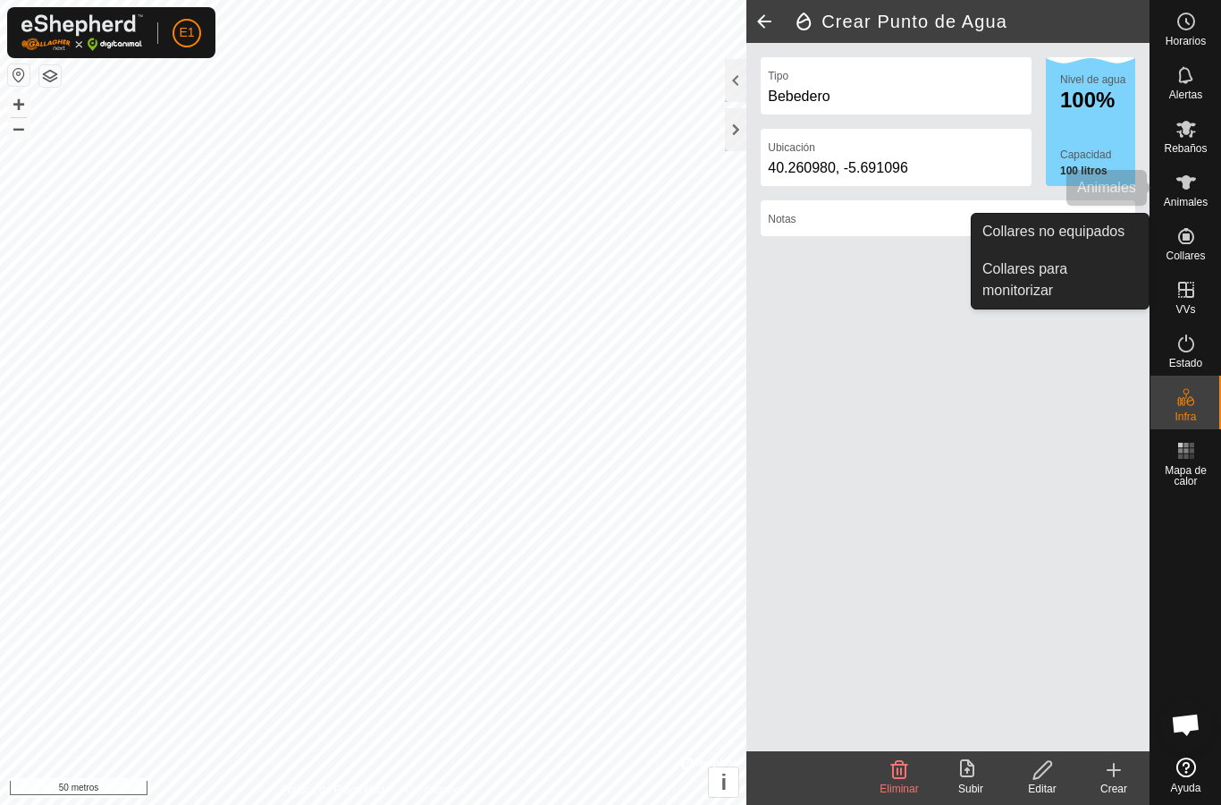
click at [1195, 191] on icon at bounding box center [1186, 182] width 21 height 21
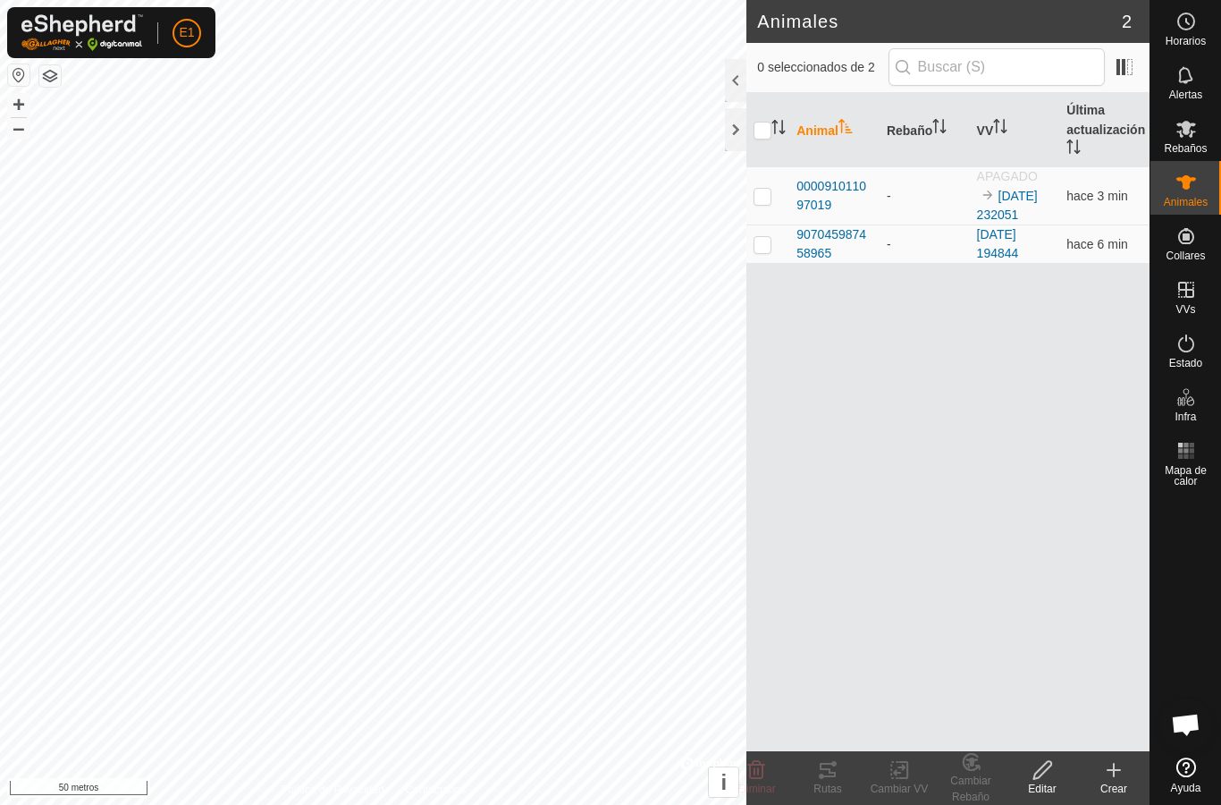
click at [827, 241] on font "907045987458965" at bounding box center [832, 243] width 70 height 33
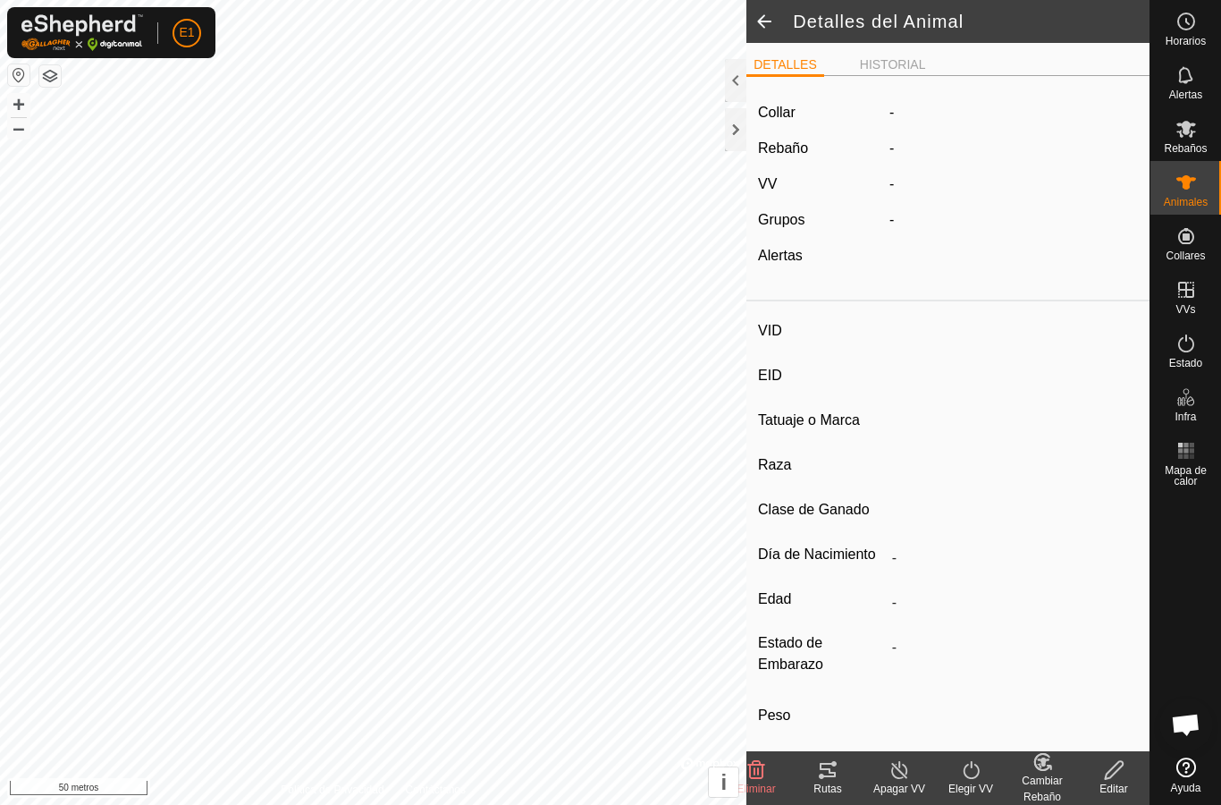
type input "-"
type input "907045987458965"
type input "-"
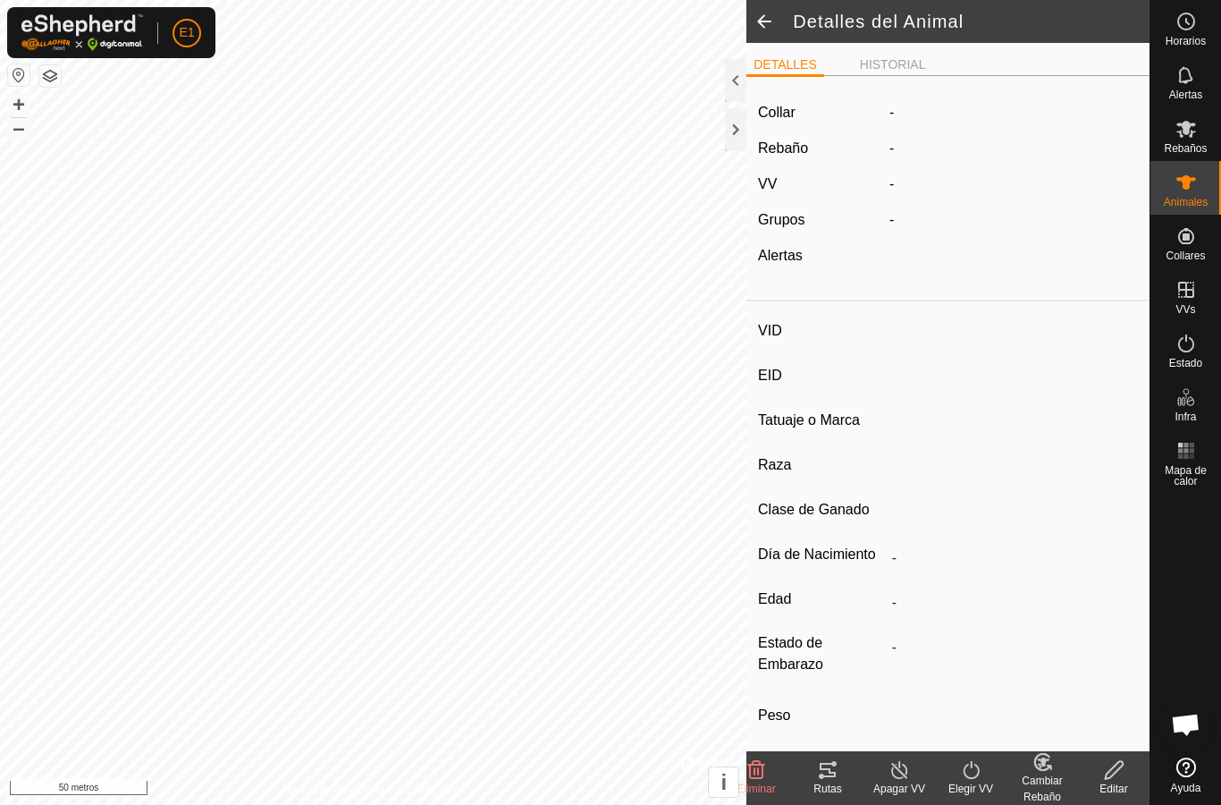
type input "0 kg"
type input "-"
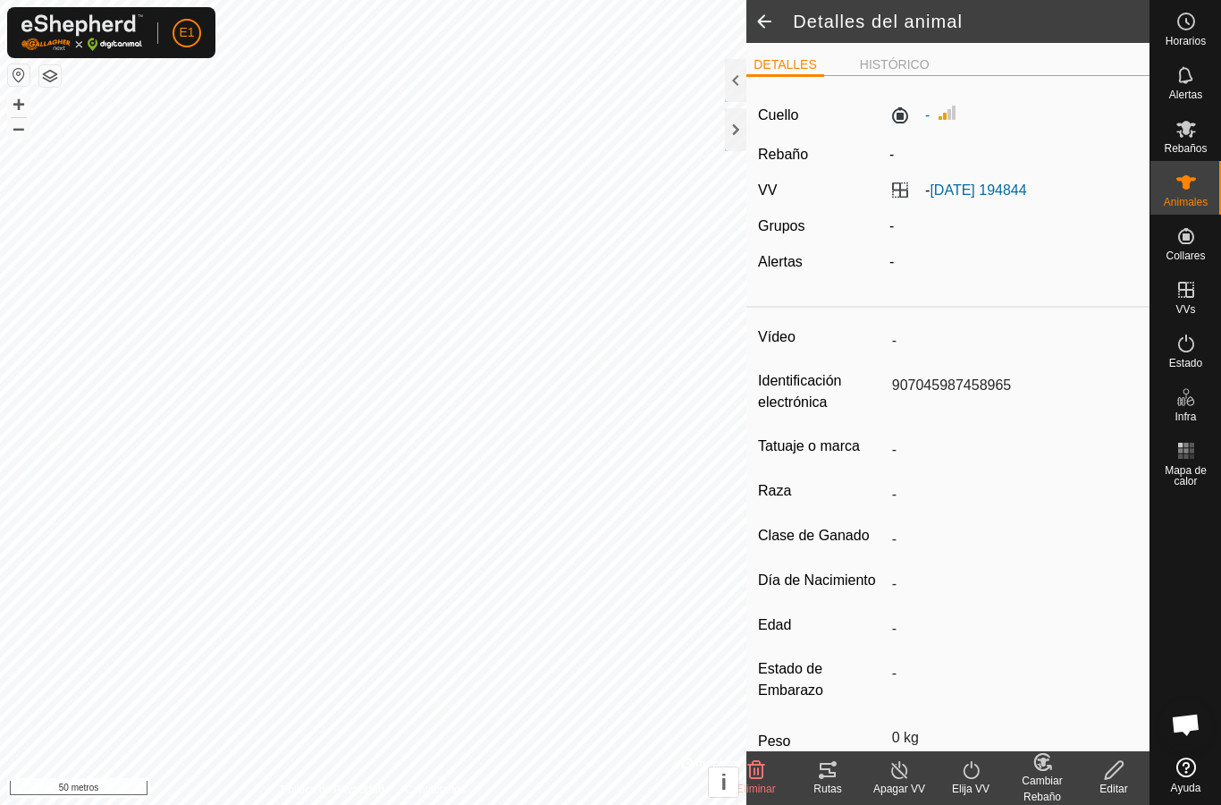
click at [1009, 187] on font "[DATE] 194844" at bounding box center [978, 189] width 97 height 15
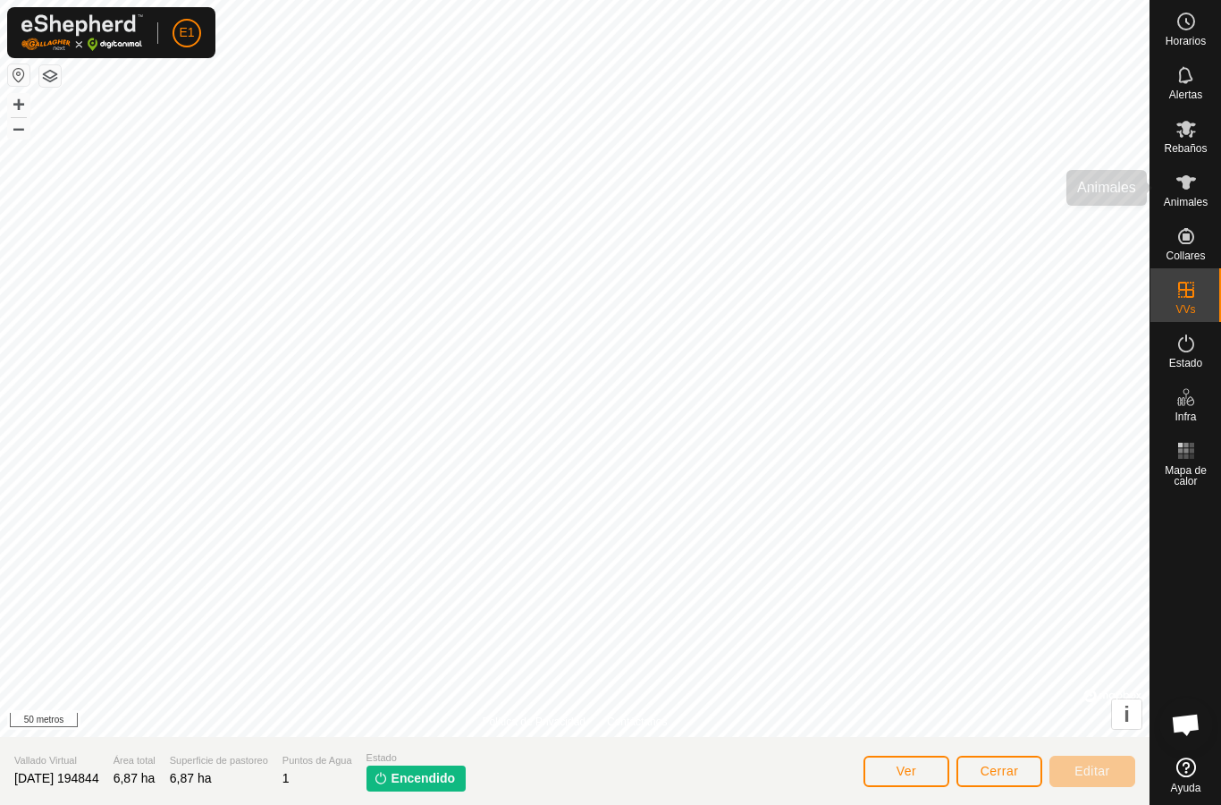
click at [1171, 190] on es-animals-svg-icon at bounding box center [1187, 182] width 32 height 29
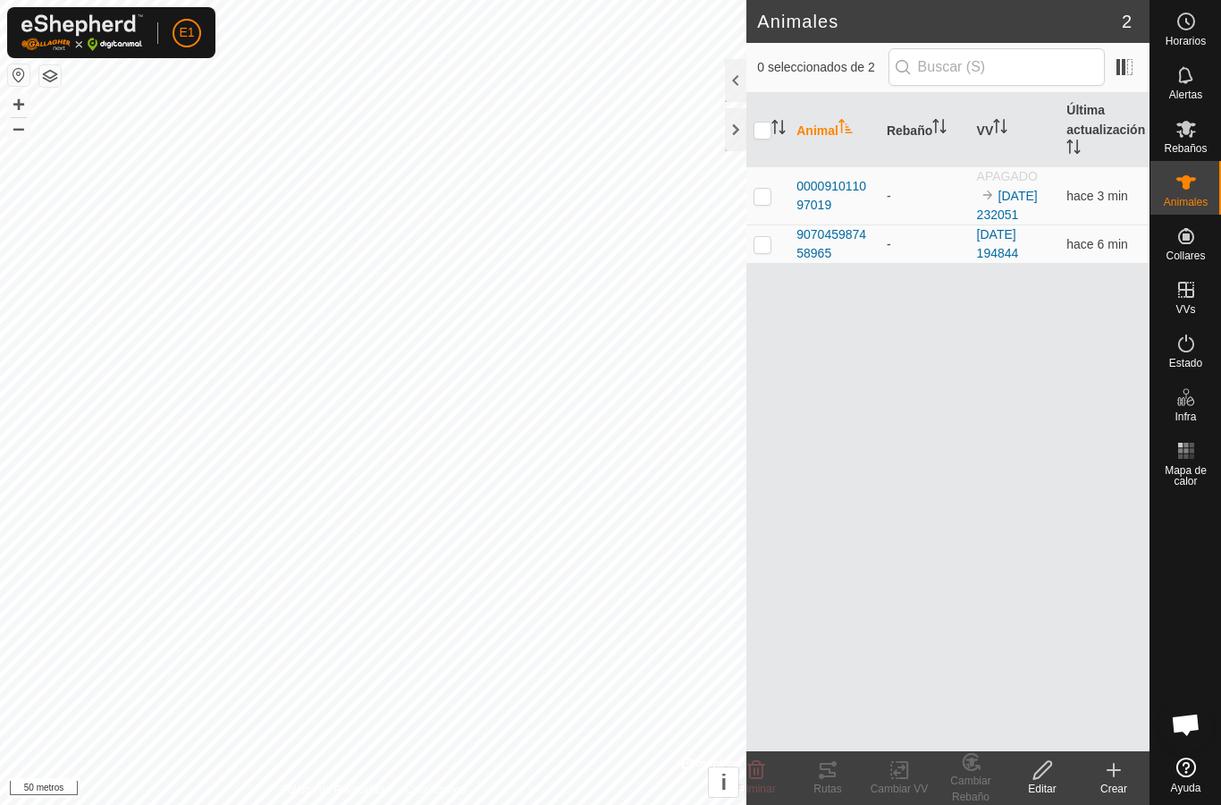
click at [819, 253] on font "907045987458965" at bounding box center [832, 243] width 70 height 33
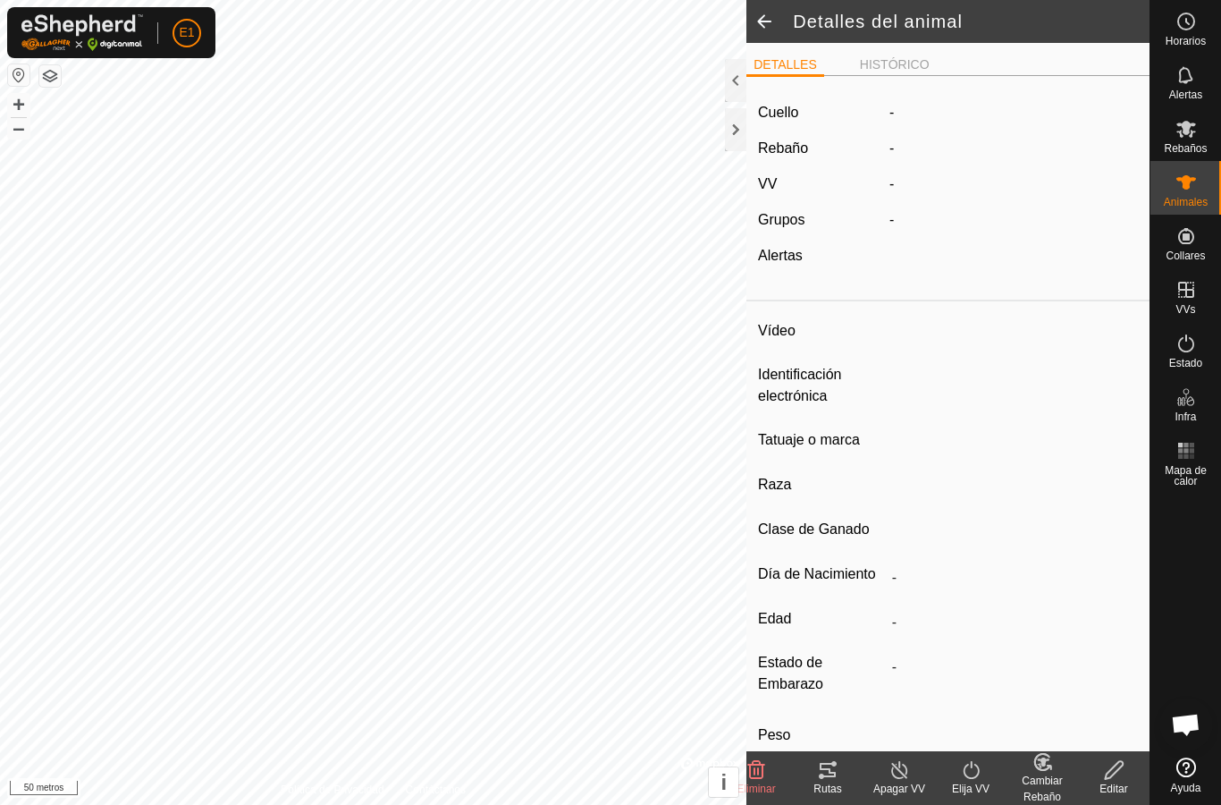
type input "-"
type input "907045987458965"
type input "-"
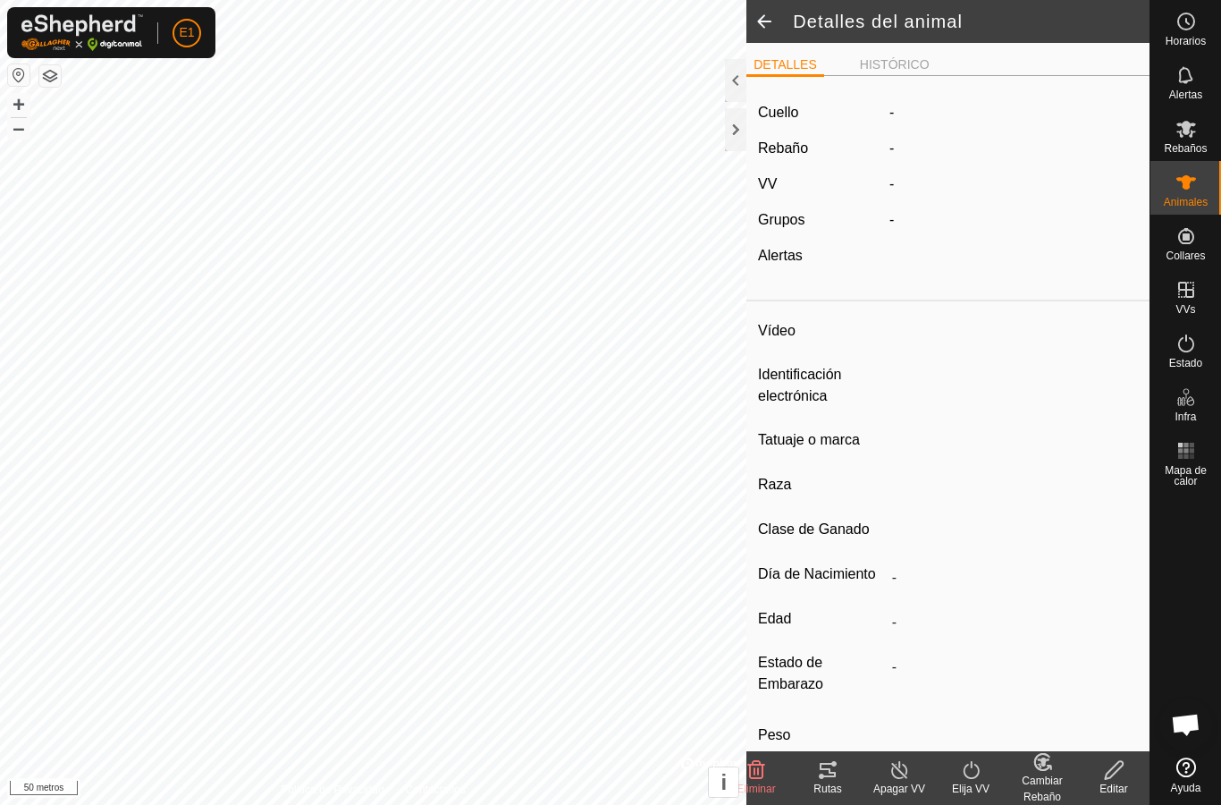
type input "0 kg"
type input "-"
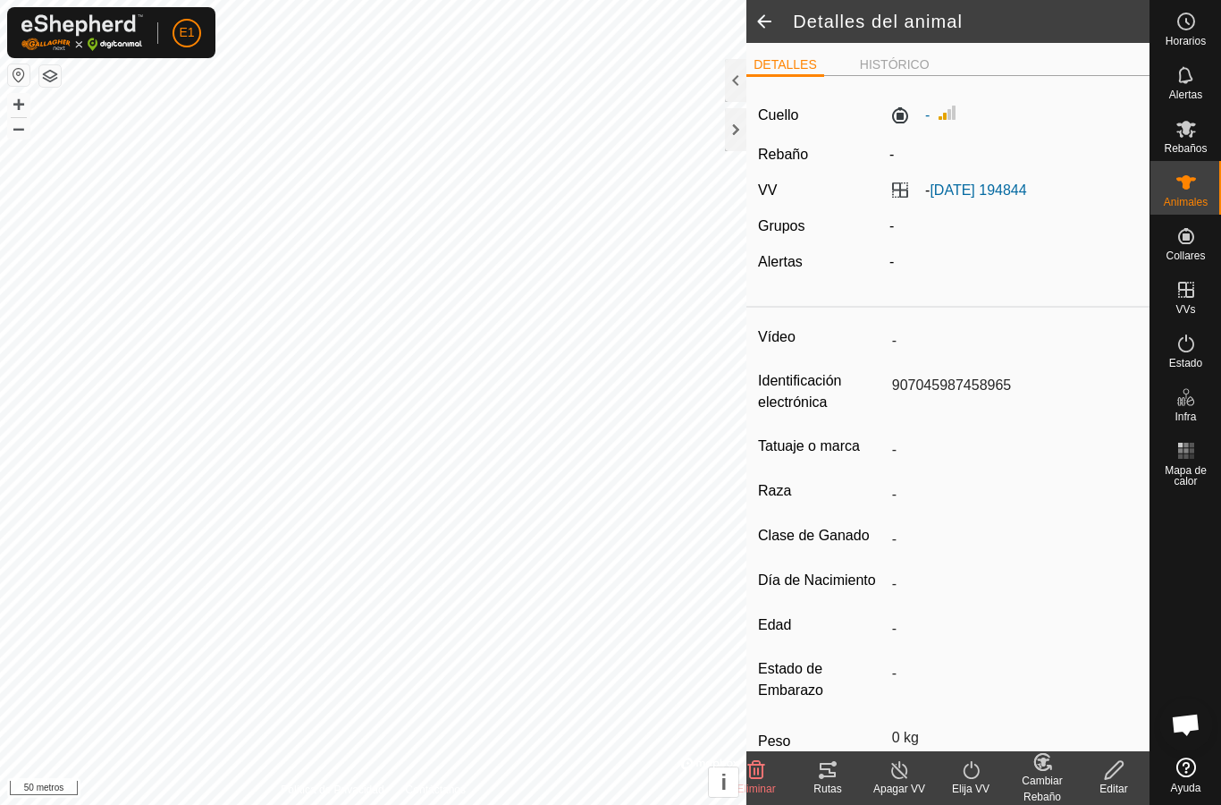
click at [841, 779] on tracks-svg-icon at bounding box center [828, 769] width 72 height 21
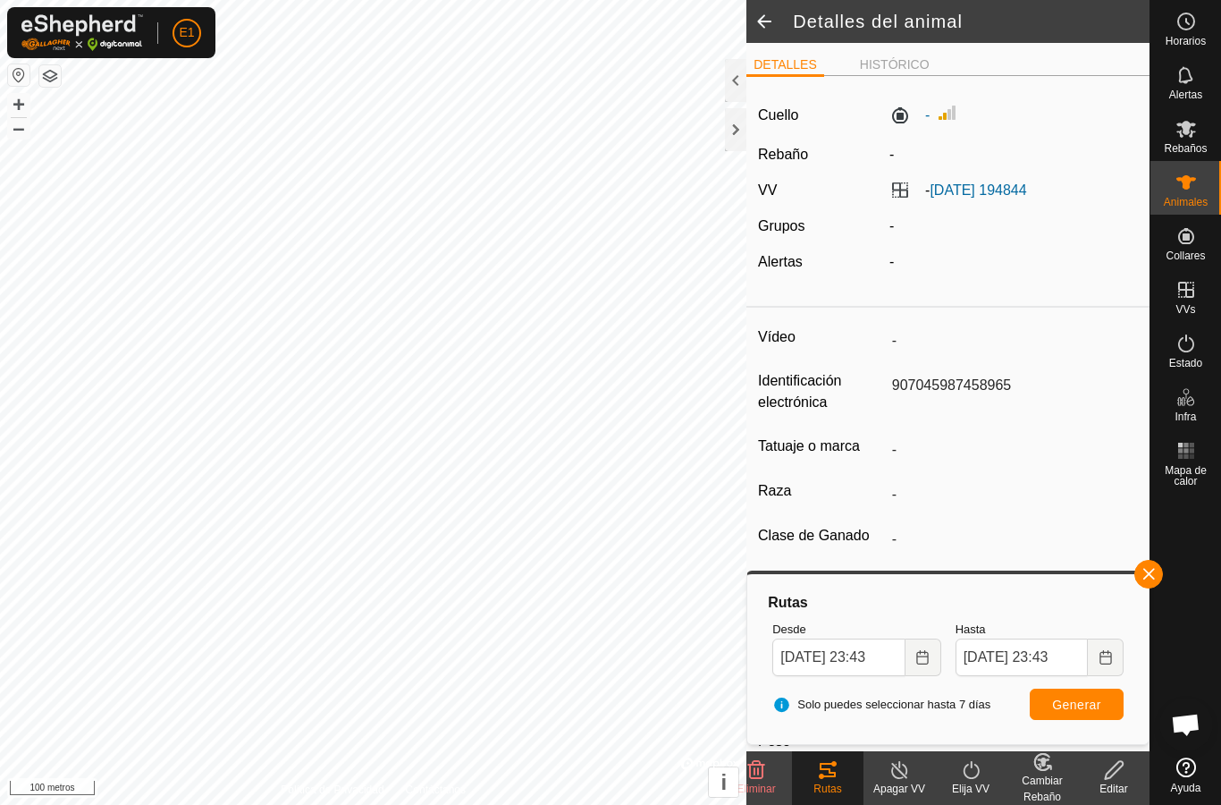
click at [734, 125] on div at bounding box center [735, 129] width 21 height 43
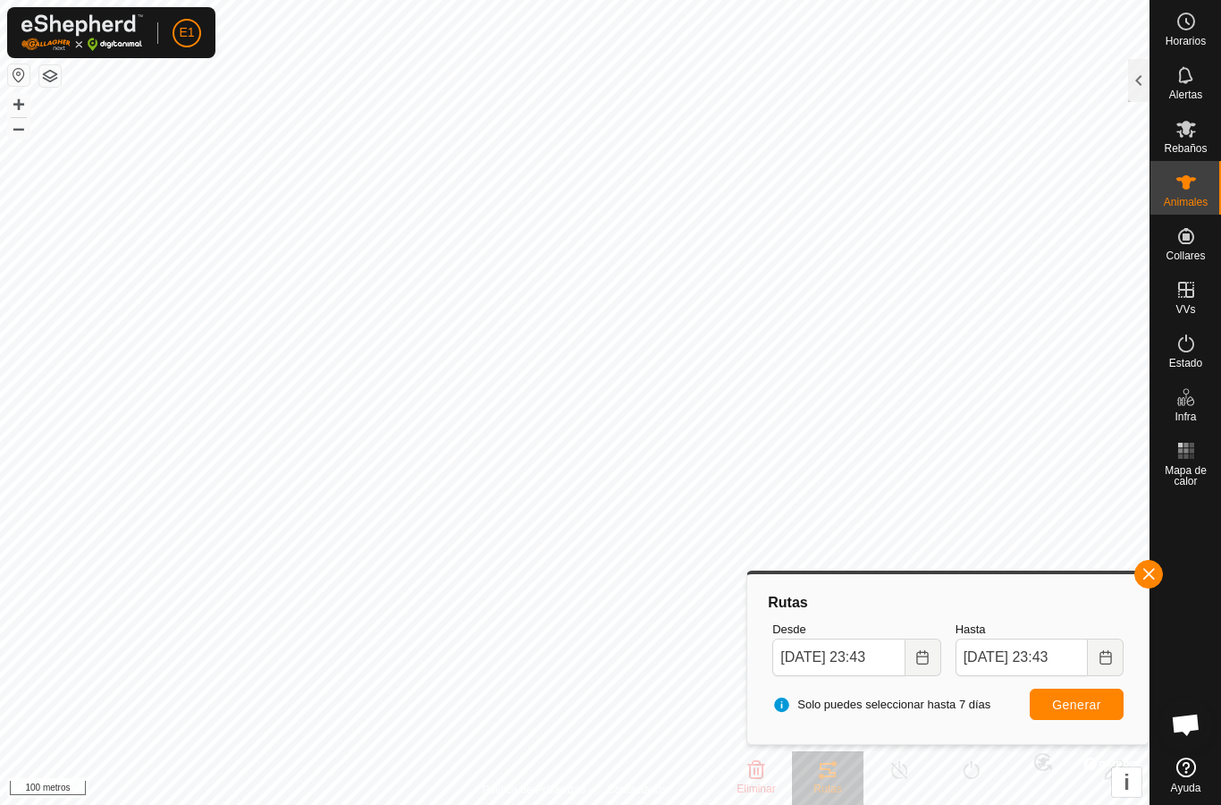
click at [1152, 563] on button "button" at bounding box center [1149, 574] width 29 height 29
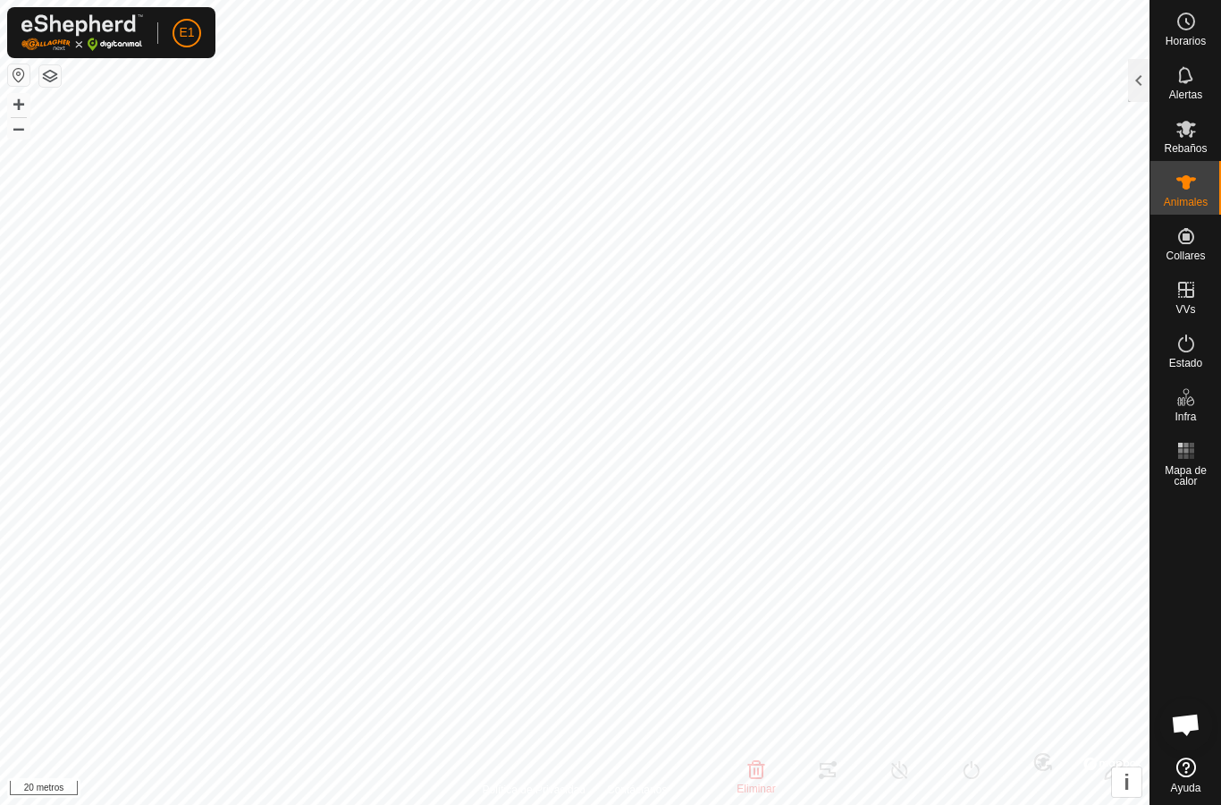
type input "-"
type input "000091011097019"
type input "-"
type input "Avilena"
type input "-"
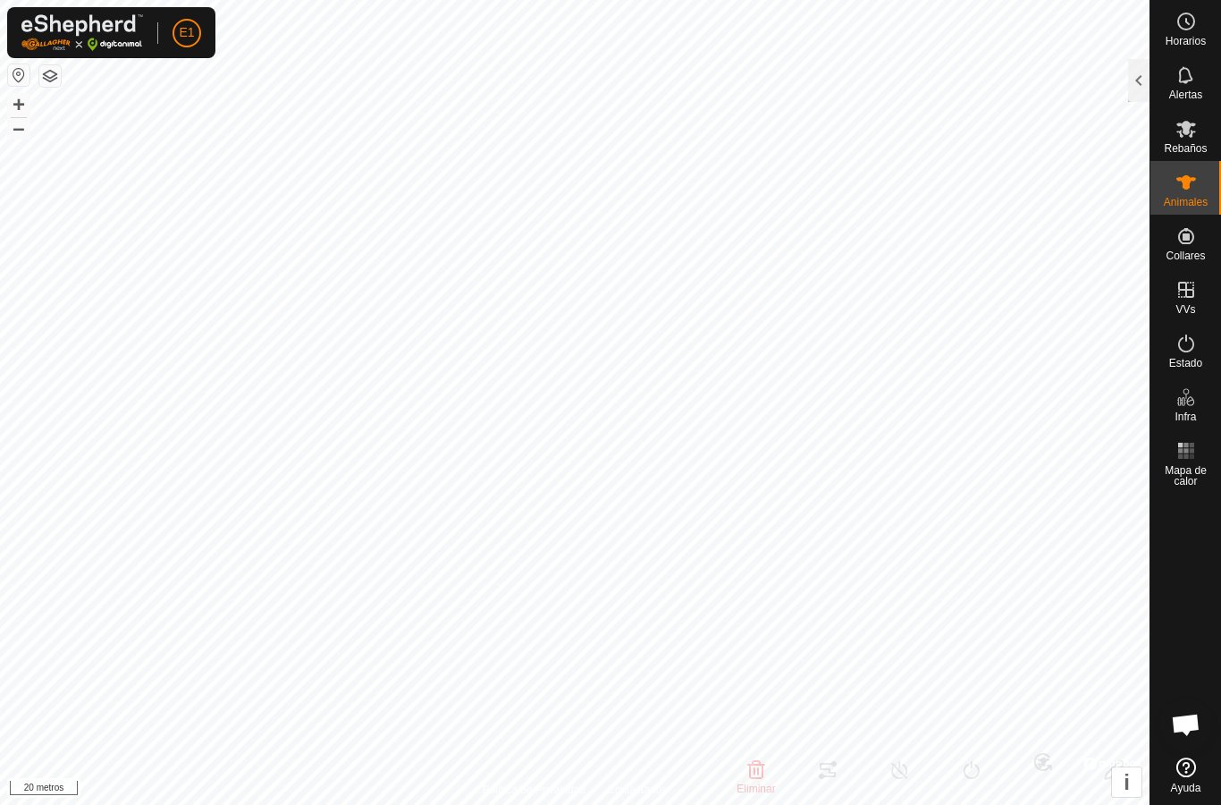
type input "0 kg"
type input "-"
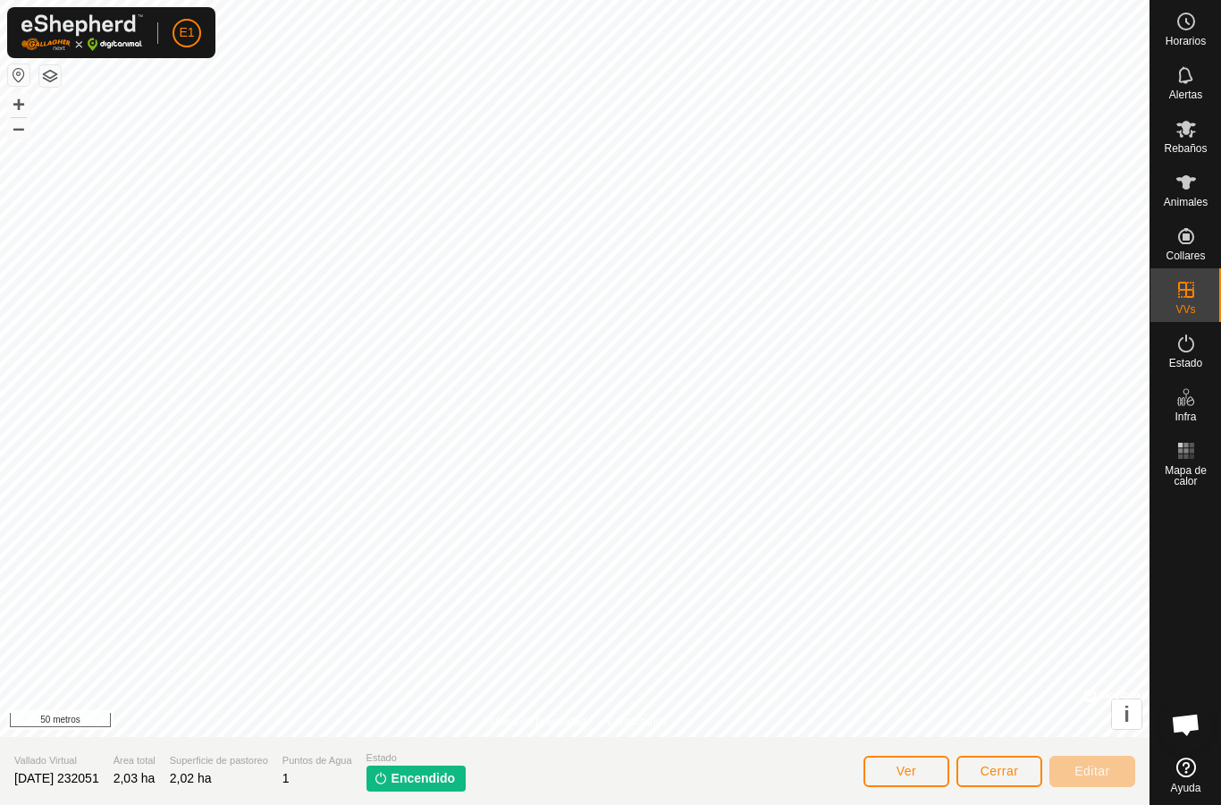
click at [993, 773] on font "Cerrar" at bounding box center [1000, 771] width 38 height 14
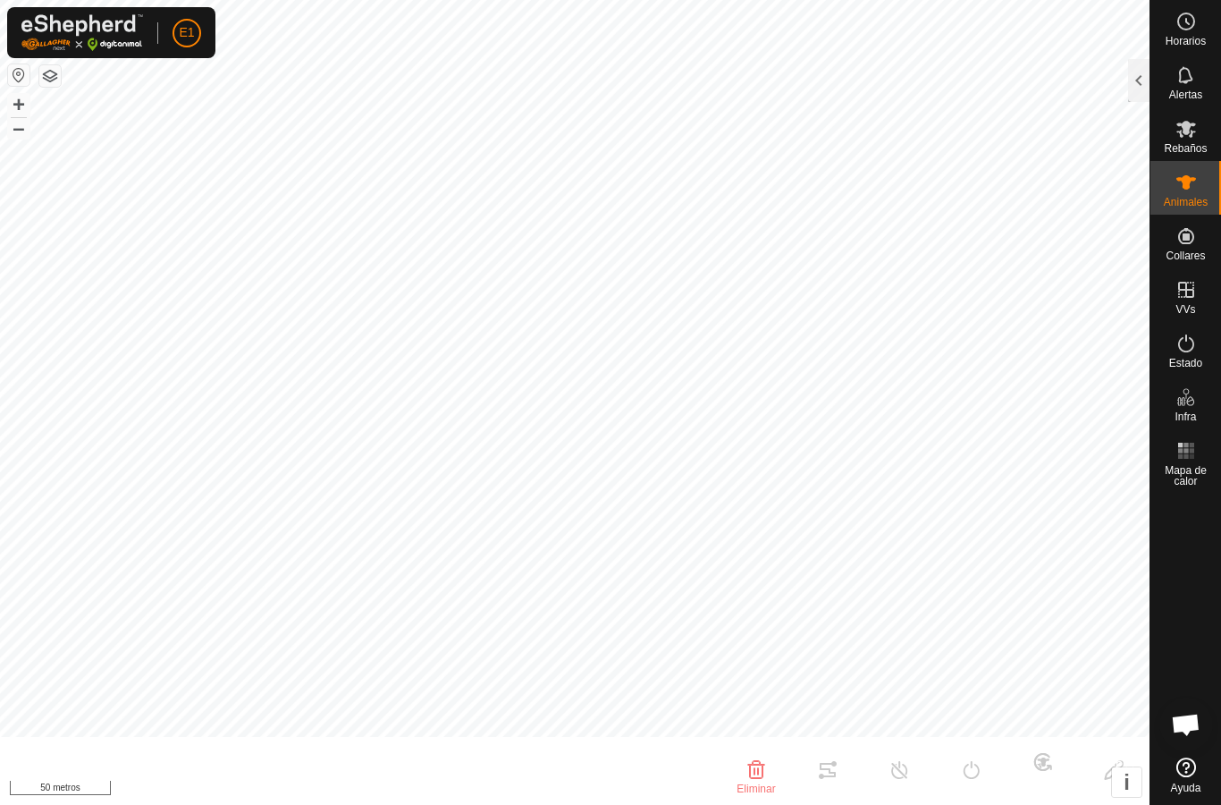
type input "-"
type input "000091011097019"
type input "-"
type input "Avilena"
type input "-"
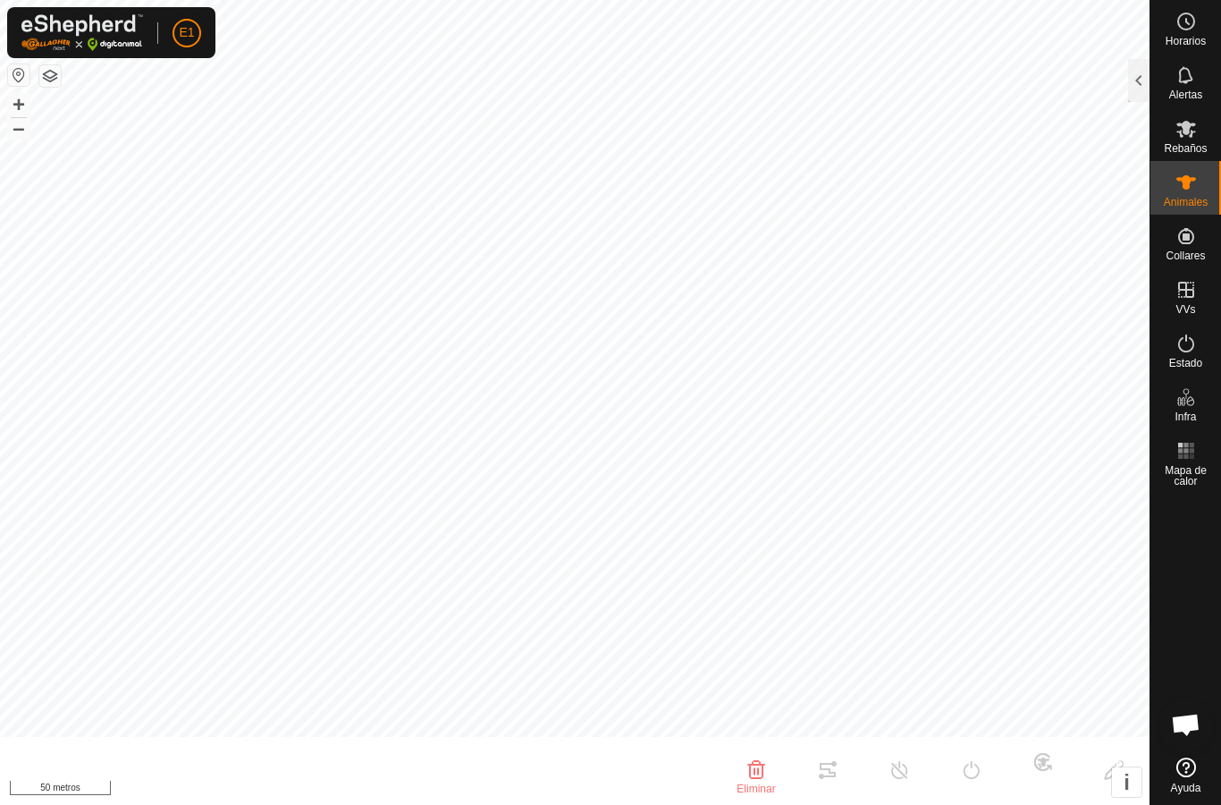
type input "0 kg"
type input "-"
click at [54, 81] on button "button" at bounding box center [49, 75] width 21 height 21
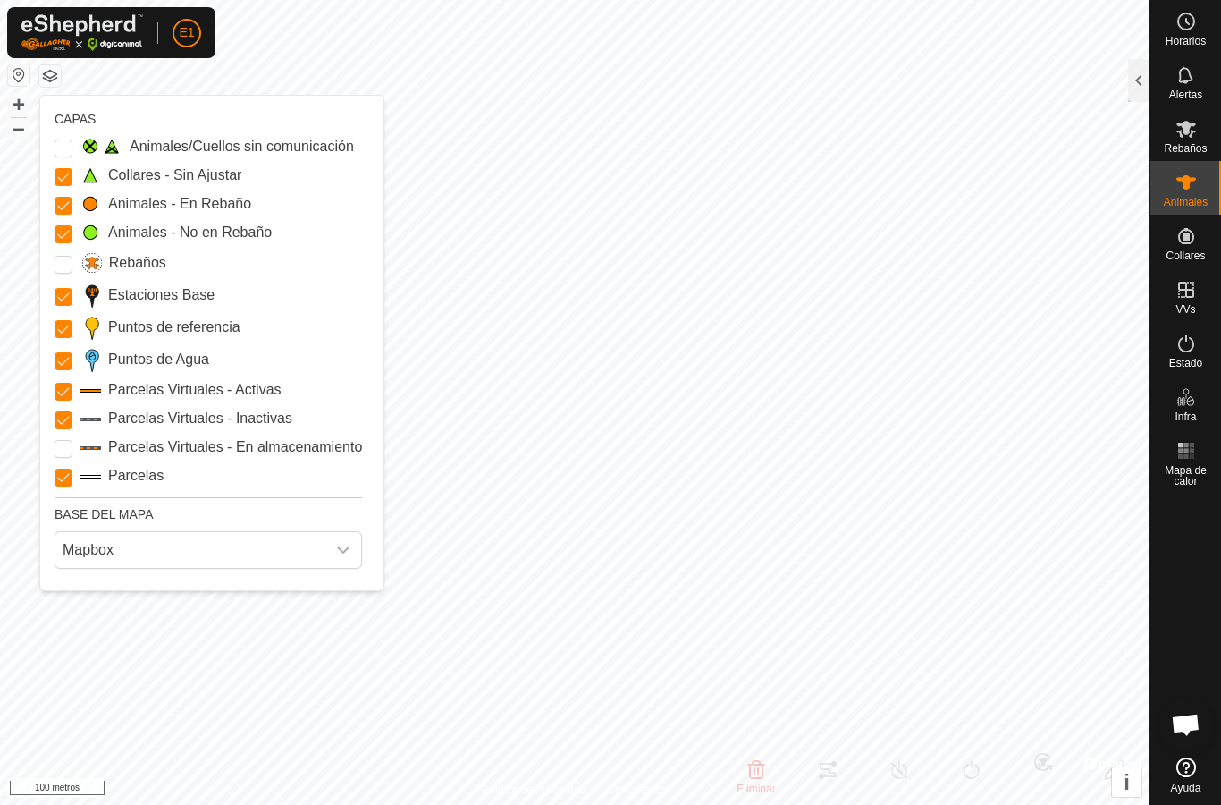
click at [41, 74] on button "button" at bounding box center [49, 75] width 21 height 21
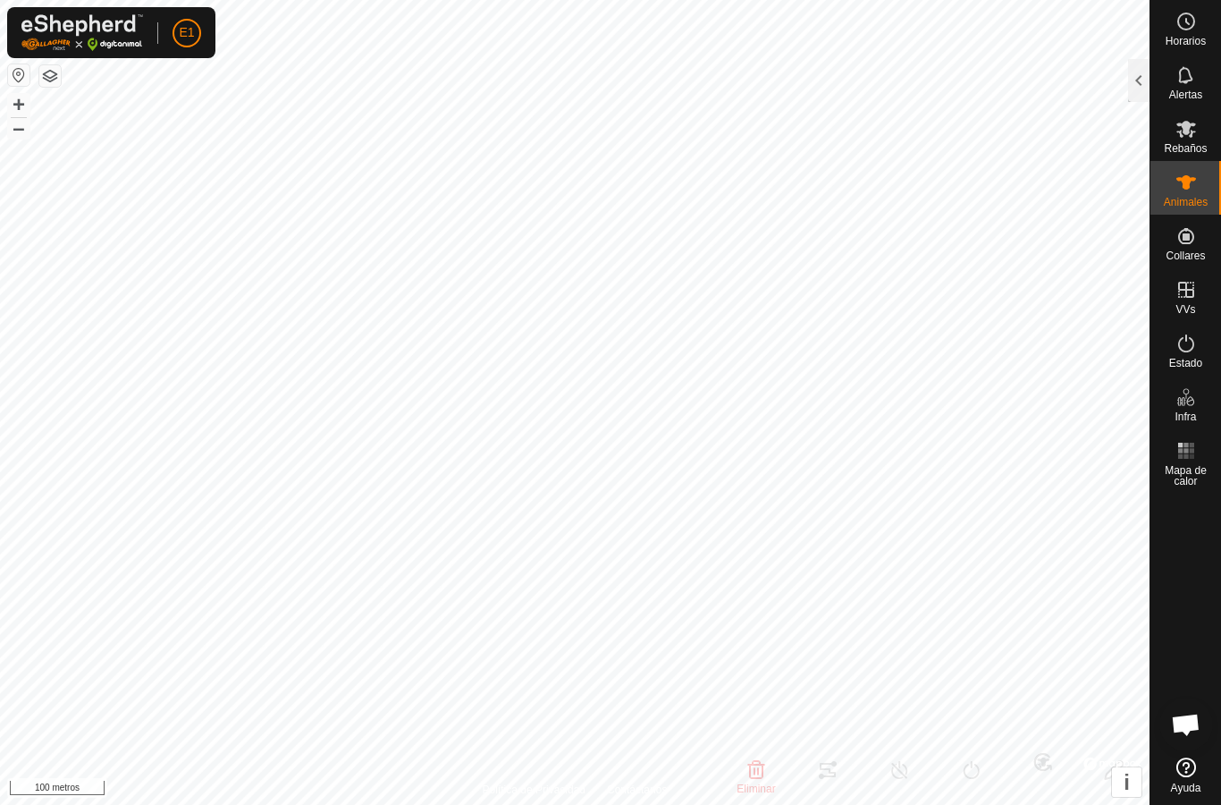
click at [50, 75] on button "button" at bounding box center [49, 75] width 21 height 21
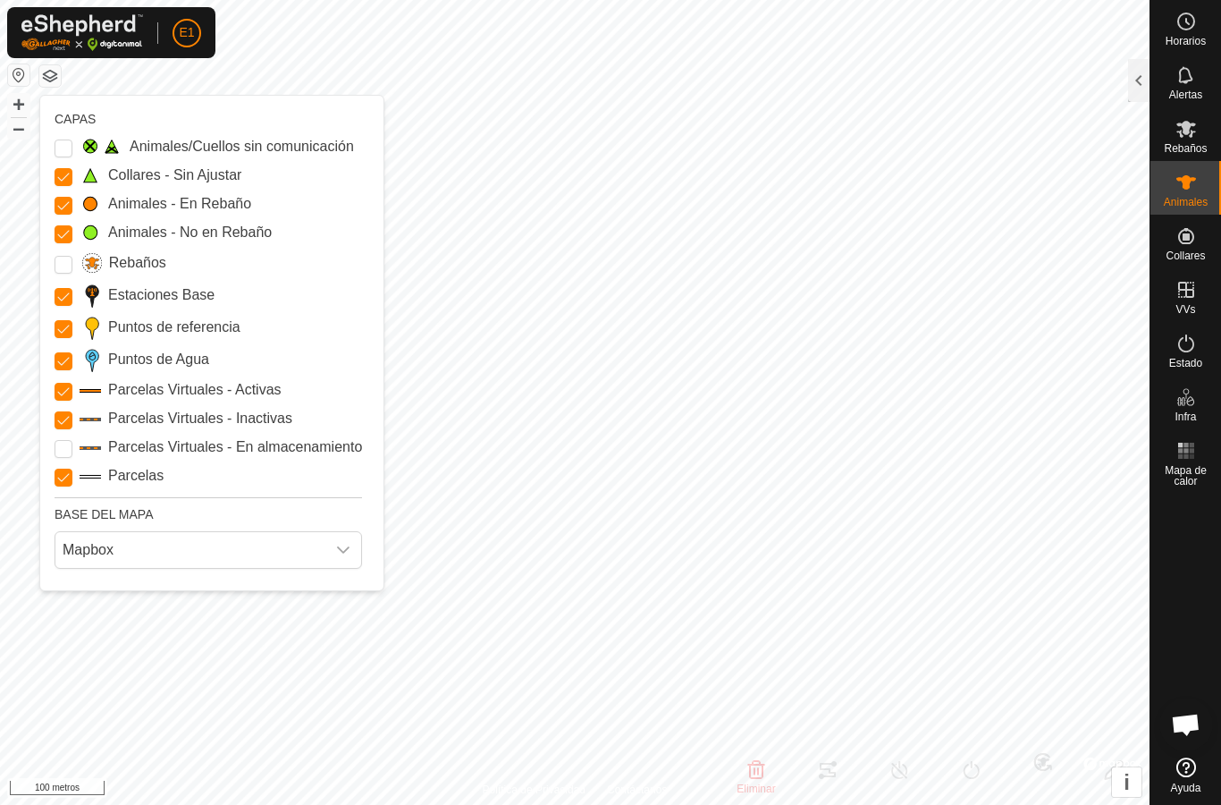
click at [103, 546] on font "Mapbox" at bounding box center [88, 549] width 51 height 15
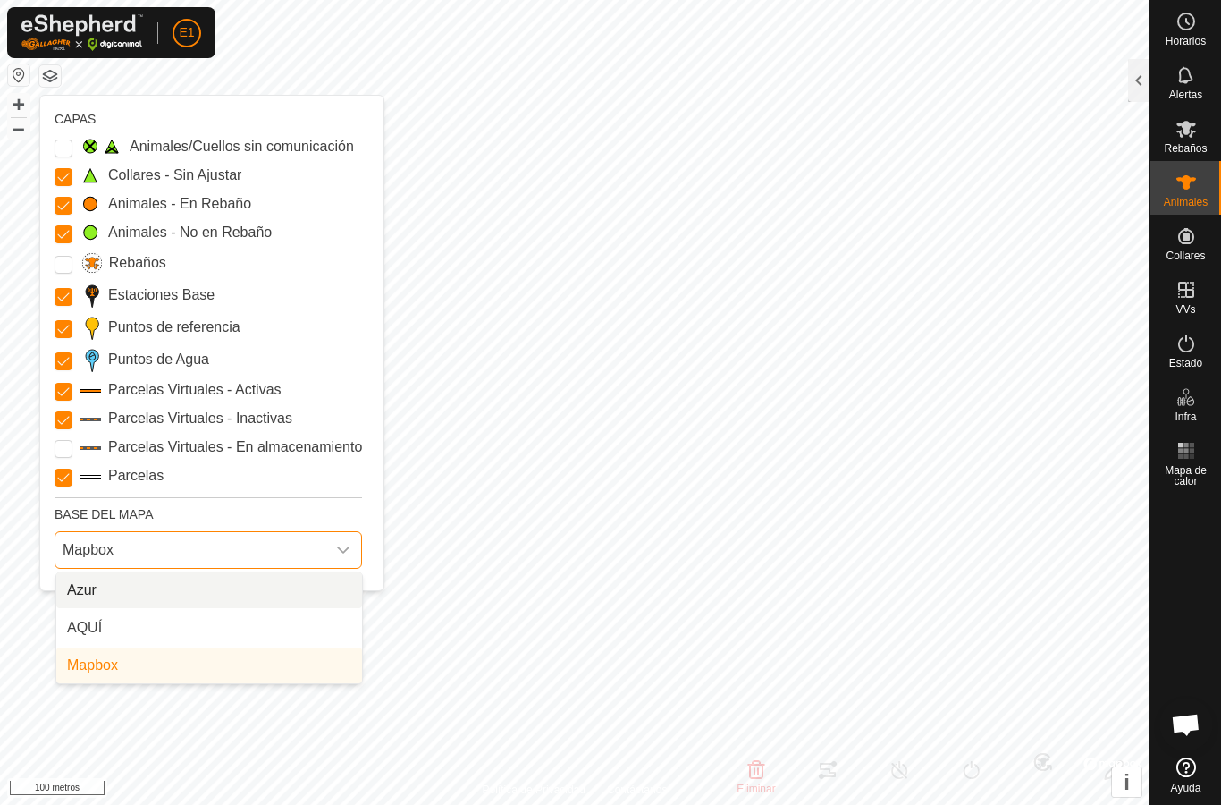
click at [78, 590] on font "Azur" at bounding box center [82, 589] width 30 height 15
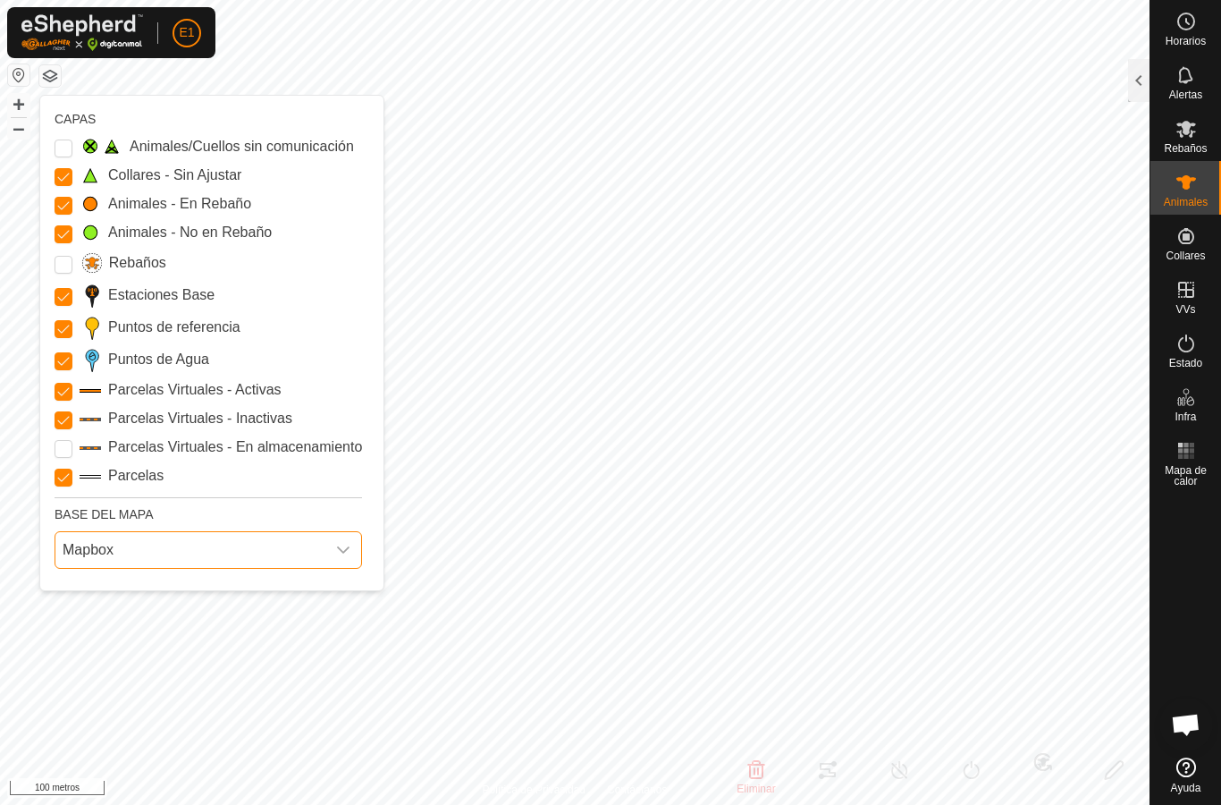
click at [81, 538] on span "Mapbox" at bounding box center [190, 550] width 270 height 36
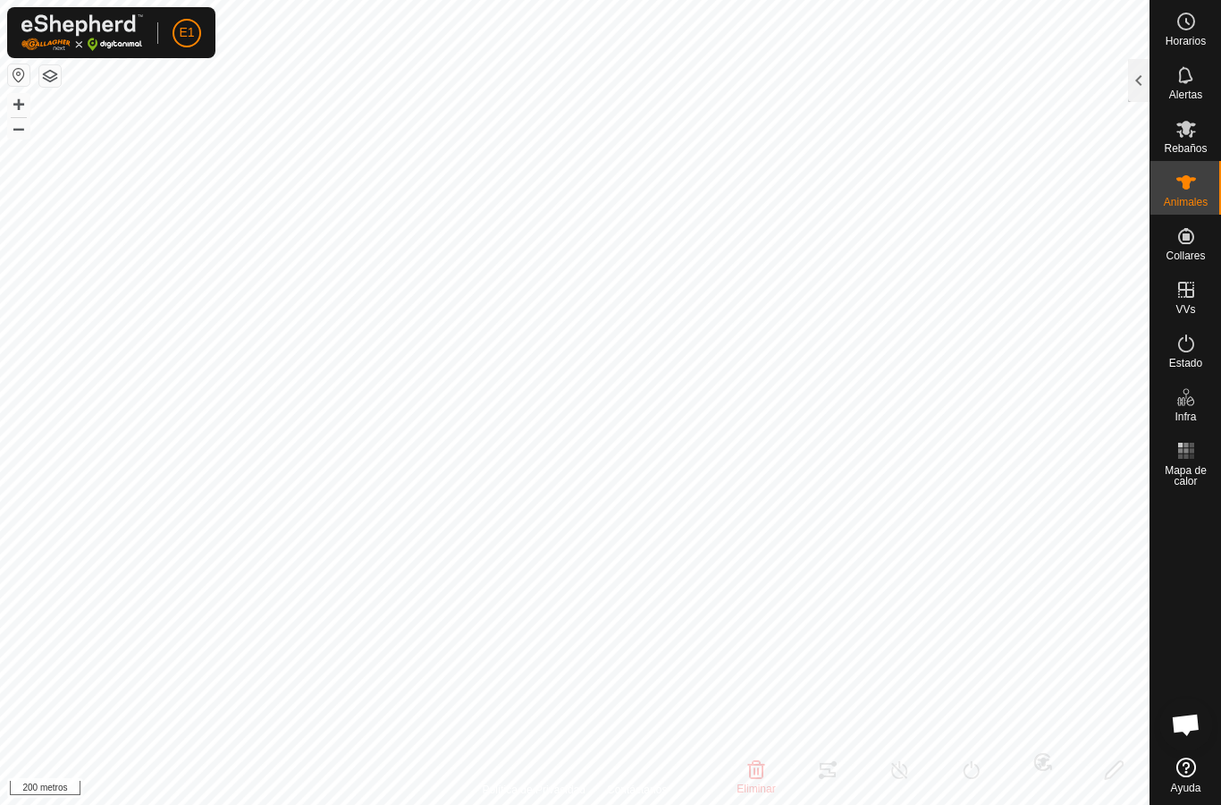
click at [57, 78] on button "button" at bounding box center [49, 75] width 21 height 21
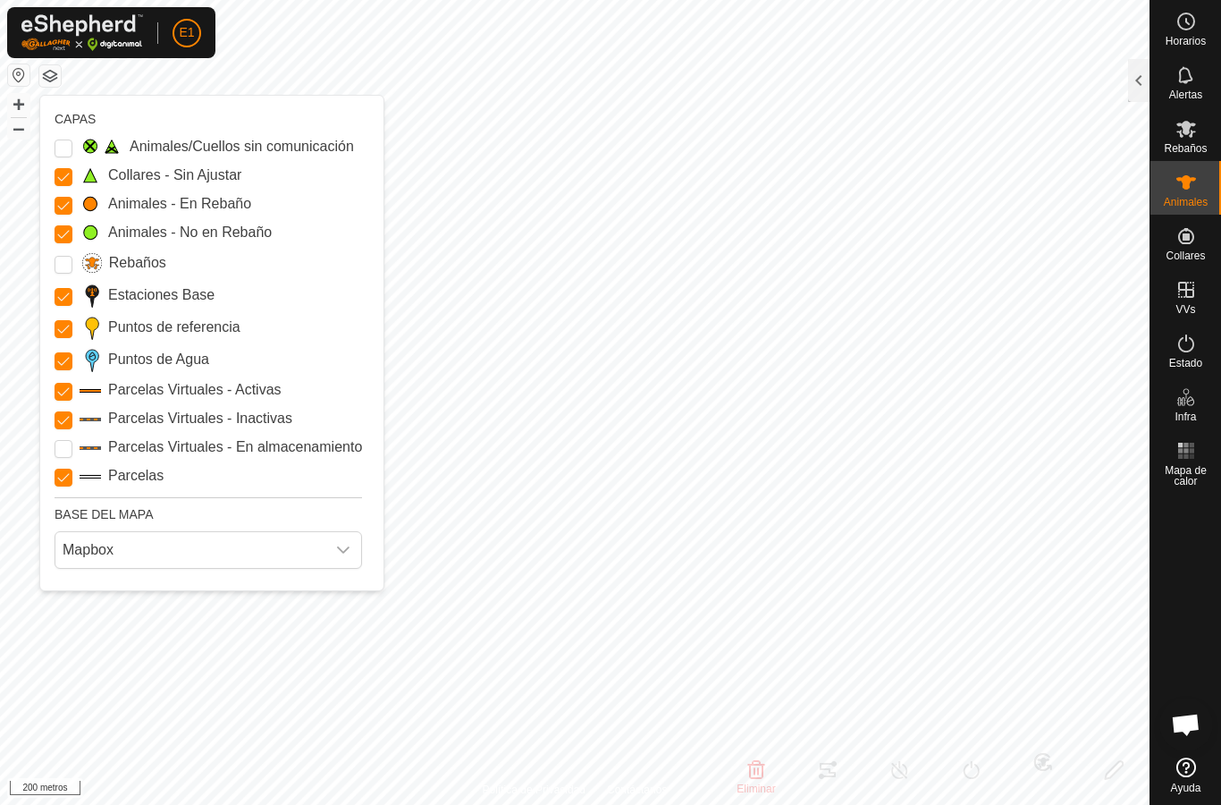
click at [93, 552] on font "Mapbox" at bounding box center [88, 549] width 51 height 15
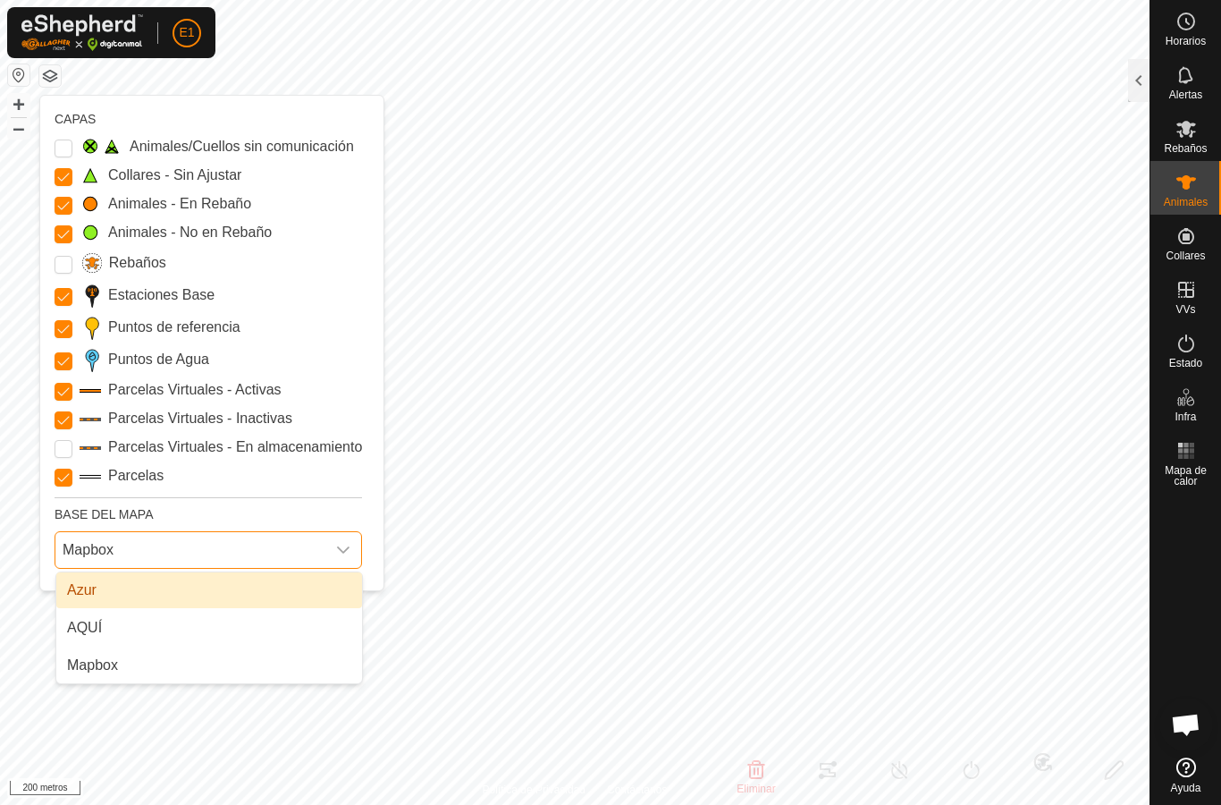
click at [89, 622] on font "AQUÍ" at bounding box center [84, 627] width 35 height 15
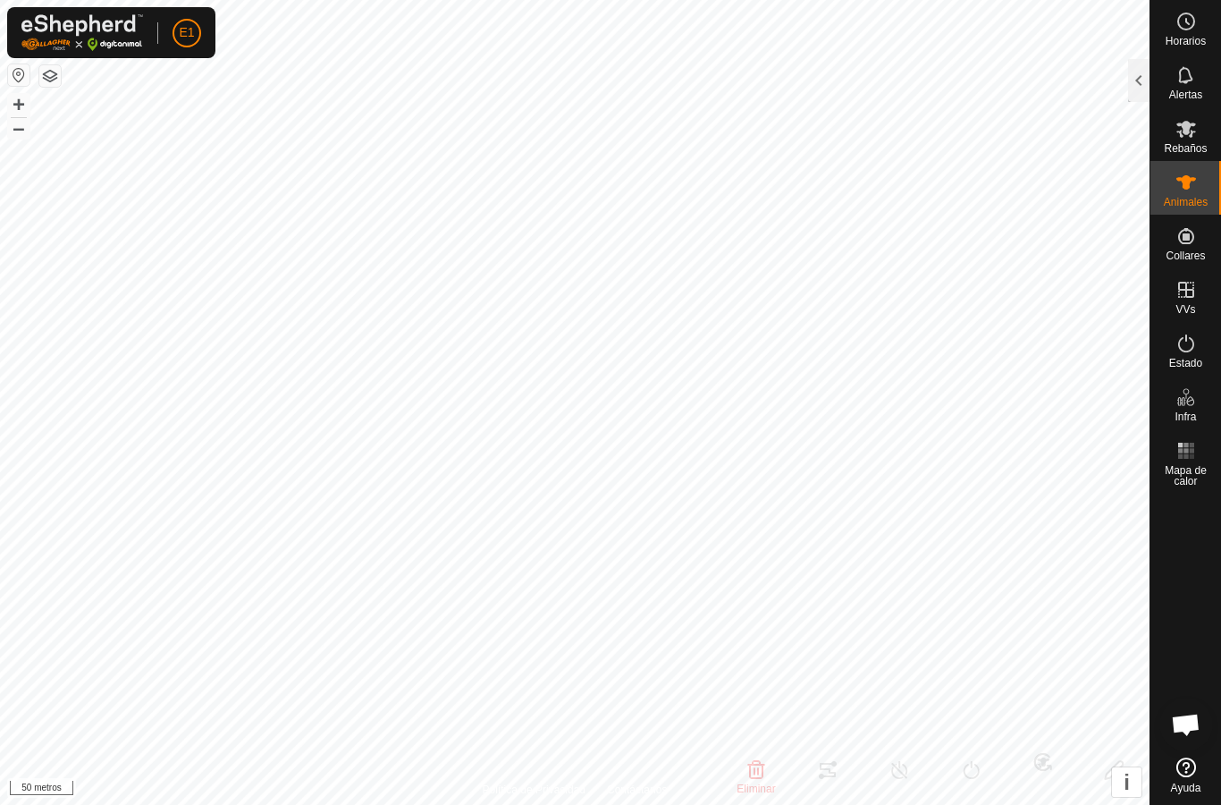
type input "-"
type input "907045987458965"
type input "-"
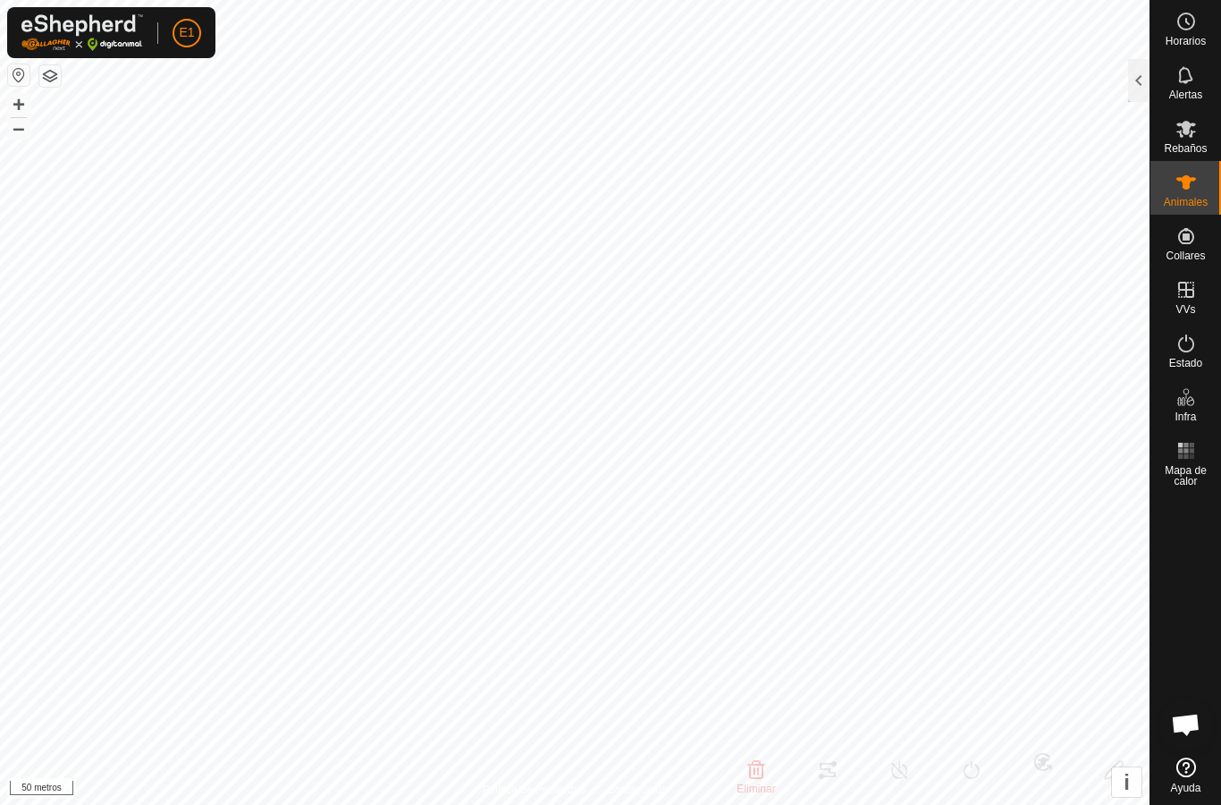
type input "0 kg"
type input "-"
click at [1134, 77] on div at bounding box center [1138, 80] width 21 height 43
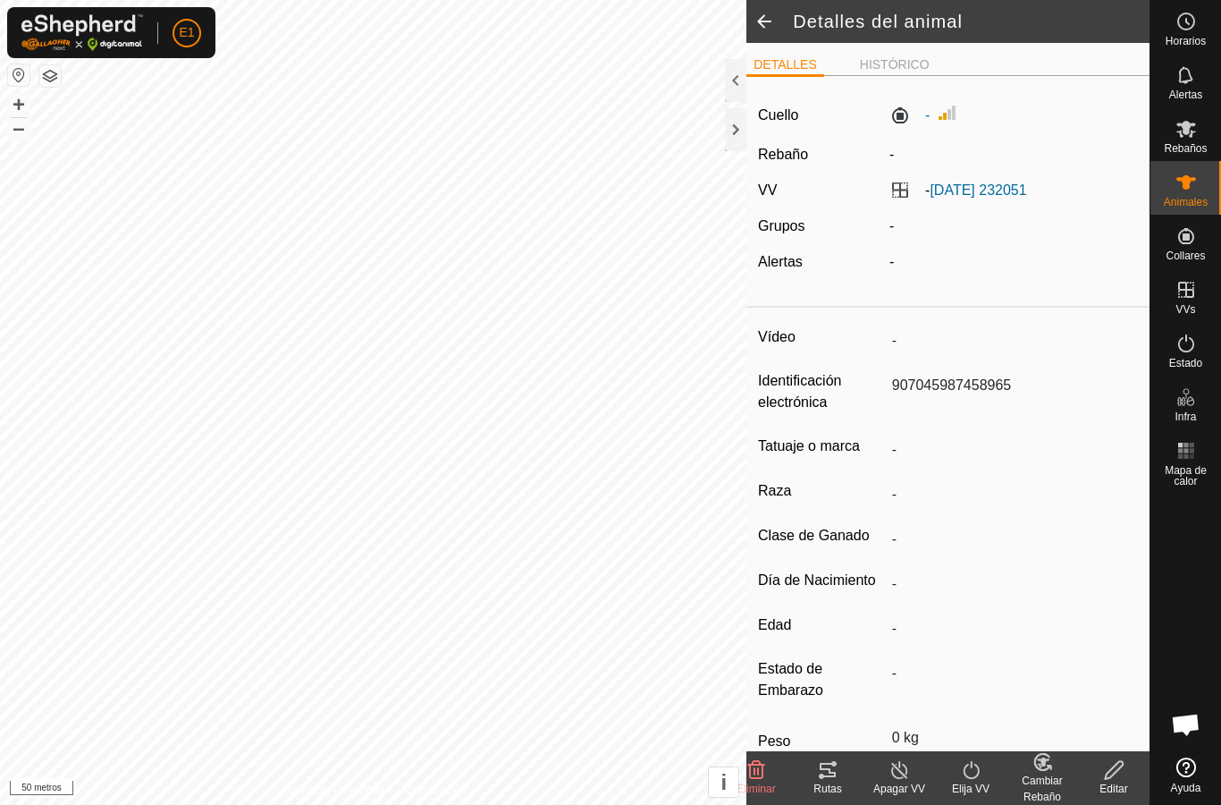
click at [841, 773] on tracks-svg-icon at bounding box center [828, 769] width 72 height 21
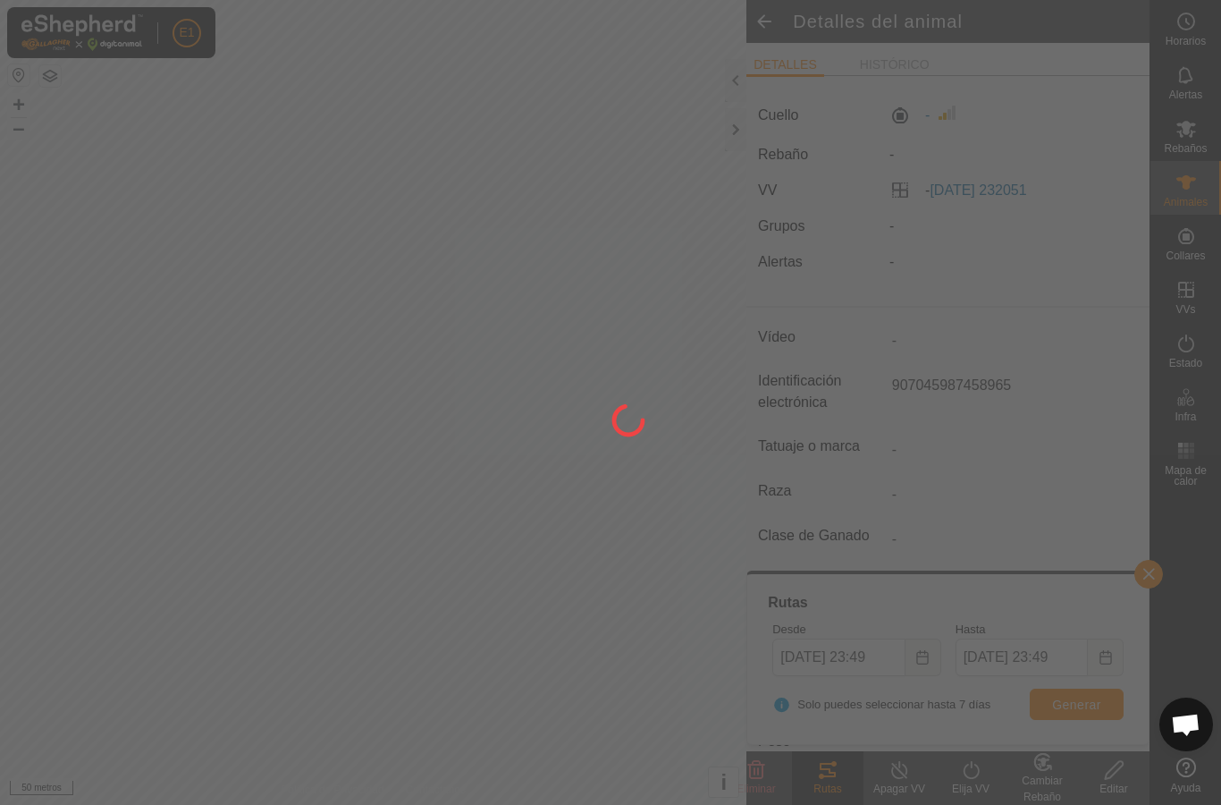
click at [828, 764] on icon at bounding box center [828, 770] width 16 height 14
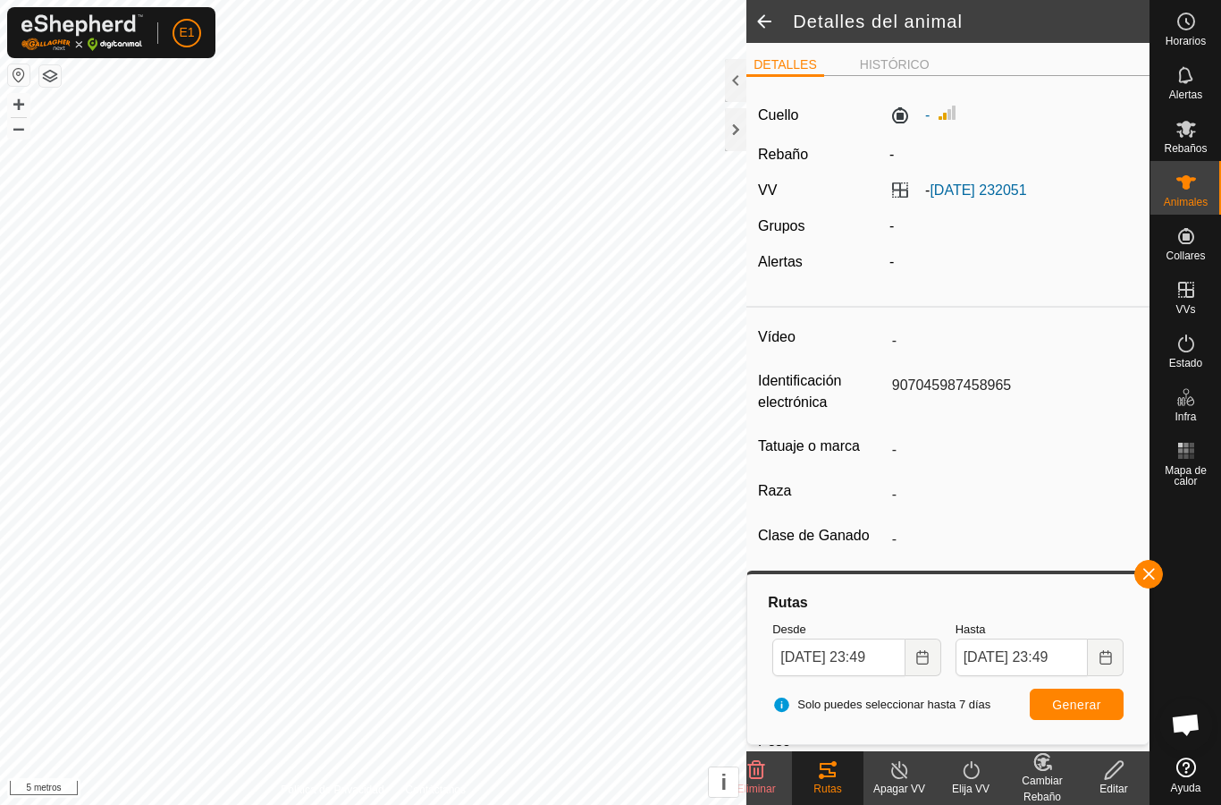
click at [723, 778] on font "i" at bounding box center [724, 782] width 6 height 24
click at [724, 779] on span "›" at bounding box center [724, 782] width 7 height 24
click at [955, 106] on img at bounding box center [947, 112] width 21 height 21
click at [951, 116] on img at bounding box center [947, 112] width 21 height 21
click at [905, 116] on label "-" at bounding box center [910, 115] width 40 height 21
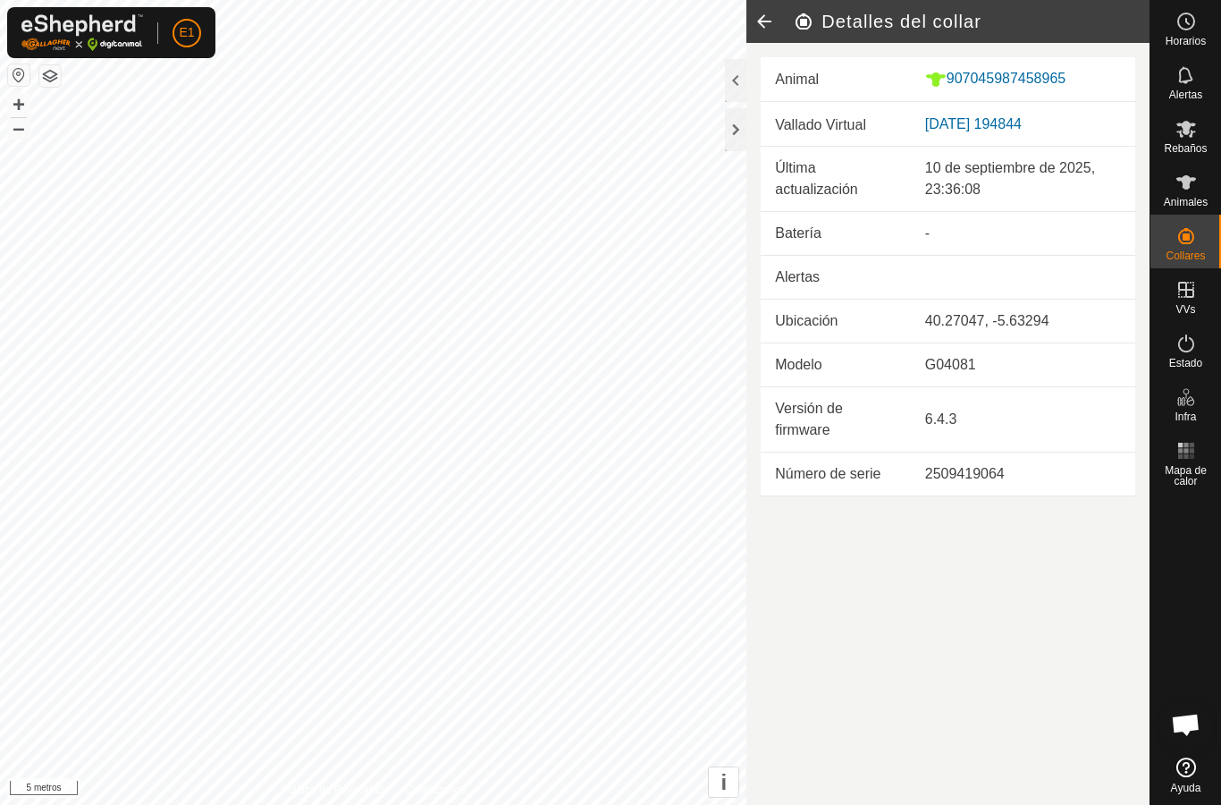
click at [727, 132] on div at bounding box center [735, 129] width 21 height 43
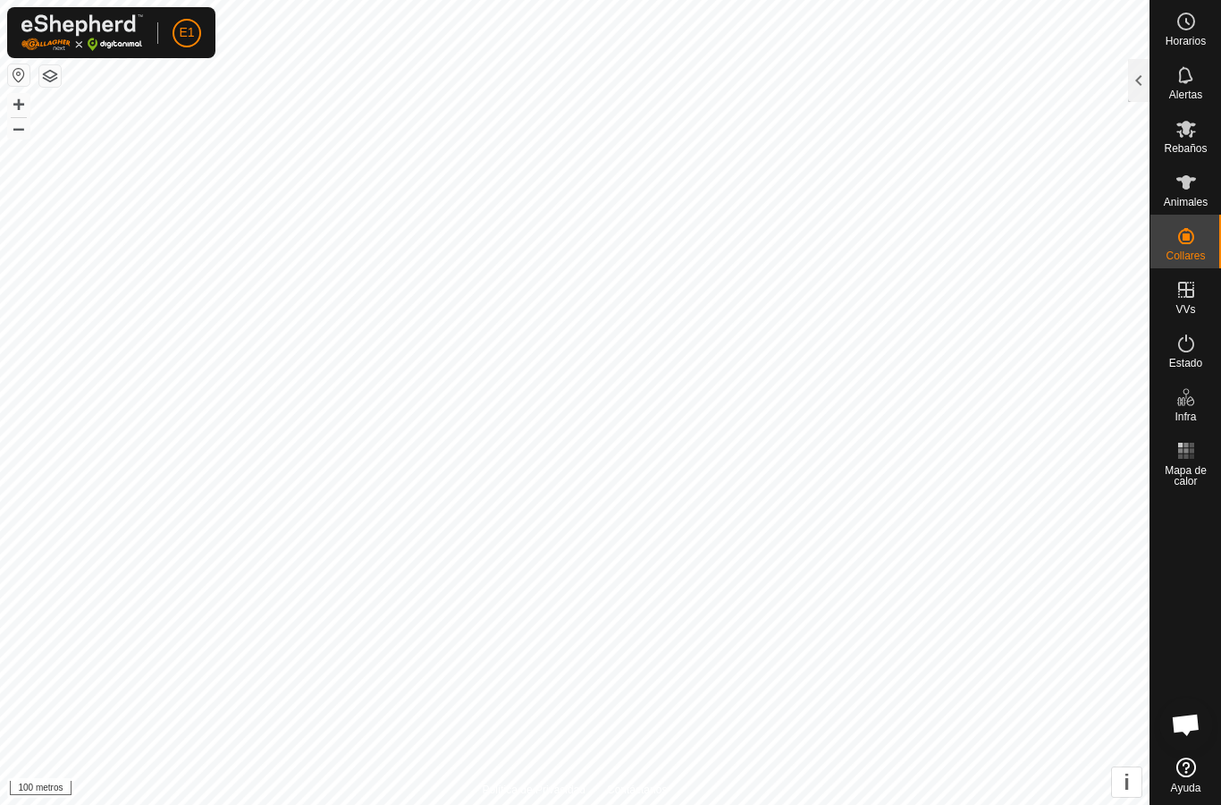
click at [59, 71] on button "button" at bounding box center [49, 75] width 21 height 21
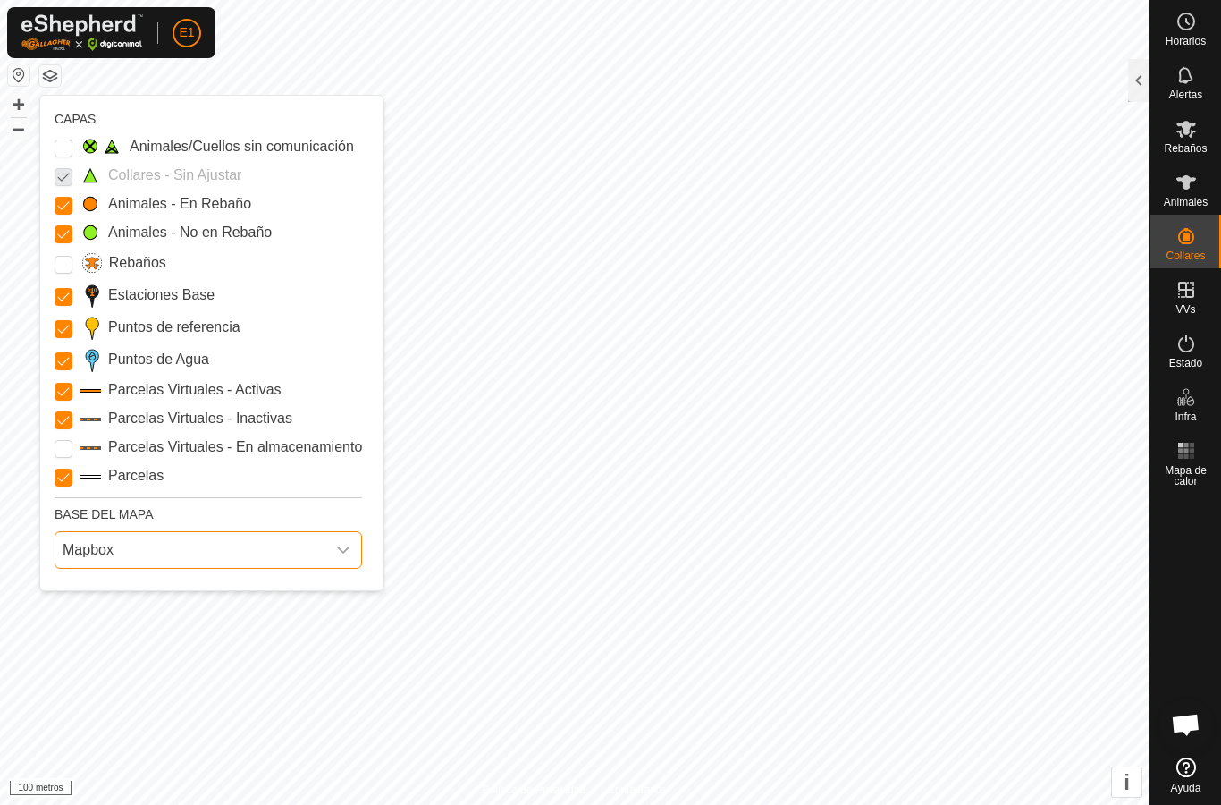
click at [100, 540] on span "Mapbox" at bounding box center [190, 550] width 270 height 36
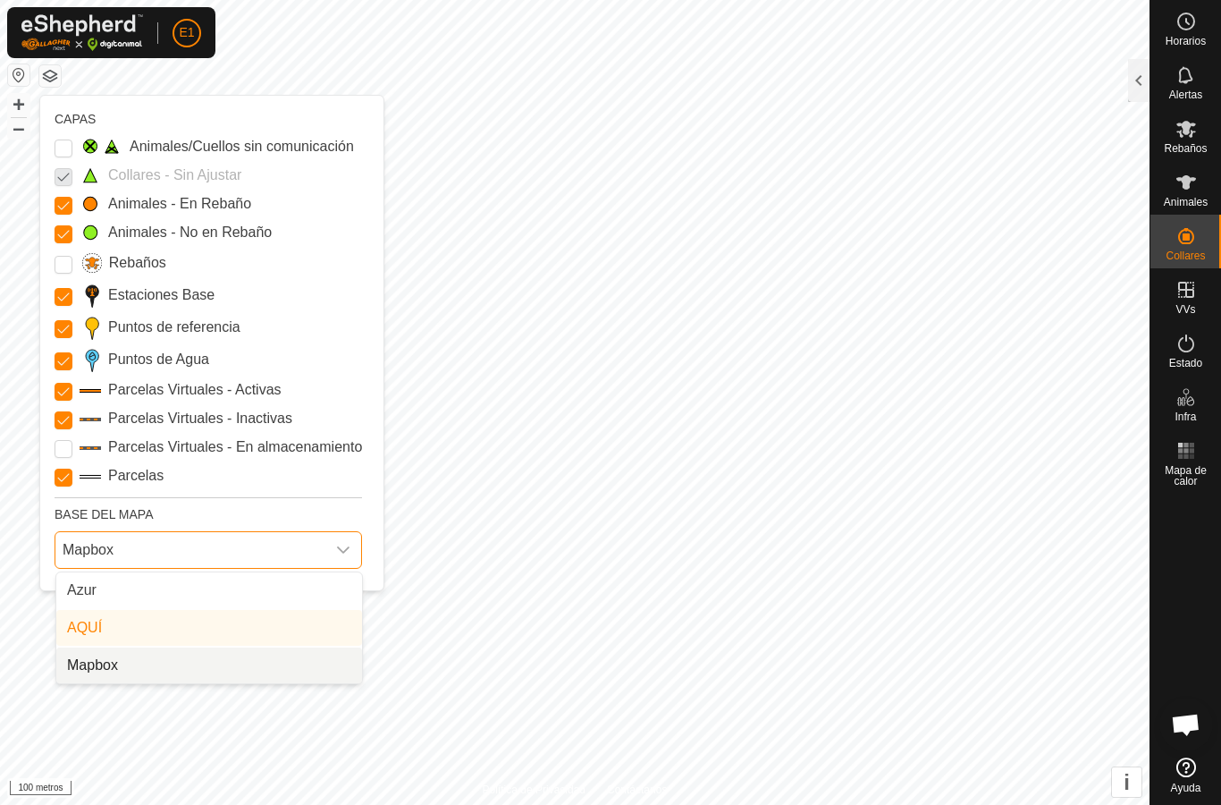
click at [82, 665] on font "Mapbox" at bounding box center [92, 664] width 51 height 15
